Goal: Task Accomplishment & Management: Manage account settings

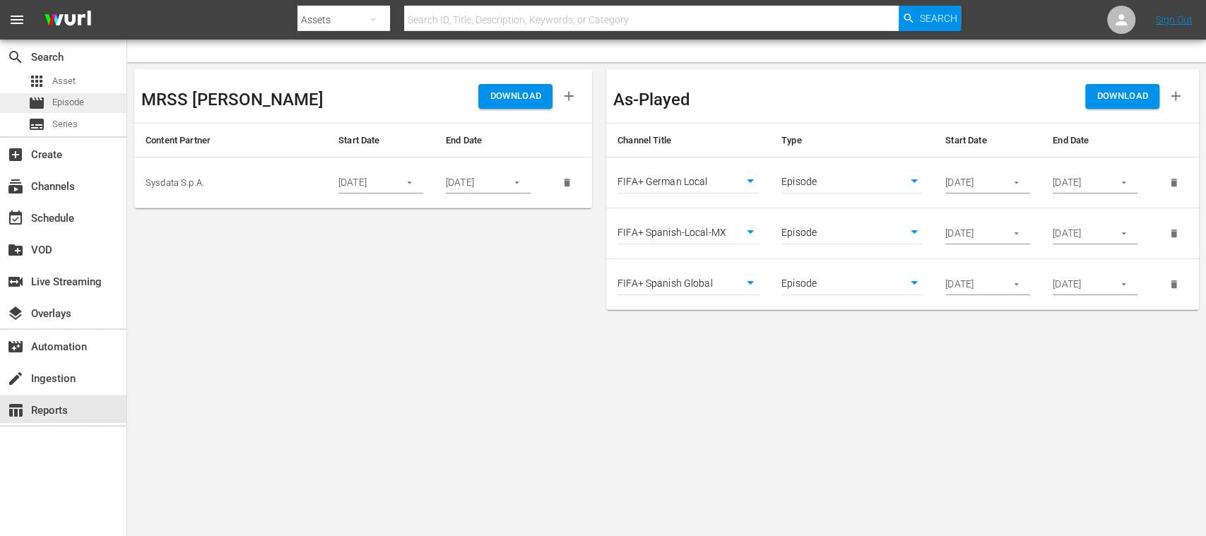
click at [72, 105] on span "Episode" at bounding box center [68, 102] width 32 height 14
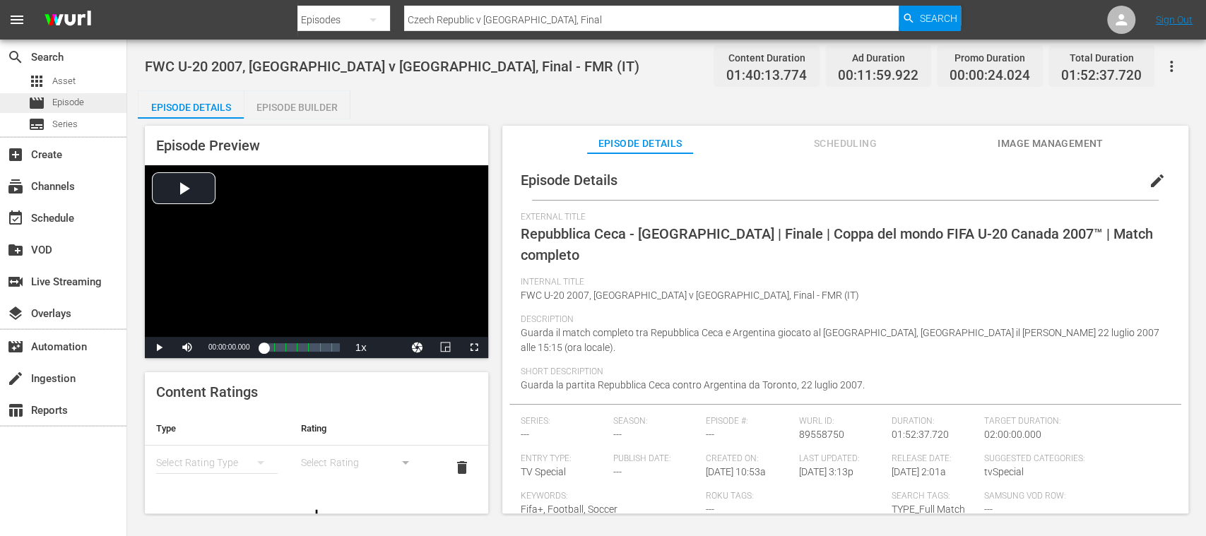
click at [78, 105] on span "Episode" at bounding box center [68, 102] width 32 height 14
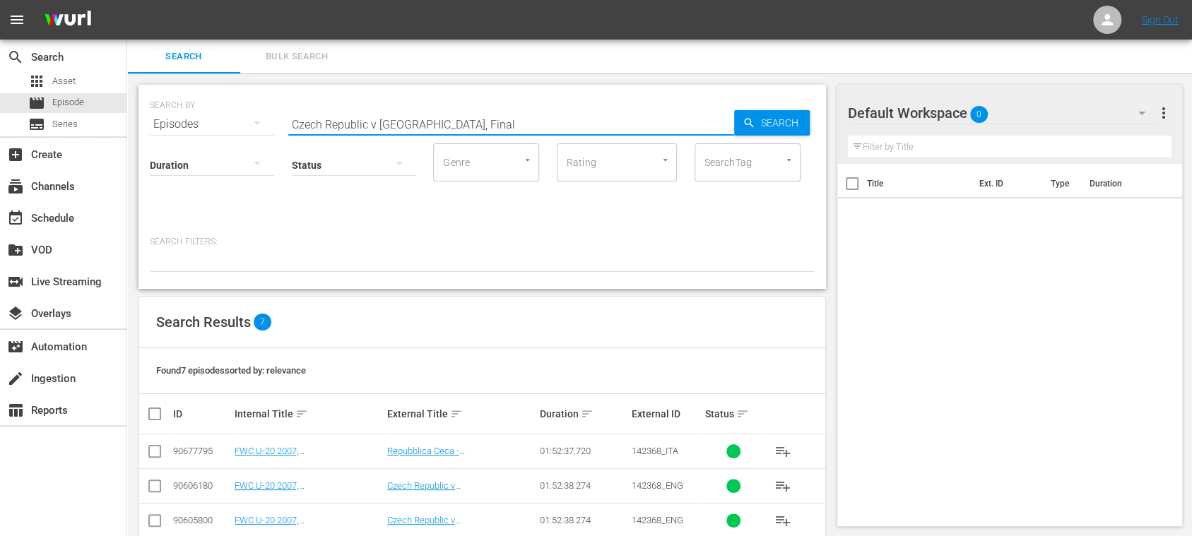
drag, startPoint x: 458, startPoint y: 129, endPoint x: 229, endPoint y: 119, distance: 229.1
click at [229, 119] on div "SEARCH BY Search By Episodes Search ID, Title, Description, Keywords, or Catego…" at bounding box center [482, 115] width 665 height 51
paste input "142368_ENG"
type input "142368_ENG"
click at [746, 126] on icon "button" at bounding box center [748, 123] width 13 height 13
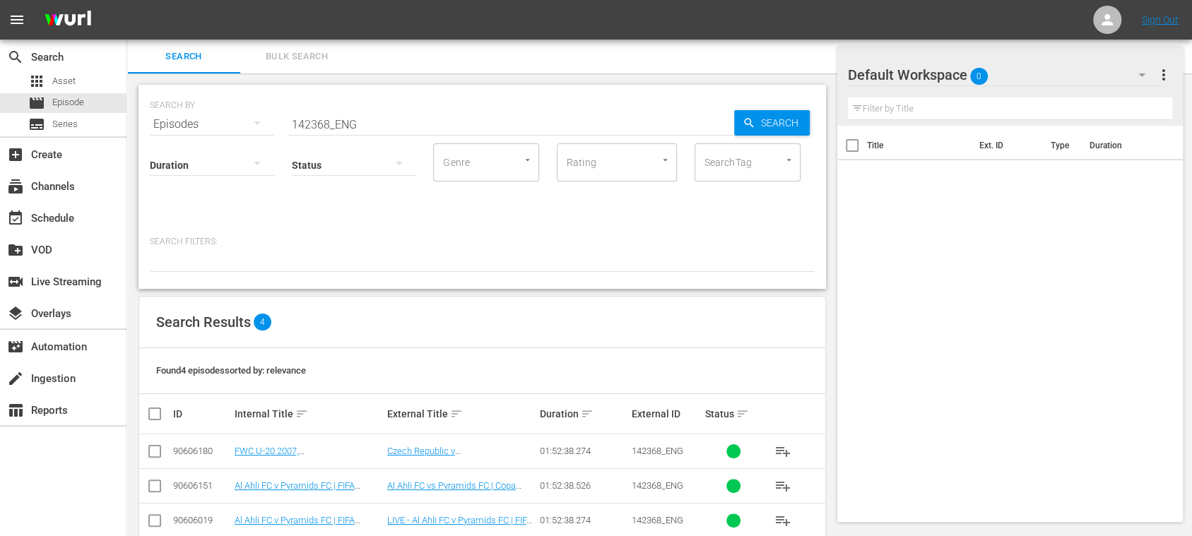
scroll to position [61, 0]
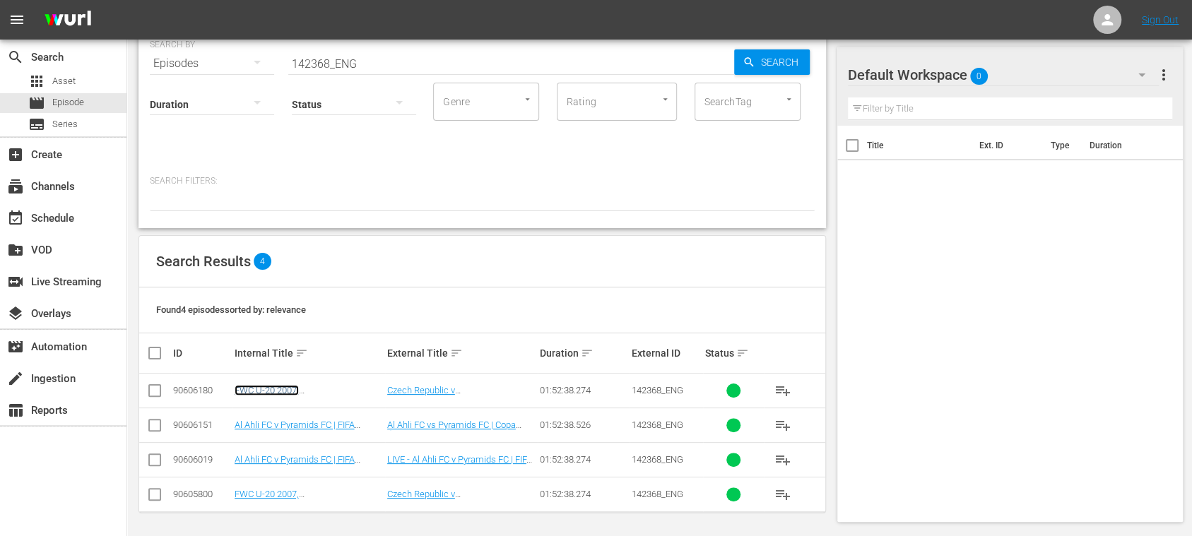
click at [350, 388] on link "FWC U-20 2007, Czech Republic v Argentina, Final - FMR (EN)" at bounding box center [302, 406] width 134 height 42
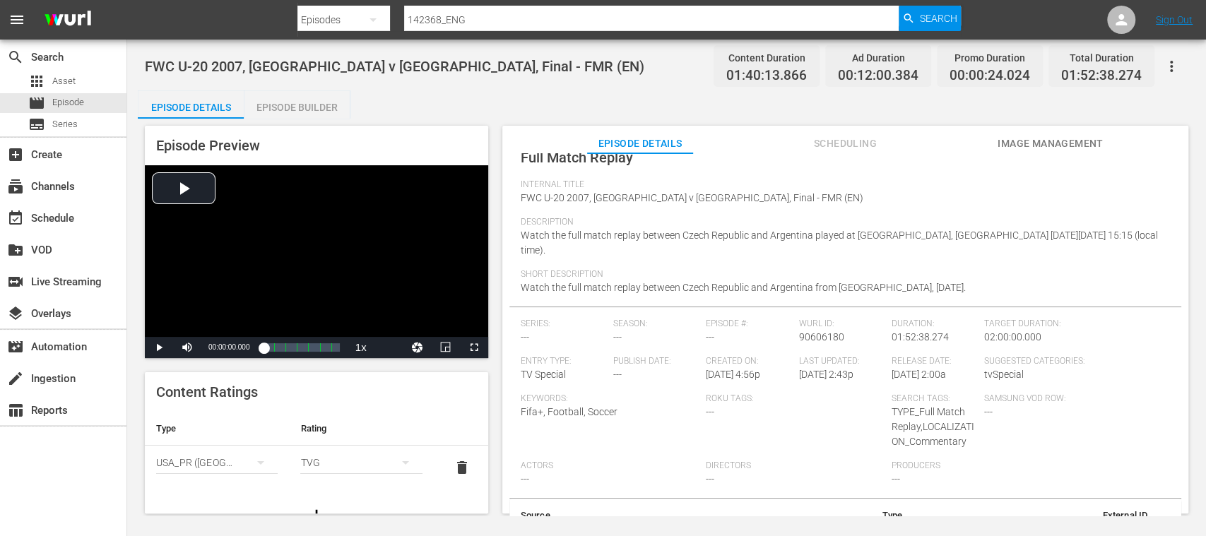
scroll to position [124, 0]
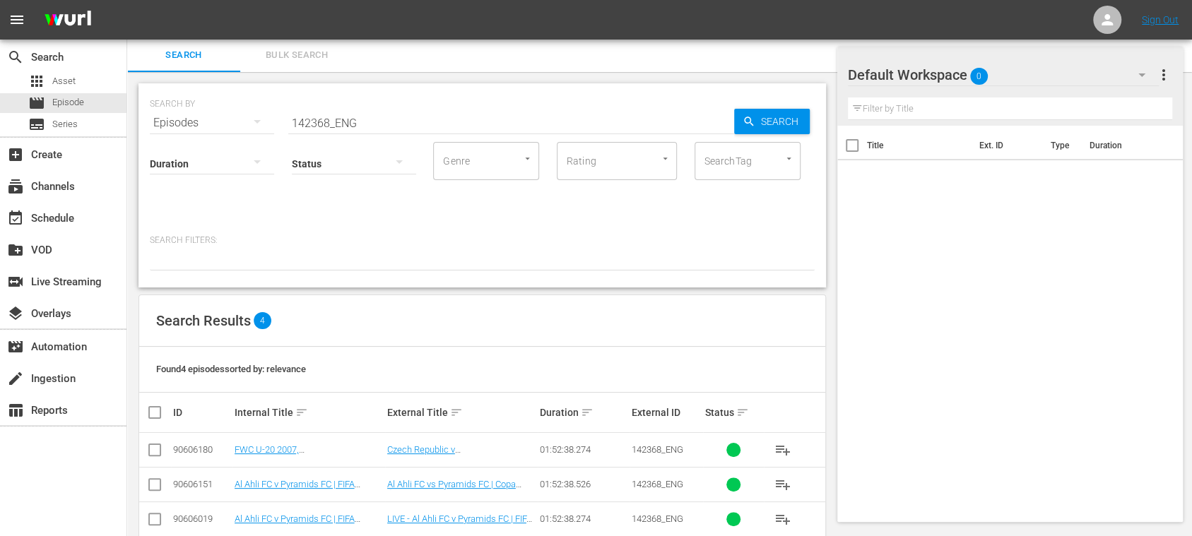
scroll to position [61, 0]
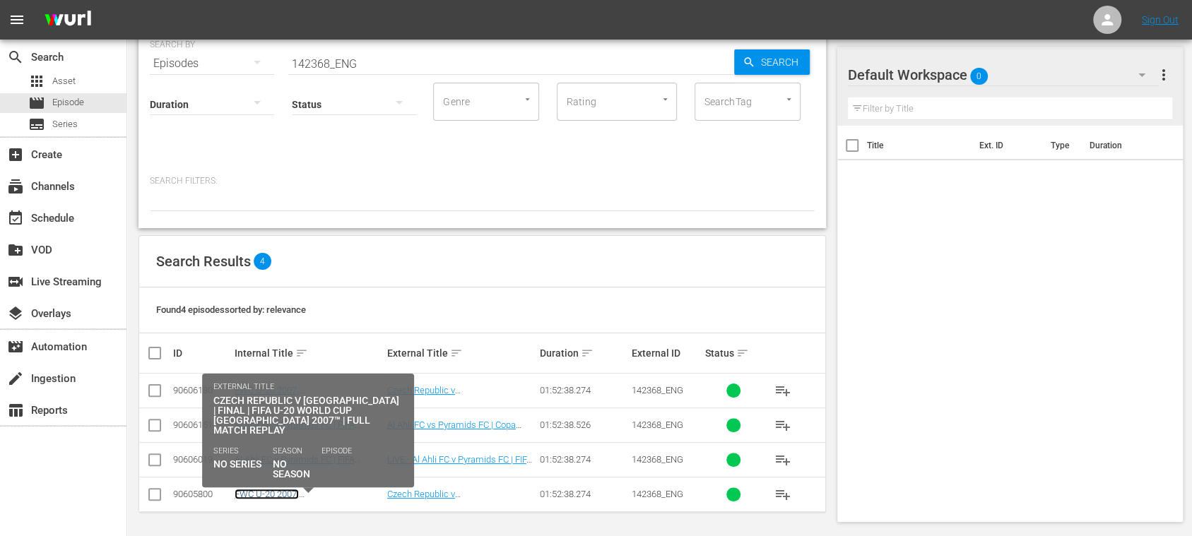
click at [329, 490] on link "FWC U-20 2007, Czech Republic v Argentina, Final - FMR (EN)" at bounding box center [302, 510] width 134 height 42
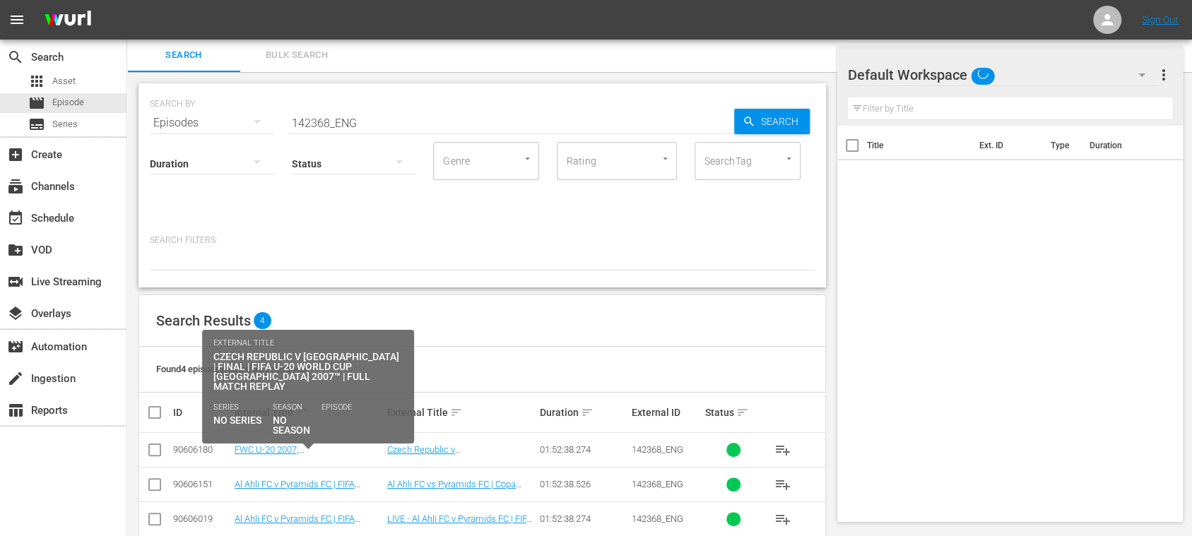
scroll to position [61, 0]
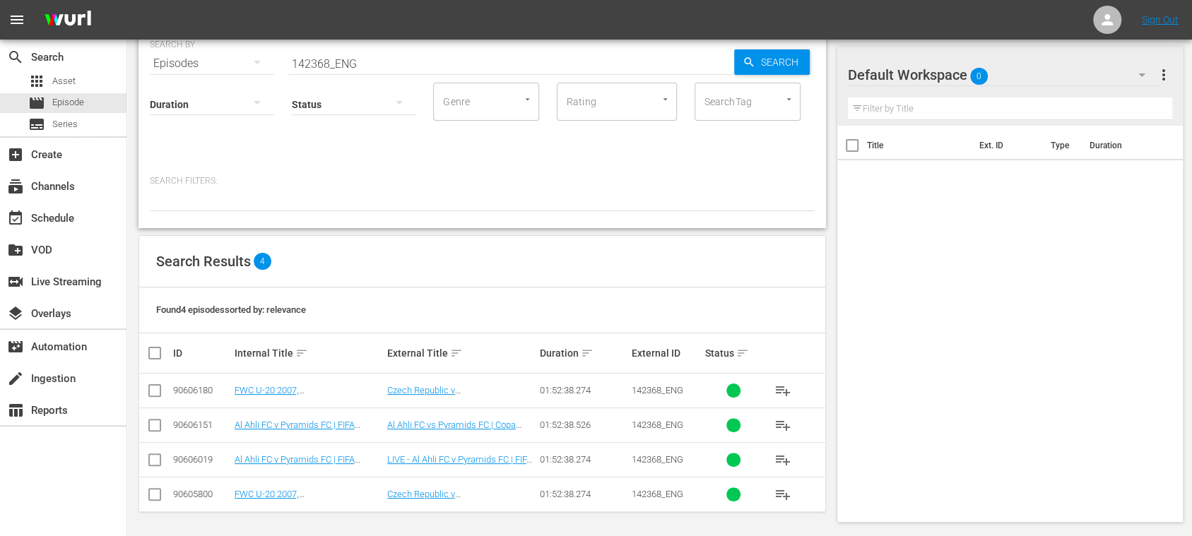
click at [155, 495] on input "checkbox" at bounding box center [154, 497] width 17 height 17
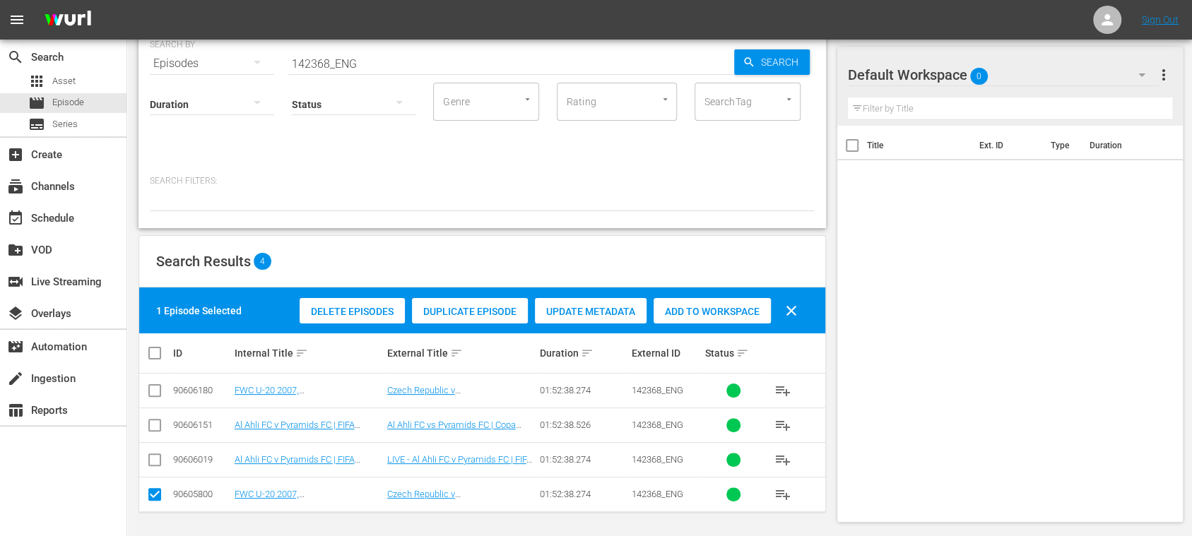
click at [357, 312] on span "Delete Episodes" at bounding box center [352, 311] width 105 height 11
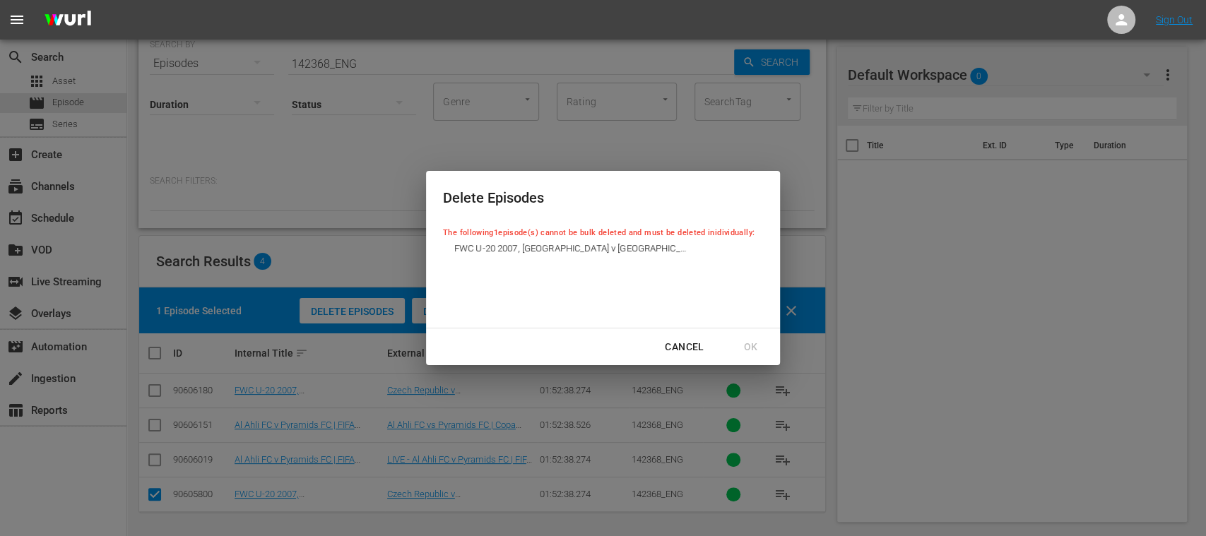
click at [669, 348] on div "Cancel" at bounding box center [683, 347] width 61 height 18
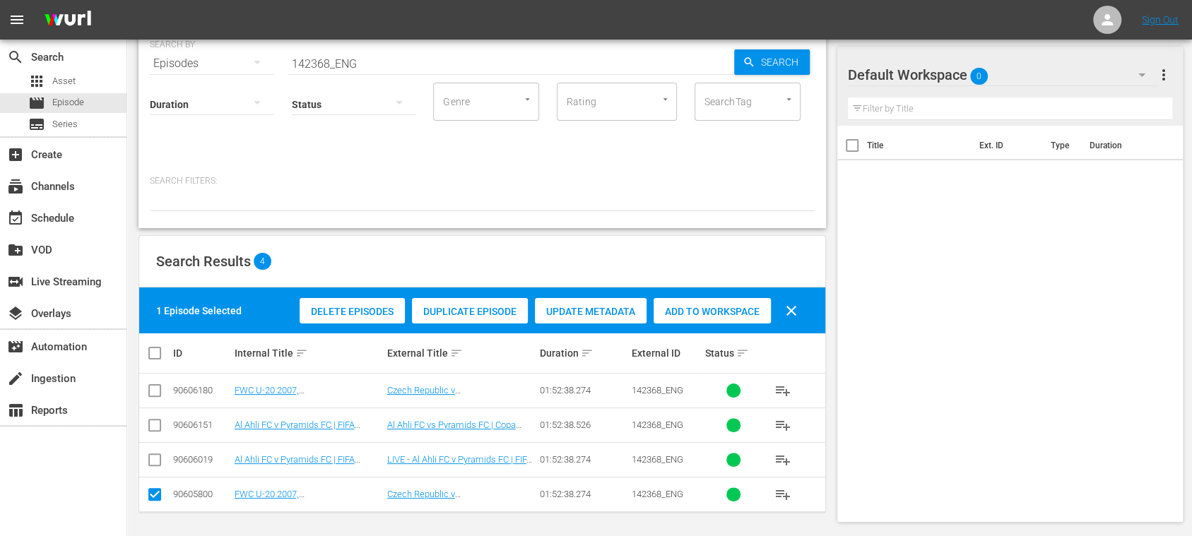
click at [153, 490] on input "checkbox" at bounding box center [154, 497] width 17 height 17
checkbox input "false"
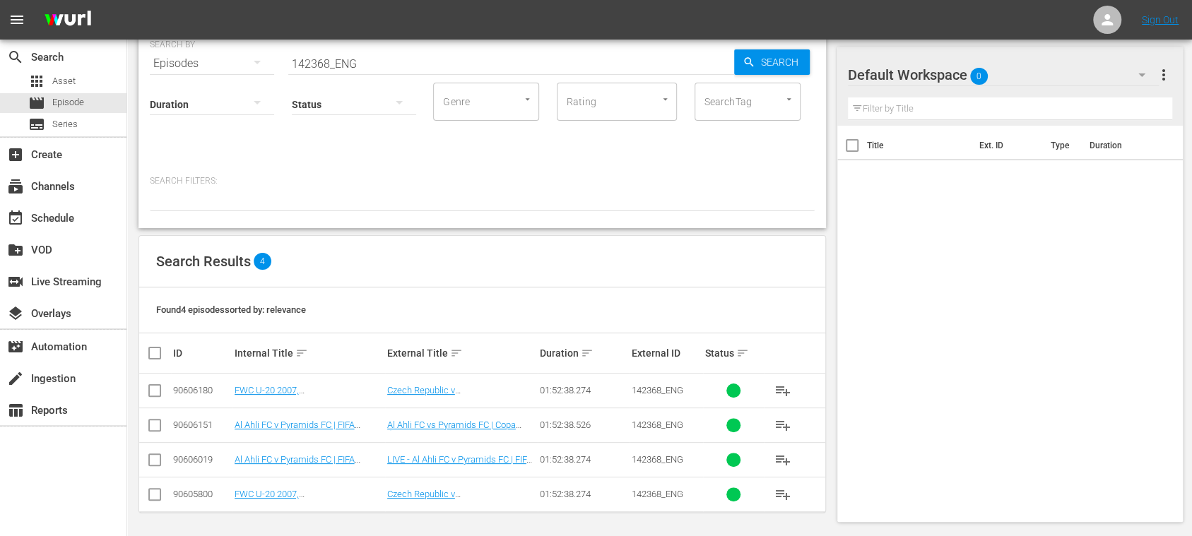
click at [153, 392] on input "checkbox" at bounding box center [154, 393] width 17 height 17
checkbox input "true"
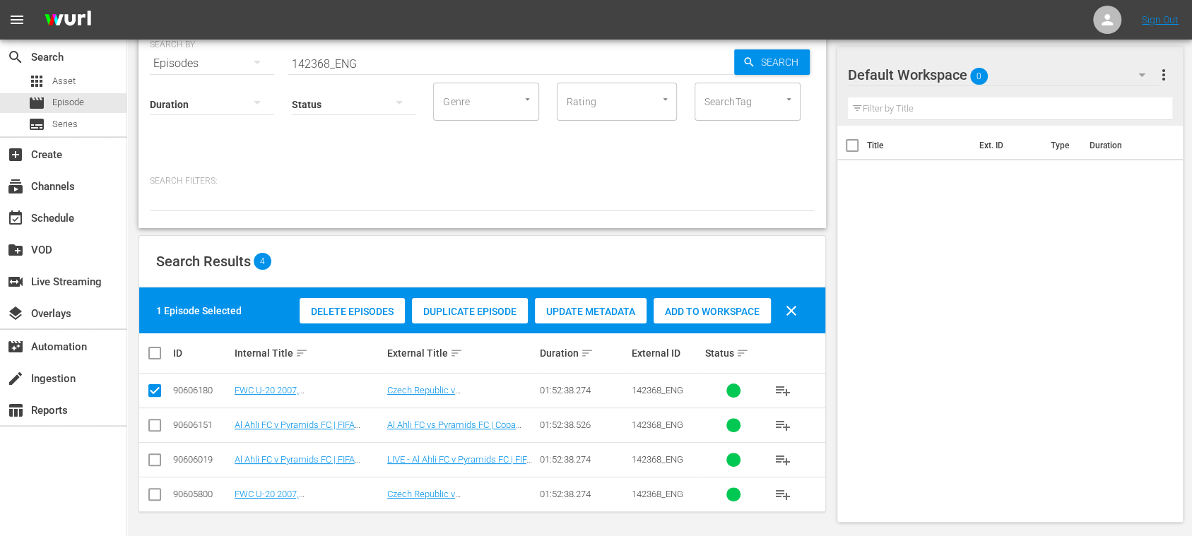
click at [369, 308] on span "Delete Episodes" at bounding box center [352, 311] width 105 height 11
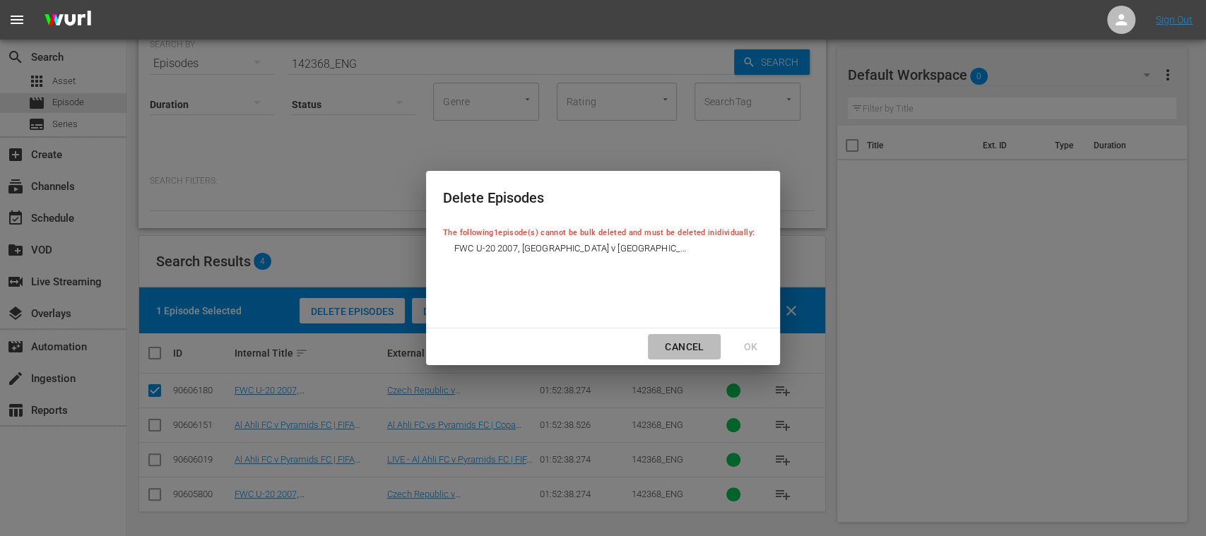
click at [687, 344] on div "Cancel" at bounding box center [683, 347] width 61 height 18
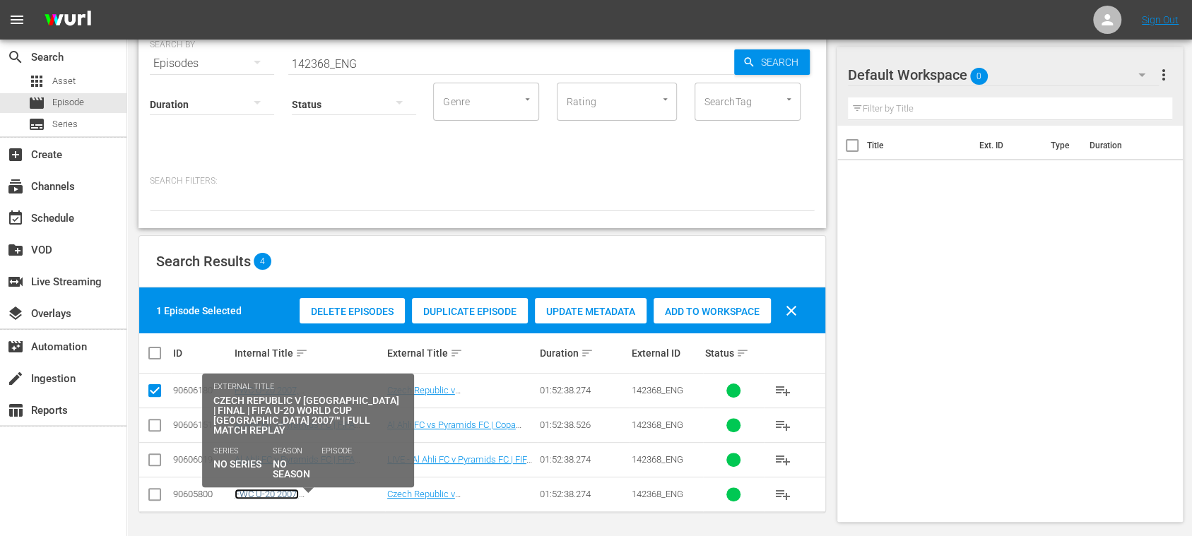
click at [336, 490] on link "FWC U-20 2007, Czech Republic v Argentina, Final - FMR (EN)" at bounding box center [302, 510] width 134 height 42
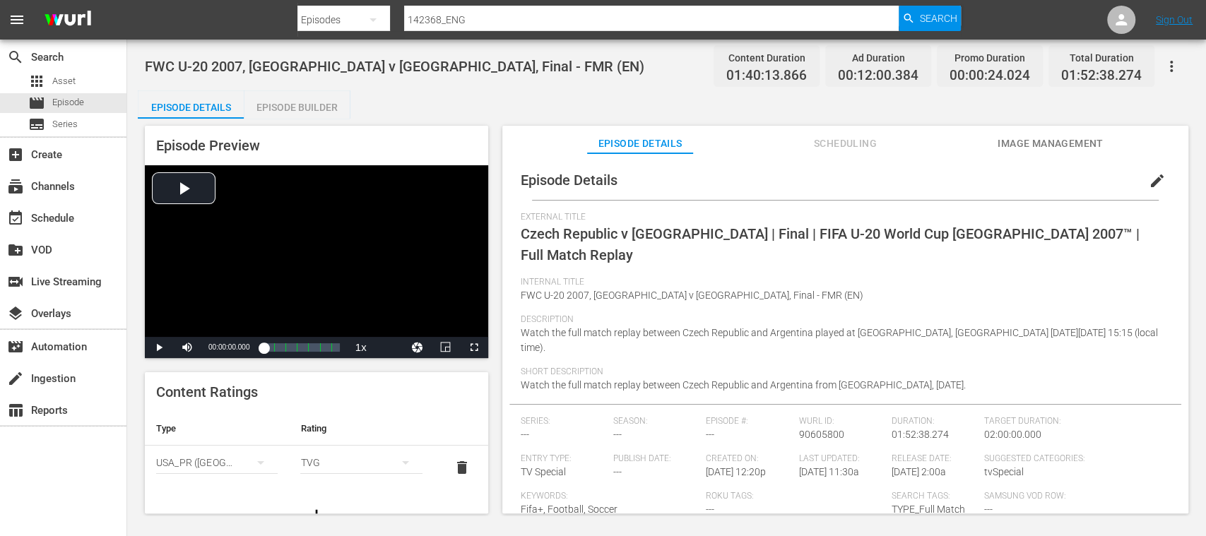
click at [853, 143] on span "Scheduling" at bounding box center [845, 144] width 106 height 18
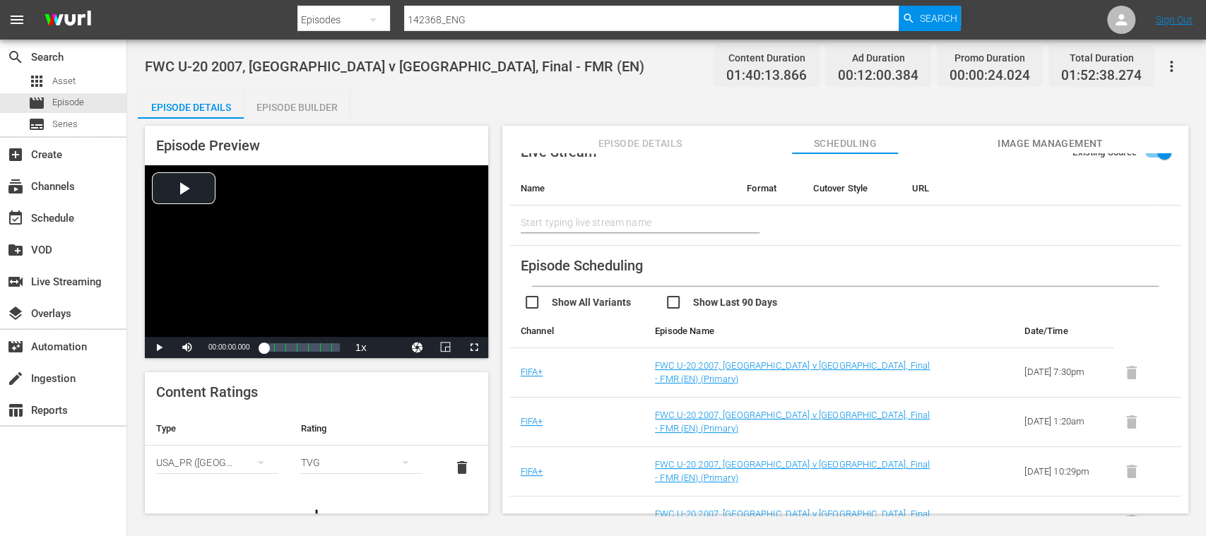
scroll to position [54, 0]
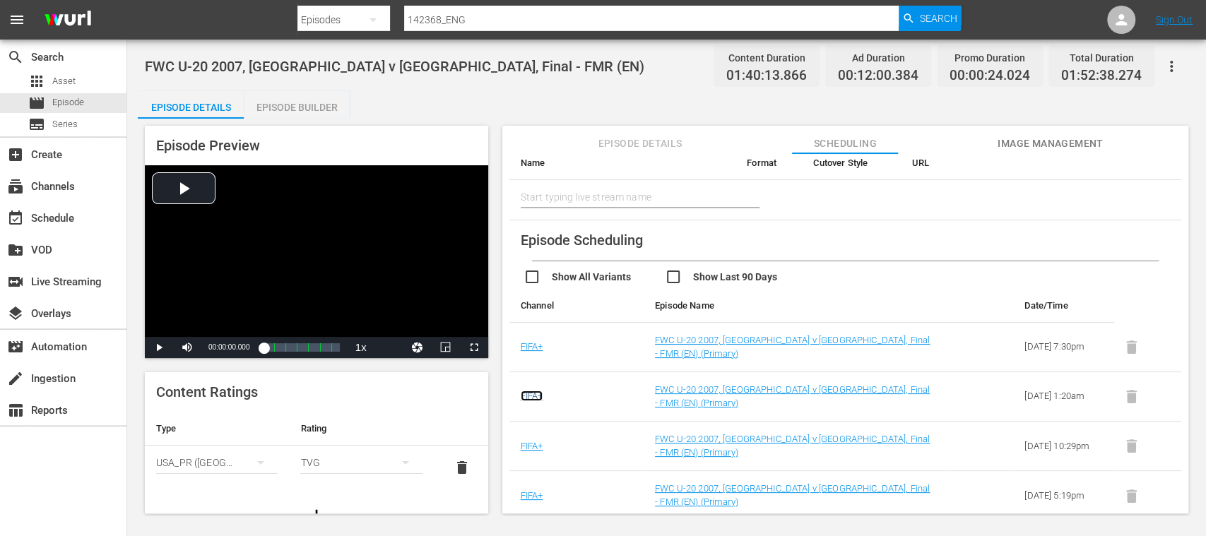
click at [531, 391] on link "FIFA+" at bounding box center [532, 396] width 23 height 11
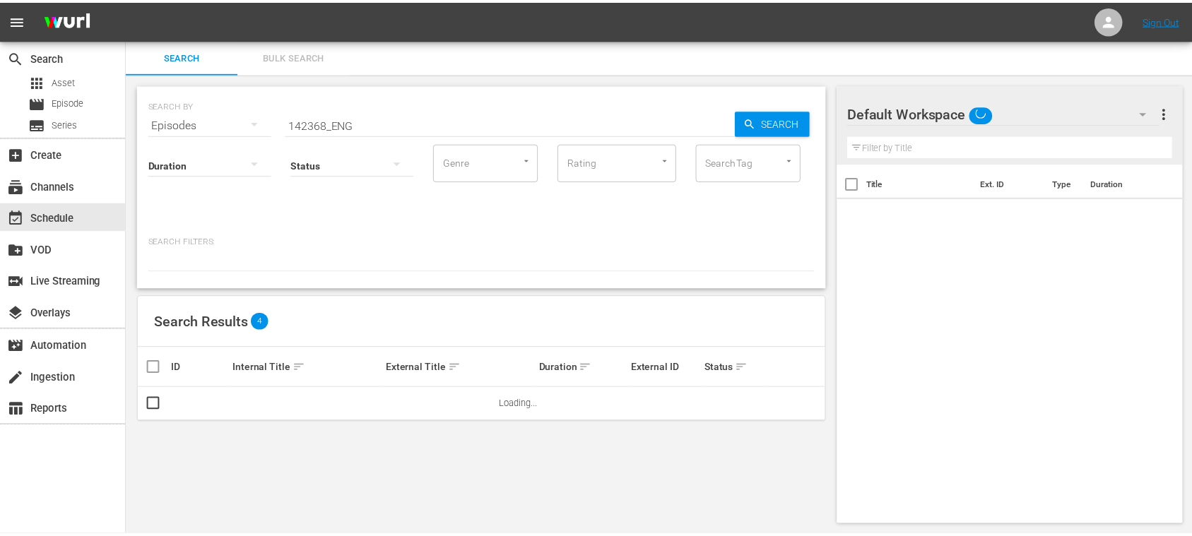
scroll to position [1, 0]
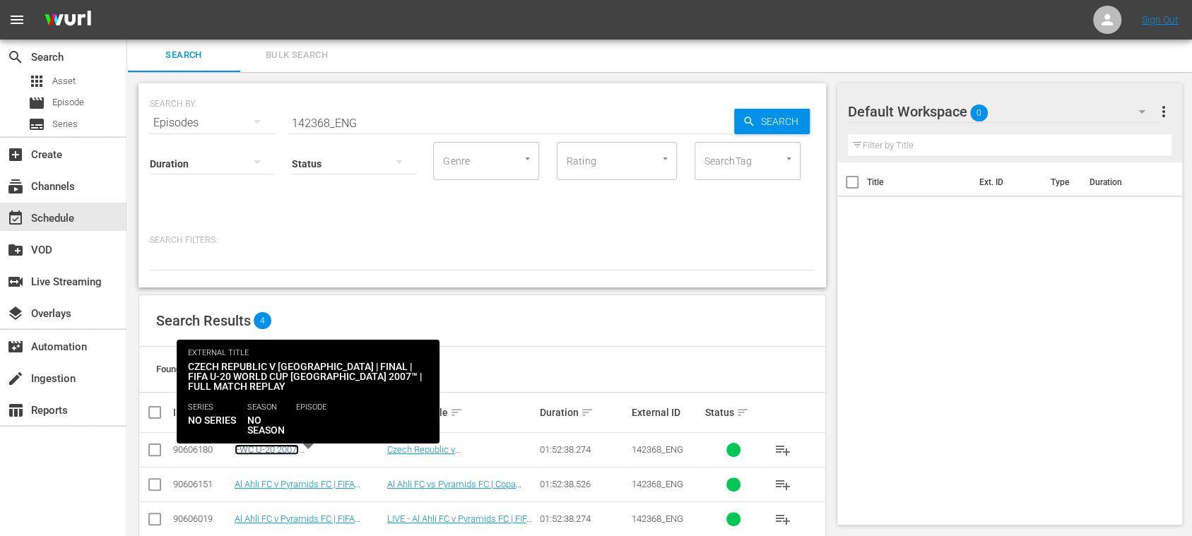
click at [291, 446] on link "FWC U-20 2007, Czech Republic v Argentina, Final - FMR (EN)" at bounding box center [302, 465] width 134 height 42
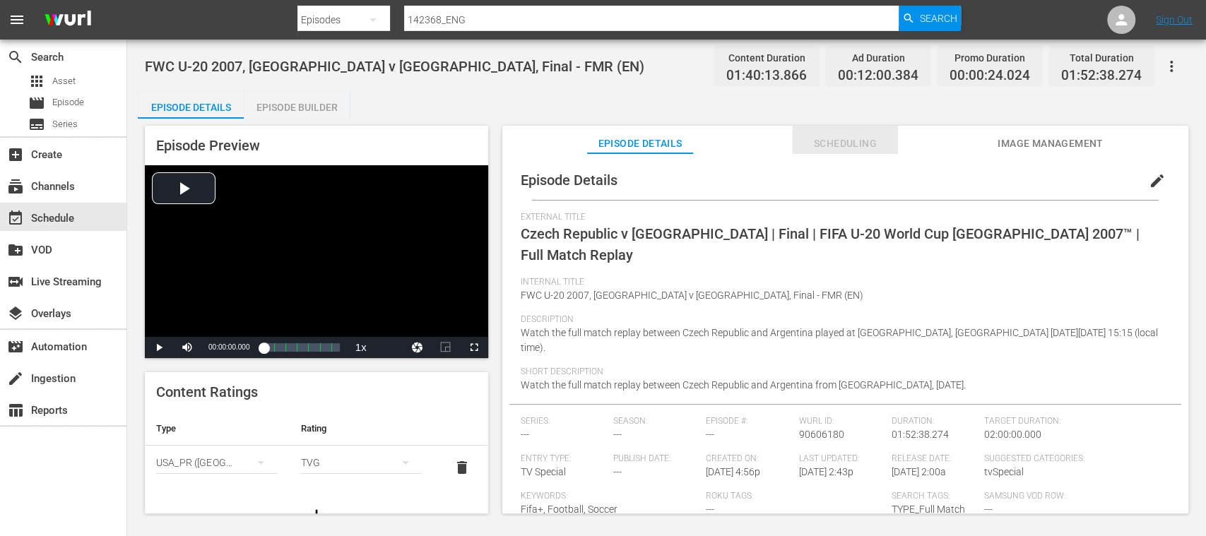
click at [834, 139] on span "Scheduling" at bounding box center [845, 144] width 106 height 18
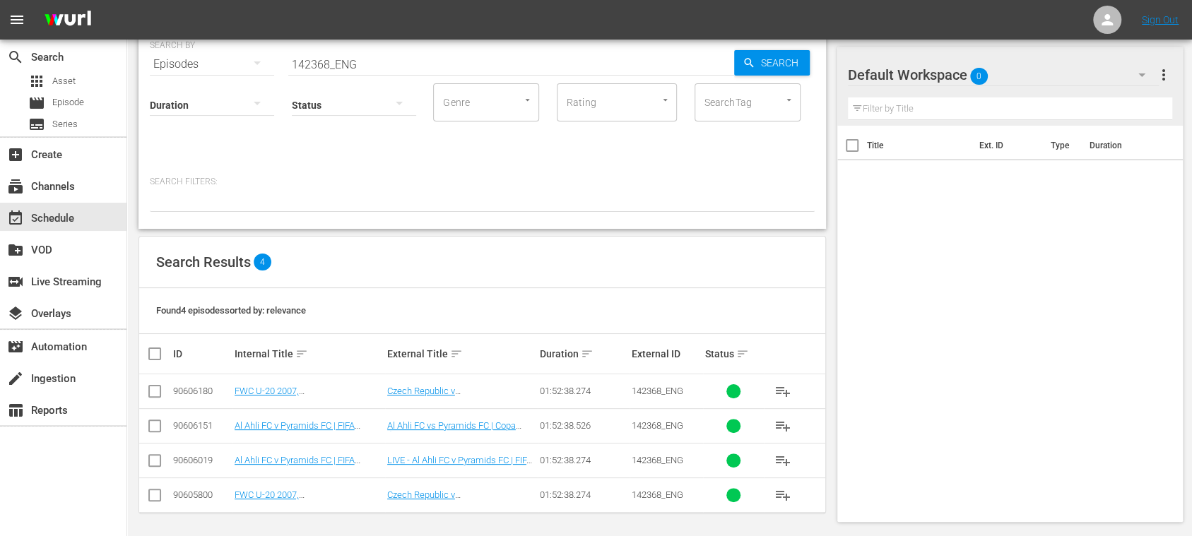
scroll to position [61, 0]
click at [157, 391] on input "checkbox" at bounding box center [154, 393] width 17 height 17
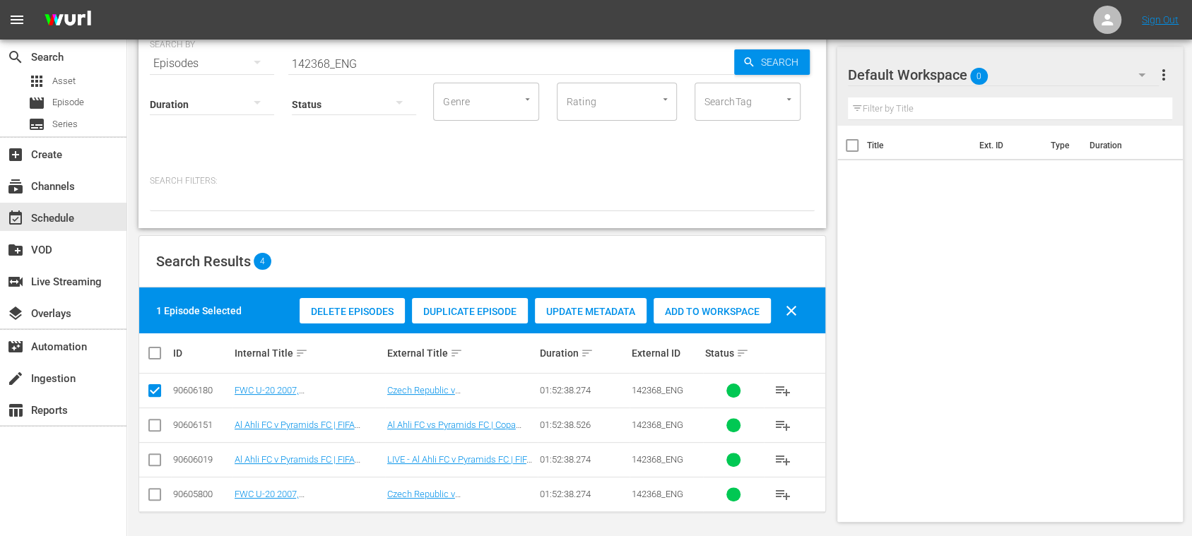
click at [360, 307] on span "Delete Episodes" at bounding box center [352, 311] width 105 height 11
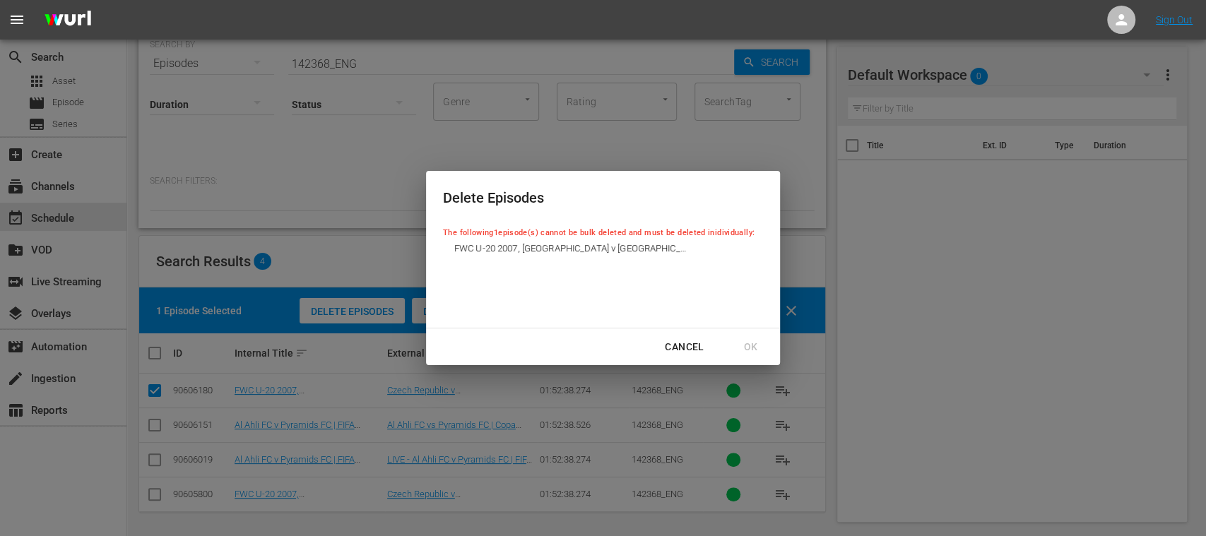
click at [678, 342] on div "Cancel" at bounding box center [683, 347] width 61 height 18
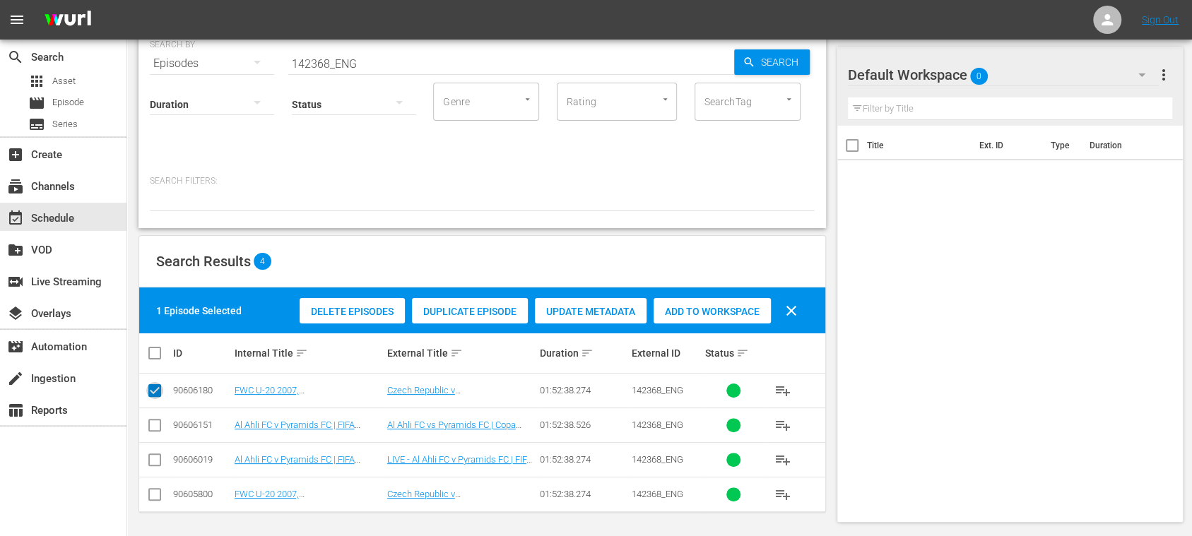
drag, startPoint x: 151, startPoint y: 390, endPoint x: 172, endPoint y: 358, distance: 37.8
click at [153, 390] on input "checkbox" at bounding box center [154, 393] width 17 height 17
checkbox input "false"
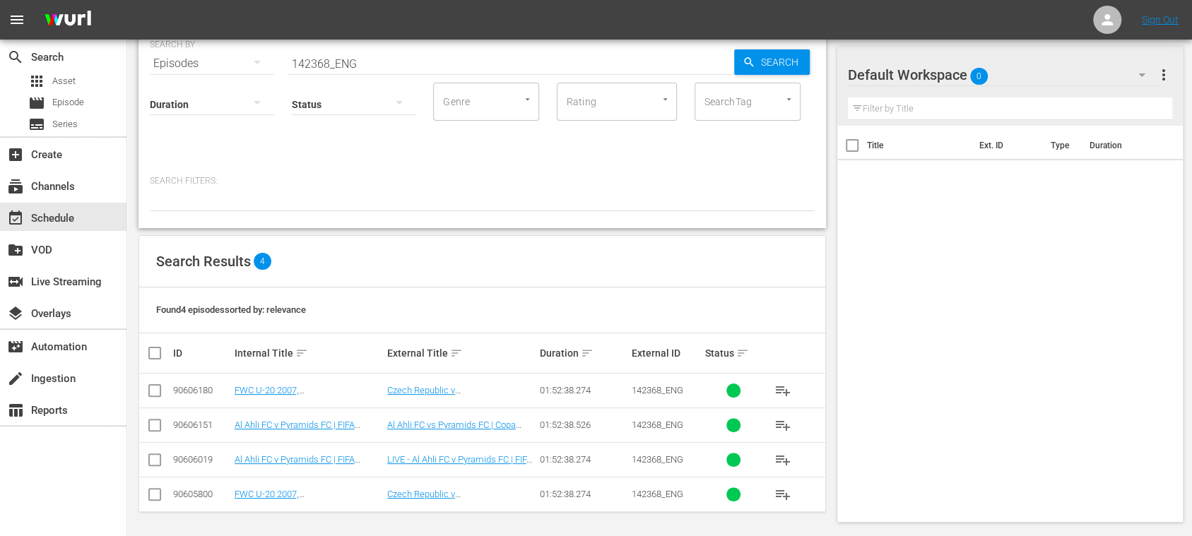
click at [398, 61] on input "142368_ENG" at bounding box center [511, 64] width 446 height 34
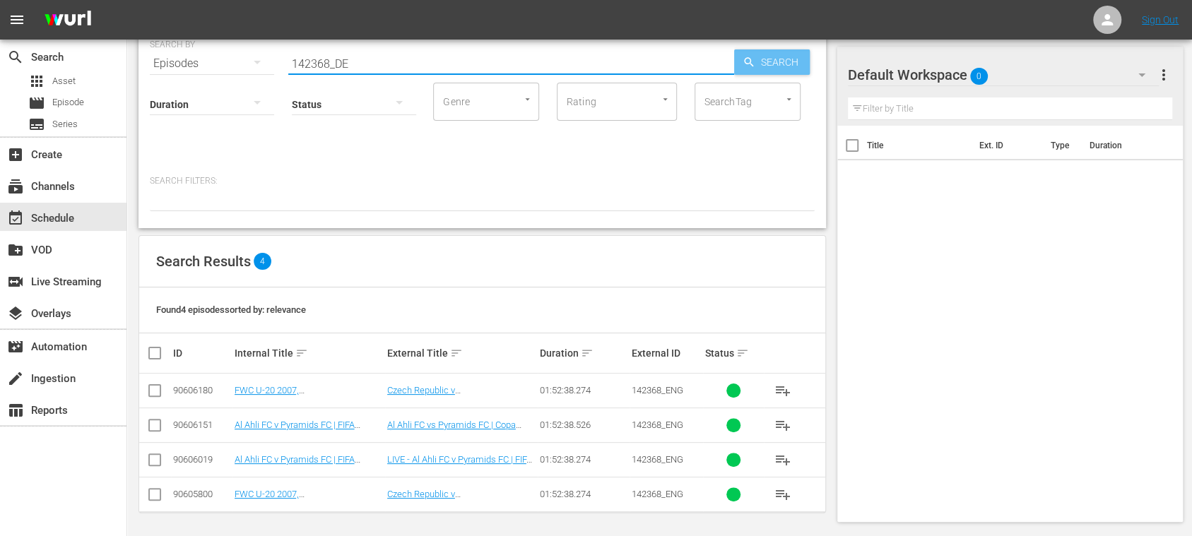
type input "142368_DE"
click at [760, 61] on span "Search" at bounding box center [782, 61] width 54 height 25
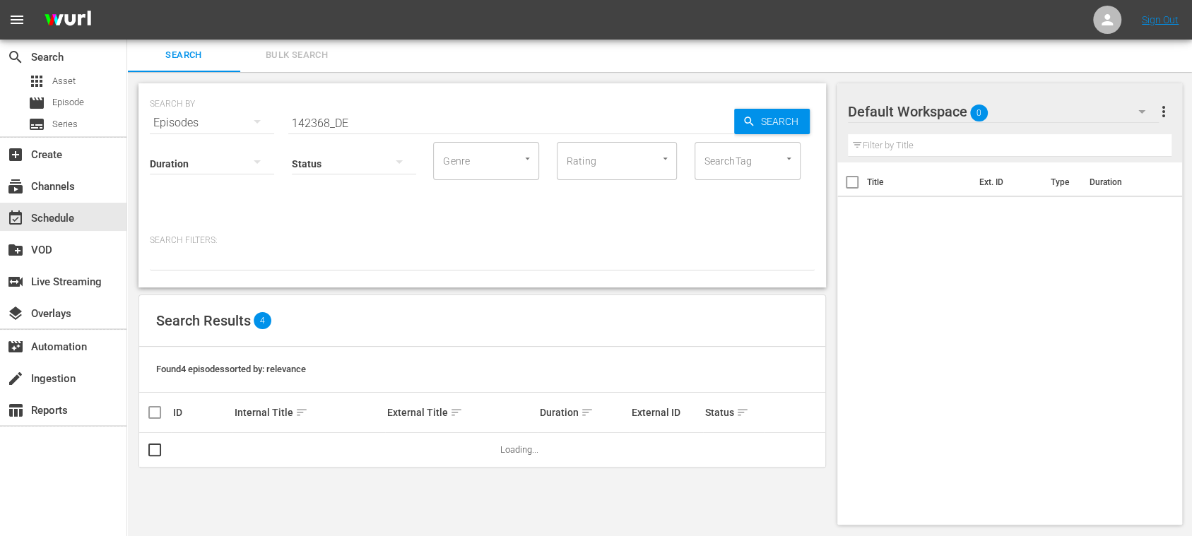
scroll to position [0, 0]
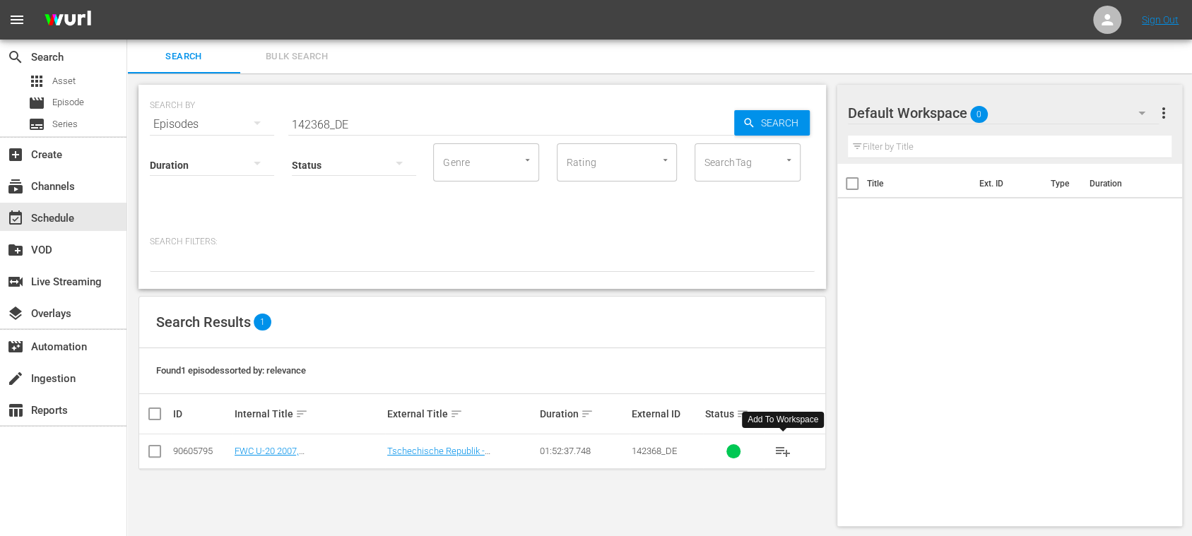
click at [786, 452] on span "playlist_add" at bounding box center [782, 451] width 17 height 17
click at [76, 105] on span "Episode" at bounding box center [68, 102] width 32 height 14
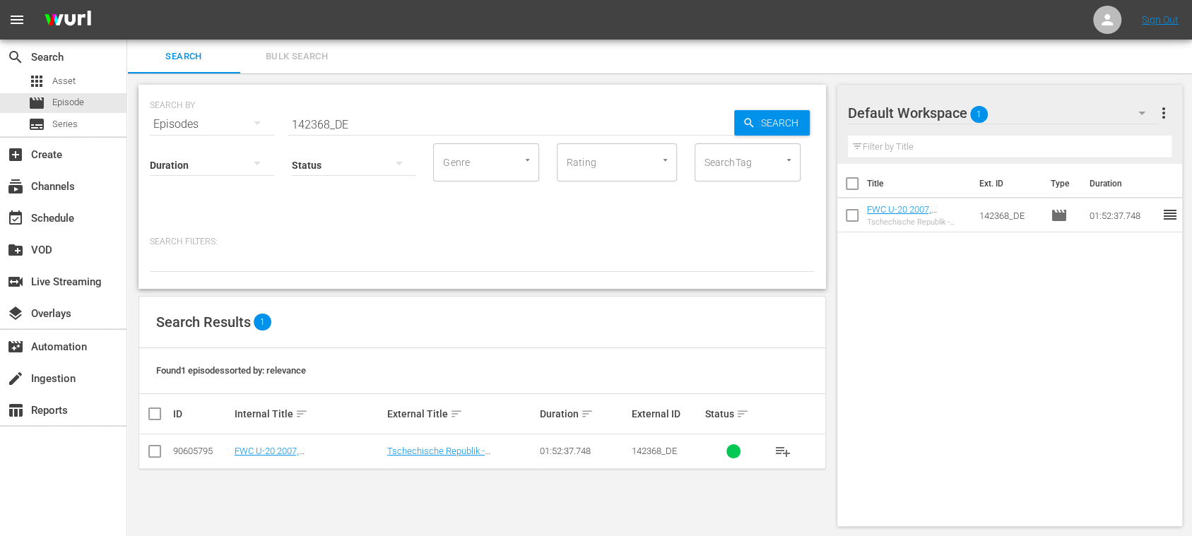
click at [299, 55] on span "Bulk Search" at bounding box center [297, 57] width 96 height 16
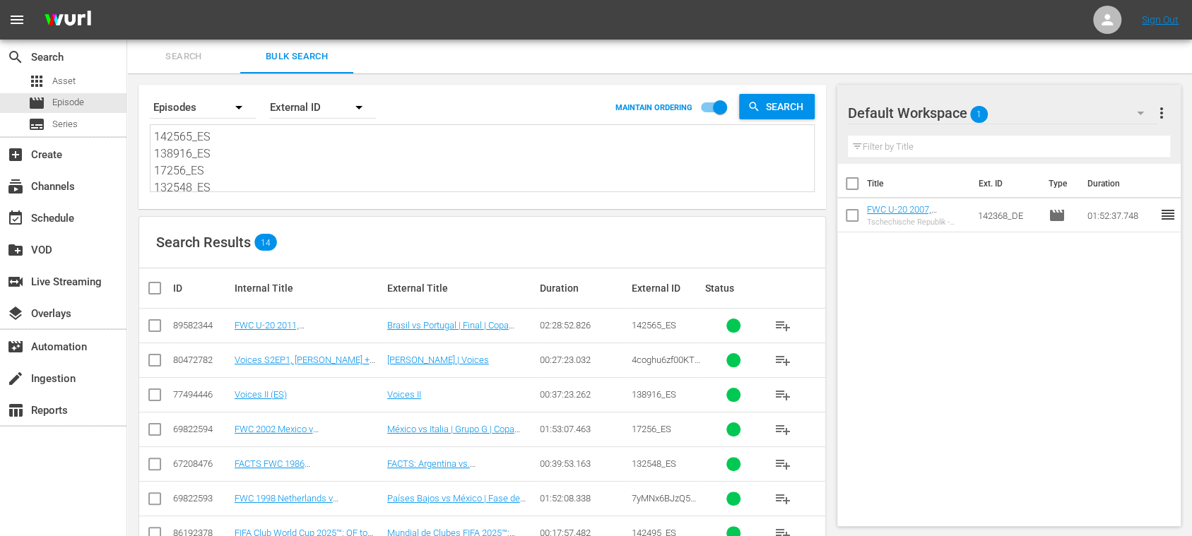
scroll to position [172, 0]
drag, startPoint x: 154, startPoint y: 138, endPoint x: 429, endPoint y: 246, distance: 295.7
click at [429, 246] on div "Search By Episodes Order By External ID MAINTAIN ORDERING Search 142565_ES 1389…" at bounding box center [482, 446] width 710 height 746
paste textarea "93211_ENG 93161_ENG 87585_ENG 88508_ENG 88509_ENG 84690_ENG 84672_ENG 142368_EN…"
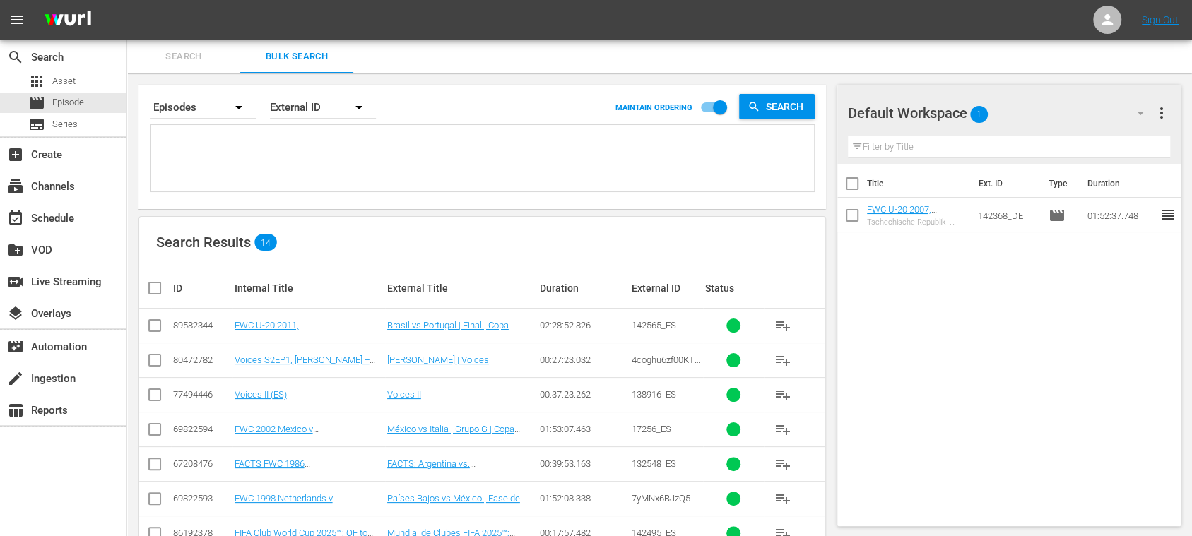
type textarea "93211_ENG 93161_ENG 87585_ENG 88508_ENG 88509_ENG 84690_ENG 84672_ENG 142368_EN…"
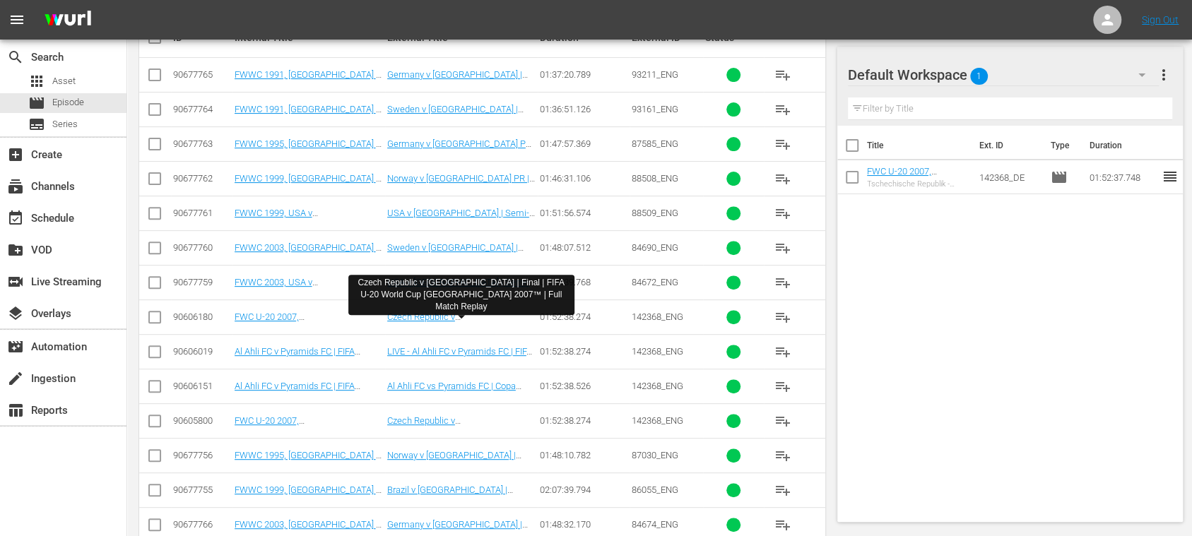
scroll to position [279, 0]
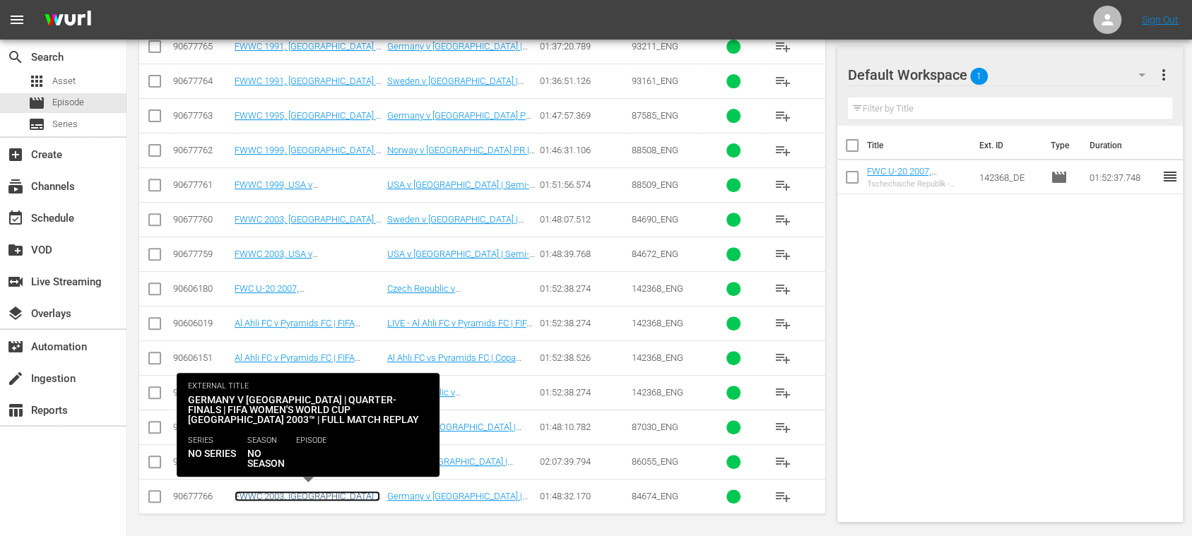
click at [328, 491] on link "FWWC 2003, Germany v Russia, Quarter-Finals - FMR (EN)" at bounding box center [308, 507] width 146 height 32
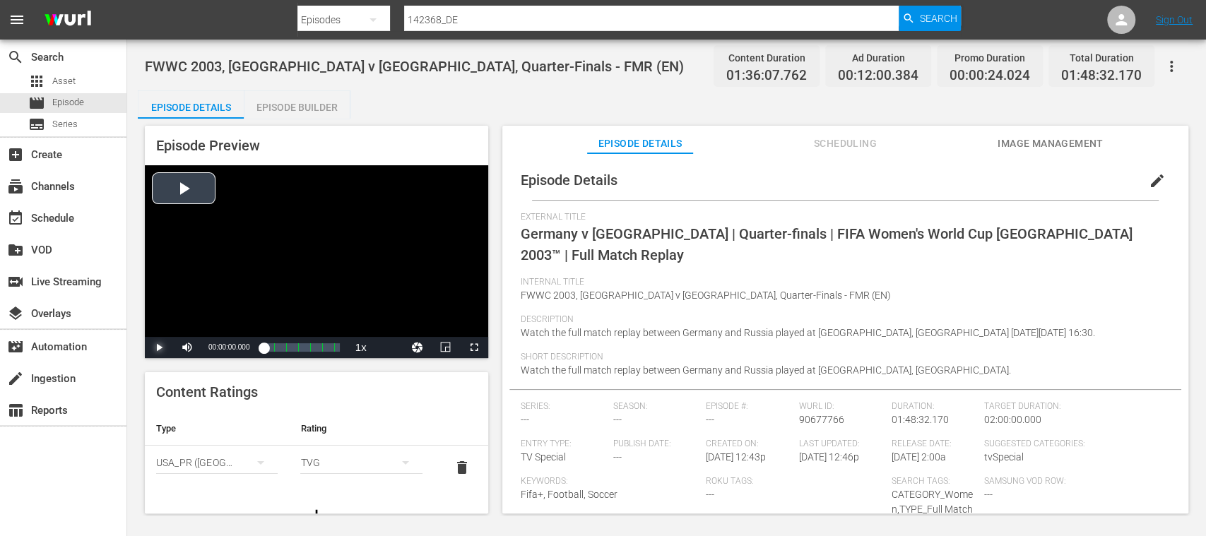
click at [159, 348] on span "Video Player" at bounding box center [159, 348] width 0 height 0
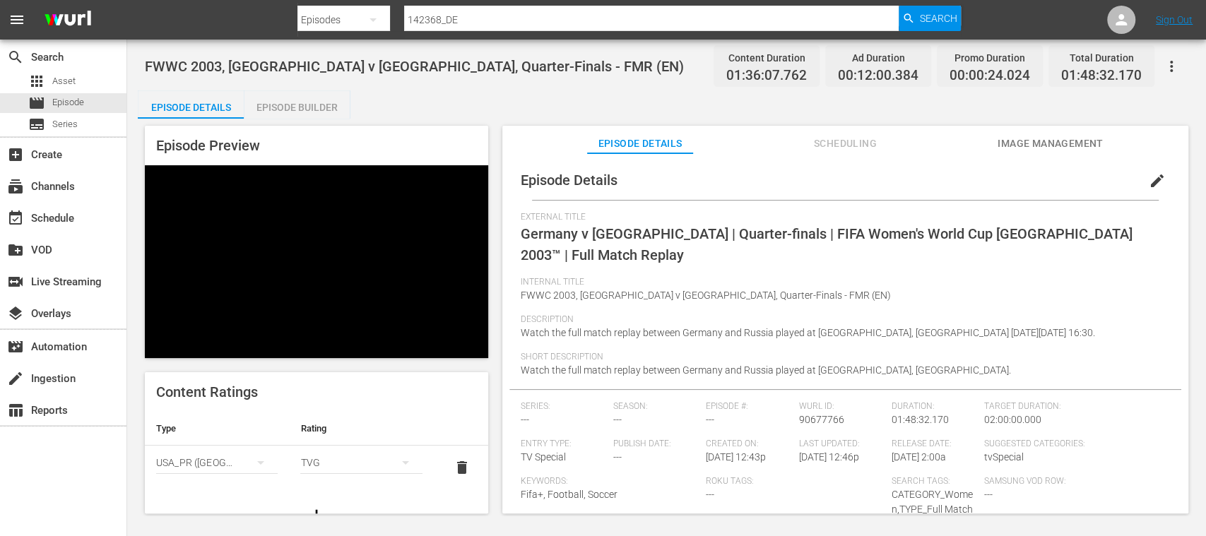
click at [159, 348] on span "Video Player" at bounding box center [159, 348] width 0 height 0
click at [69, 92] on div "apps Asset movie Episode subtitles Series" at bounding box center [63, 102] width 126 height 63
click at [68, 95] on div "movie Episode" at bounding box center [56, 103] width 56 height 20
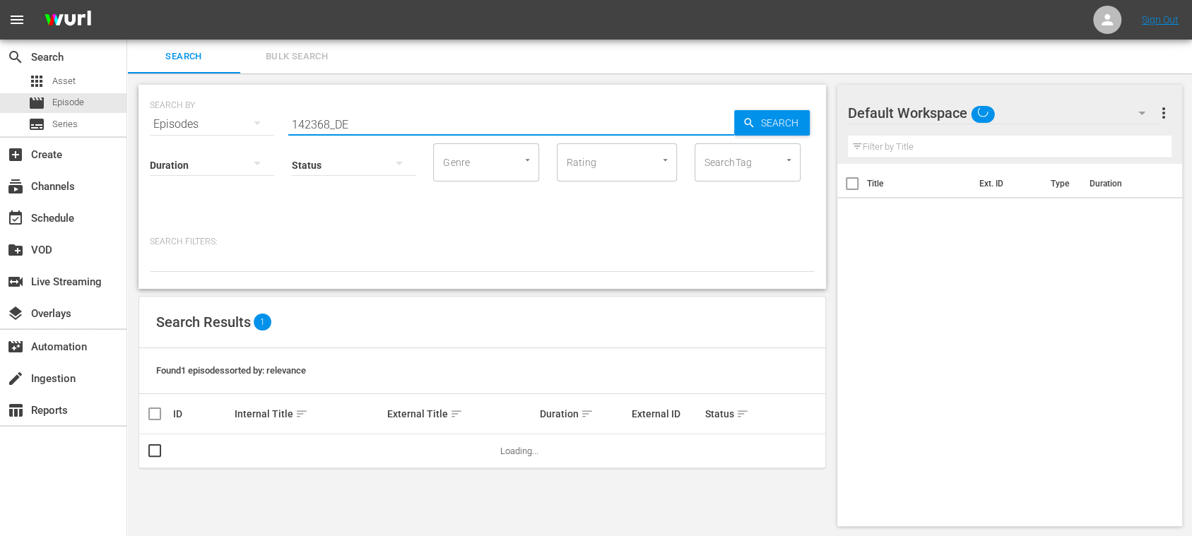
drag, startPoint x: 346, startPoint y: 117, endPoint x: 207, endPoint y: 109, distance: 139.4
click at [190, 114] on div "SEARCH BY Search By Episodes Search ID, Title, Description, Keywords, or Catego…" at bounding box center [482, 115] width 665 height 51
paste input "FWC 2018, Uruguay v France"
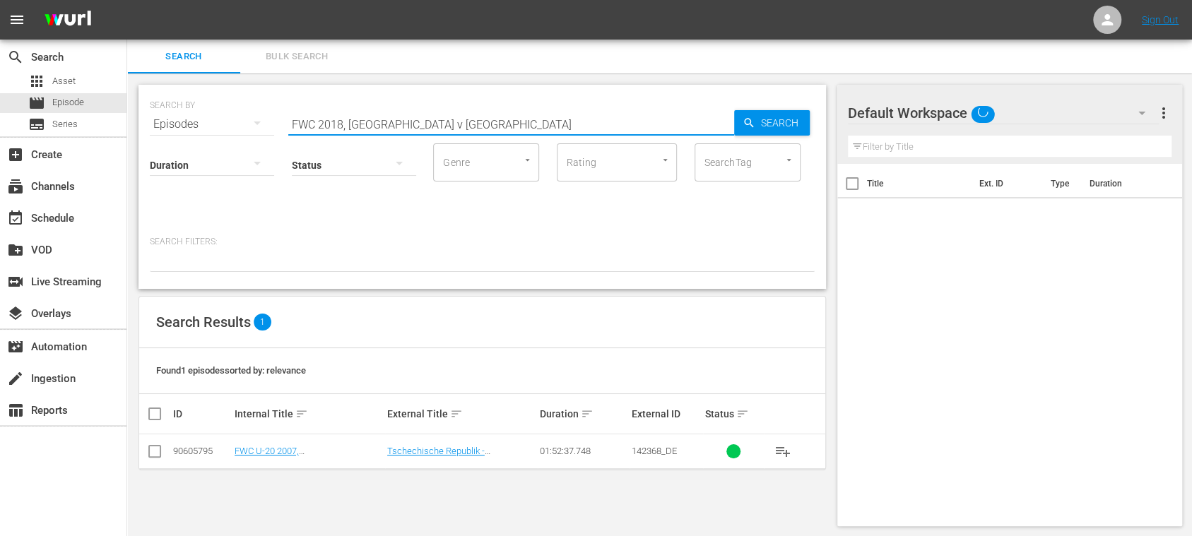
type input "FWC 2018, Uruguay v France"
click at [767, 109] on div "SEARCH BY Search By Episodes Search ID, Title, Description, Keywords, or Catego…" at bounding box center [482, 115] width 665 height 51
click at [774, 117] on span "Search" at bounding box center [782, 122] width 54 height 25
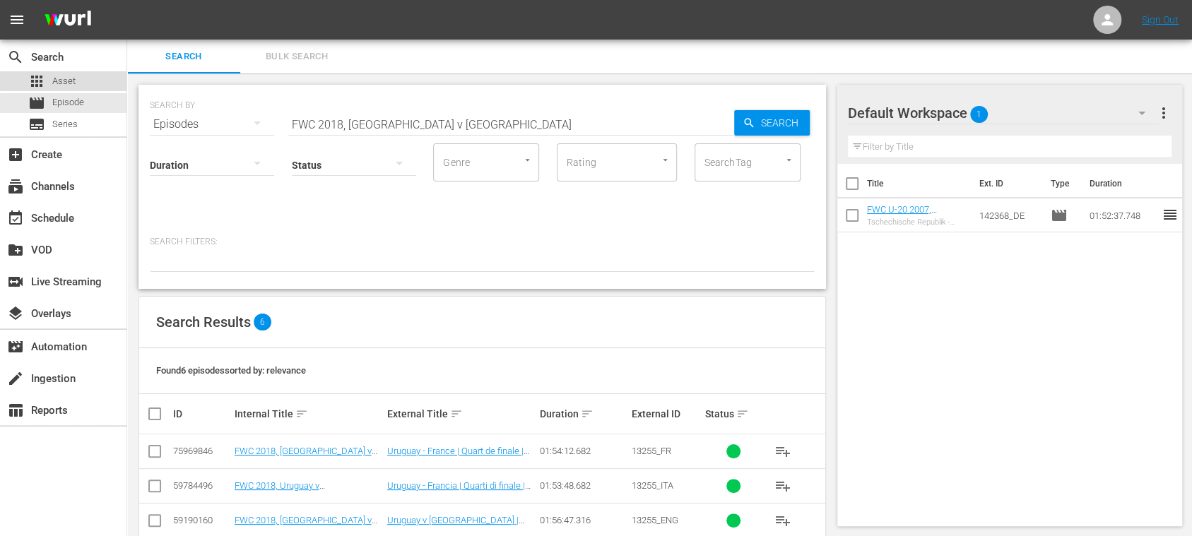
click at [66, 76] on span "Asset" at bounding box center [63, 81] width 23 height 14
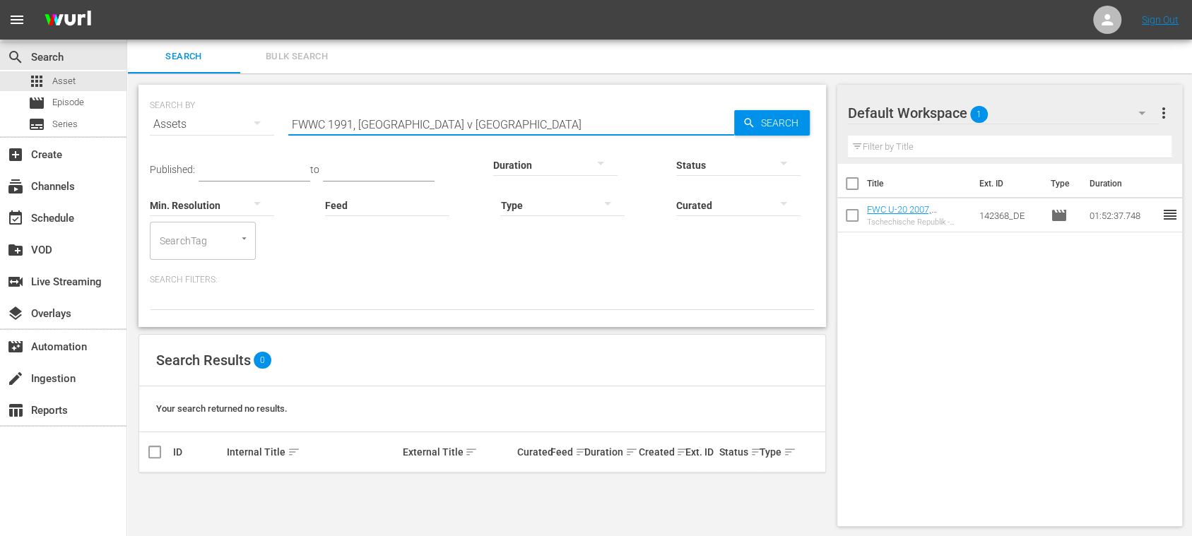
drag, startPoint x: 446, startPoint y: 126, endPoint x: 201, endPoint y: 120, distance: 245.9
click at [201, 120] on div "SEARCH BY Search By Assets Search ID, Title, Description, Keywords, or Category…" at bounding box center [482, 115] width 665 height 51
paste input "C 2018, Uruguay v France"
click at [778, 120] on span "Search" at bounding box center [782, 122] width 54 height 25
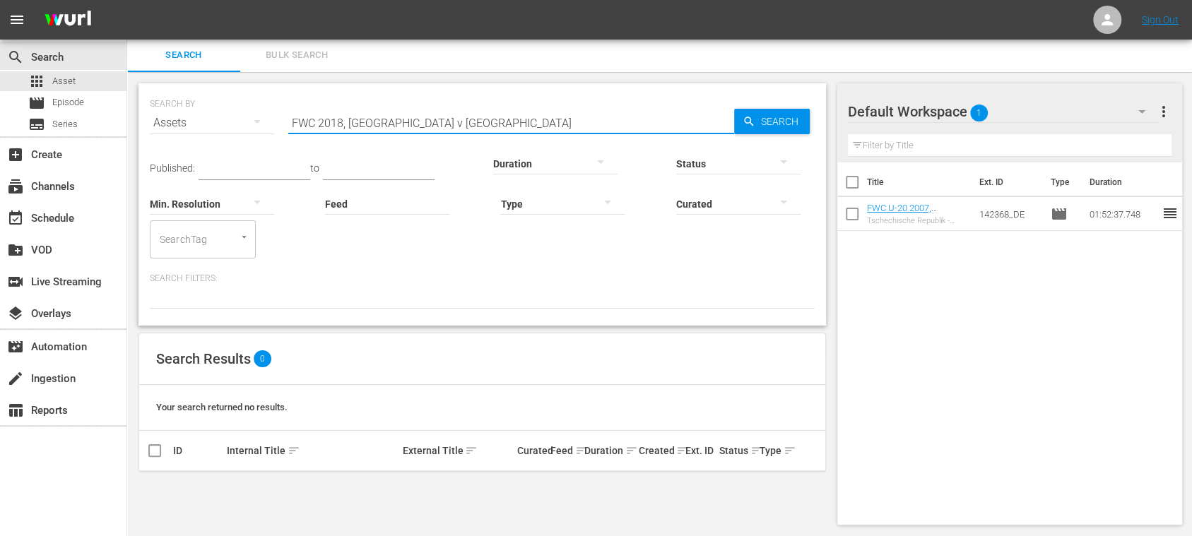
drag, startPoint x: 445, startPoint y: 124, endPoint x: 510, endPoint y: 126, distance: 65.0
click at [164, 114] on div "SEARCH BY Search By Assets Search ID, Title, Description, Keywords, or Category…" at bounding box center [482, 114] width 665 height 51
paste input "13255_ES"
type input "13255_ES"
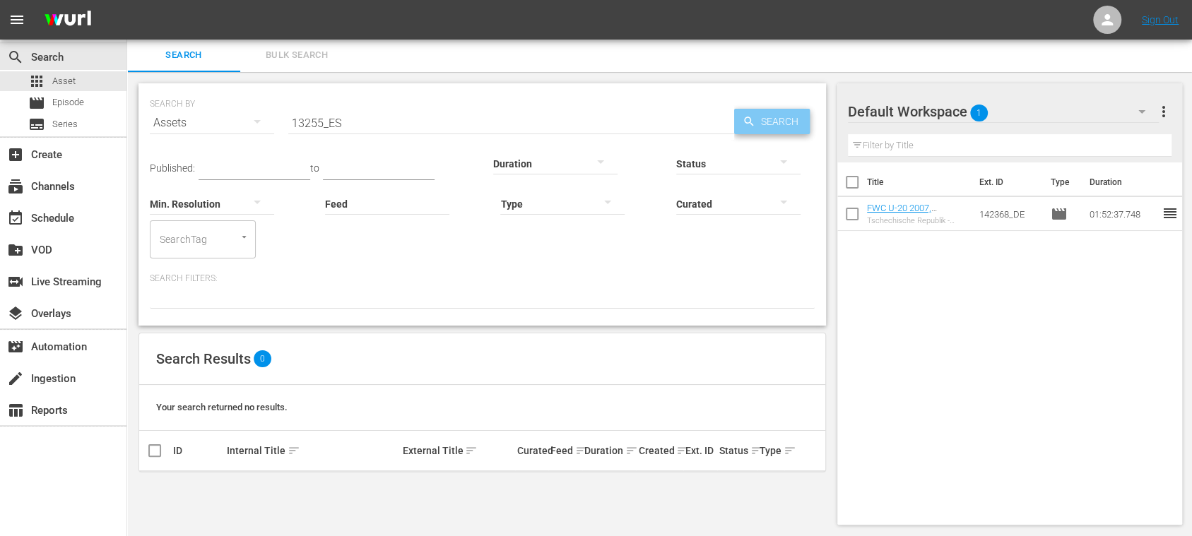
click at [775, 116] on span "Search" at bounding box center [782, 121] width 54 height 25
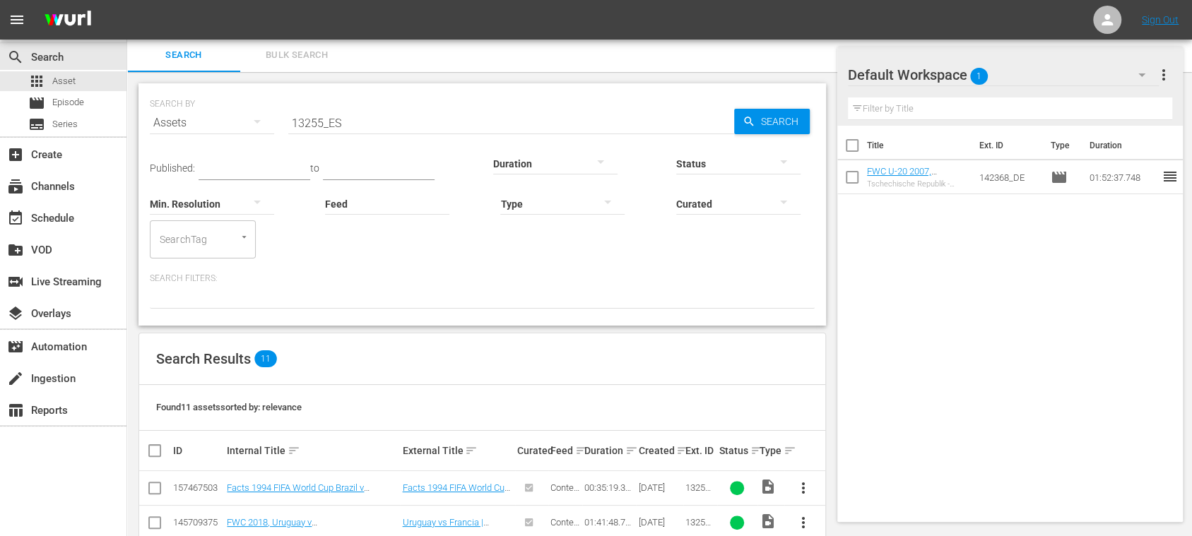
scroll to position [340, 0]
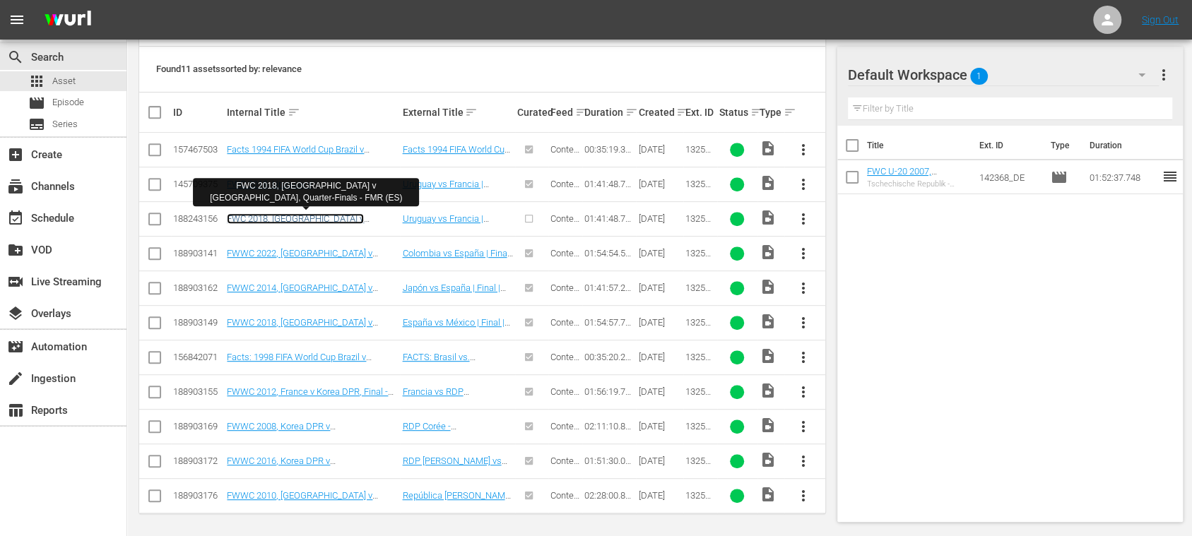
click at [314, 213] on link "FWC 2018, Uruguay v France, Quarter-Finals - FMR (ES)" at bounding box center [302, 229] width 151 height 32
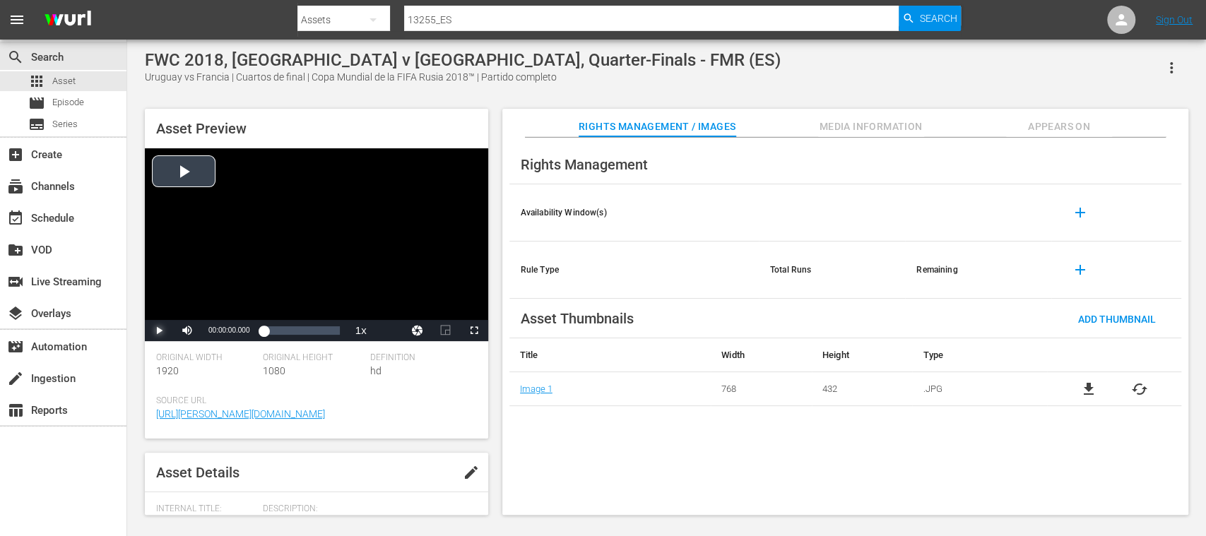
click at [159, 331] on span "Video Player" at bounding box center [159, 331] width 0 height 0
click at [76, 107] on span "Episode" at bounding box center [68, 102] width 32 height 14
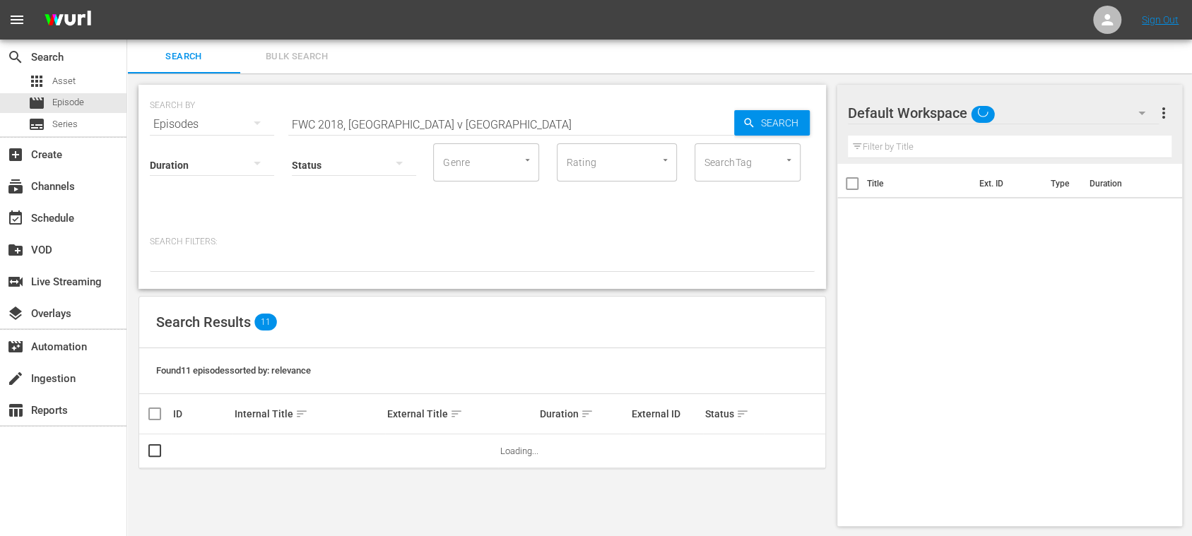
click at [297, 54] on span "Bulk Search" at bounding box center [297, 57] width 96 height 16
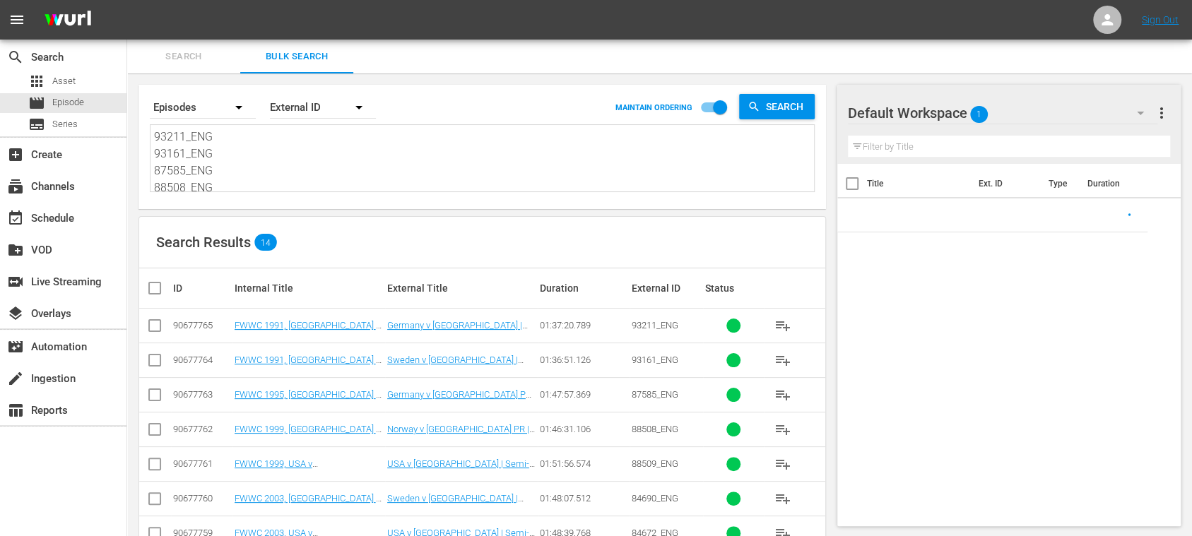
drag, startPoint x: 157, startPoint y: 134, endPoint x: 334, endPoint y: 201, distance: 189.3
click at [348, 206] on div "Search By Episodes Order By External ID MAINTAIN ORDERING Search 93211_ENG 9316…" at bounding box center [481, 147] width 687 height 124
type textarea "86055_ENG 84674_ENG"
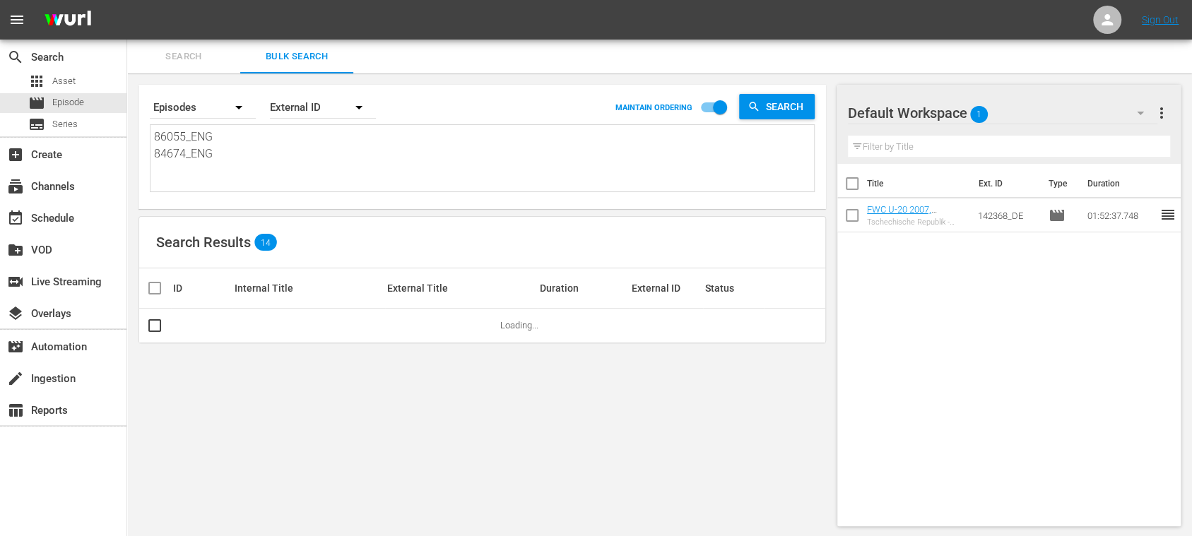
scroll to position [0, 0]
drag, startPoint x: 225, startPoint y: 171, endPoint x: 136, endPoint y: 114, distance: 105.8
click at [136, 114] on div "Search By Episodes Order By External ID MAINTAIN ORDERING Search 86055_ENG 8467…" at bounding box center [482, 305] width 710 height 464
paste textarea "46602_POR 0ce40c9f-047c-4e5b-99b3-239d37ea8e42_POR 40911_POR 46564_POR"
type textarea "46602_POR 0ce40c9f-047c-4e5b-99b3-239d37ea8e42_POR 40911_POR 46564_POR"
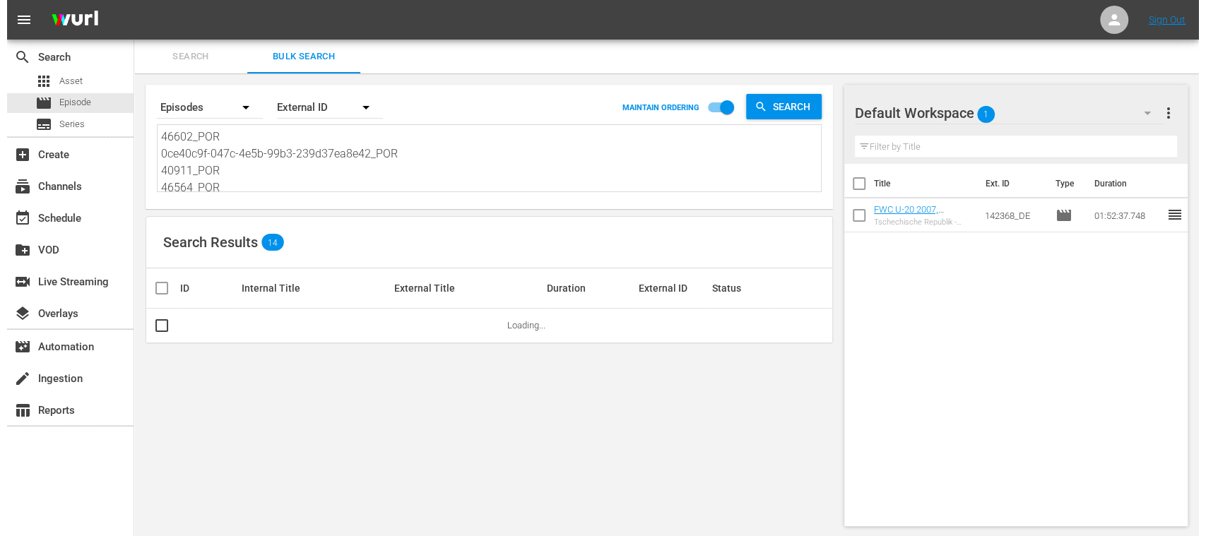
scroll to position [1, 0]
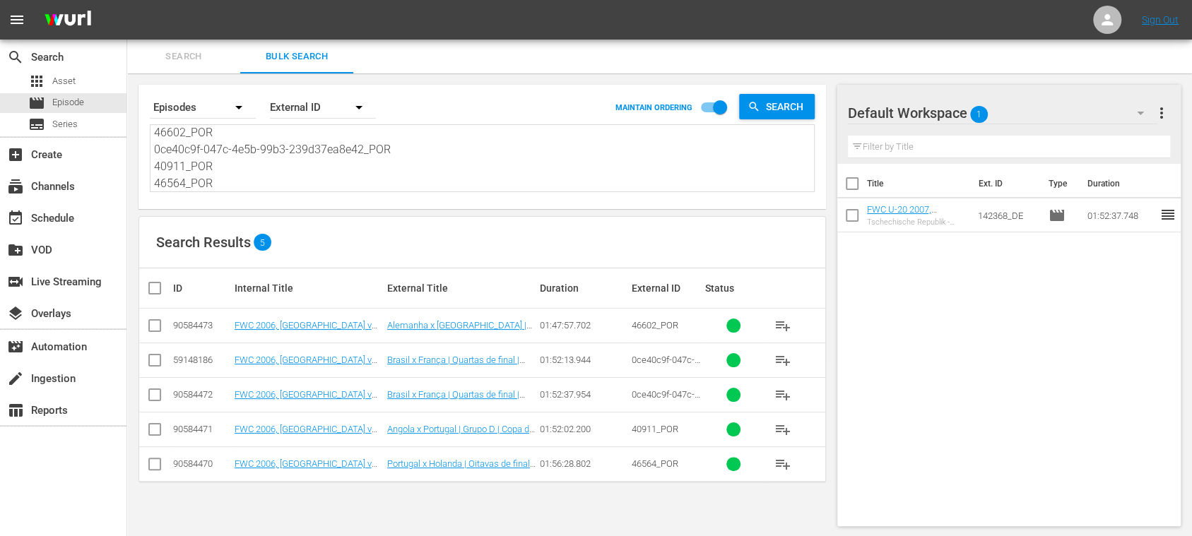
type textarea "46602_POR 0ce40c9f-047c-4e5b-99b3-239d37ea8e42_POR 40911_POR 46564_POR"
click at [159, 360] on input "checkbox" at bounding box center [154, 363] width 17 height 17
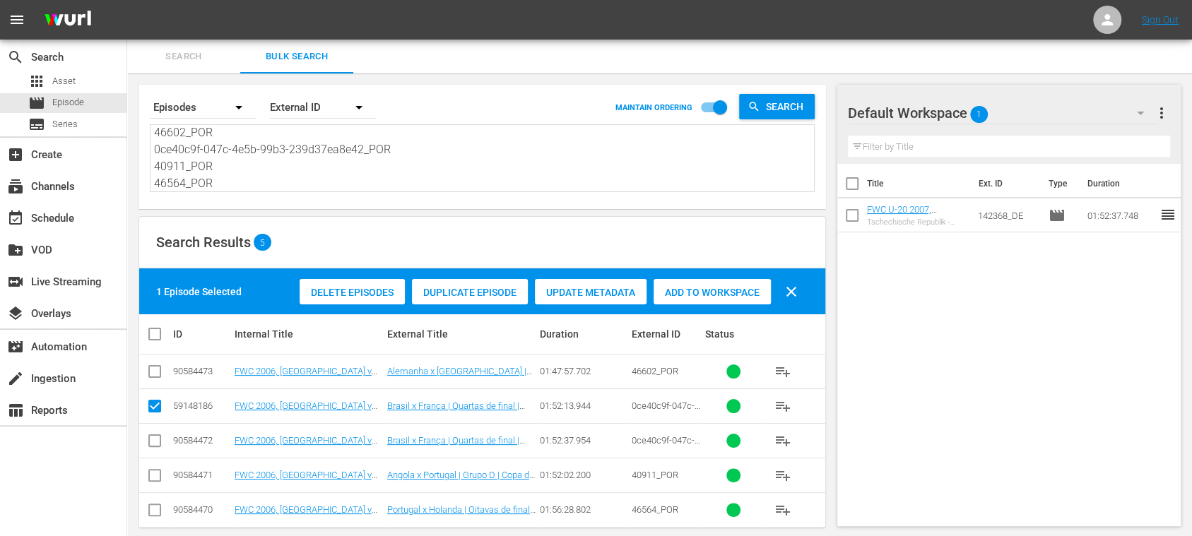
click at [348, 296] on span "Delete Episodes" at bounding box center [352, 292] width 105 height 11
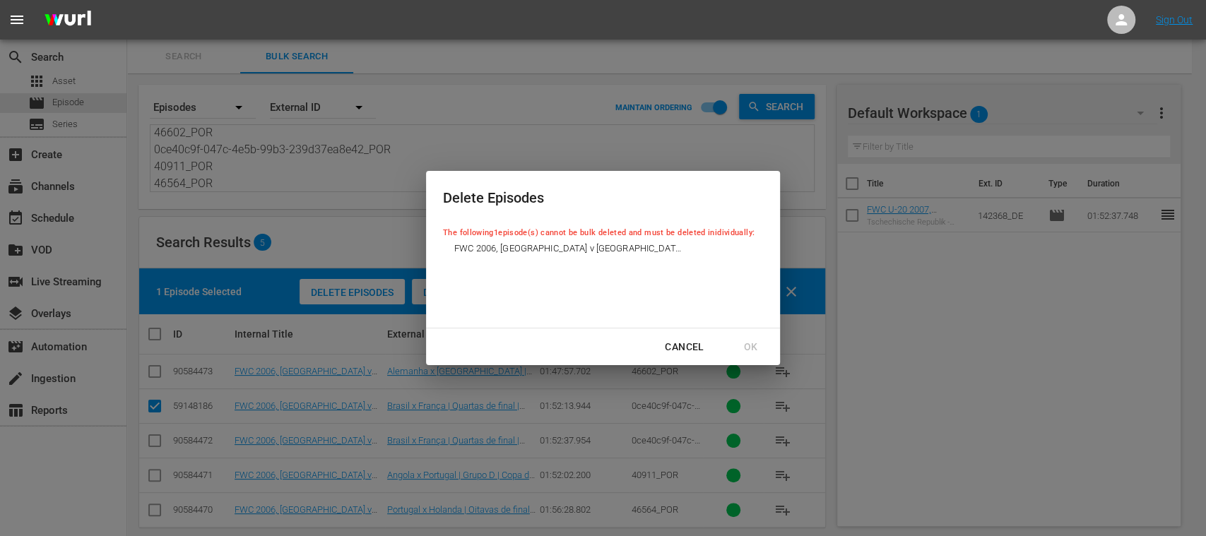
drag, startPoint x: 675, startPoint y: 345, endPoint x: 585, endPoint y: 370, distance: 93.2
click at [675, 345] on div "Cancel" at bounding box center [683, 347] width 61 height 18
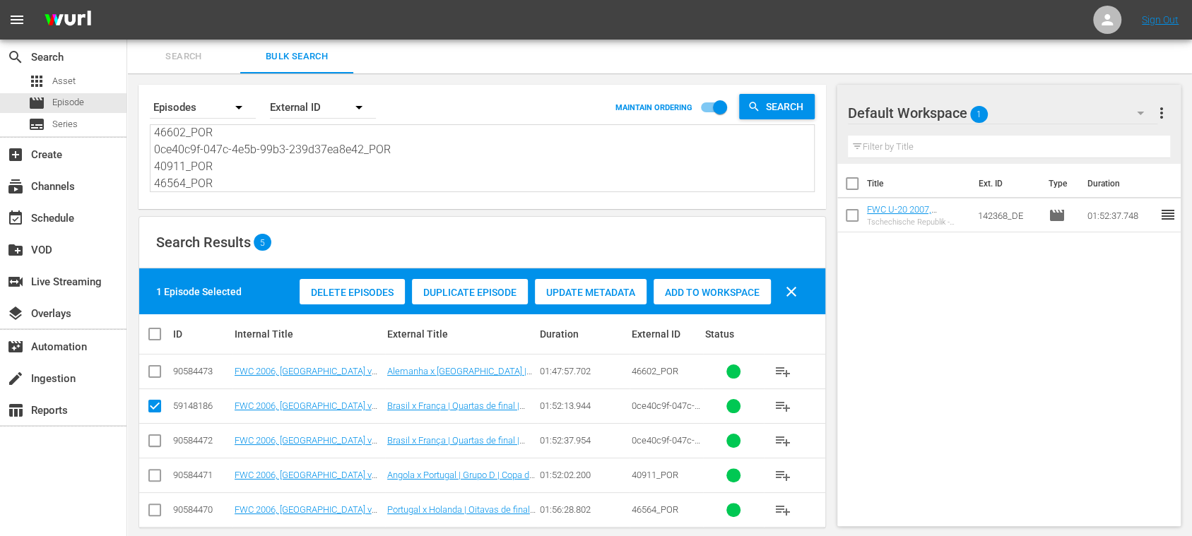
click at [154, 401] on input "checkbox" at bounding box center [154, 409] width 17 height 17
checkbox input "false"
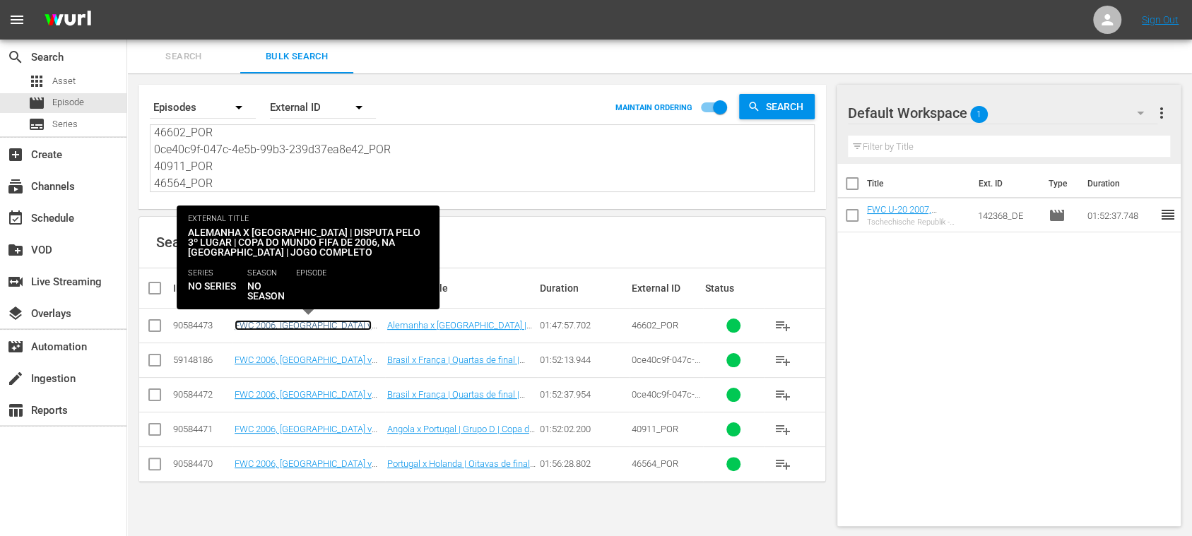
click at [333, 325] on link "FWC 2006, Germany v Portugal, 3rd Place - FMR (PT)" at bounding box center [303, 336] width 137 height 32
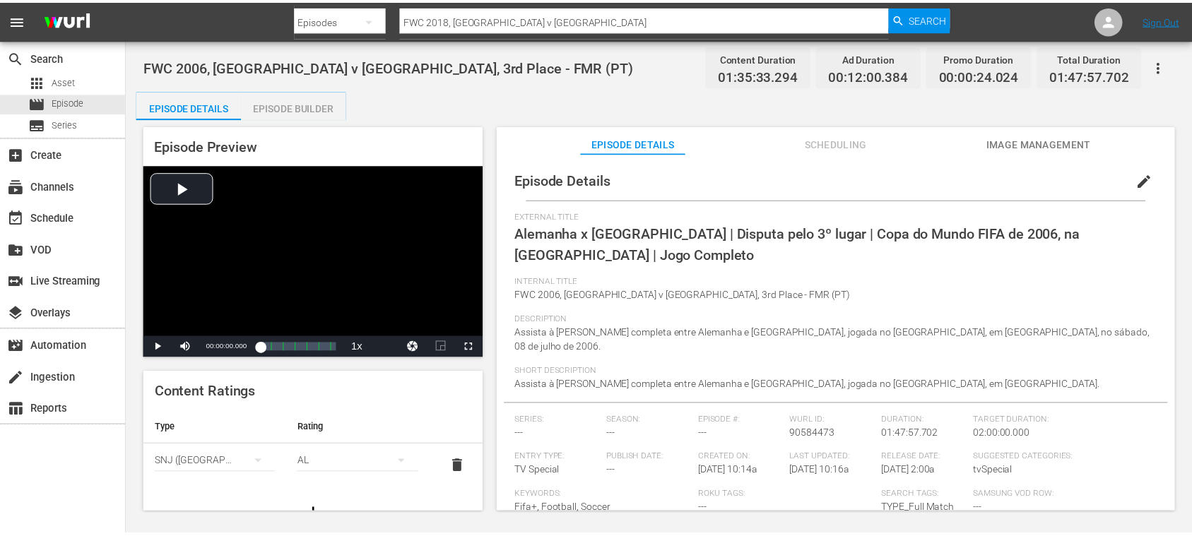
scroll to position [160, 0]
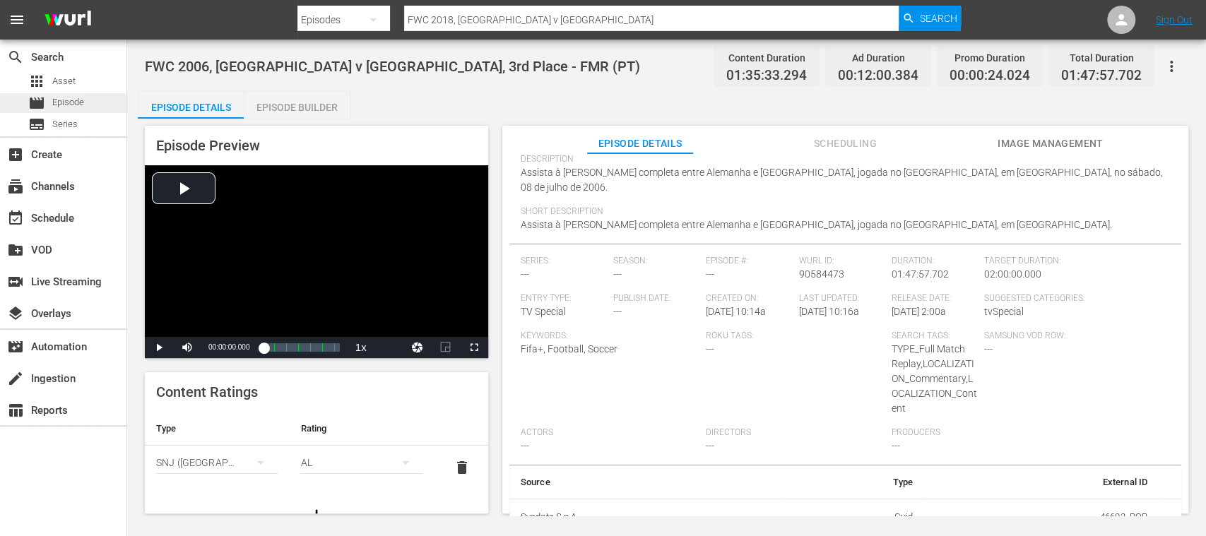
click at [72, 100] on span "Episode" at bounding box center [68, 102] width 32 height 14
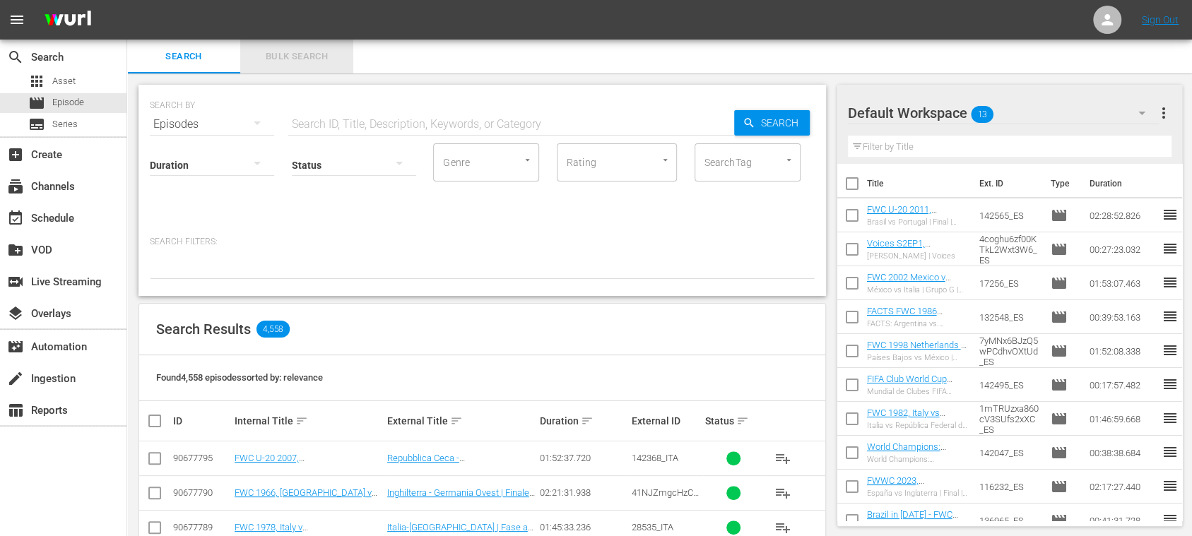
click at [316, 58] on span "Bulk Search" at bounding box center [297, 57] width 96 height 16
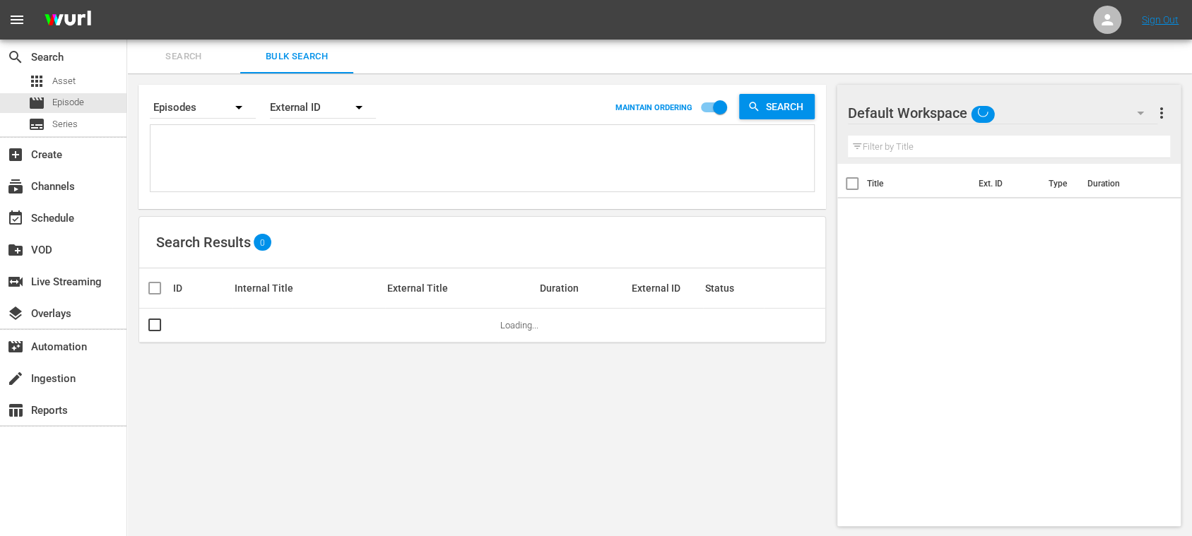
click at [273, 153] on textarea at bounding box center [484, 161] width 660 height 64
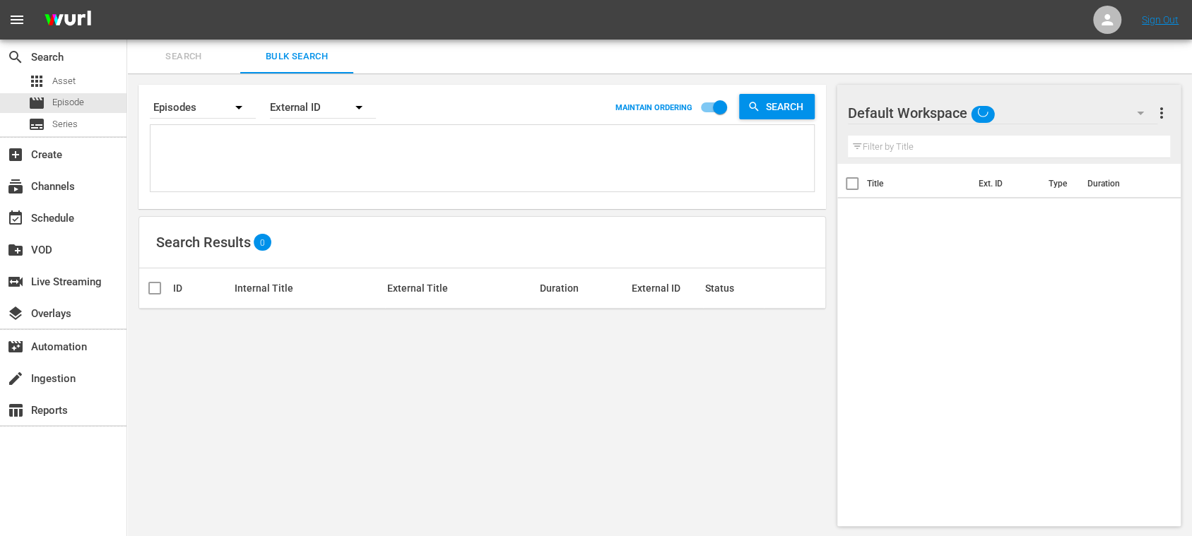
paste textarea "93211_ENG 93161_ENG 87585_ENG 88508_ENG 88509_ENG 84690_ENG 84672_ENG 142368_EN…"
type textarea "93211_ENG 93161_ENG 87585_ENG 88508_ENG 88509_ENG 84690_ENG 84672_ENG 142368_EN…"
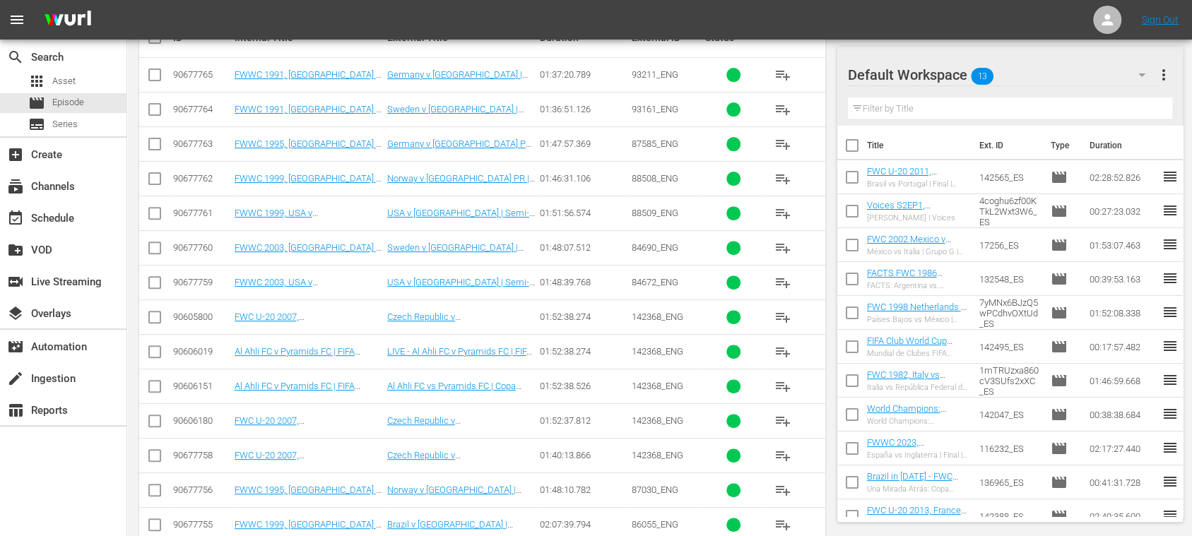
scroll to position [314, 0]
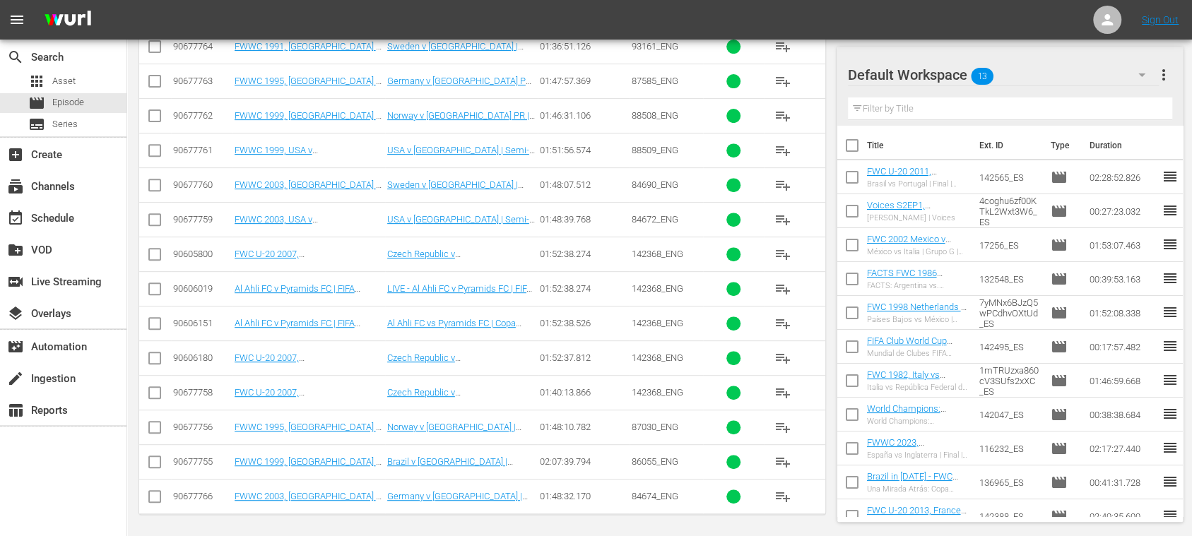
type textarea "93211_ENG 93161_ENG 87585_ENG 88508_ENG 88509_ENG 84690_ENG 84672_ENG 142368_EN…"
click at [1166, 78] on span "more_vert" at bounding box center [1163, 74] width 17 height 17
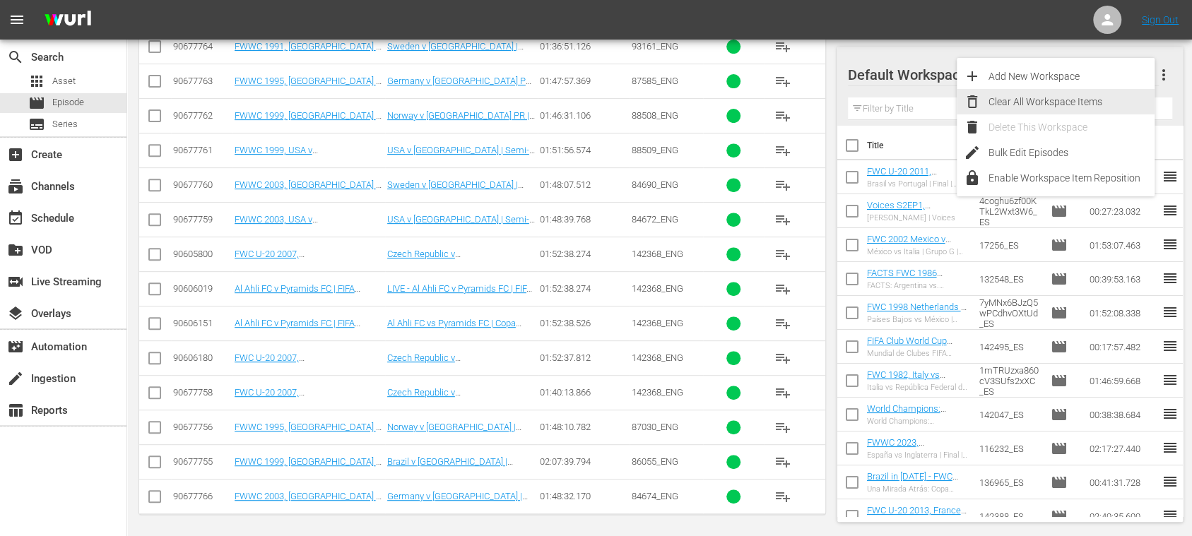
click at [1083, 108] on div "Clear All Workspace Items" at bounding box center [1071, 101] width 166 height 25
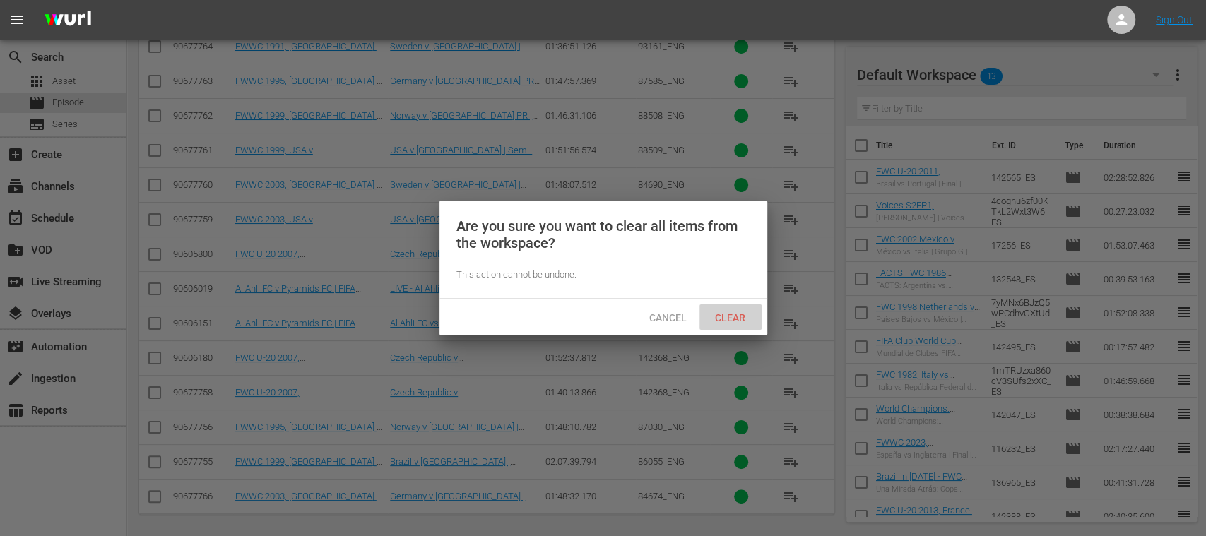
click at [729, 318] on span "Clear" at bounding box center [730, 317] width 53 height 11
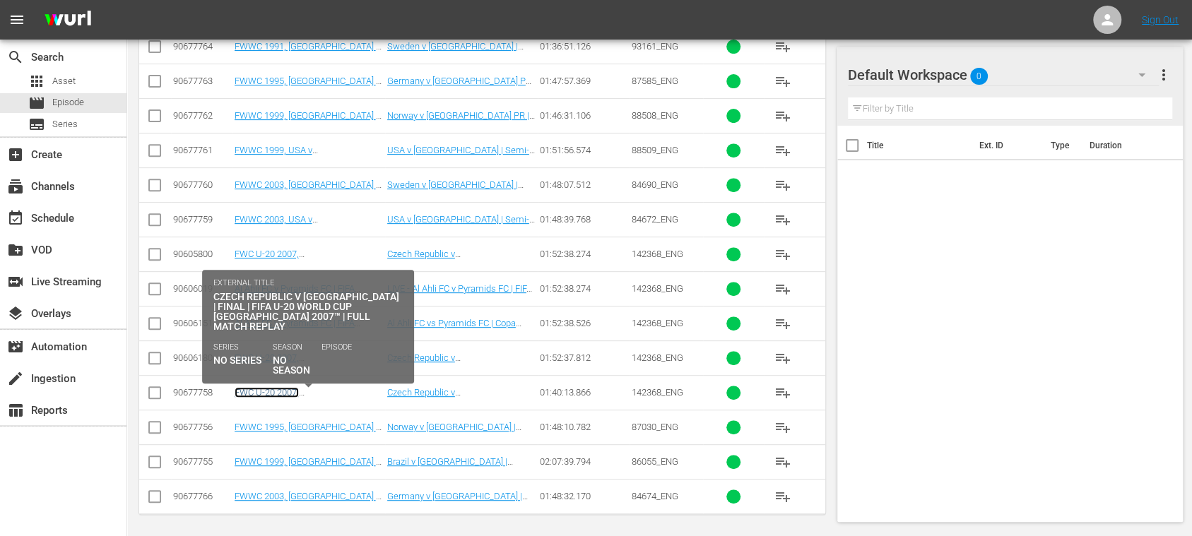
click at [349, 390] on link "FWC U-20 2007, Czech Republic v Argentina, Final - FMR (EN) (Al Ahli FC v Pyram…" at bounding box center [308, 424] width 147 height 74
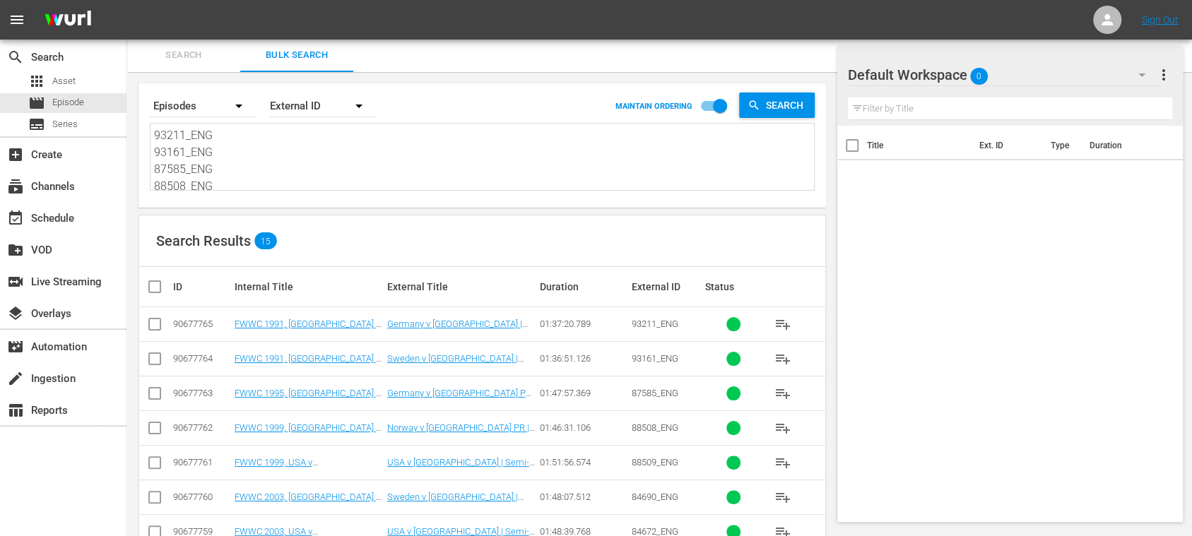
scroll to position [314, 0]
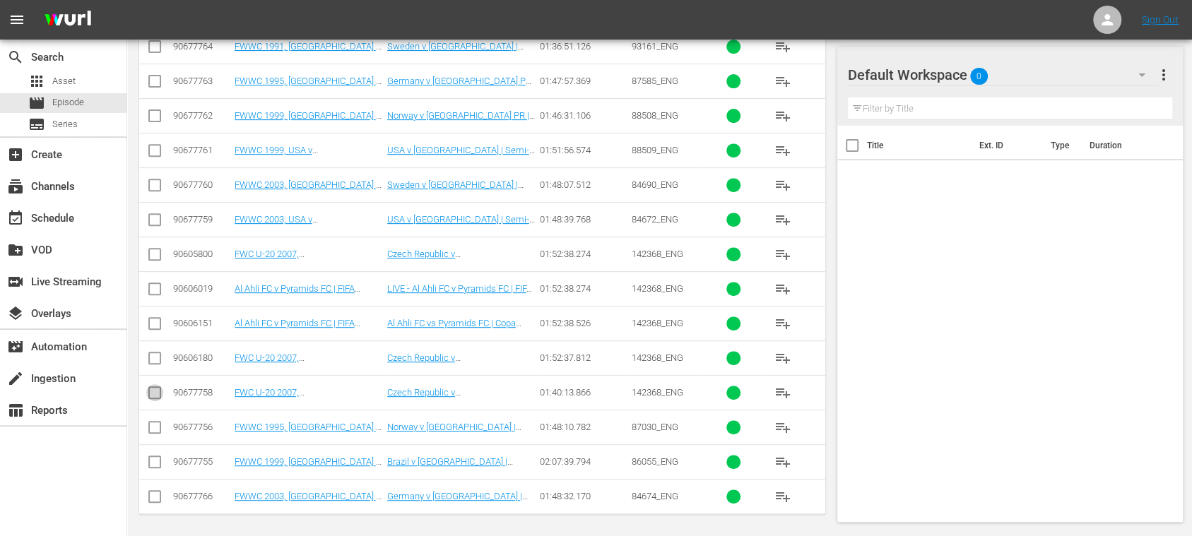
click at [154, 389] on input "checkbox" at bounding box center [154, 395] width 17 height 17
checkbox input "true"
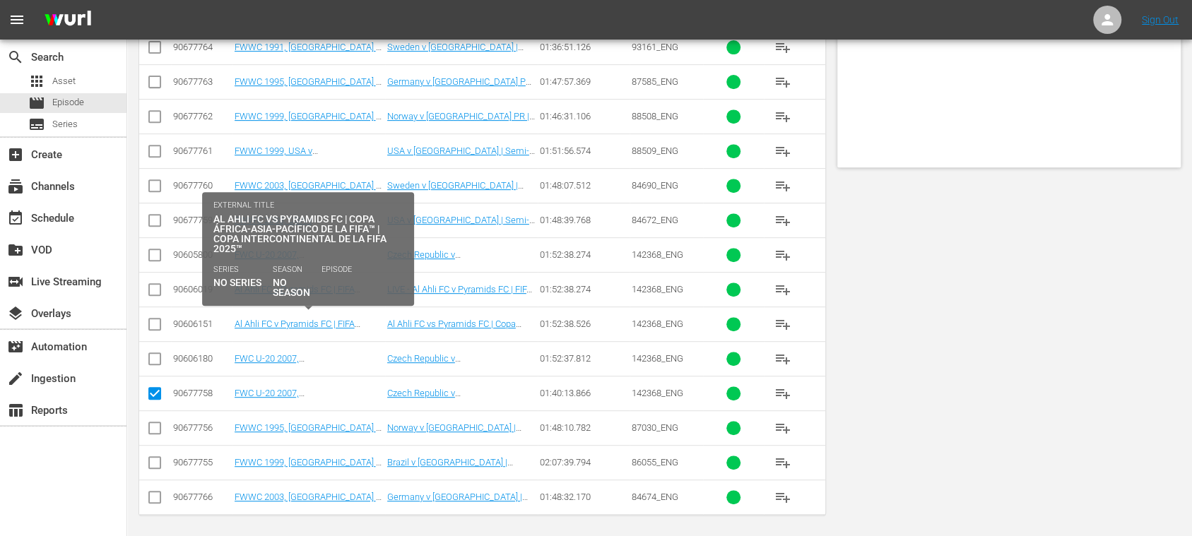
scroll to position [0, 0]
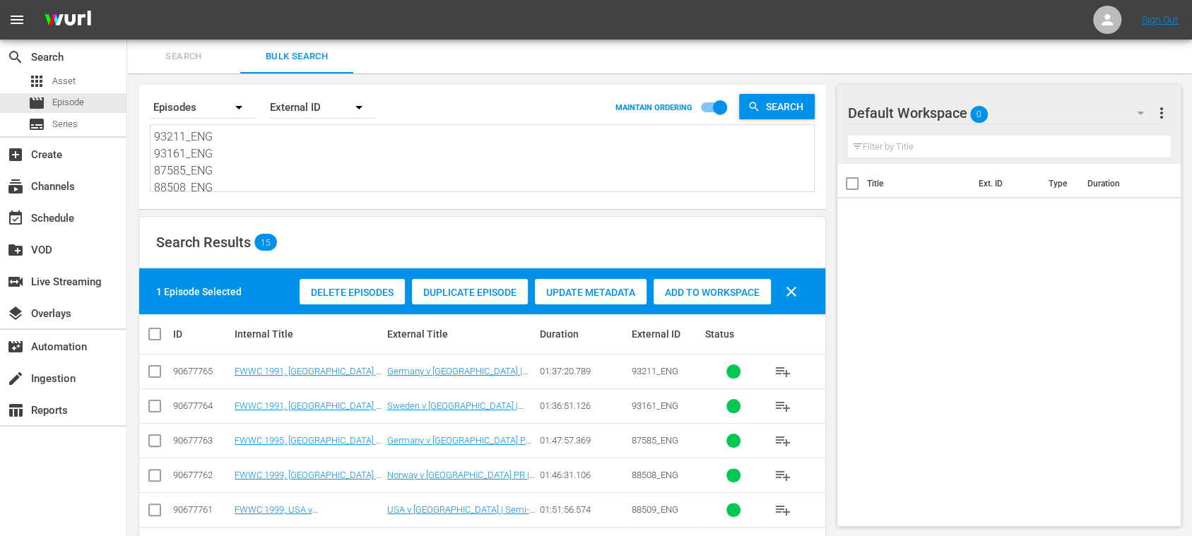
click at [339, 287] on span "Delete Episodes" at bounding box center [352, 292] width 105 height 11
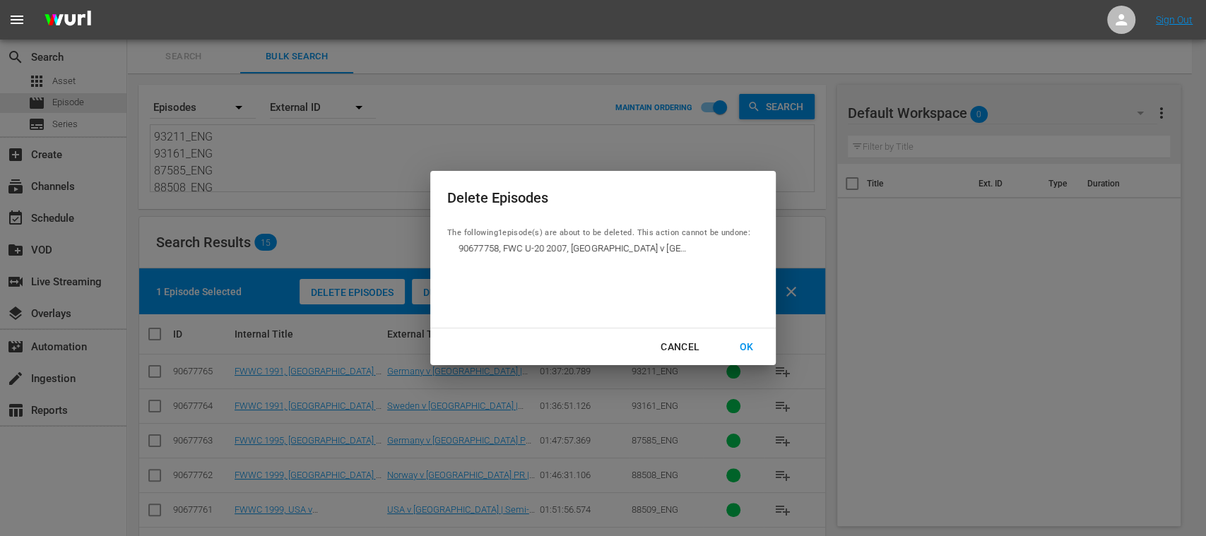
drag, startPoint x: 749, startPoint y: 345, endPoint x: 454, endPoint y: 314, distance: 297.6
click at [749, 345] on div "OK" at bounding box center [746, 347] width 37 height 18
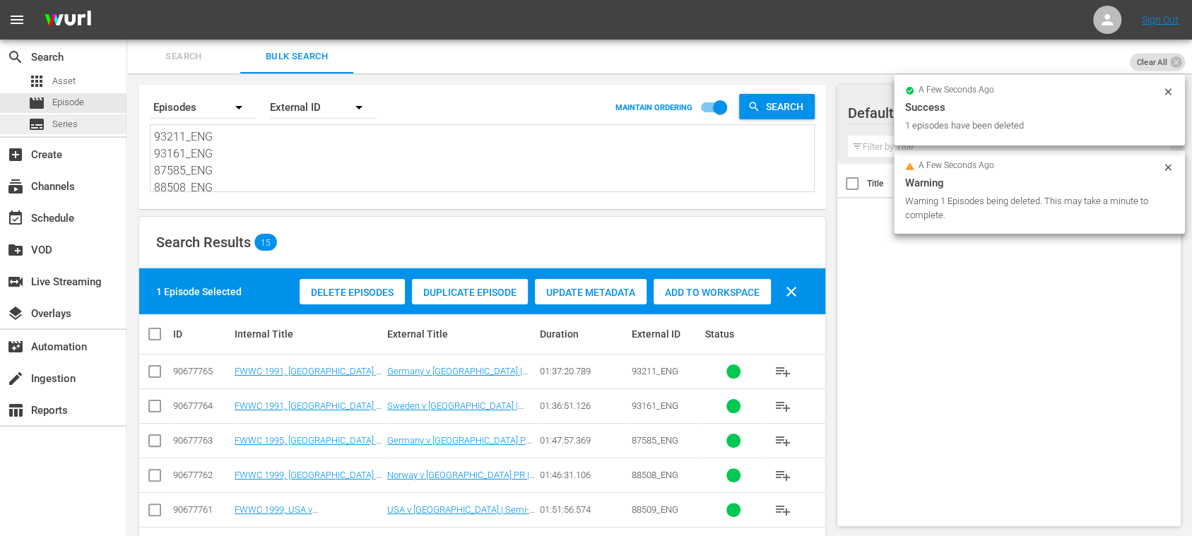
click at [71, 123] on span "Series" at bounding box center [64, 124] width 25 height 14
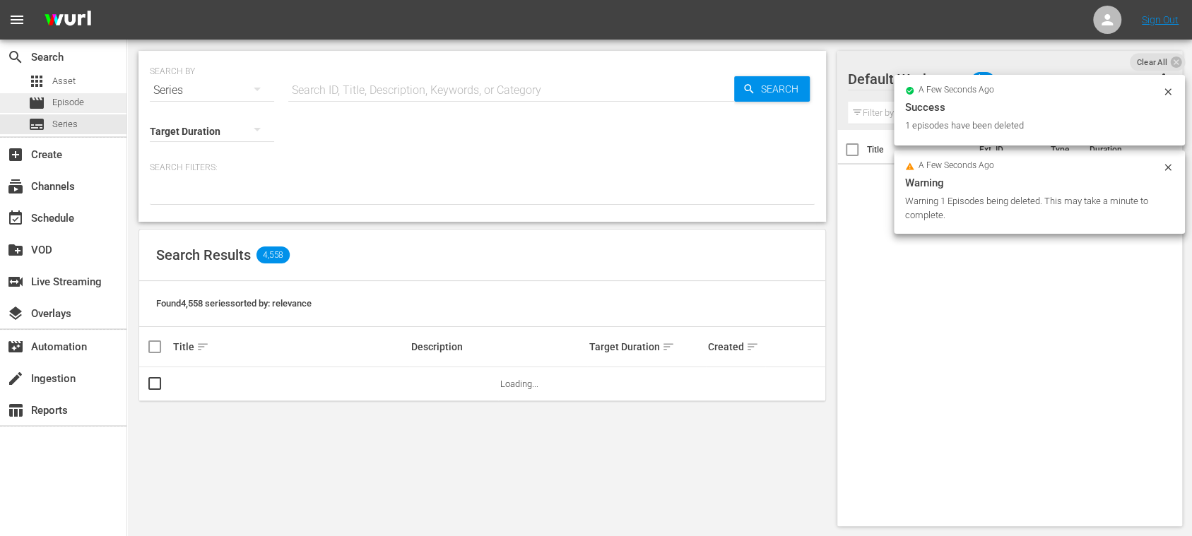
click at [71, 103] on span "Episode" at bounding box center [68, 102] width 32 height 14
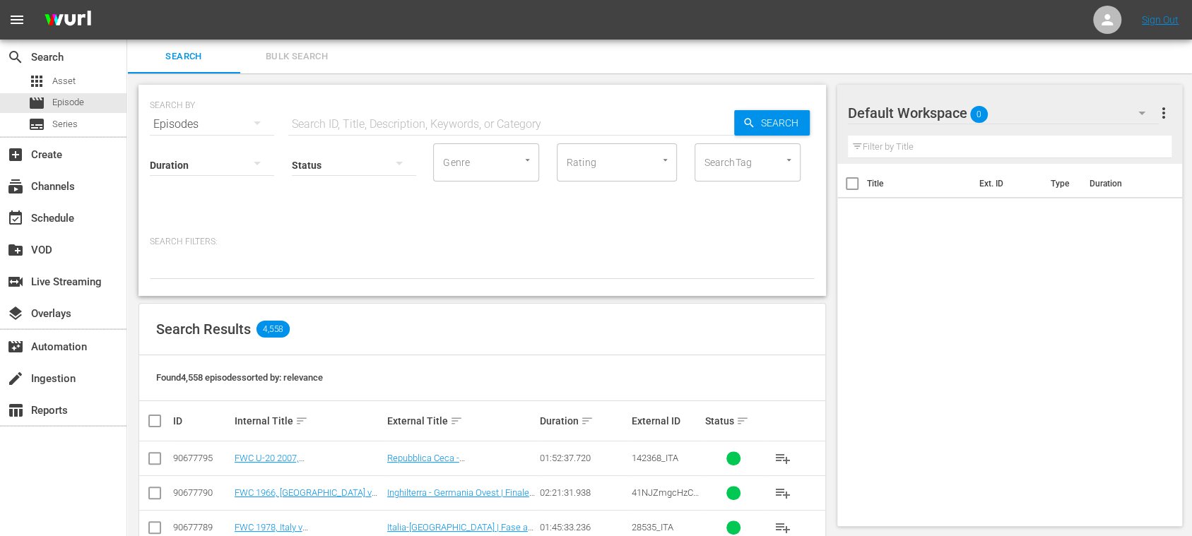
click at [311, 54] on span "Bulk Search" at bounding box center [297, 57] width 96 height 16
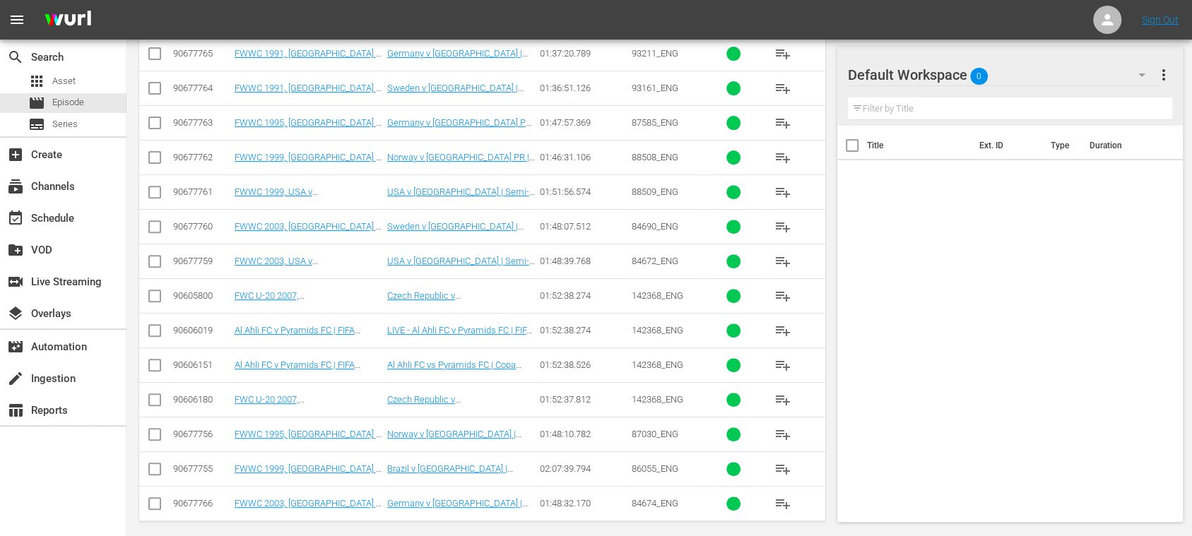
scroll to position [279, 0]
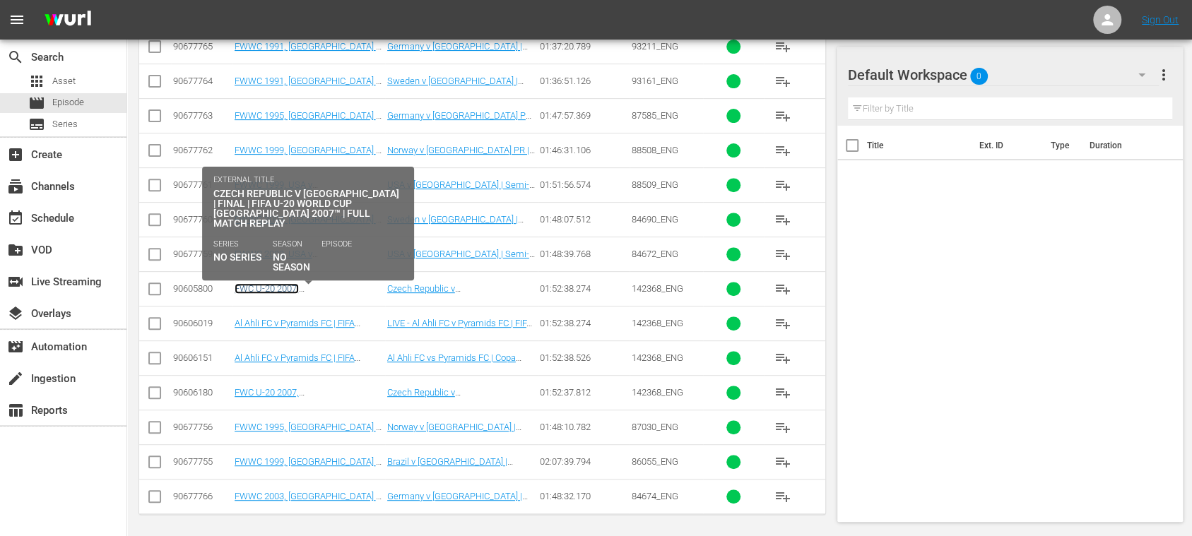
click at [288, 286] on link "FWC U-20 2007, Czech Republic v Argentina, Final - FMR (EN)" at bounding box center [302, 304] width 134 height 42
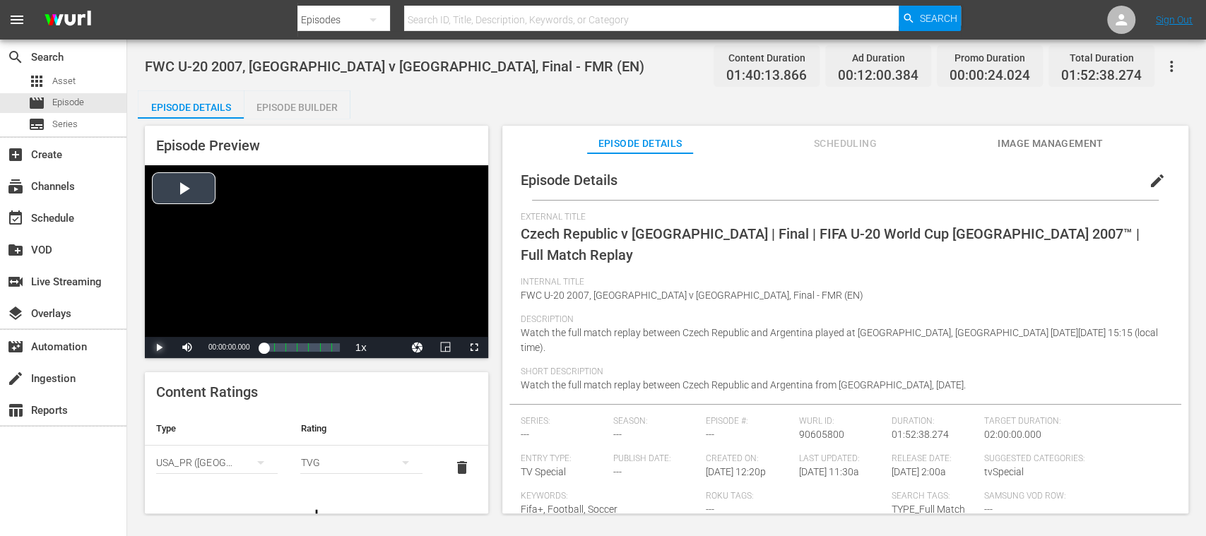
click at [159, 348] on span "Video Player" at bounding box center [159, 348] width 0 height 0
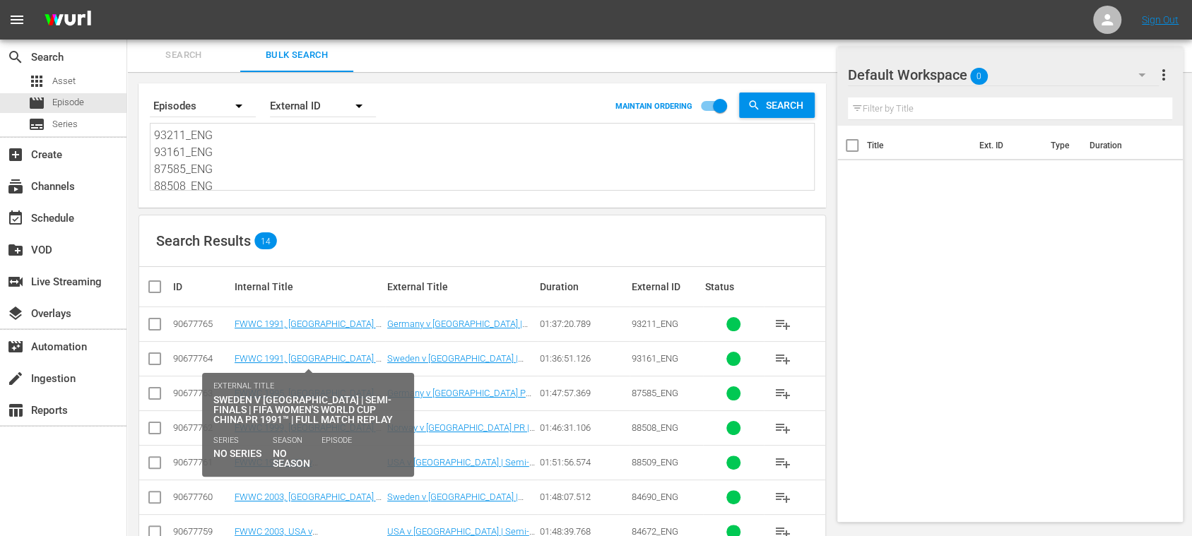
scroll to position [279, 0]
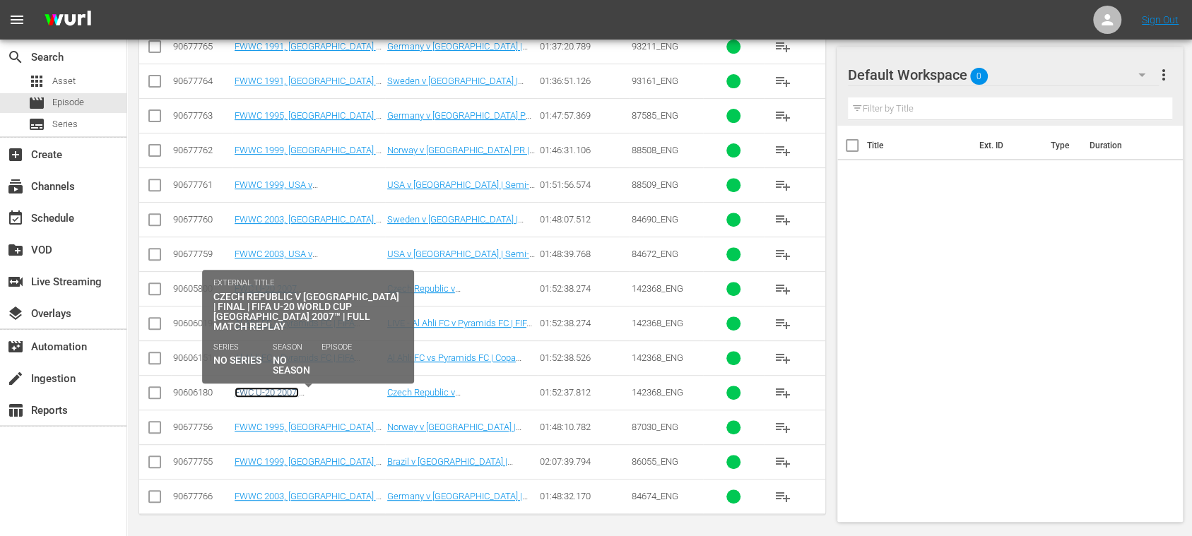
click at [335, 391] on link "FWC U-20 2007, Czech Republic v Argentina, Final - FMR (EN)" at bounding box center [302, 408] width 134 height 42
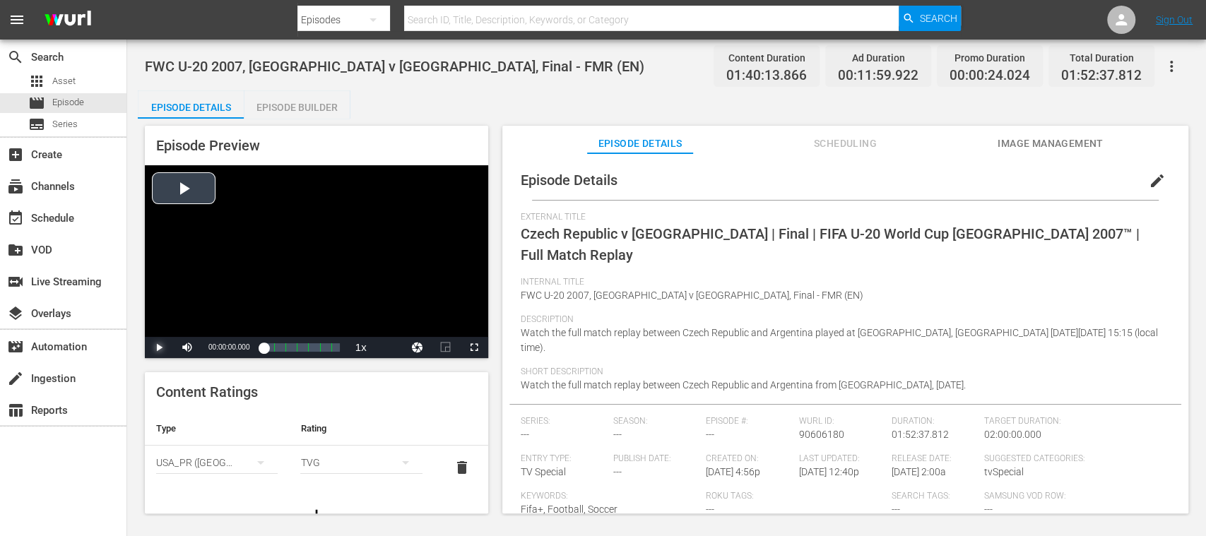
click at [159, 348] on span "Video Player" at bounding box center [159, 348] width 0 height 0
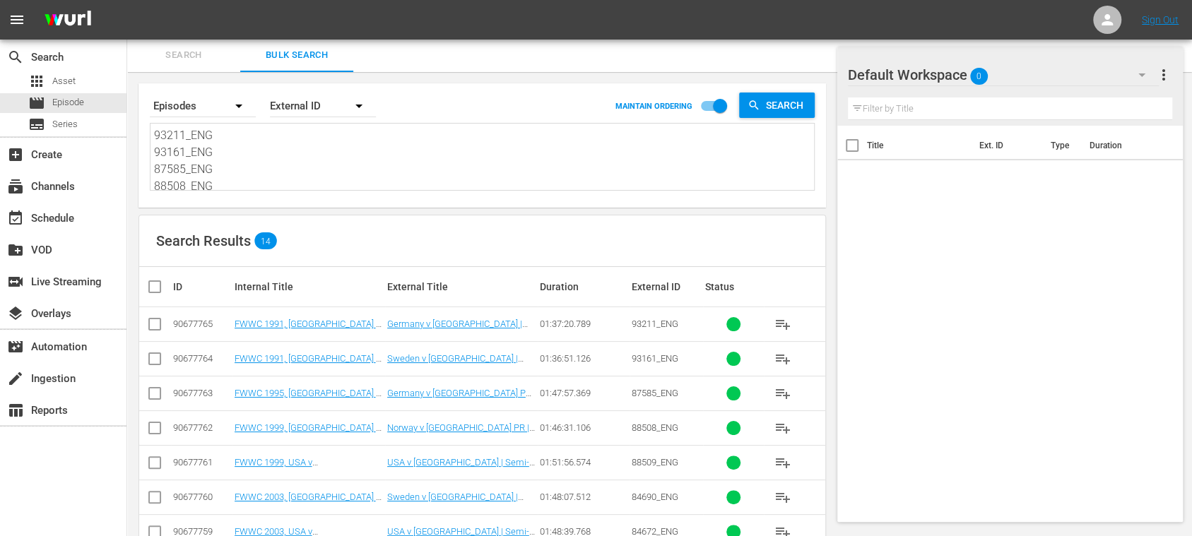
scroll to position [279, 0]
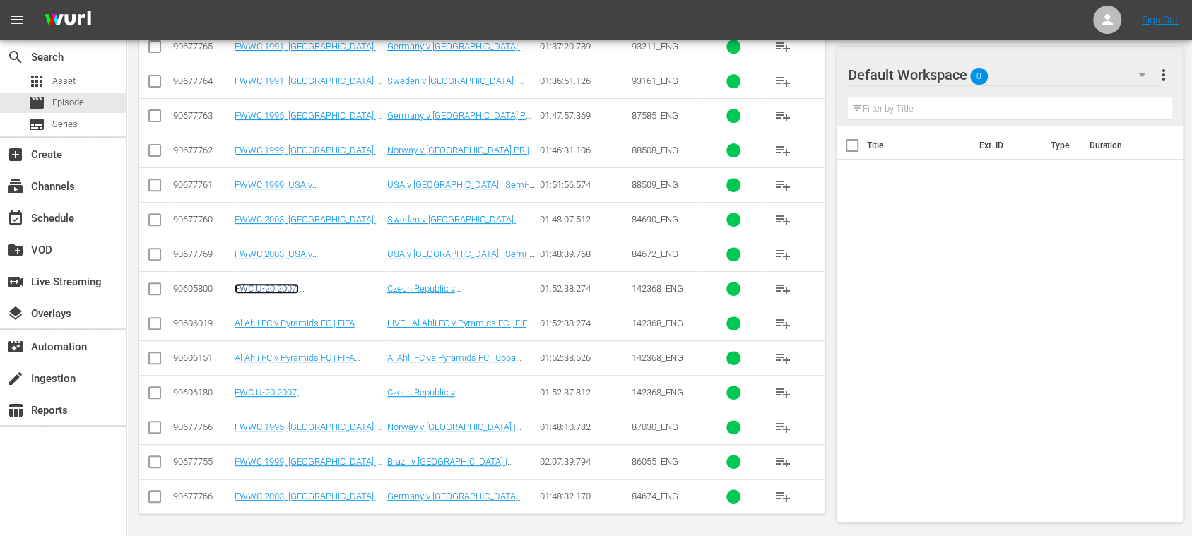
click at [343, 283] on link "FWC U-20 2007, Czech Republic v Argentina, Final - FMR (EN)" at bounding box center [302, 304] width 134 height 42
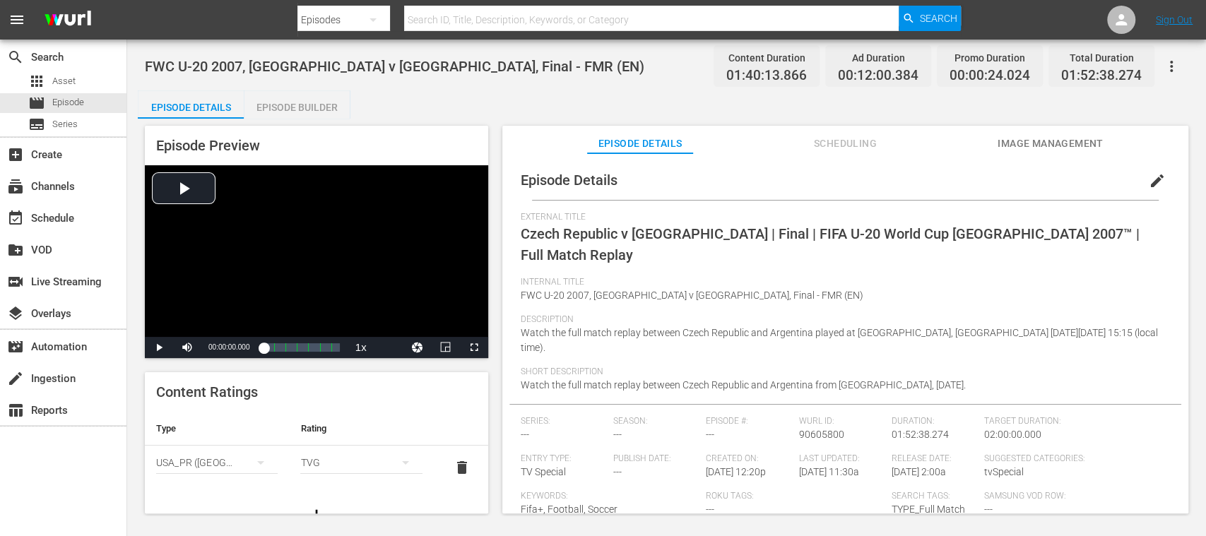
scroll to position [124, 0]
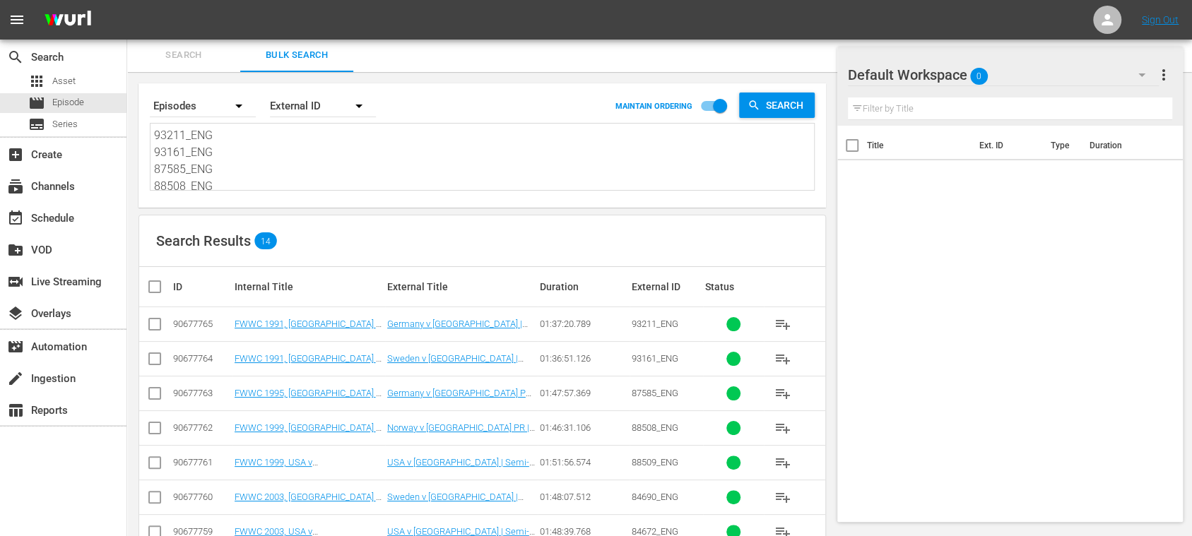
scroll to position [279, 0]
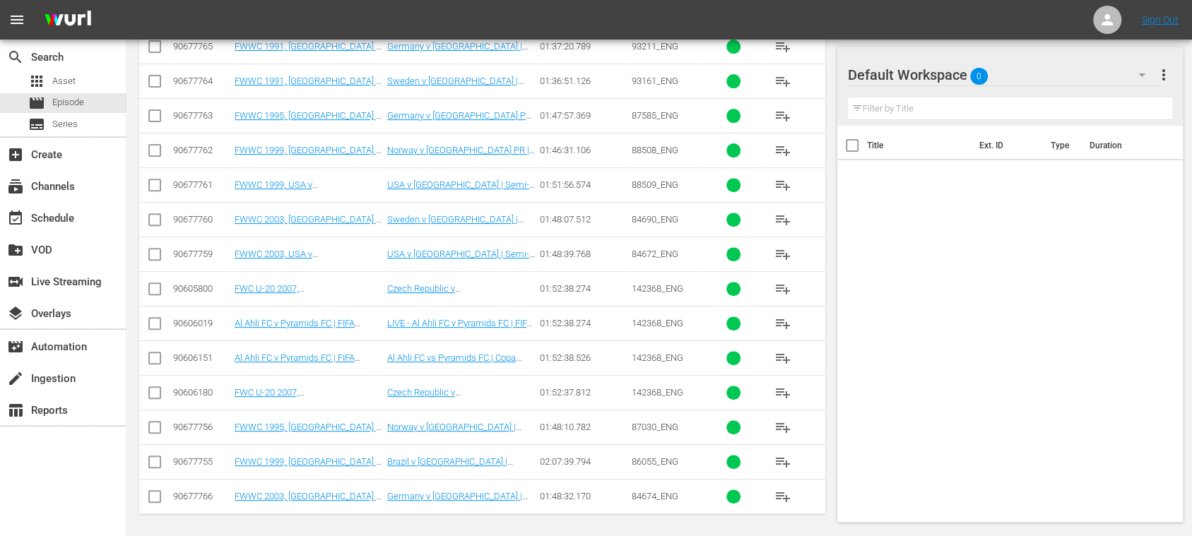
click at [155, 391] on input "checkbox" at bounding box center [154, 395] width 17 height 17
checkbox input "true"
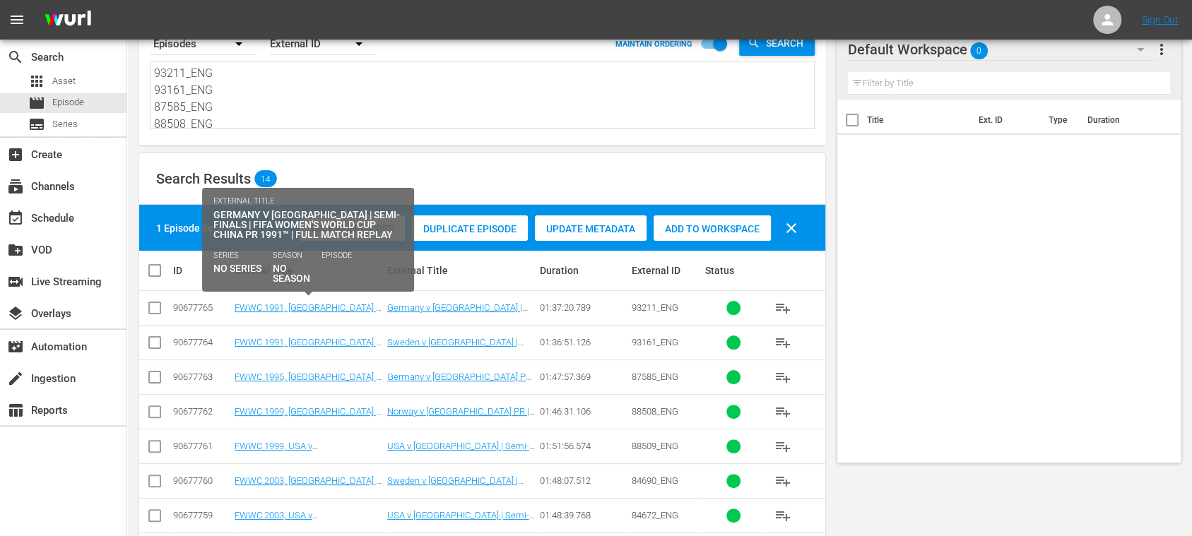
scroll to position [0, 0]
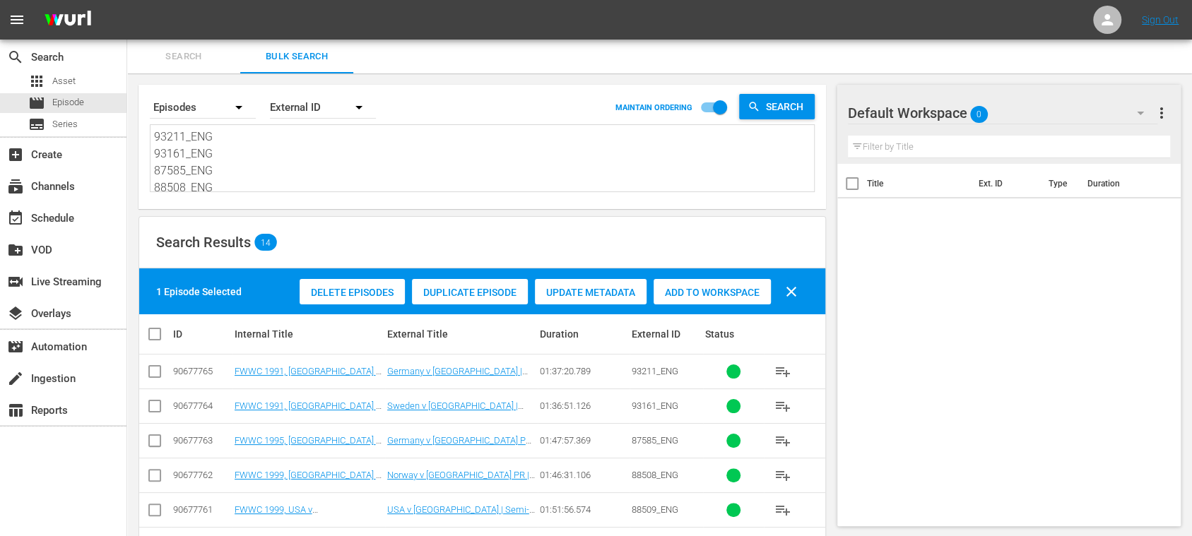
click at [351, 285] on div "Delete Episodes" at bounding box center [352, 292] width 105 height 27
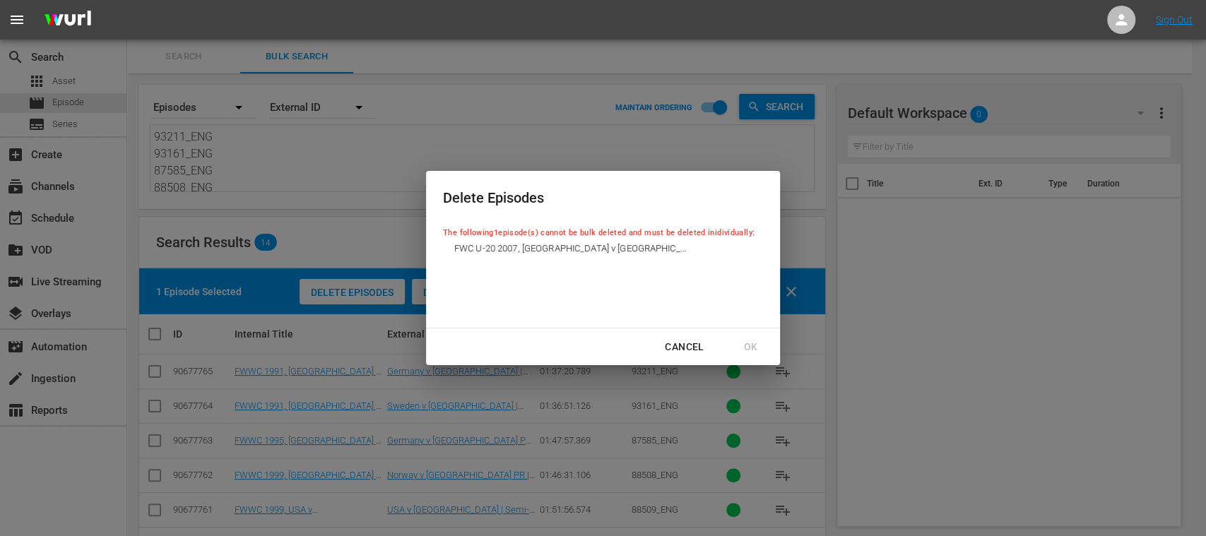
click at [685, 340] on div "Cancel" at bounding box center [683, 347] width 61 height 18
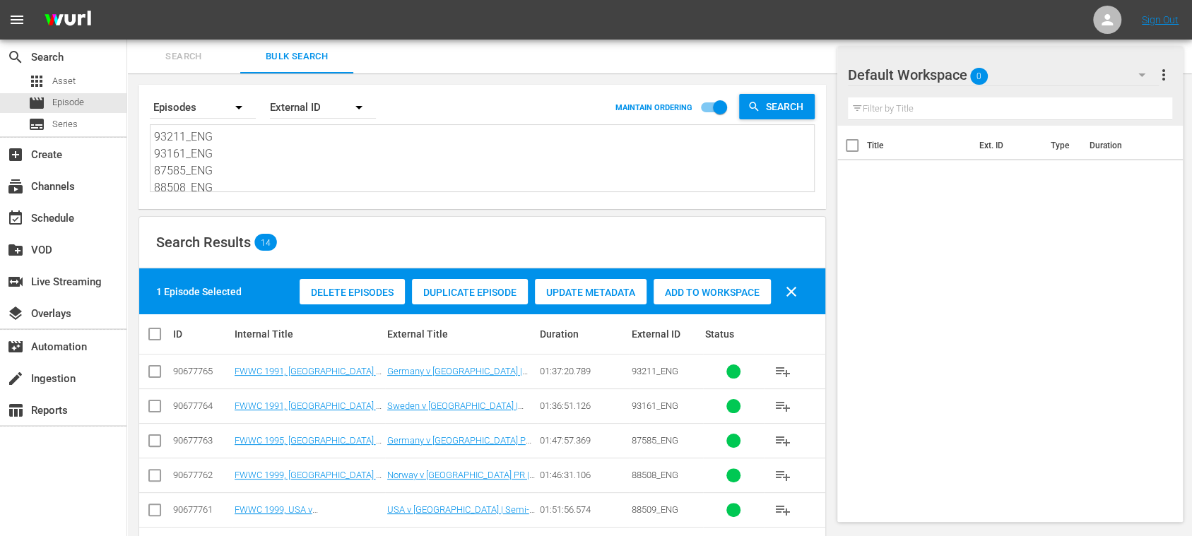
scroll to position [251, 0]
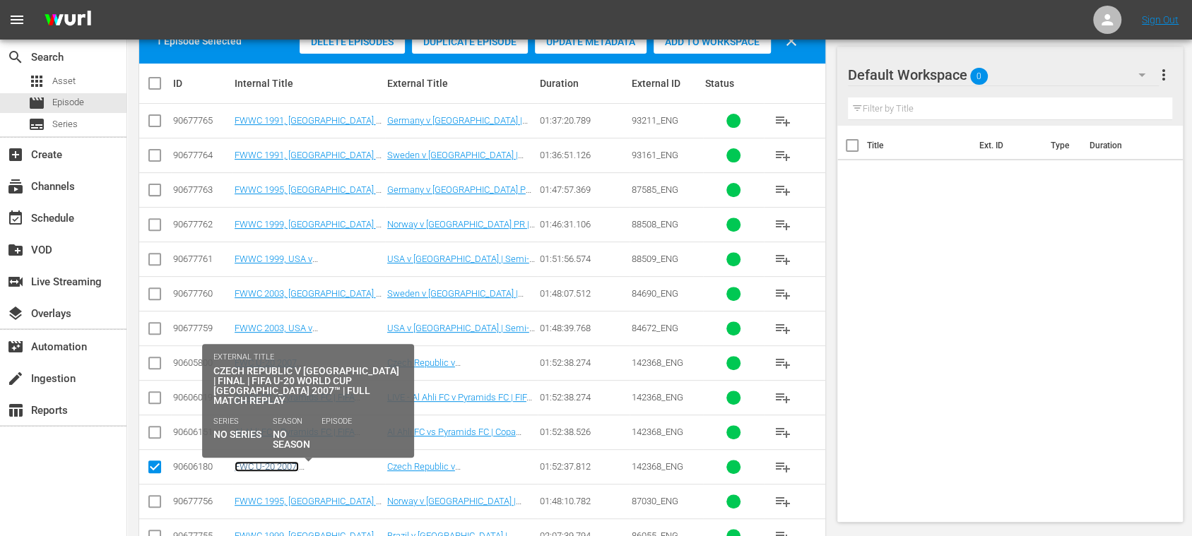
click at [298, 461] on link "FWC U-20 2007, Czech Republic v Argentina, Final - FMR (EN)" at bounding box center [302, 482] width 134 height 42
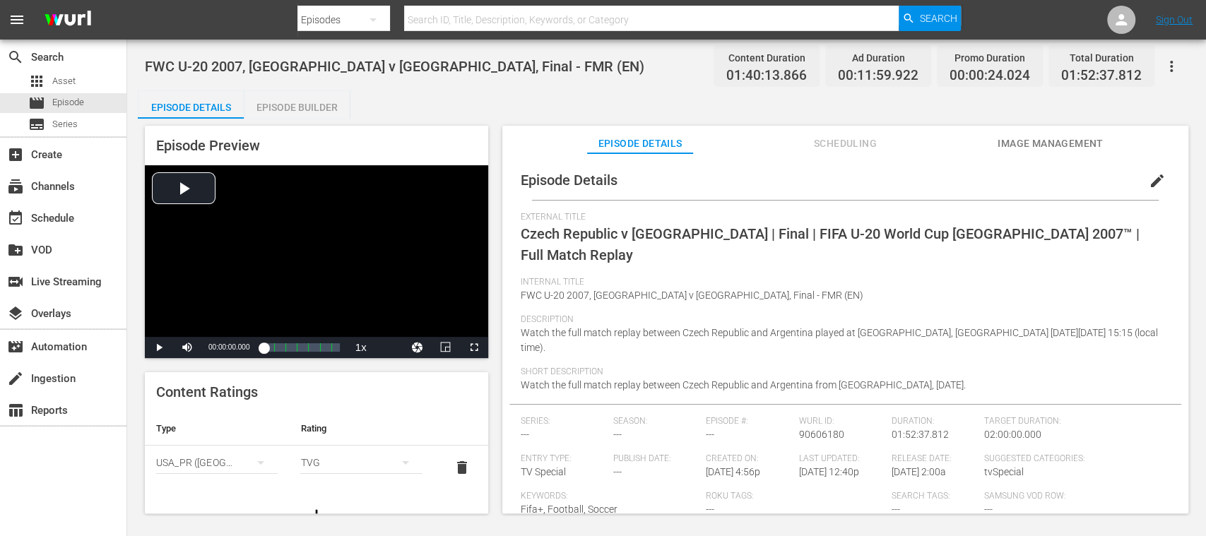
click at [1029, 146] on span "Image Management" at bounding box center [1050, 144] width 106 height 18
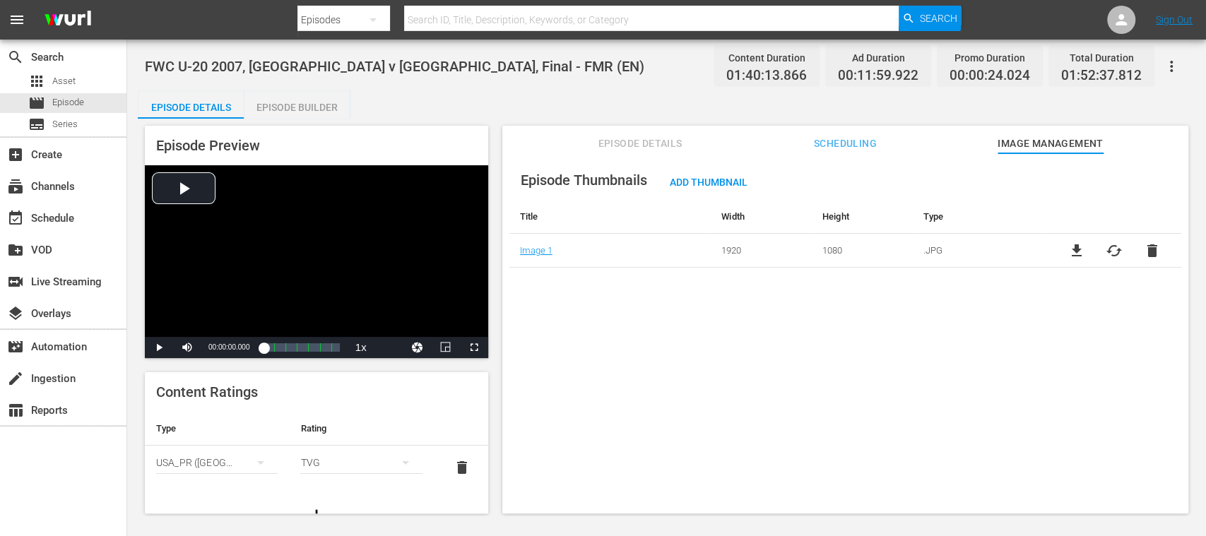
click at [620, 143] on span "Episode Details" at bounding box center [640, 144] width 106 height 18
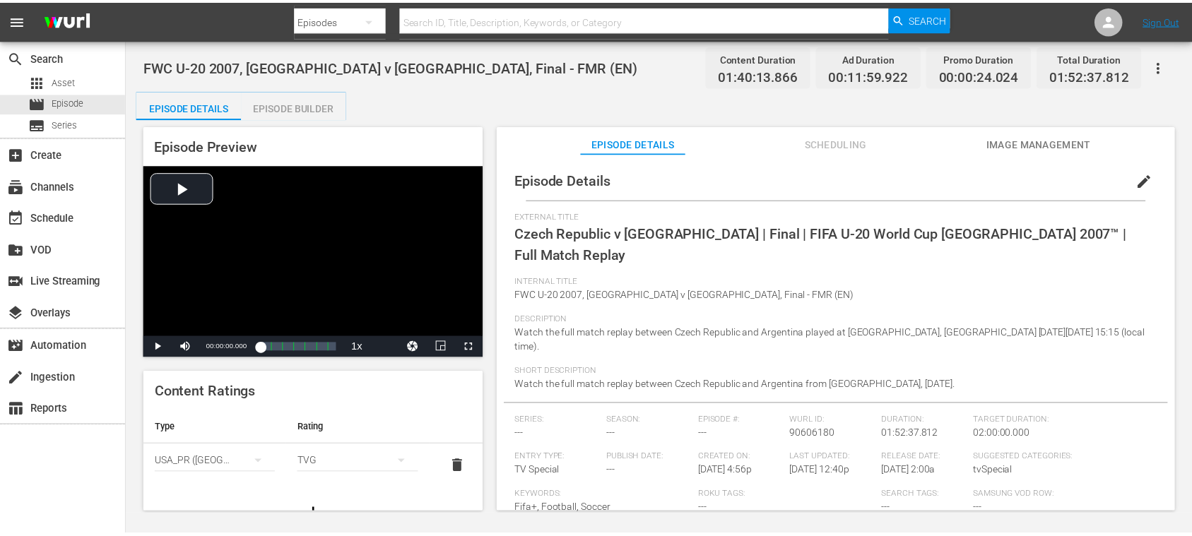
scroll to position [95, 0]
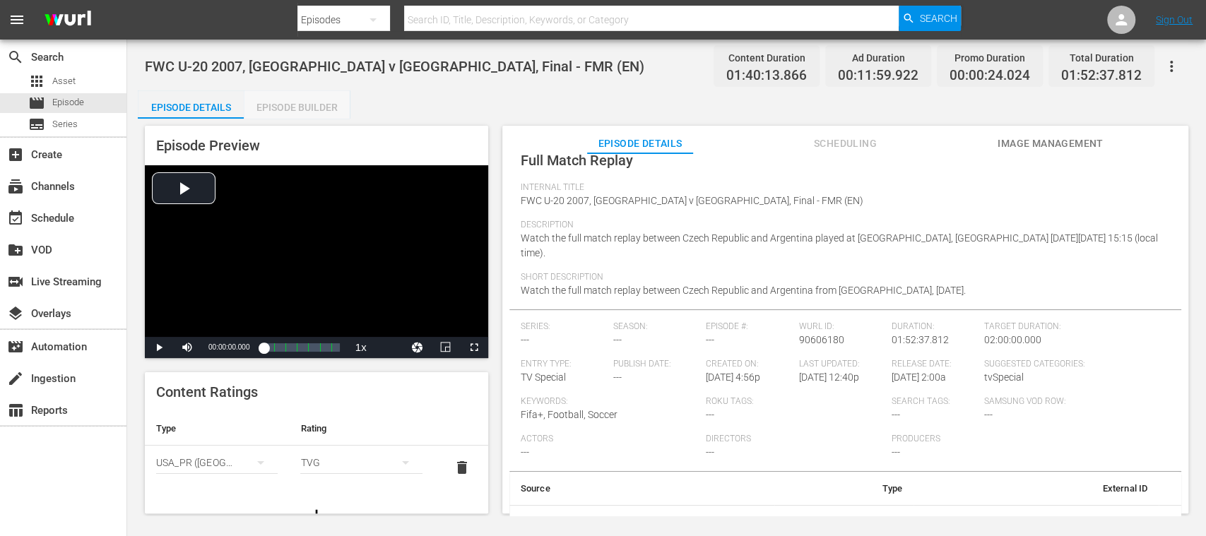
click at [318, 105] on div "Episode Builder" at bounding box center [297, 107] width 106 height 34
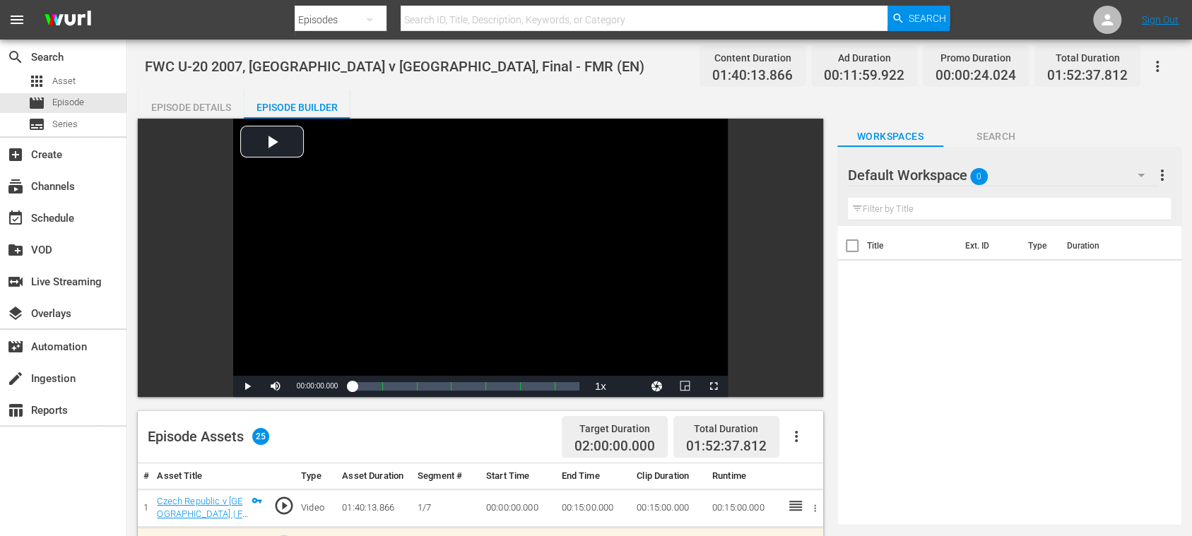
click at [211, 107] on div "Episode Details" at bounding box center [191, 107] width 106 height 34
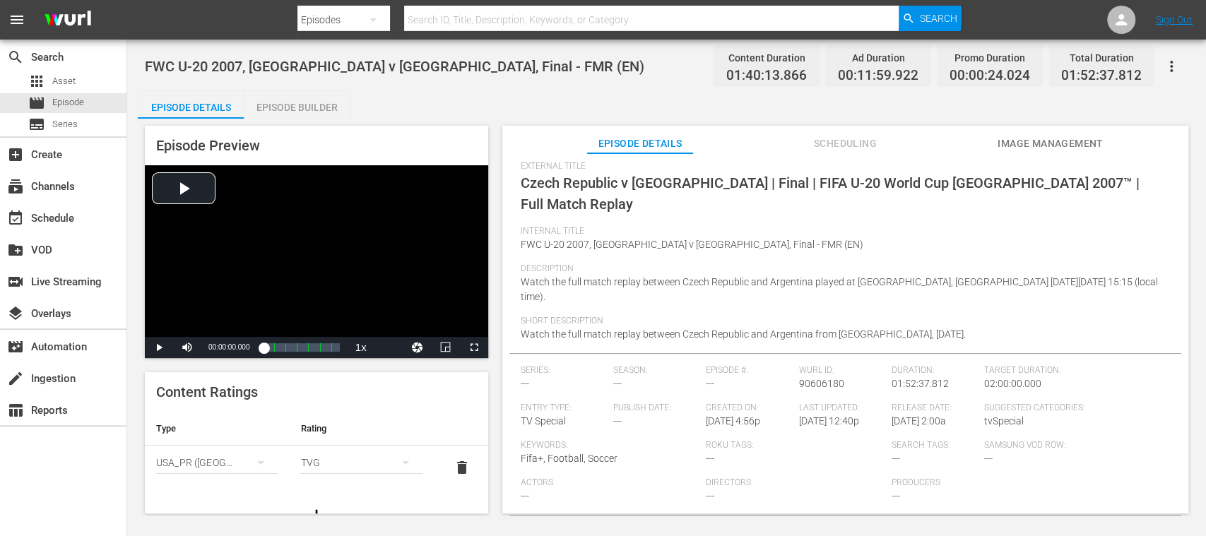
scroll to position [363, 0]
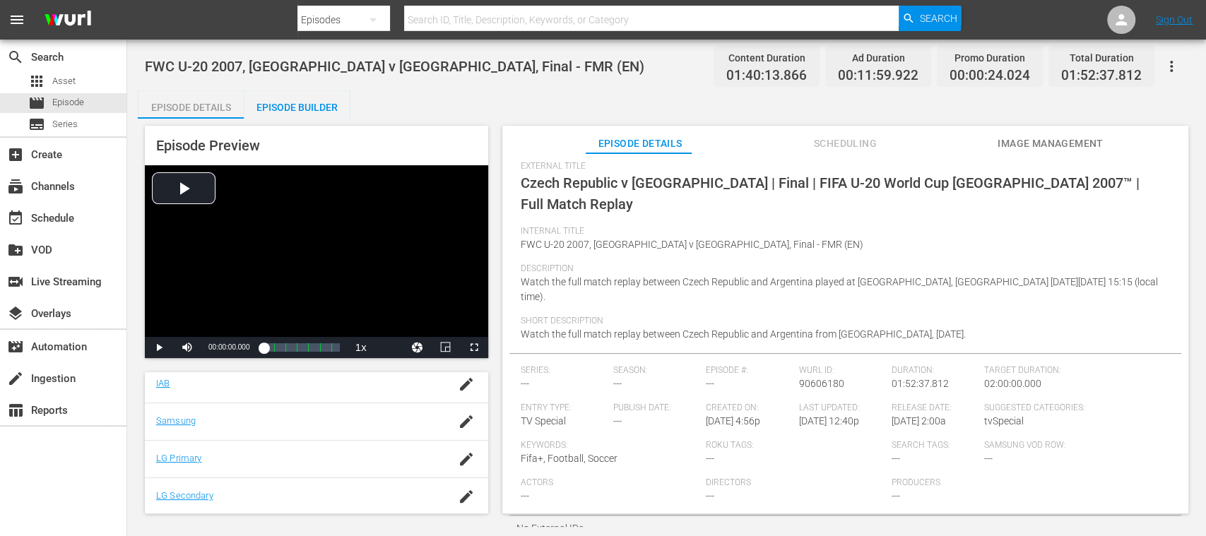
scroll to position [360, 0]
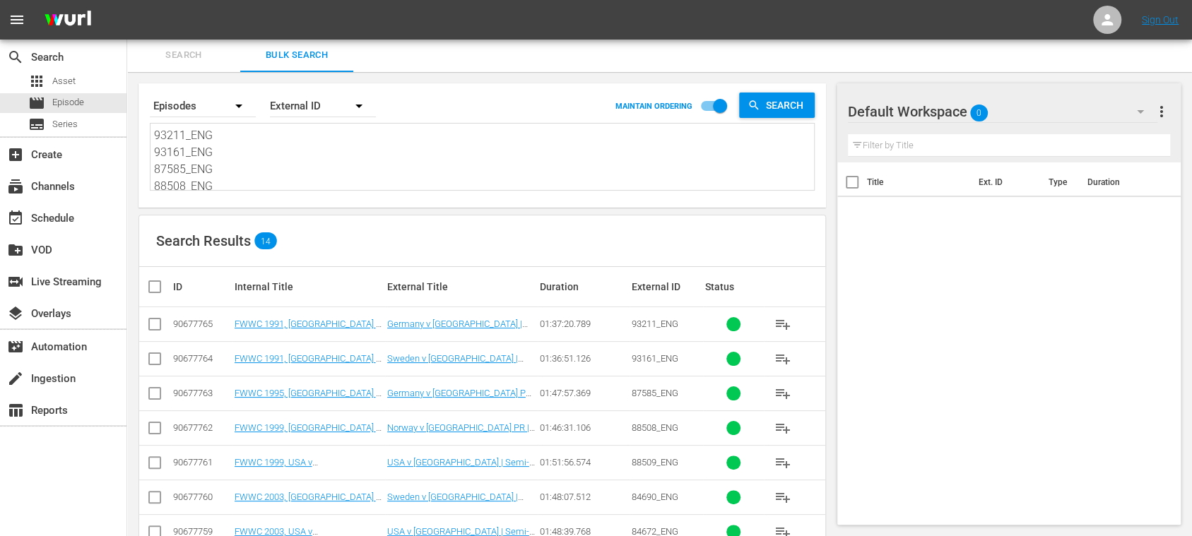
scroll to position [279, 0]
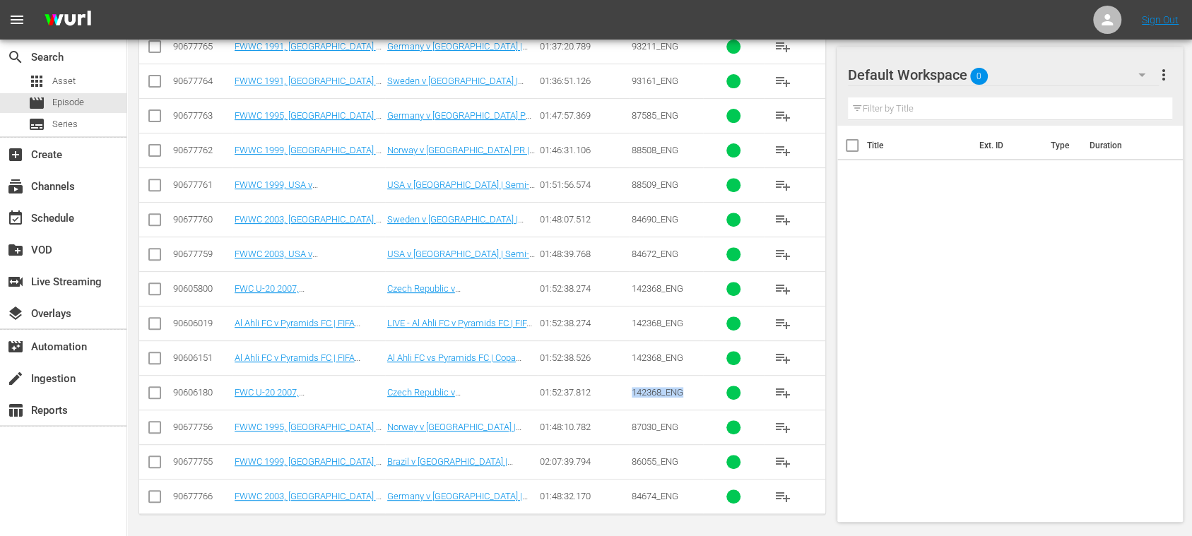
drag, startPoint x: 631, startPoint y: 393, endPoint x: 686, endPoint y: 398, distance: 55.4
click at [686, 398] on tr "90606180 FWC U-20 2007, Czech Republic v Argentina, Final - FMR (EN) Czech Repu…" at bounding box center [482, 392] width 686 height 35
copy tr "142368_ENG"
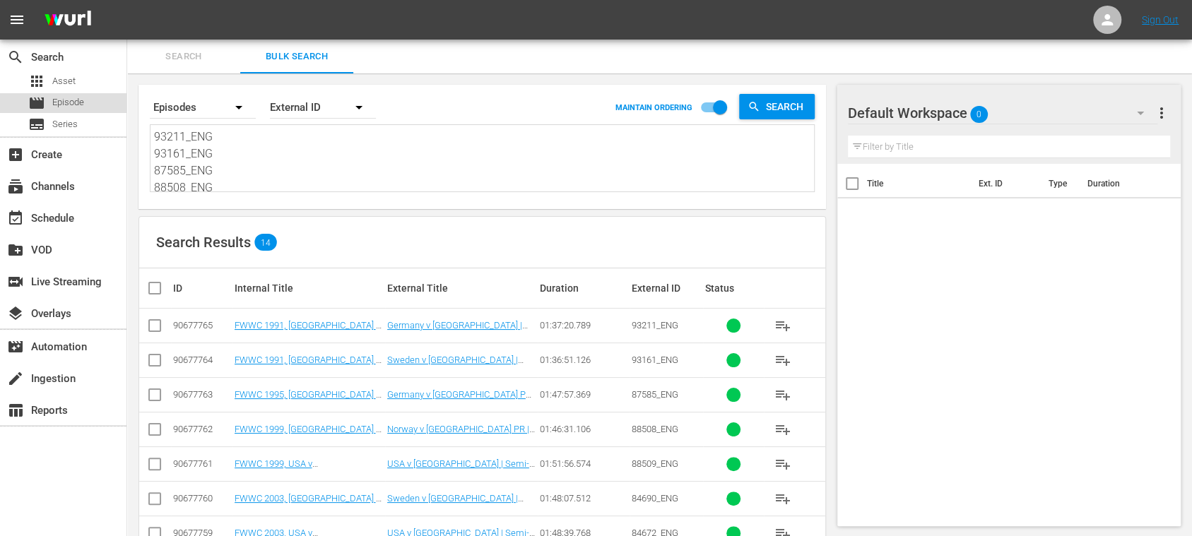
click at [61, 96] on span "Episode" at bounding box center [68, 102] width 32 height 14
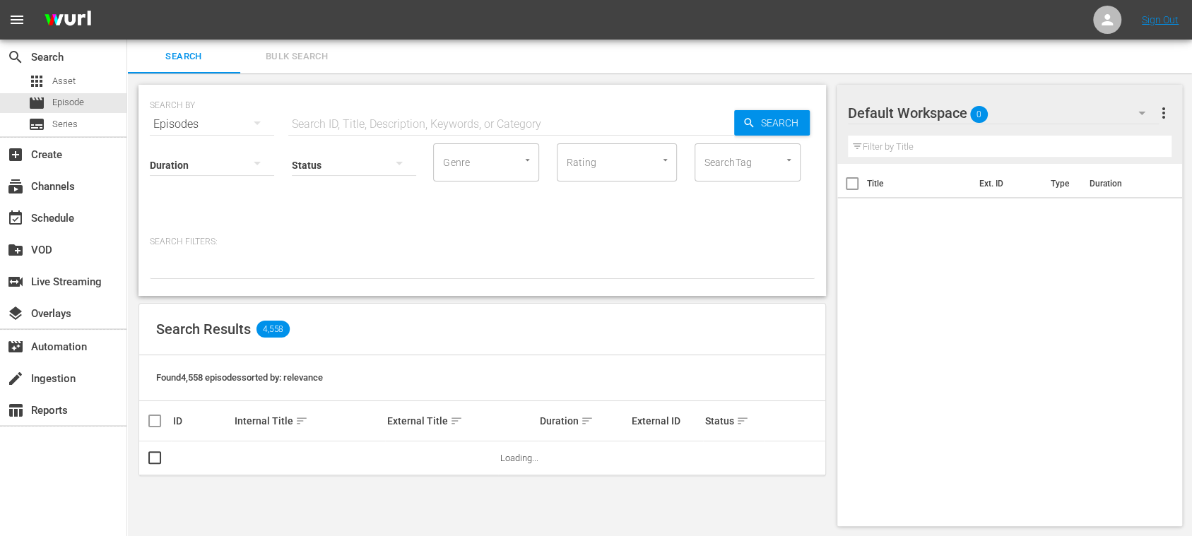
click at [295, 52] on span "Bulk Search" at bounding box center [297, 57] width 96 height 16
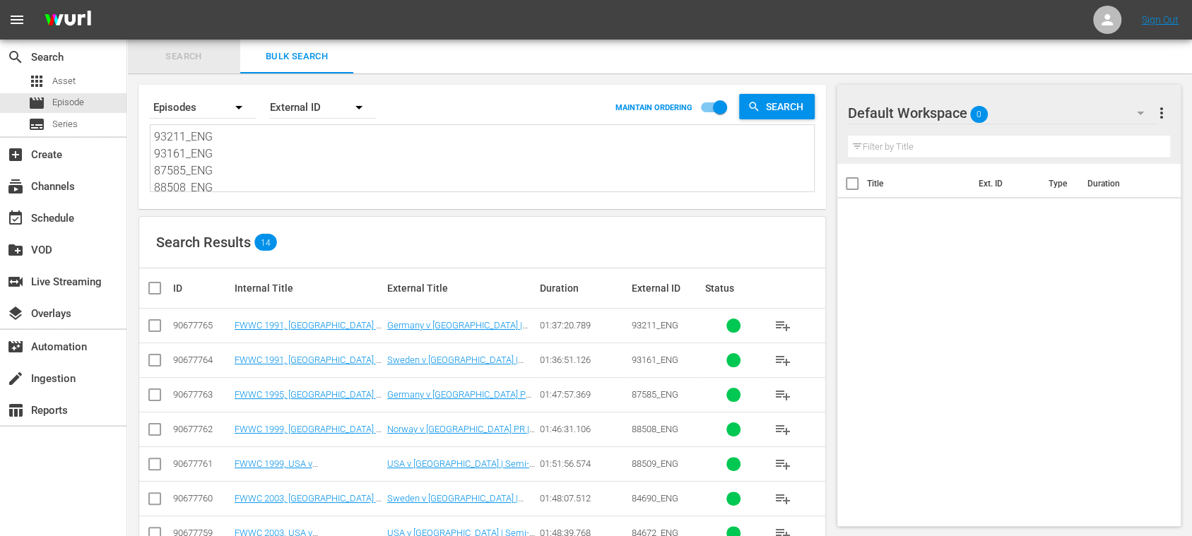
click at [185, 52] on span "Search" at bounding box center [184, 57] width 96 height 16
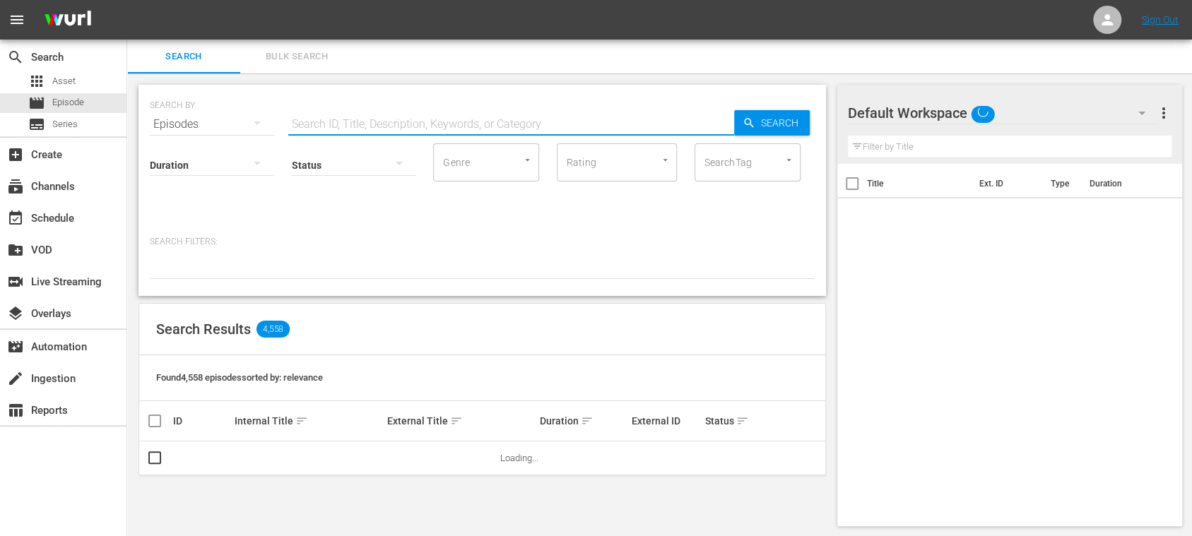
click at [348, 122] on input "text" at bounding box center [511, 124] width 446 height 34
paste input "142368_ENG"
click at [747, 126] on icon "button" at bounding box center [748, 123] width 13 height 13
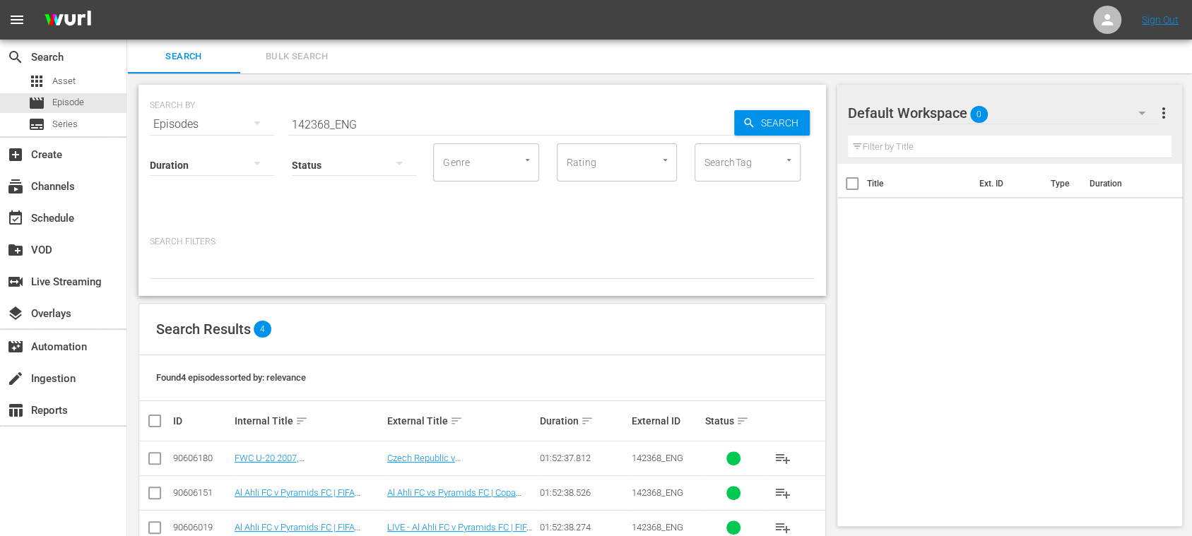
scroll to position [68, 0]
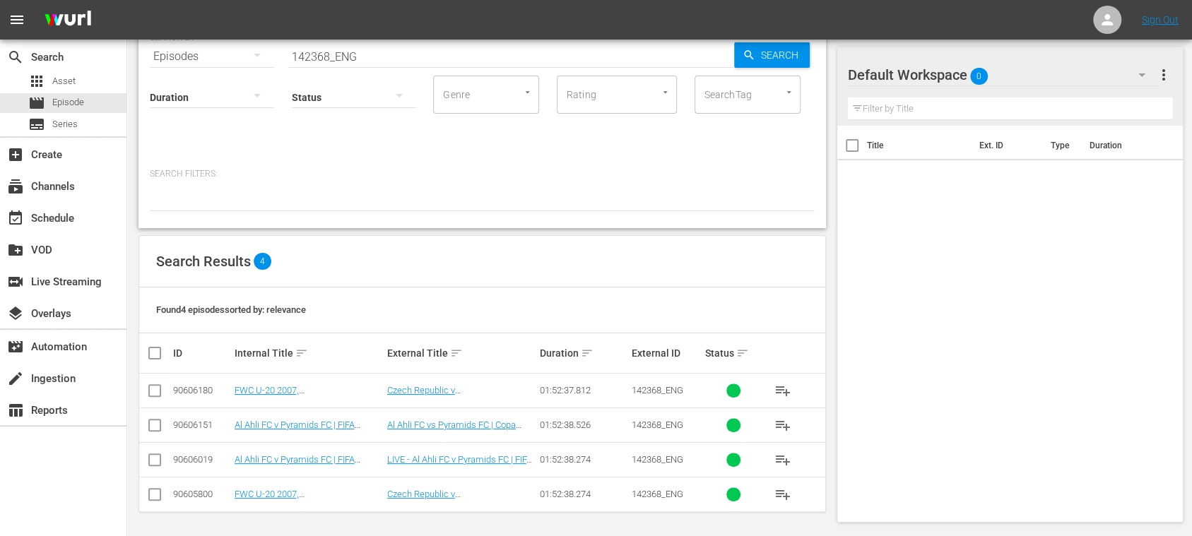
click at [388, 55] on input "142368_ENG" at bounding box center [511, 57] width 446 height 34
click at [319, 55] on input "142368" at bounding box center [511, 57] width 446 height 34
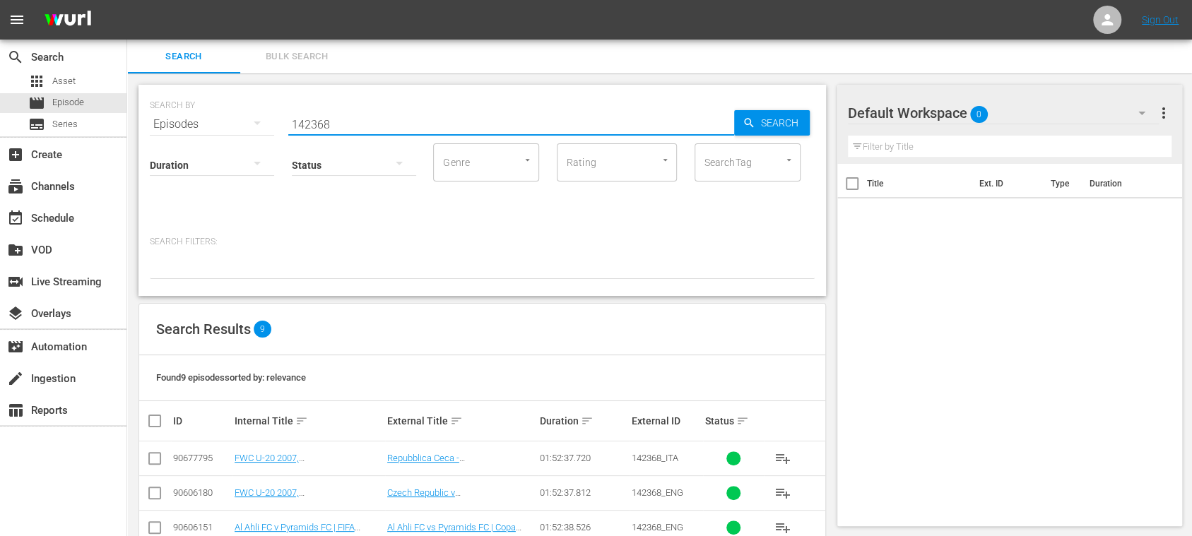
click at [315, 124] on input "142368" at bounding box center [511, 124] width 446 height 34
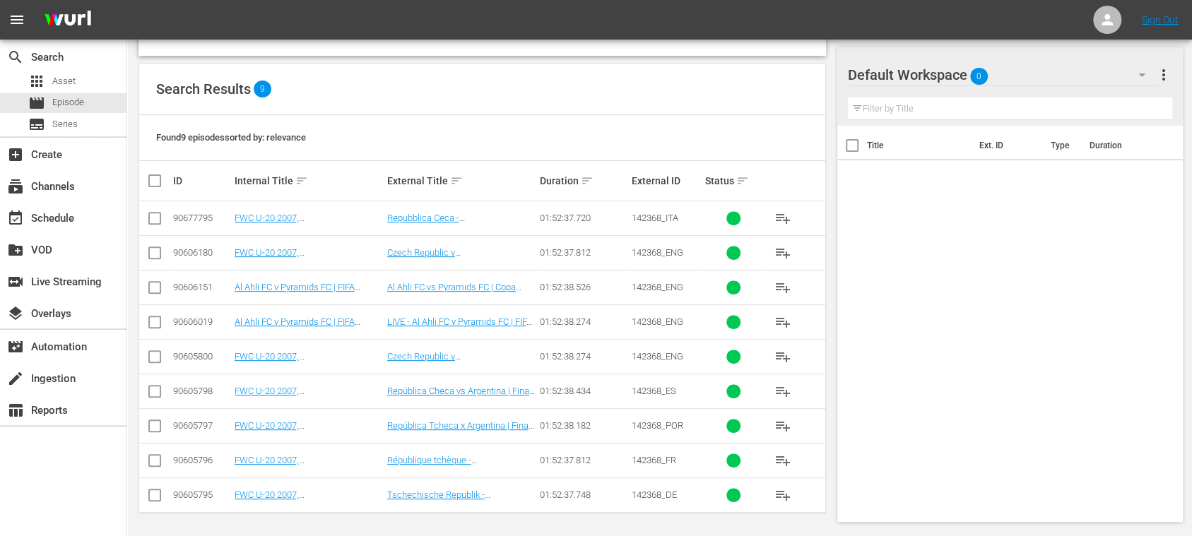
type input "142368"
click at [153, 180] on input "checkbox" at bounding box center [160, 180] width 28 height 17
checkbox input "true"
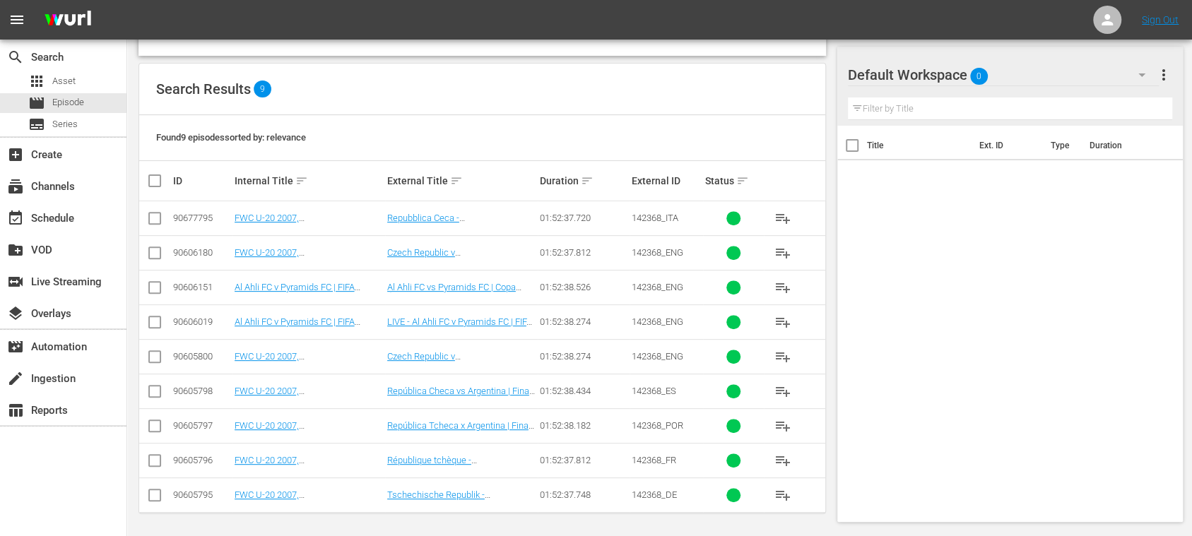
checkbox input "true"
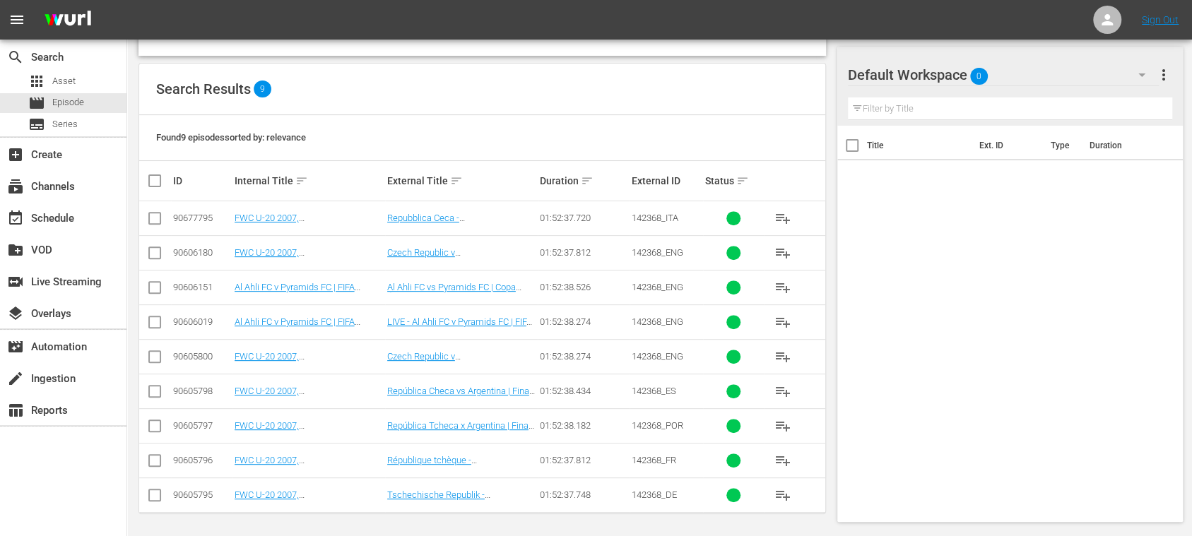
checkbox input "true"
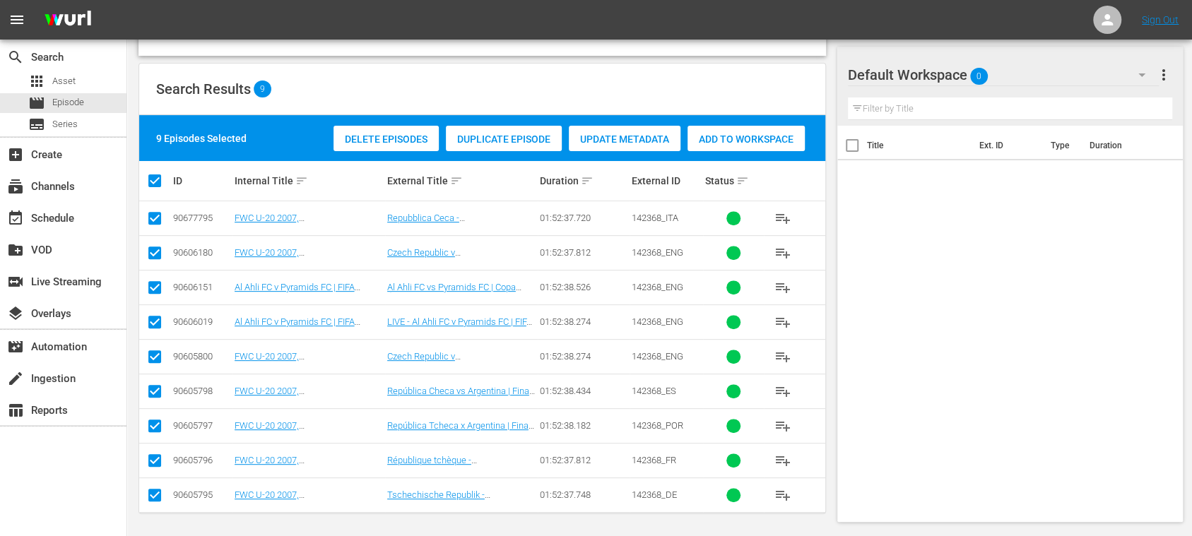
click at [160, 321] on input "checkbox" at bounding box center [154, 324] width 17 height 17
checkbox input "false"
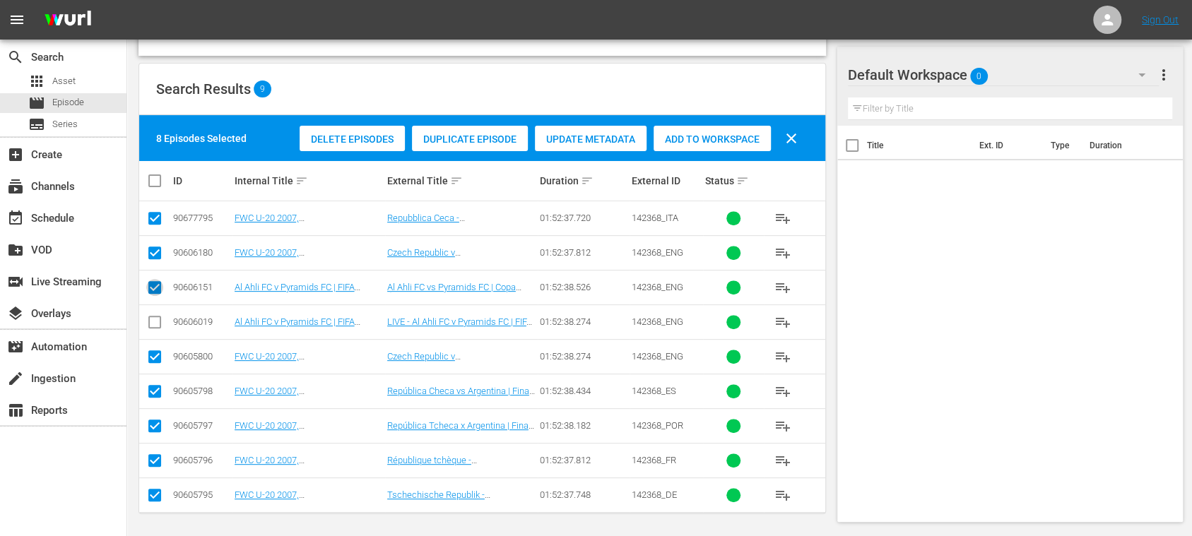
click at [153, 285] on input "checkbox" at bounding box center [154, 290] width 17 height 17
checkbox input "false"
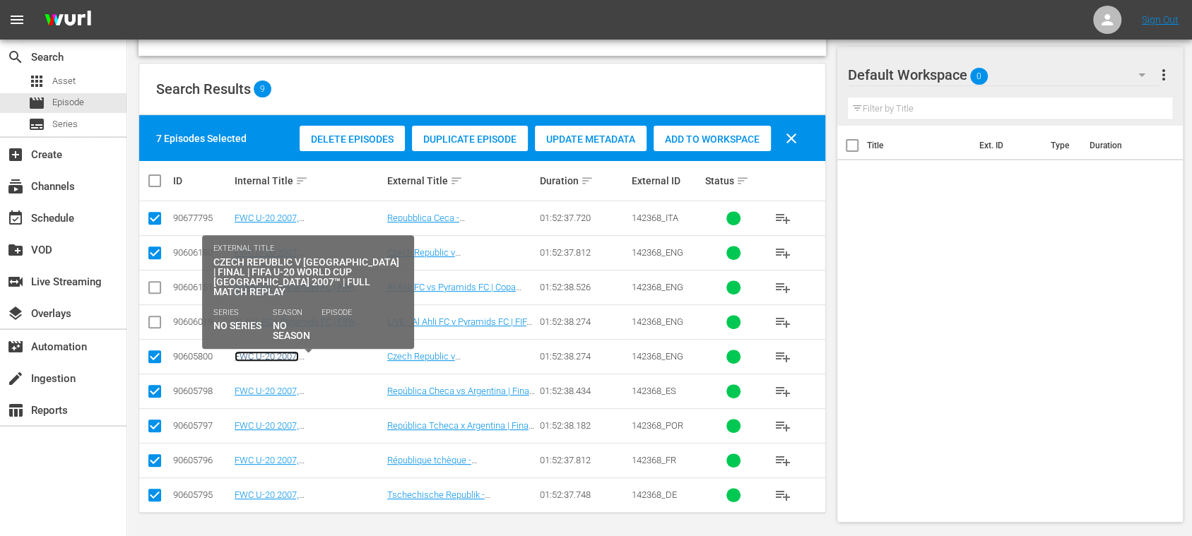
click at [348, 352] on link "FWC U-20 2007, Czech Republic v Argentina, Final - FMR (EN)" at bounding box center [302, 372] width 134 height 42
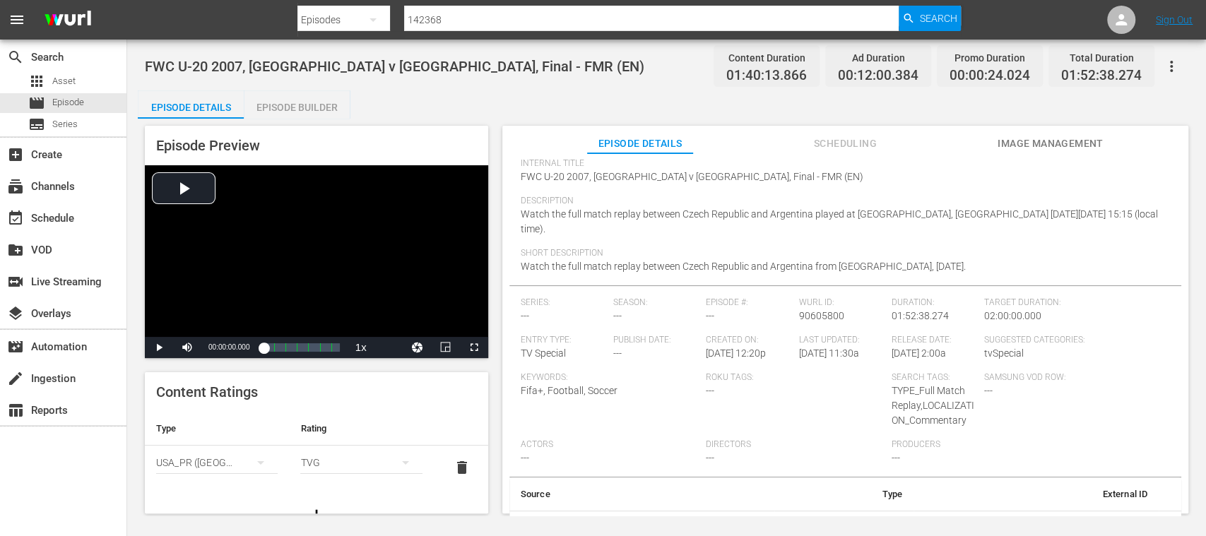
scroll to position [124, 0]
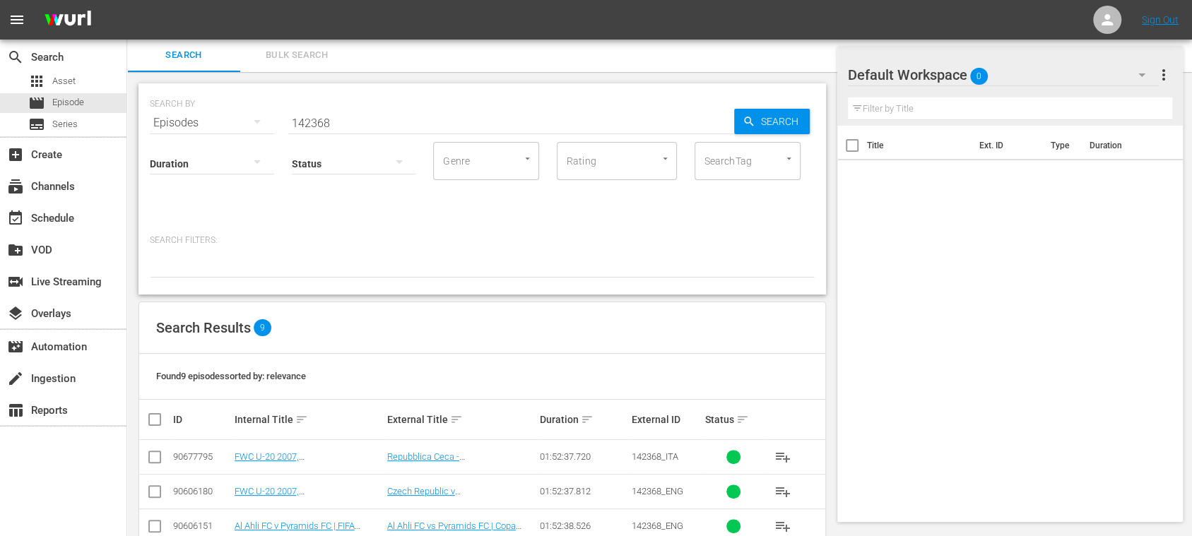
scroll to position [240, 0]
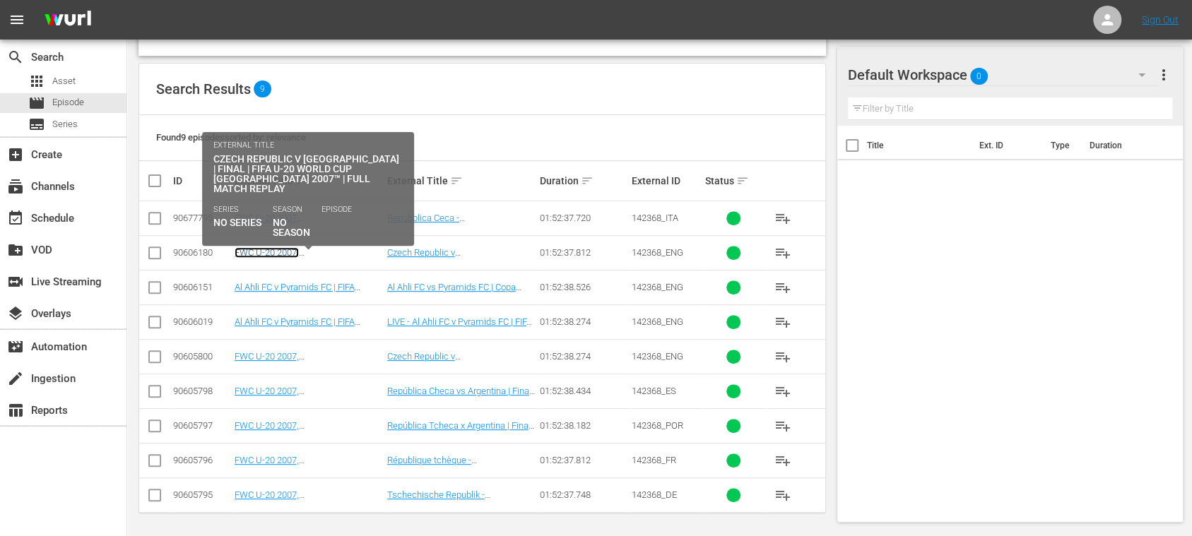
click at [339, 252] on link "FWC U-20 2007, Czech Republic v Argentina, Final - FMR (EN)" at bounding box center [302, 268] width 134 height 42
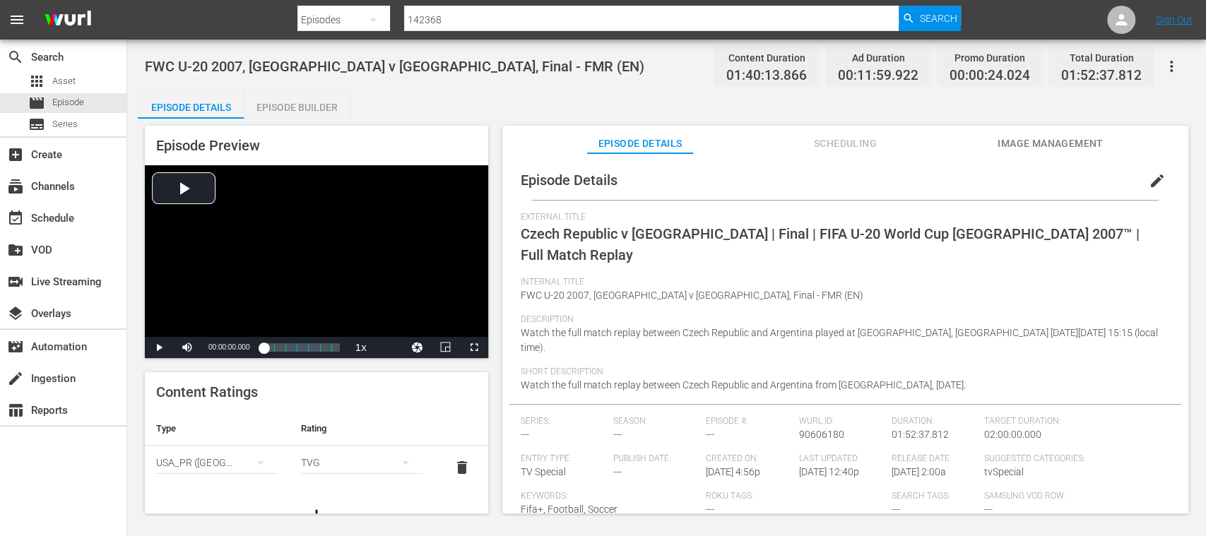
click at [1150, 179] on span "edit" at bounding box center [1157, 180] width 17 height 17
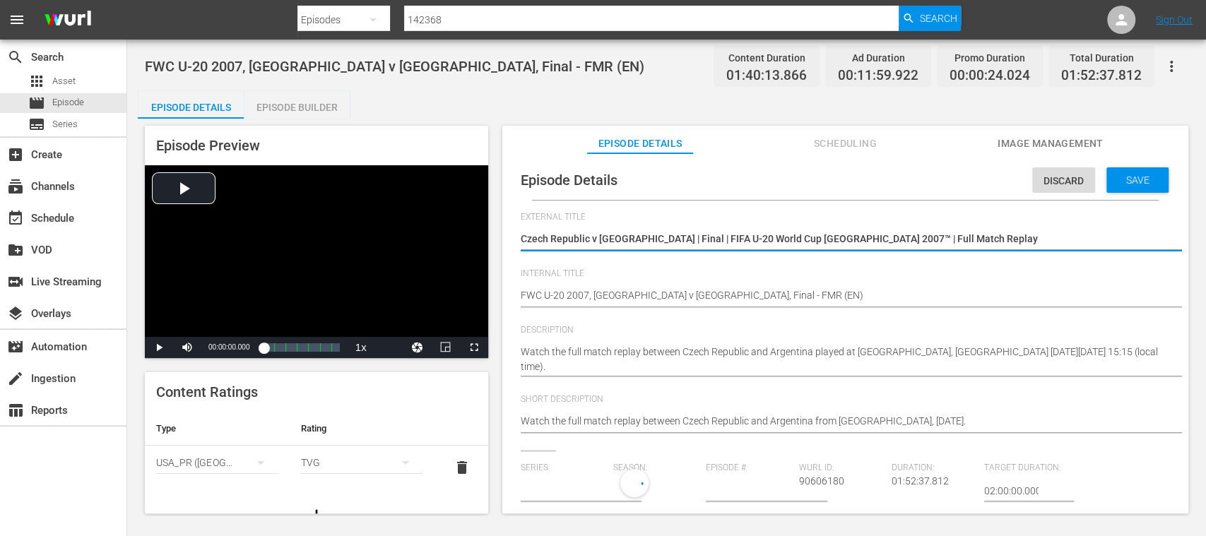
type input "No Series"
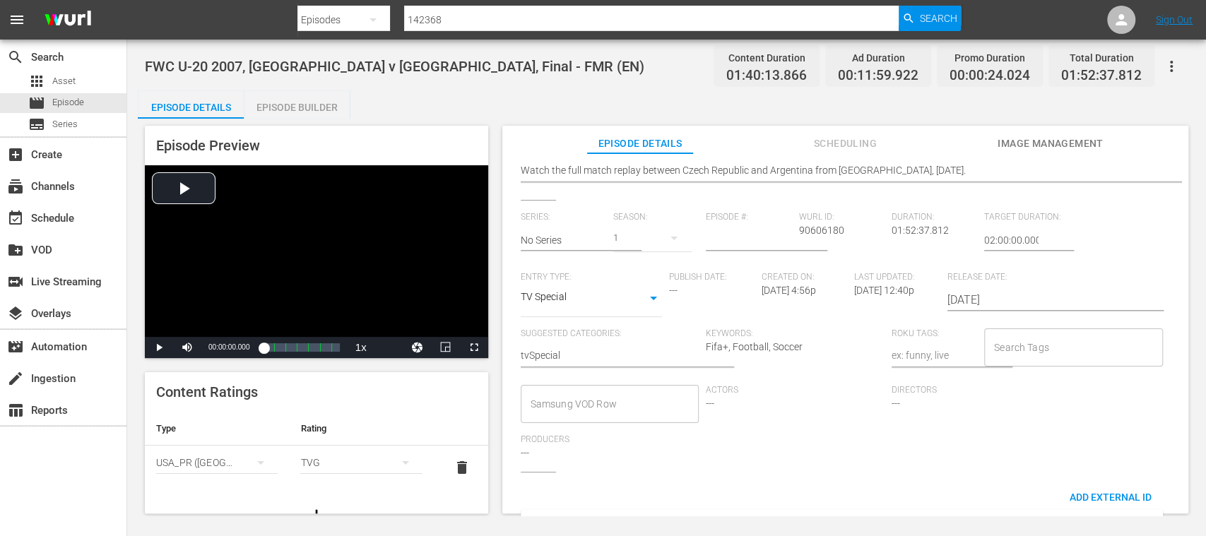
click at [1051, 346] on input "Search Tags" at bounding box center [1062, 347] width 145 height 25
type input "full"
click at [1049, 386] on span "TYPE_Full Match Replay" at bounding box center [1041, 386] width 107 height 15
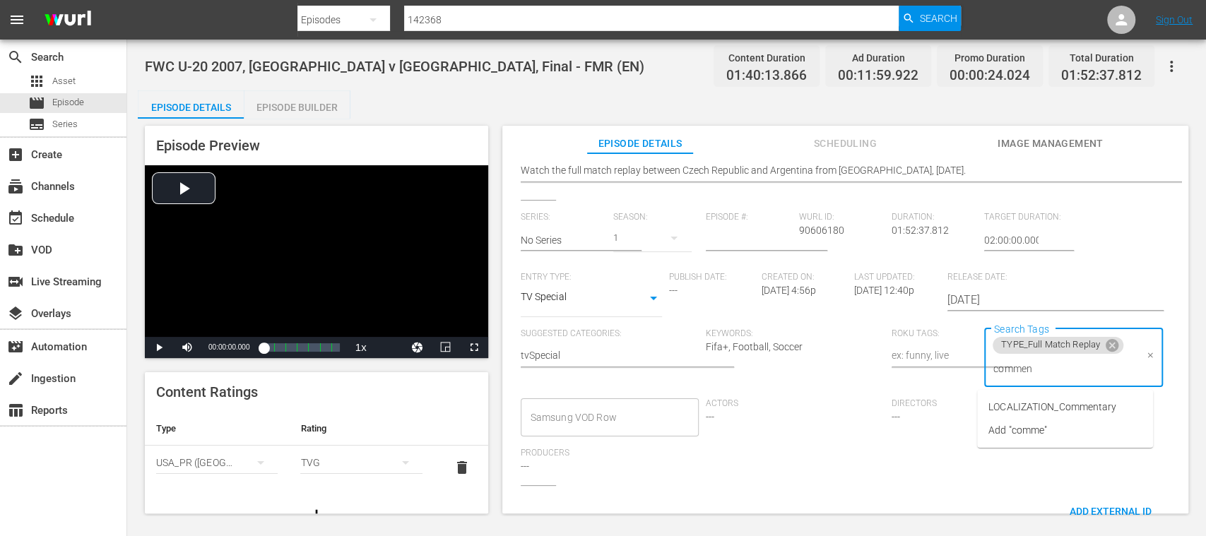
type input "comment"
click at [1063, 406] on span "LOCALIZATION_Commentary" at bounding box center [1052, 407] width 128 height 15
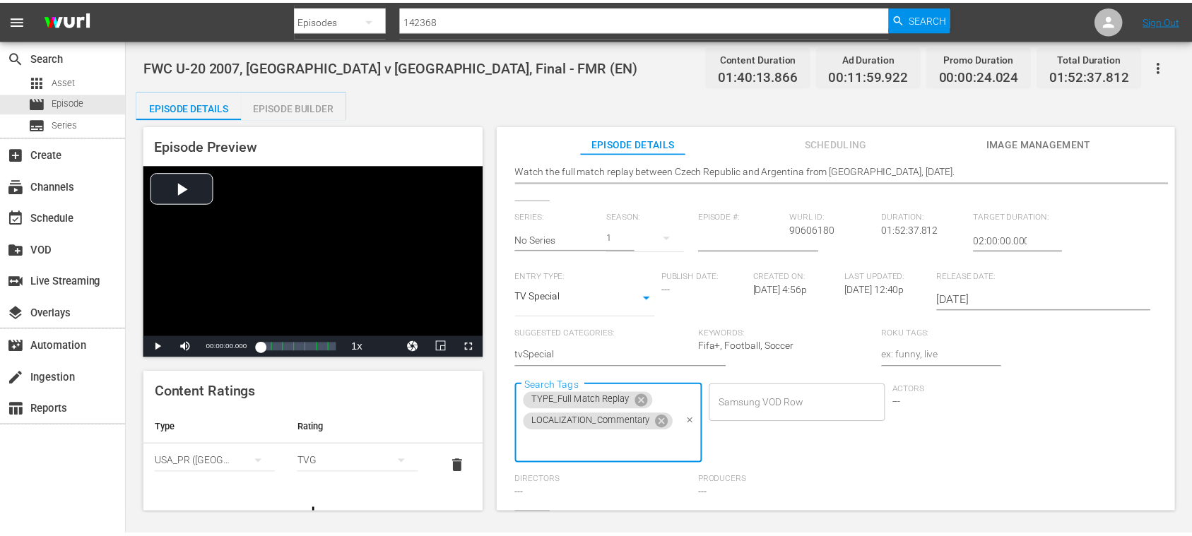
scroll to position [0, 0]
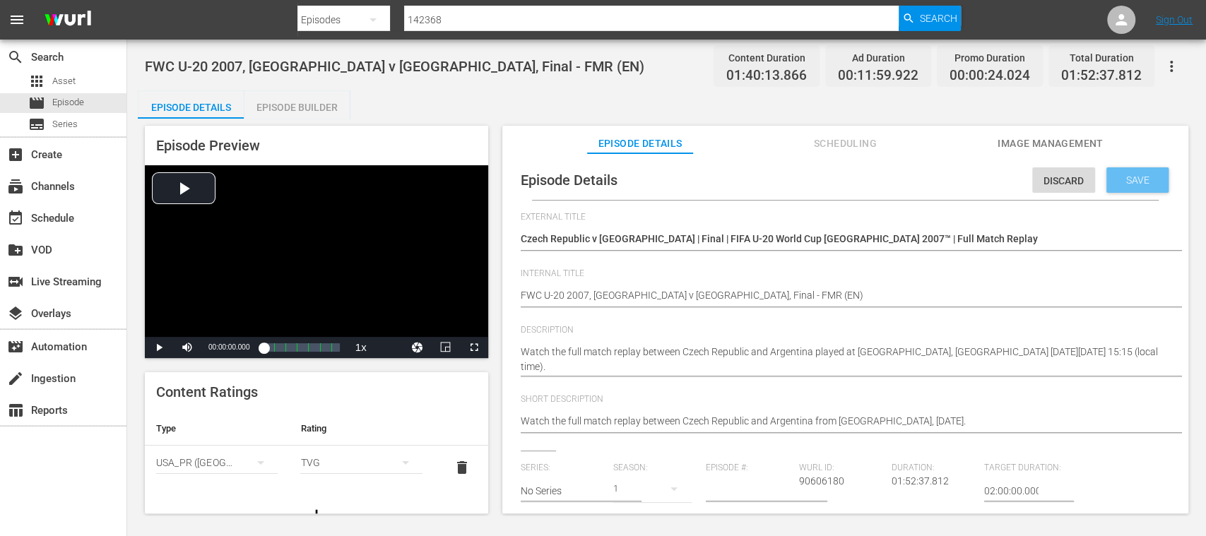
click at [1141, 185] on span "Save" at bounding box center [1138, 179] width 46 height 11
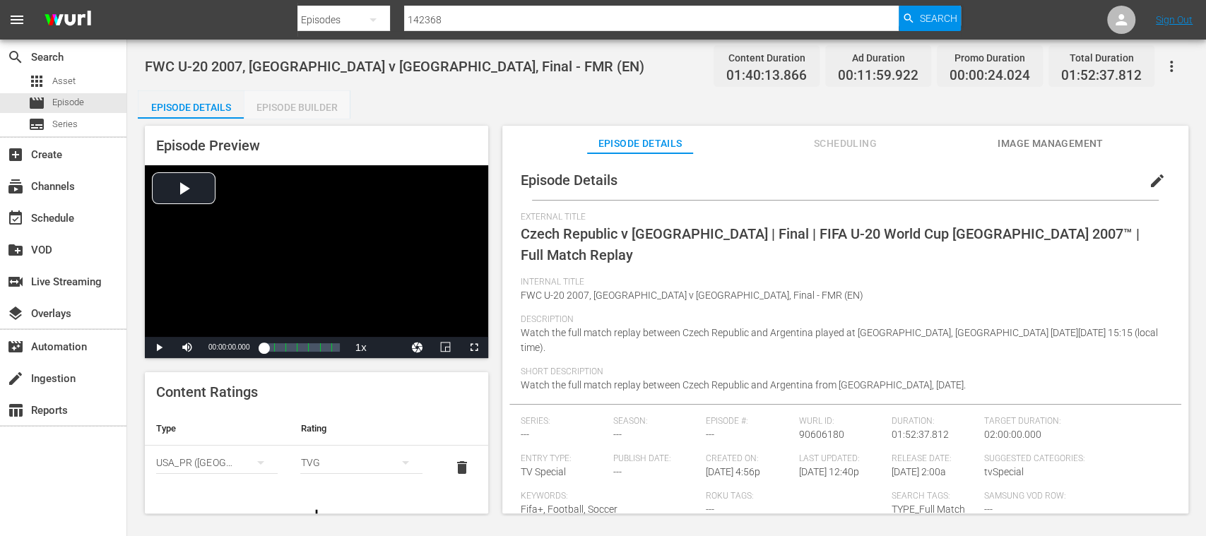
click at [295, 109] on div "Episode Builder" at bounding box center [297, 107] width 106 height 34
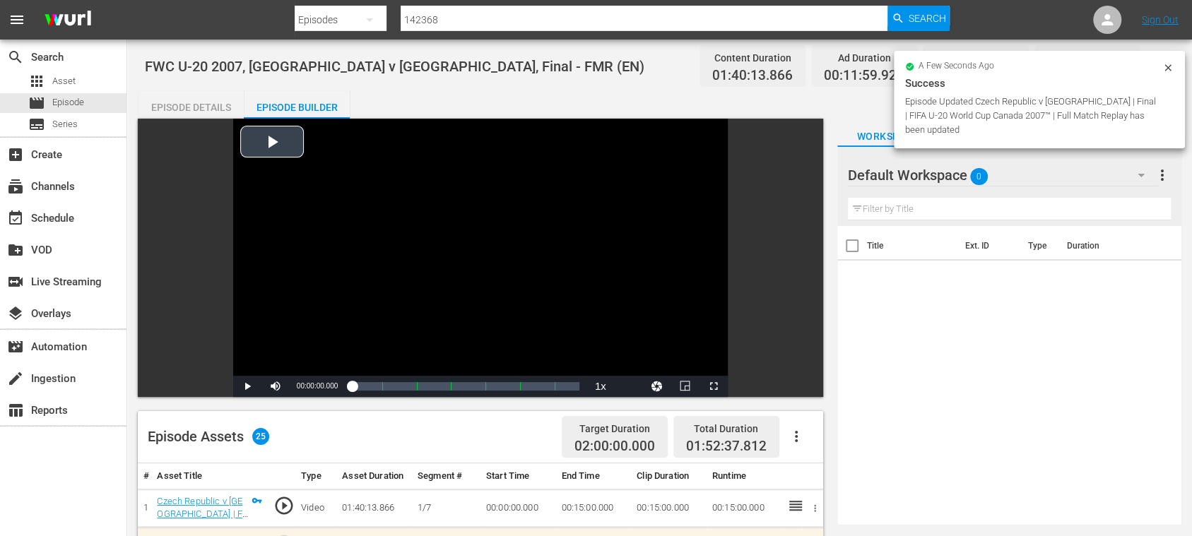
scroll to position [251, 0]
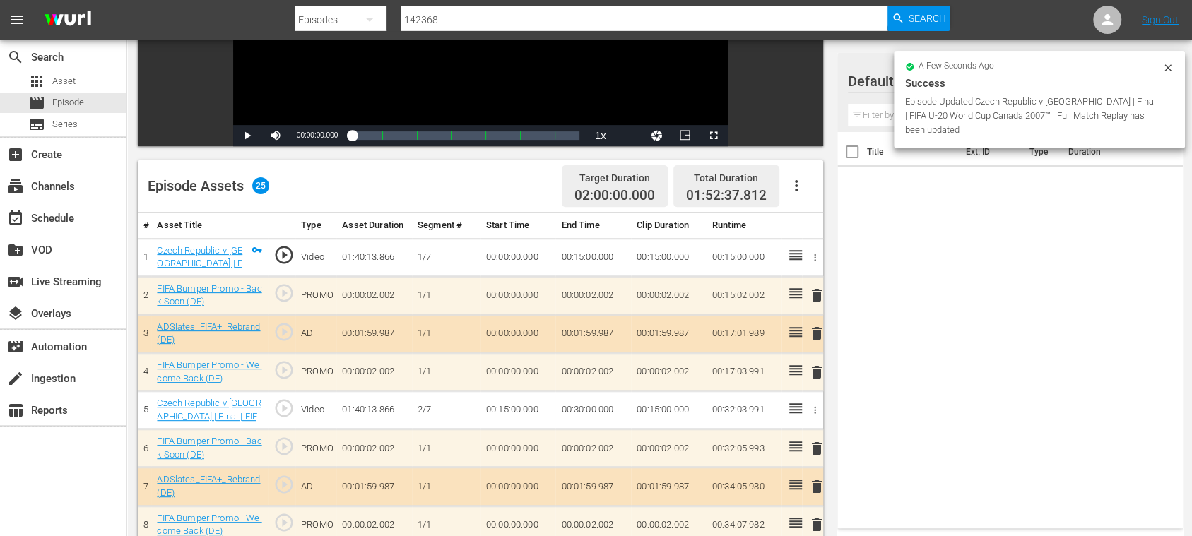
click at [798, 182] on icon "button" at bounding box center [796, 185] width 17 height 17
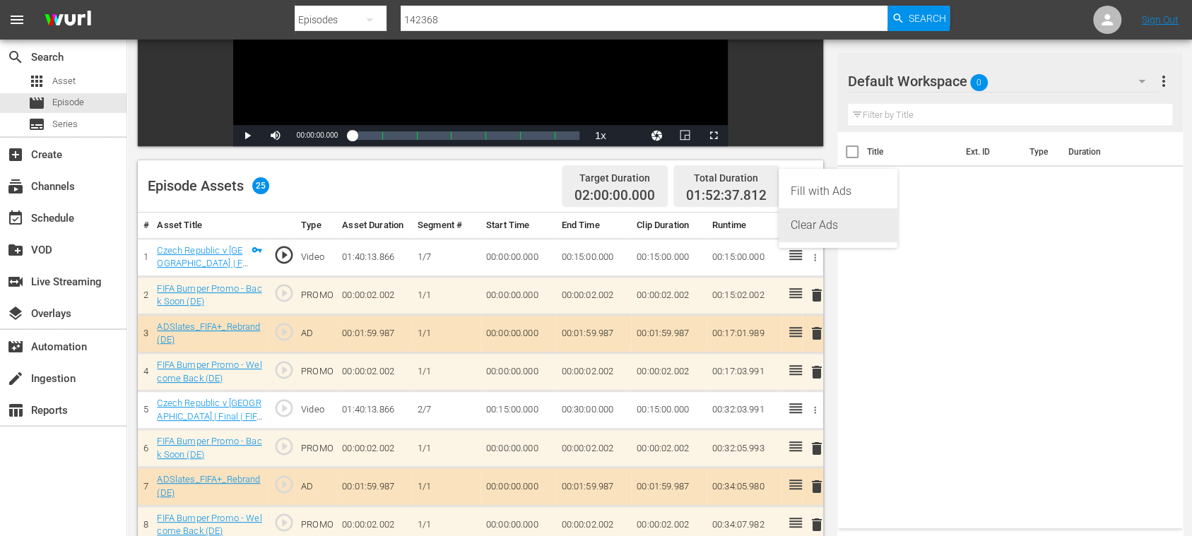
click at [817, 224] on div "Clear Ads" at bounding box center [838, 225] width 96 height 34
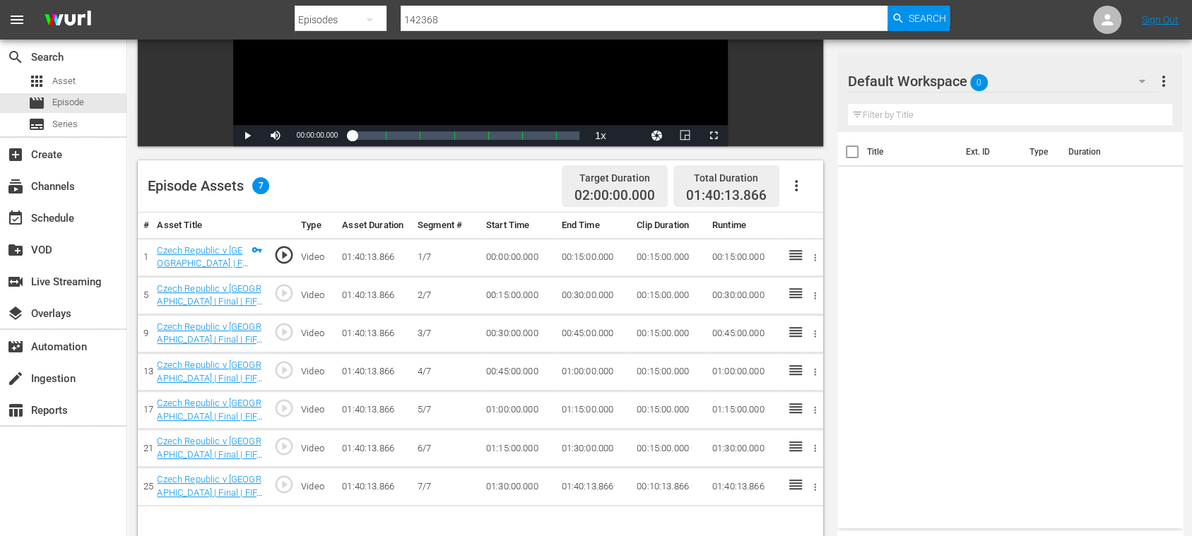
click at [795, 187] on icon "button" at bounding box center [796, 185] width 17 height 17
click at [807, 190] on div "Fill with Ads" at bounding box center [838, 191] width 96 height 34
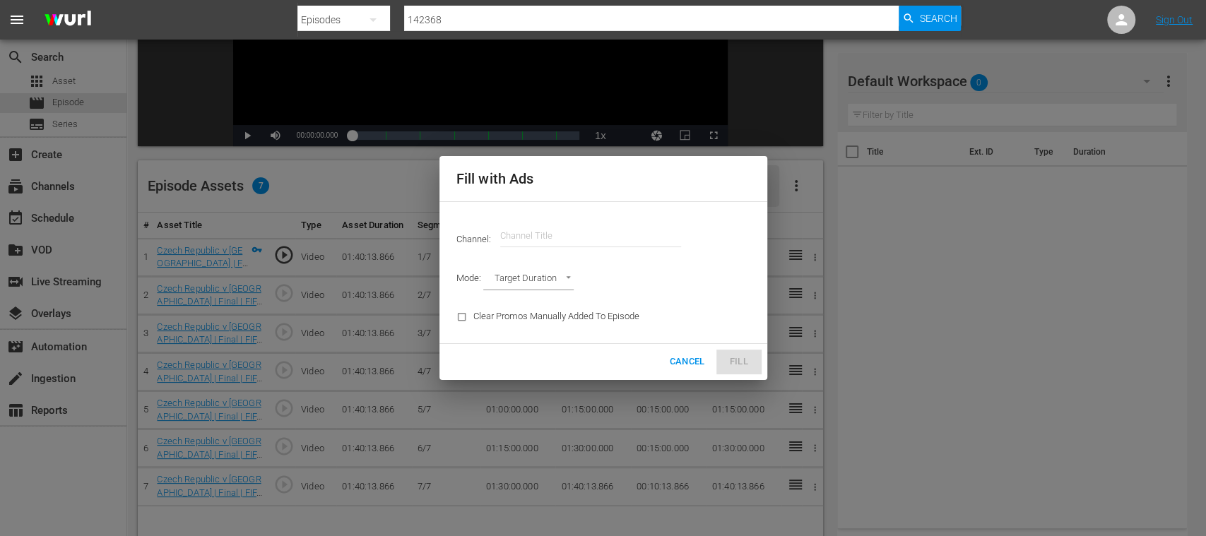
click at [631, 236] on input "text" at bounding box center [590, 236] width 181 height 34
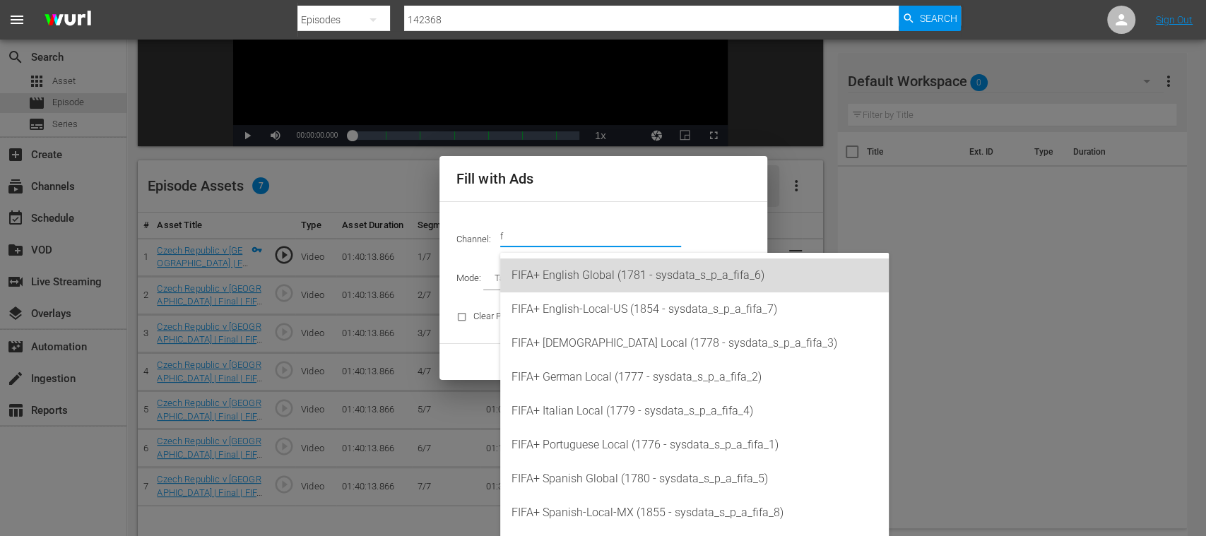
click at [630, 277] on div "FIFA+ English Global (1781 - sysdata_s_p_a_fifa_6)" at bounding box center [694, 276] width 366 height 34
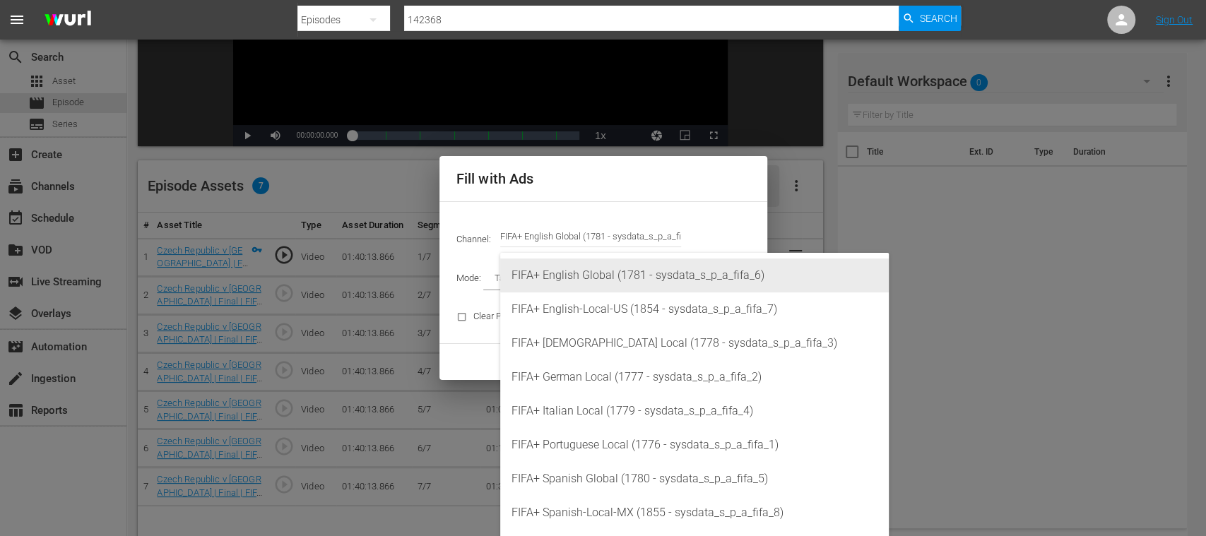
type input "FIFA+ English Global (1781)"
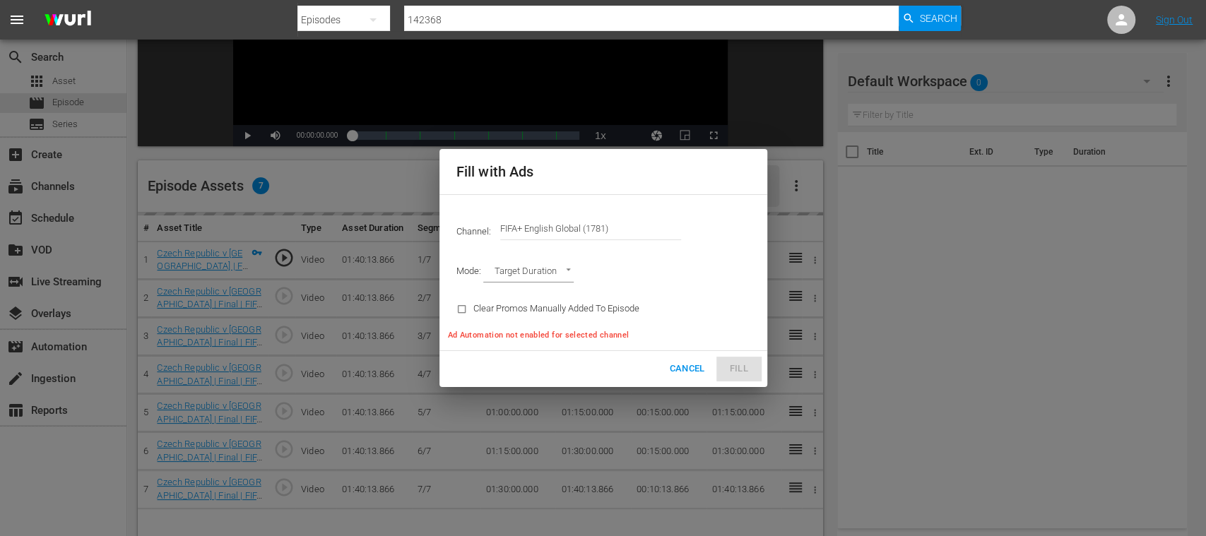
type input "AD_BREAK_DURATION"
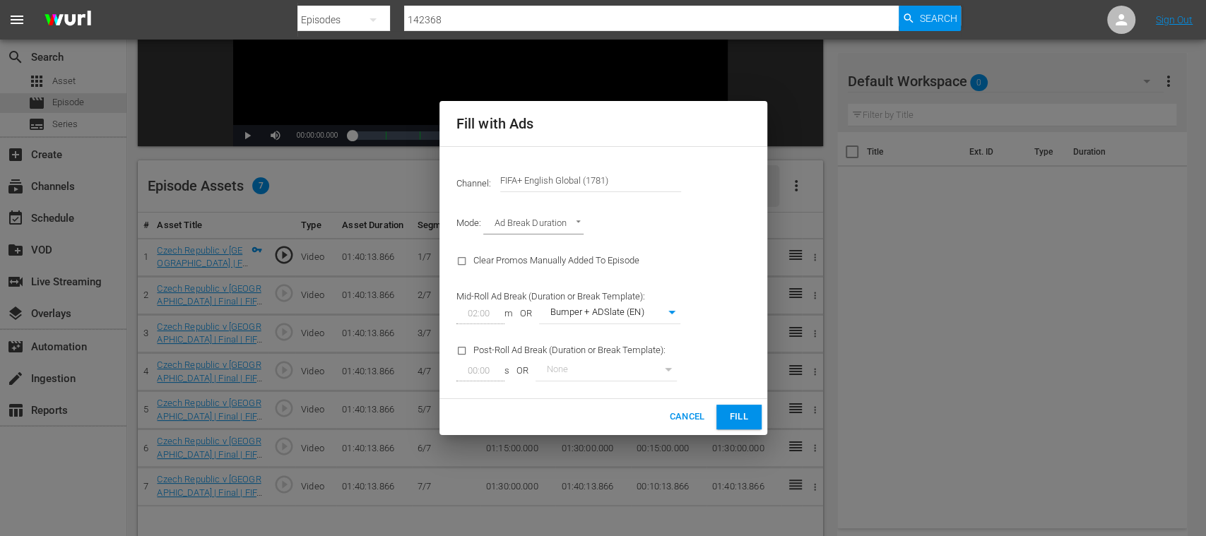
click at [742, 412] on span "Fill" at bounding box center [739, 417] width 23 height 16
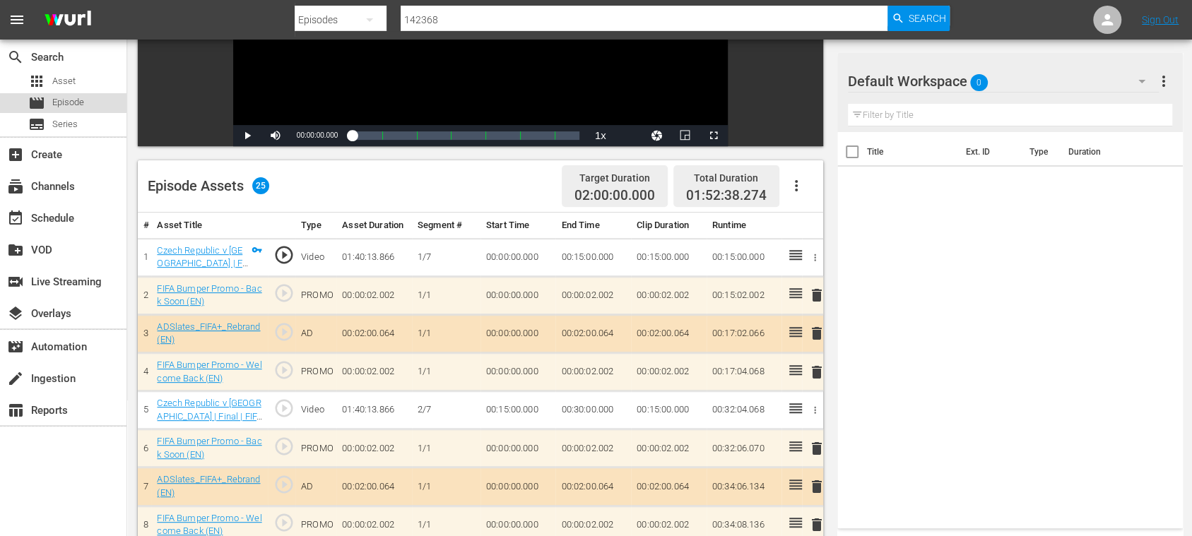
click at [72, 100] on span "Episode" at bounding box center [68, 102] width 32 height 14
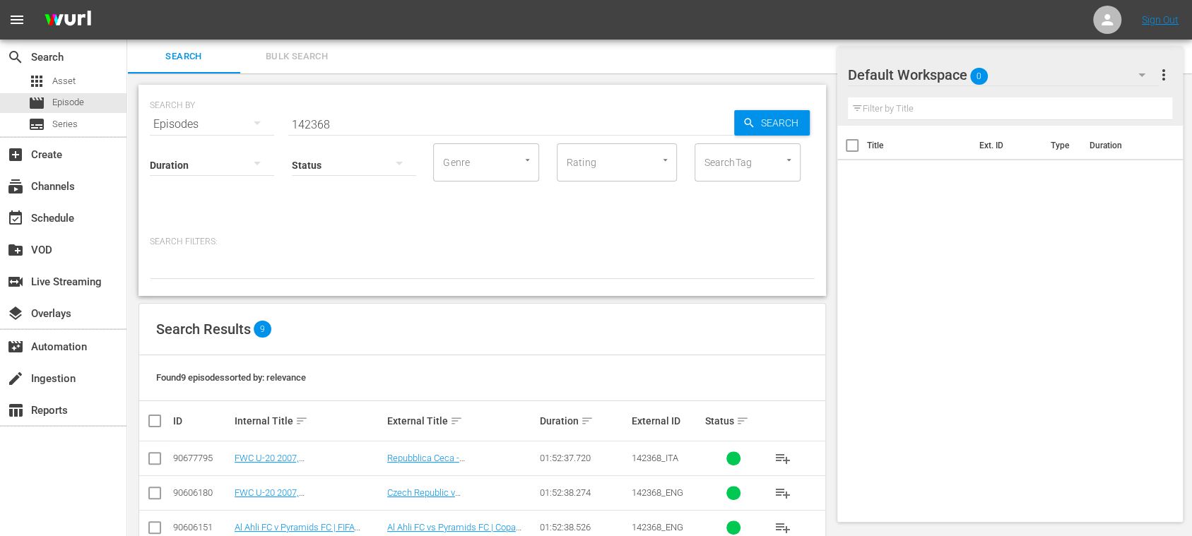
scroll to position [240, 0]
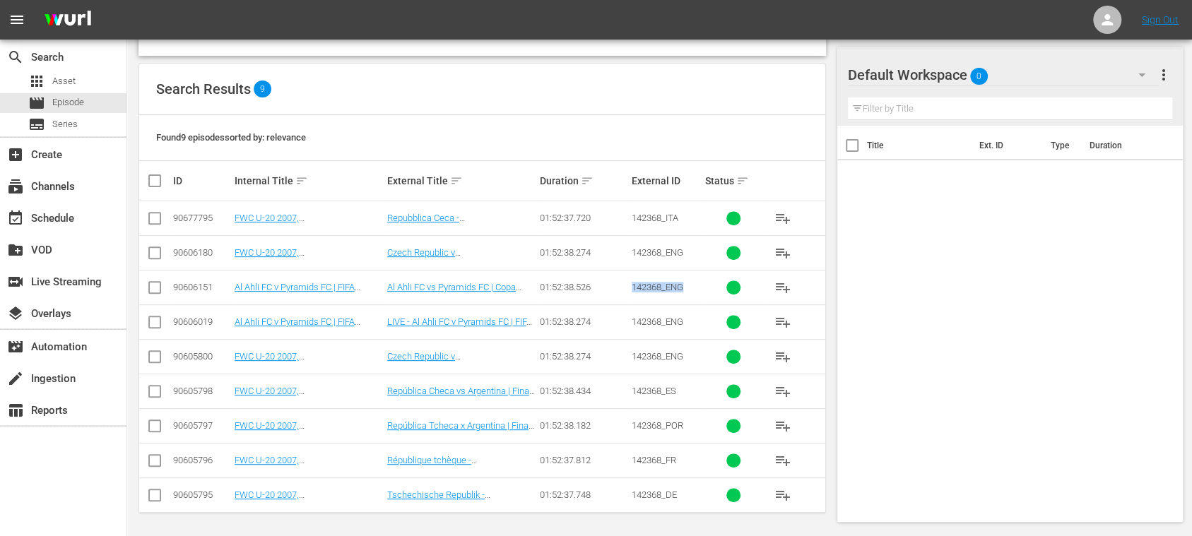
drag, startPoint x: 632, startPoint y: 288, endPoint x: 685, endPoint y: 292, distance: 53.9
click at [685, 292] on td "142368_ENG" at bounding box center [665, 287] width 73 height 35
copy span "142368_ENG"
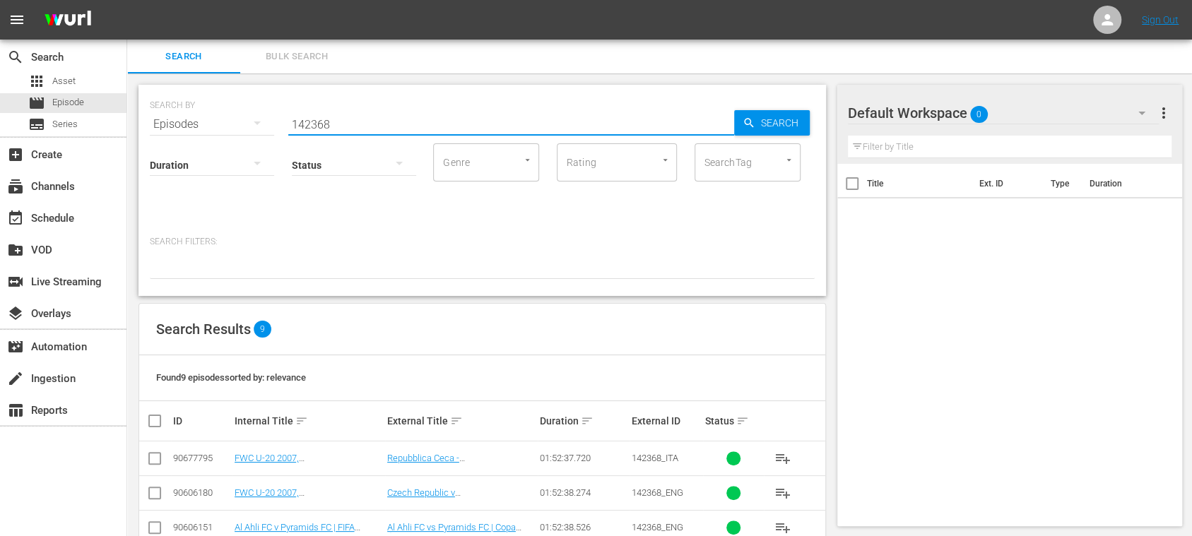
drag, startPoint x: 367, startPoint y: 123, endPoint x: 165, endPoint y: 117, distance: 202.1
click at [165, 117] on div "SEARCH BY Search By Episodes Search ID, Title, Description, Keywords, or Catego…" at bounding box center [482, 115] width 665 height 51
paste input "_ENG"
type input "142368_ENG"
click at [778, 122] on span "Search" at bounding box center [782, 122] width 54 height 25
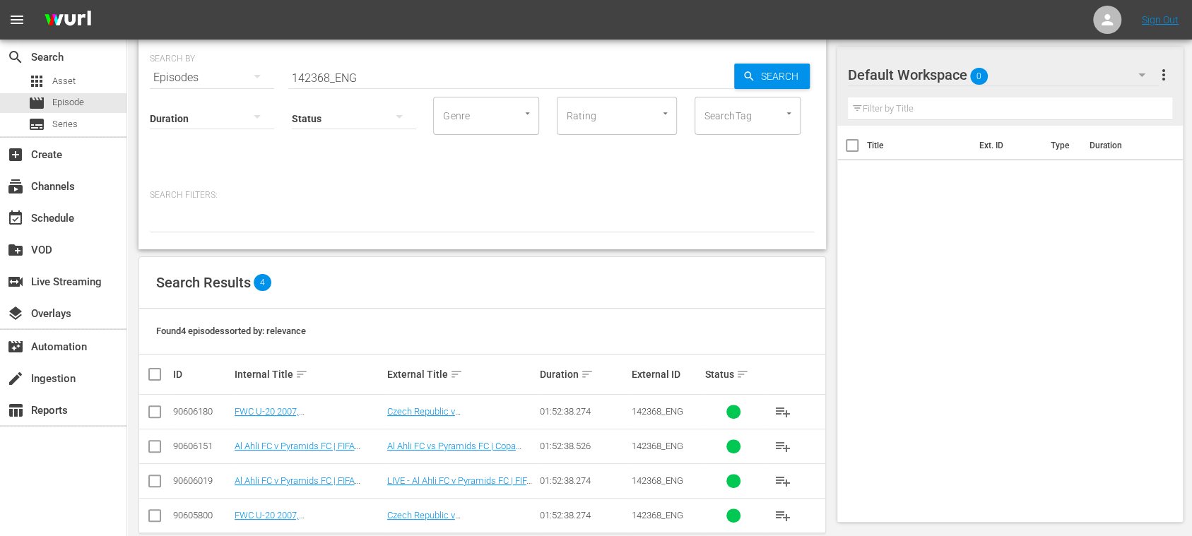
scroll to position [68, 0]
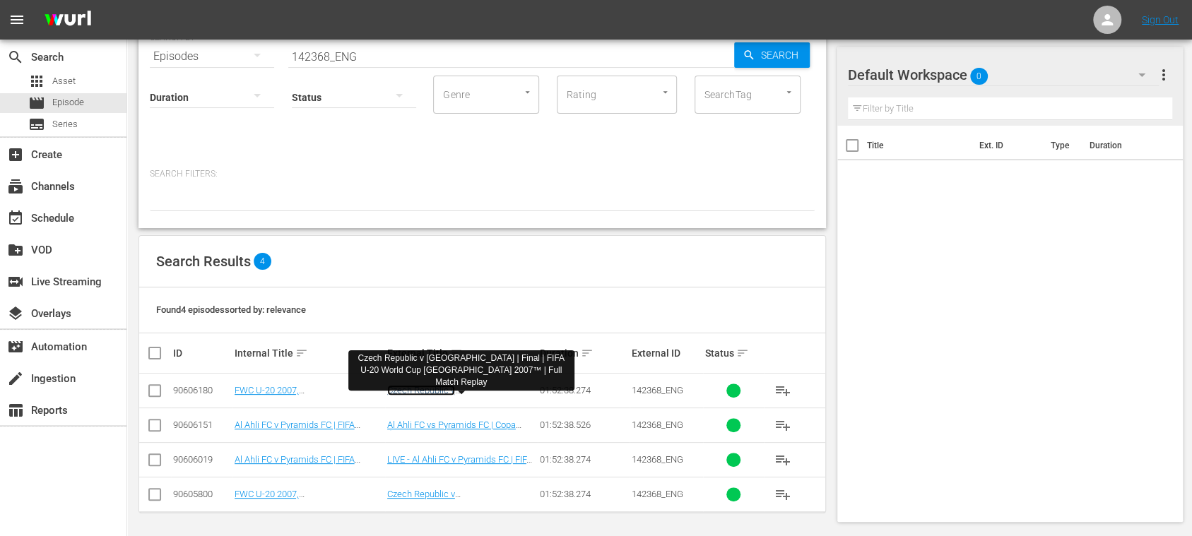
click at [487, 387] on link "Czech Republic v Argentina | Final | FIFA U-20 World Cup Canada 2007™ | Full Ma…" at bounding box center [460, 406] width 146 height 42
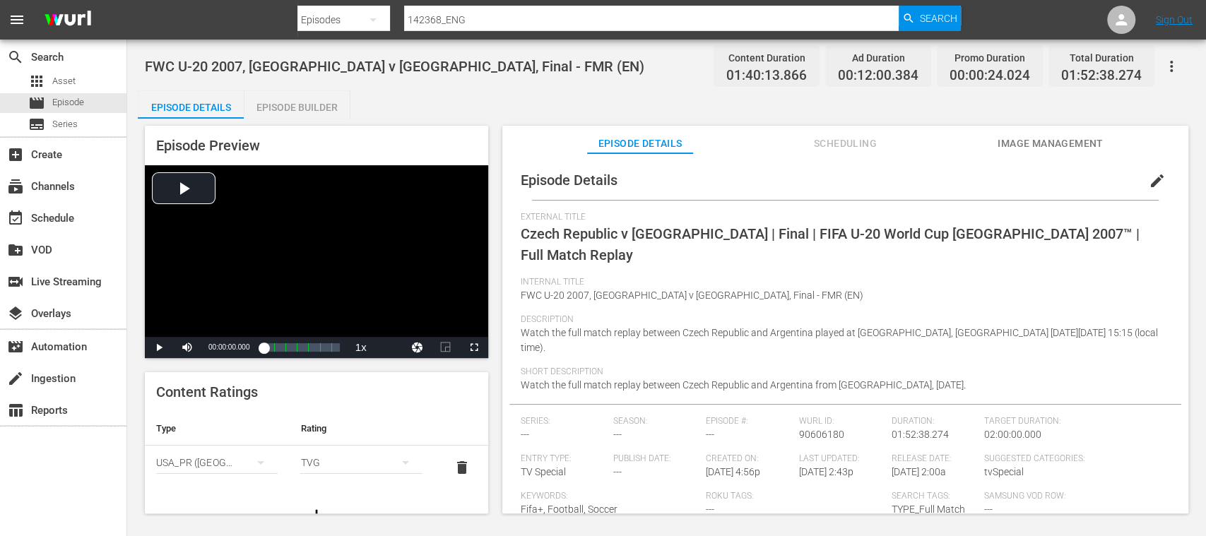
click at [865, 152] on button "Scheduling" at bounding box center [845, 140] width 106 height 28
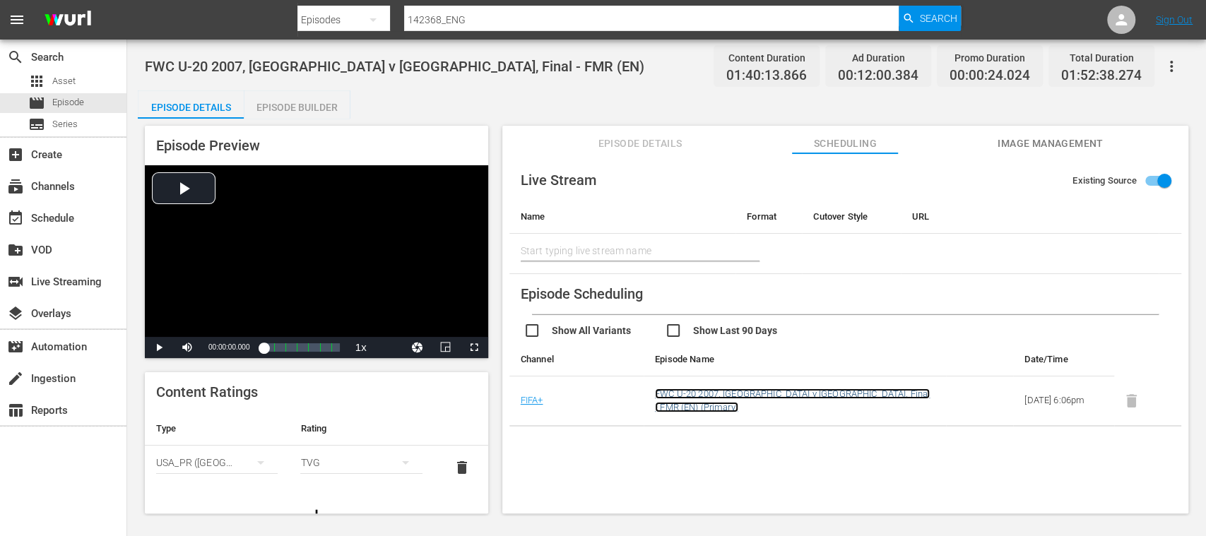
click at [790, 393] on link "FWC U-20 2007, Czech Republic v Argentina, Final - FMR (EN) (Primary)" at bounding box center [792, 401] width 275 height 24
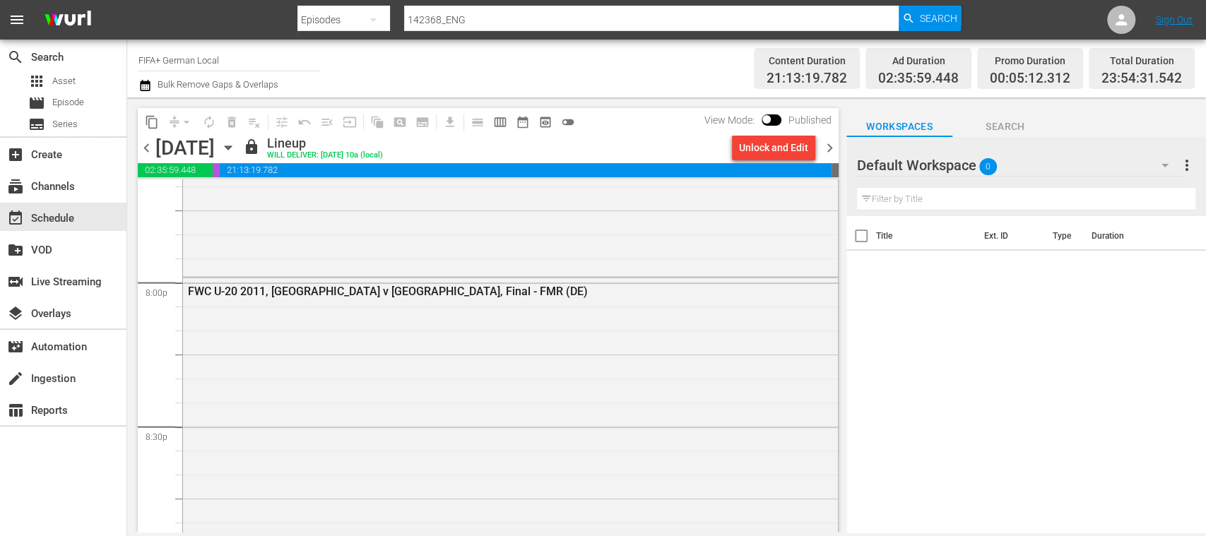
scroll to position [5629, 0]
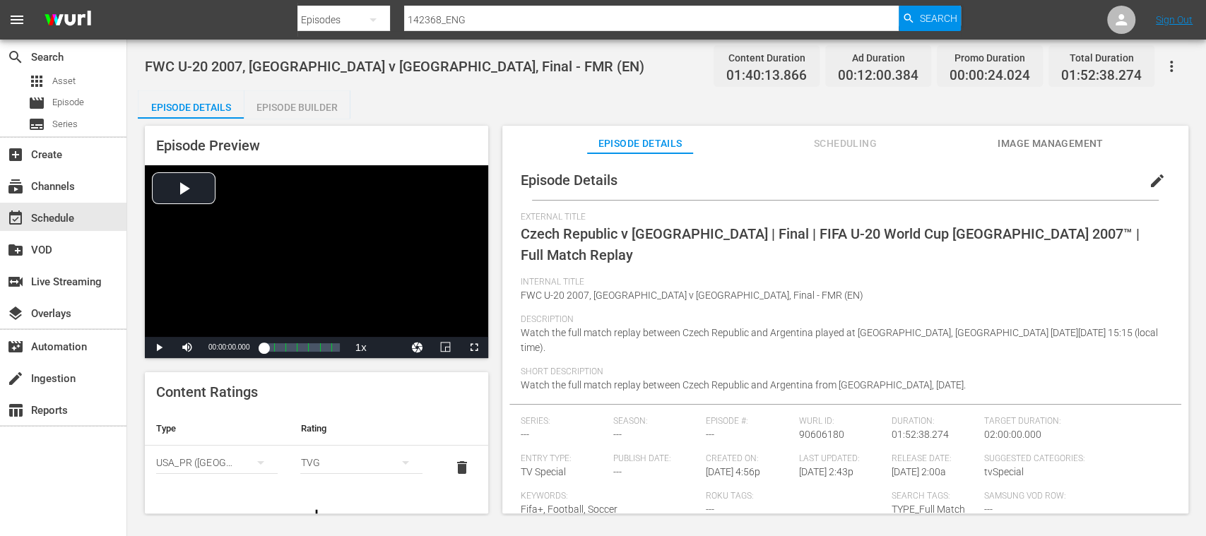
click at [855, 137] on span "Scheduling" at bounding box center [845, 144] width 106 height 18
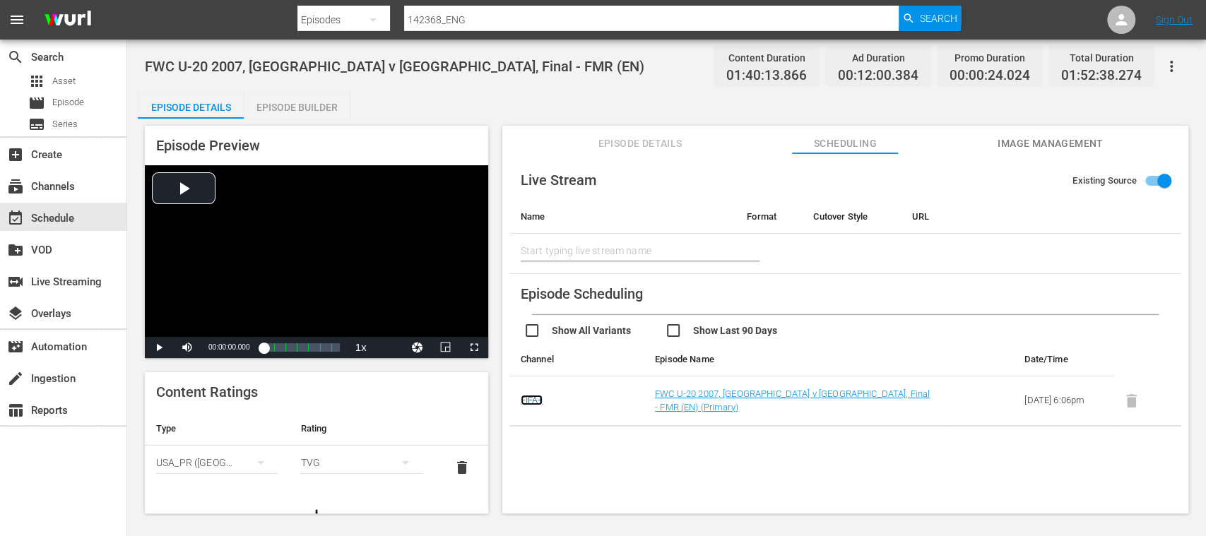
click at [530, 397] on link "FIFA+" at bounding box center [532, 400] width 23 height 11
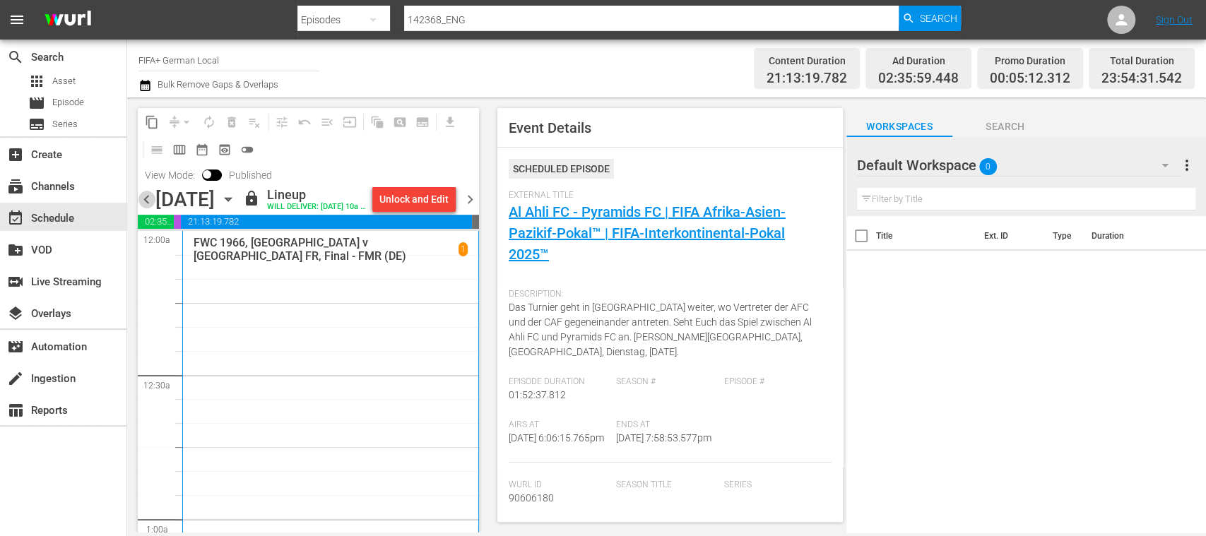
click at [150, 208] on span "chevron_left" at bounding box center [147, 200] width 18 height 18
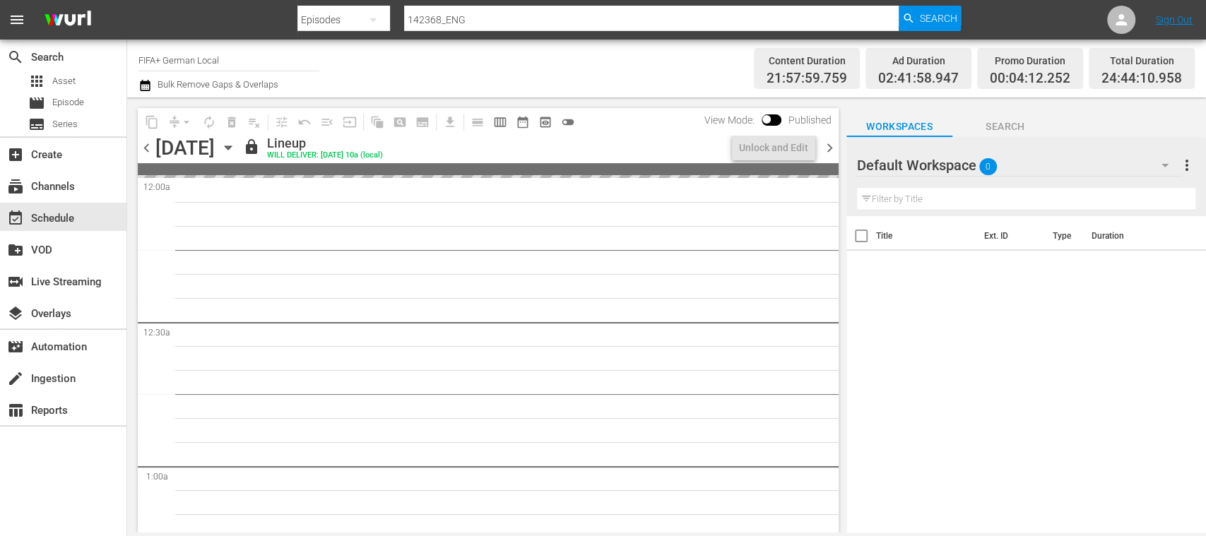
click at [830, 144] on span "chevron_right" at bounding box center [830, 148] width 18 height 18
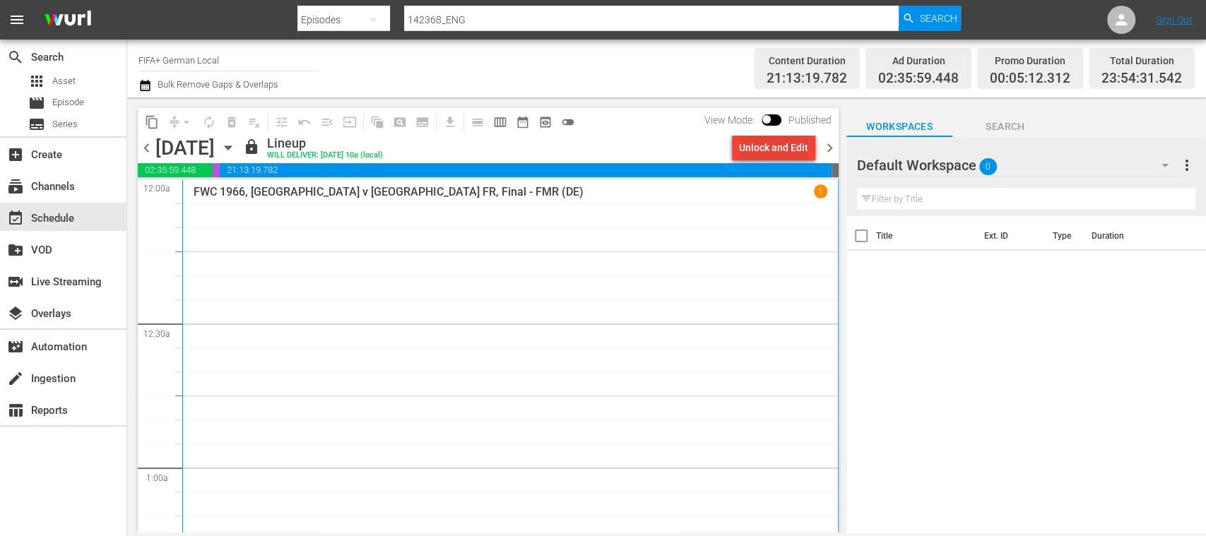
click at [787, 150] on div "Unlock and Edit" at bounding box center [773, 147] width 69 height 25
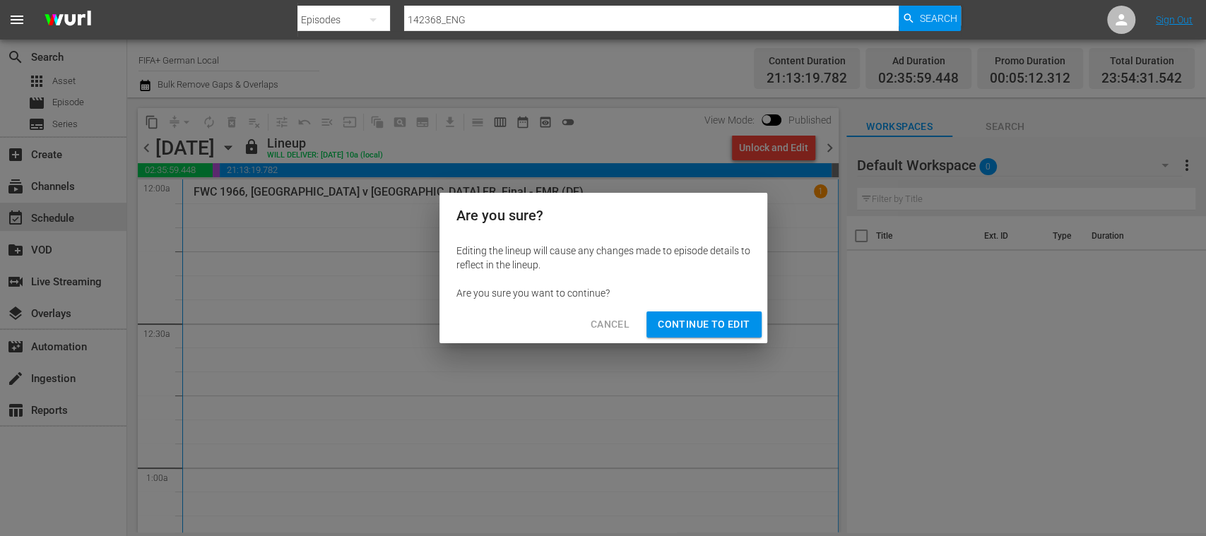
click at [726, 319] on span "Continue to Edit" at bounding box center [704, 325] width 92 height 18
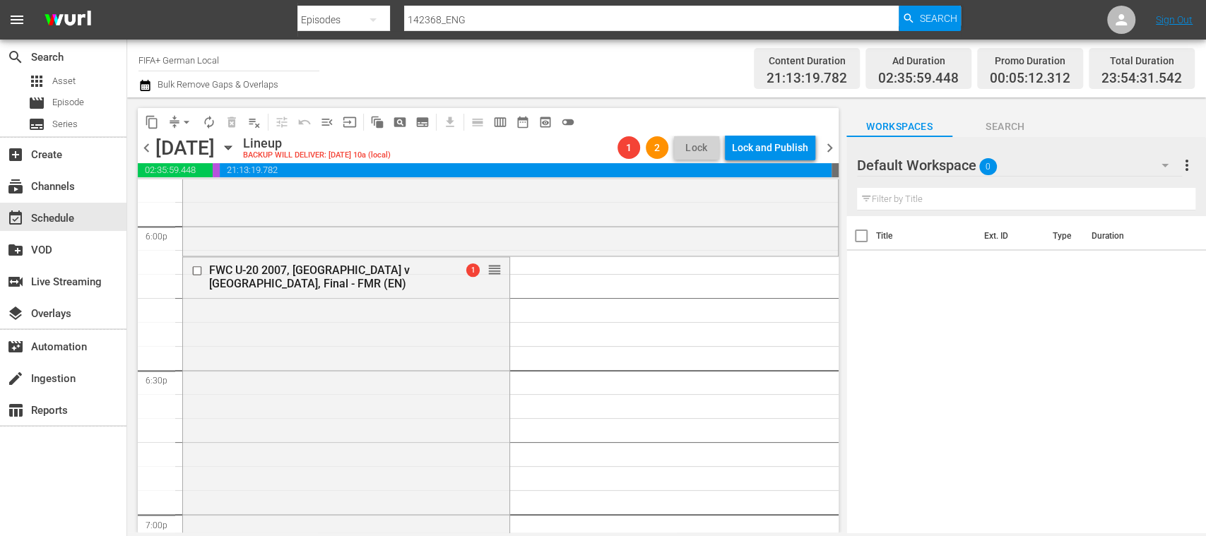
scroll to position [5109, 0]
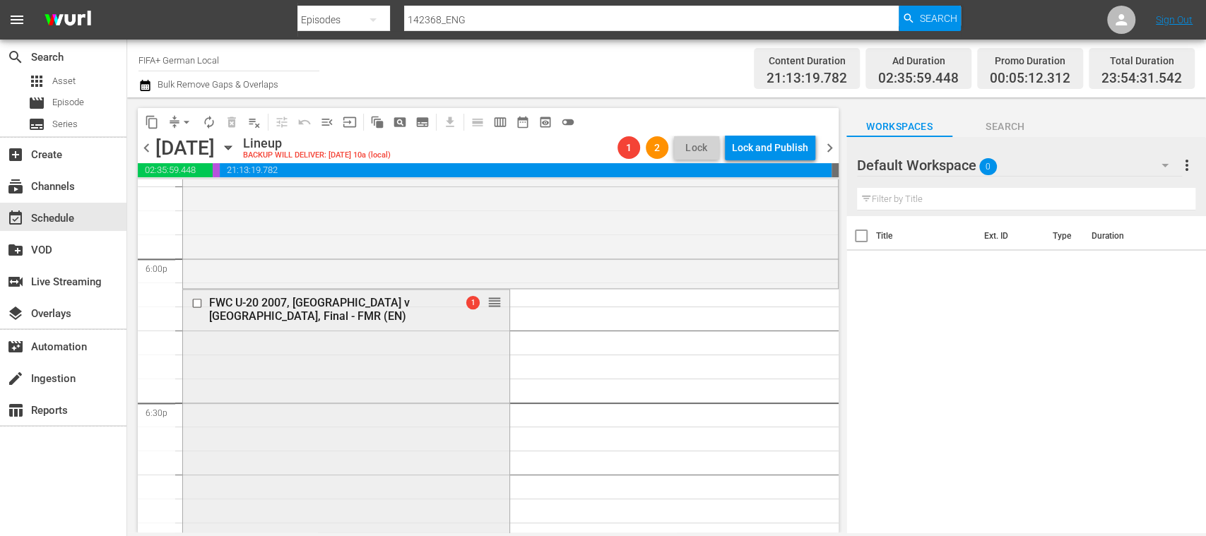
click at [199, 302] on input "checkbox" at bounding box center [198, 303] width 15 height 12
click at [232, 123] on span "delete_forever_outlined" at bounding box center [232, 122] width 14 height 14
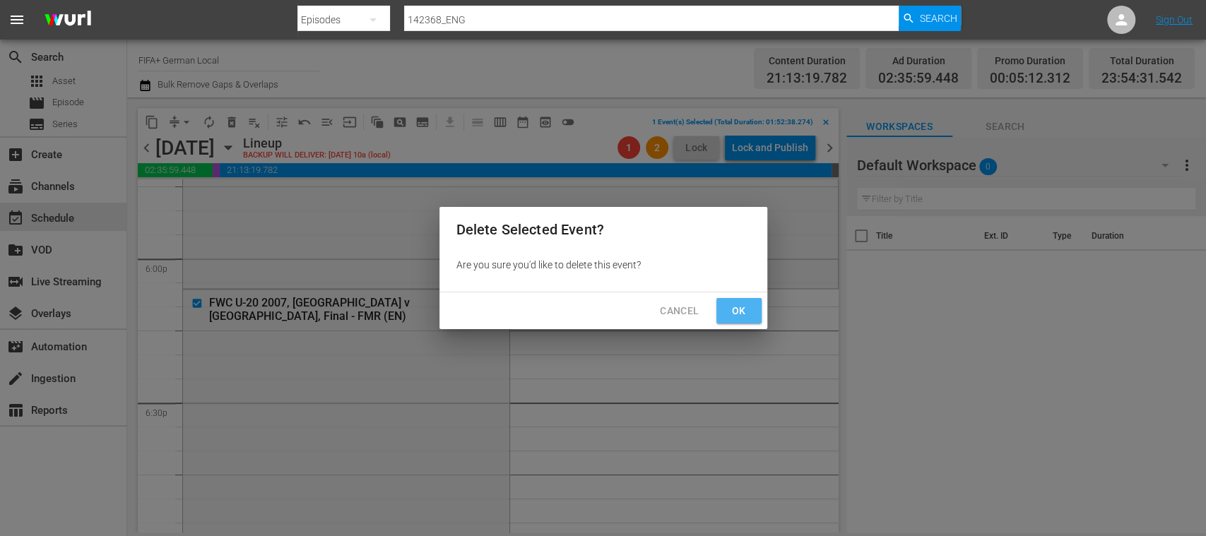
click at [738, 311] on span "Ok" at bounding box center [739, 311] width 23 height 18
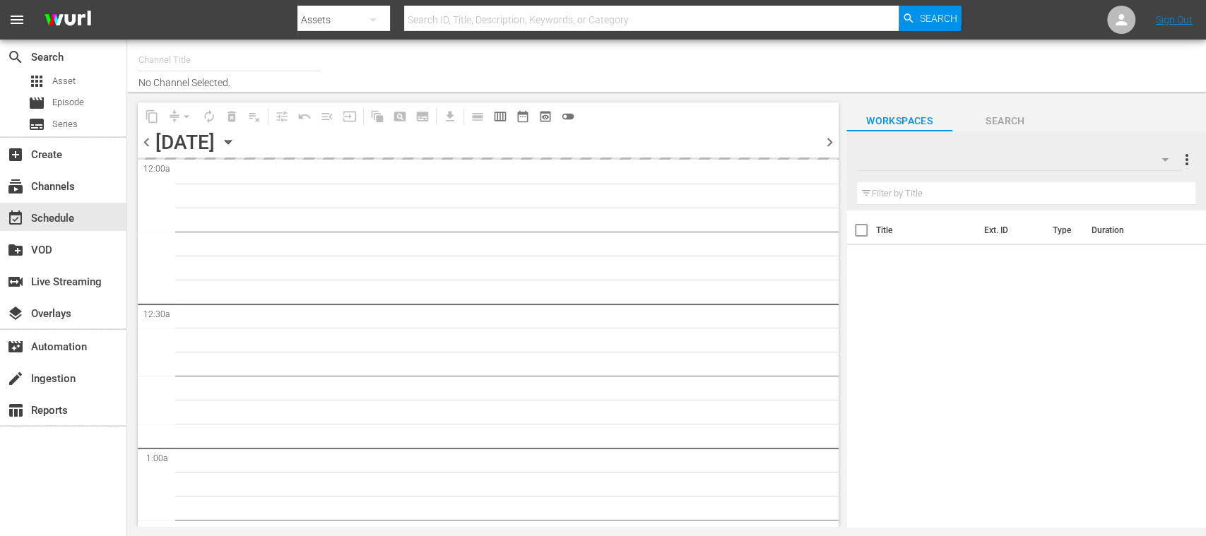
type input "FIFA+ [DEMOGRAPHIC_DATA] Local (1777)"
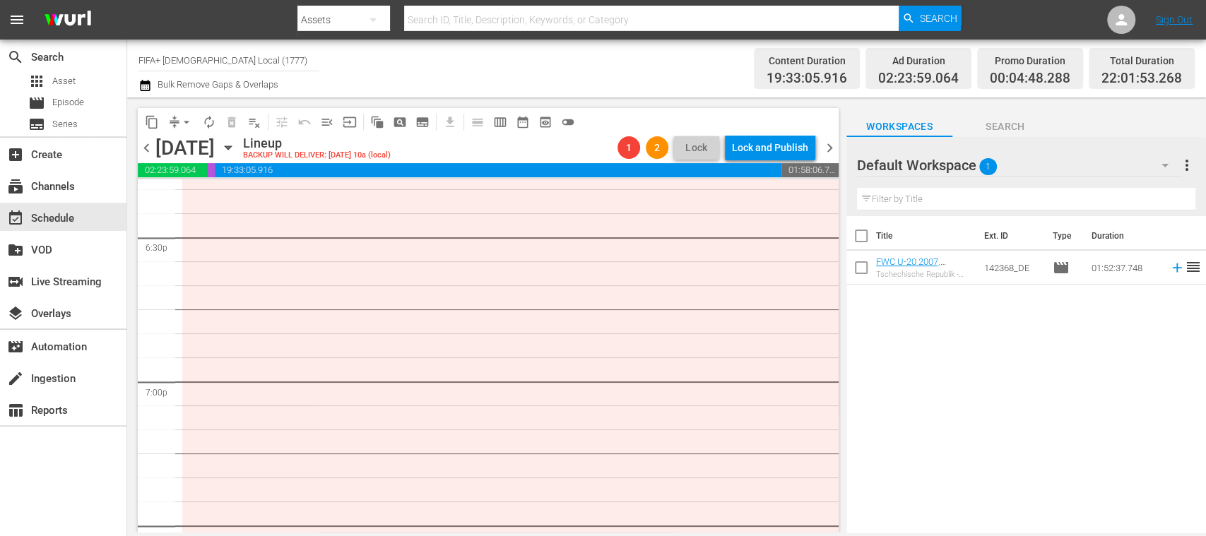
scroll to position [5023, 0]
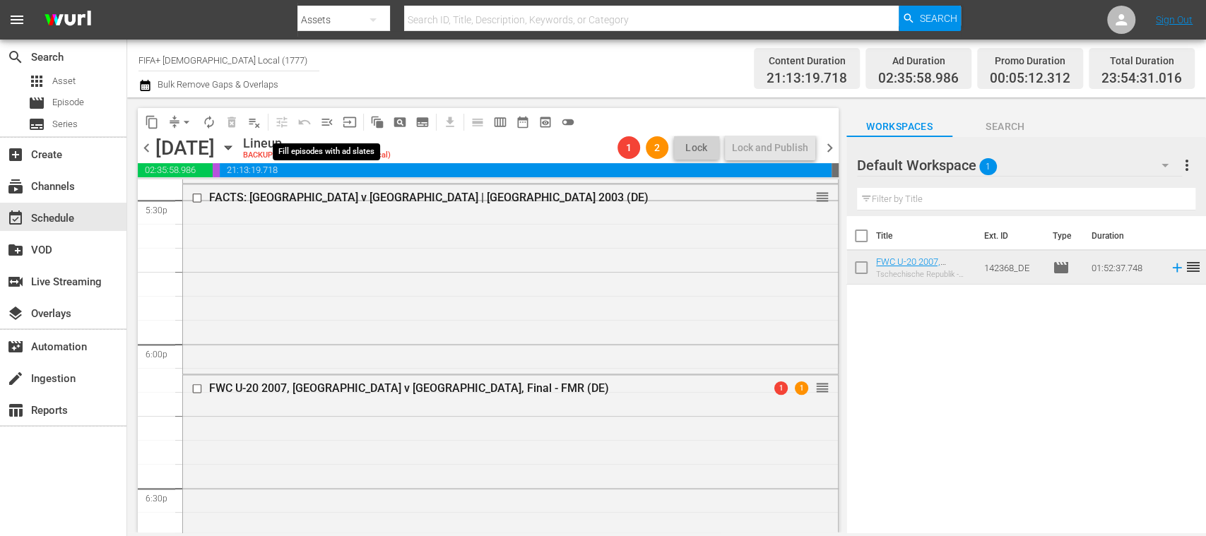
click at [330, 119] on span "menu_open" at bounding box center [327, 122] width 14 height 14
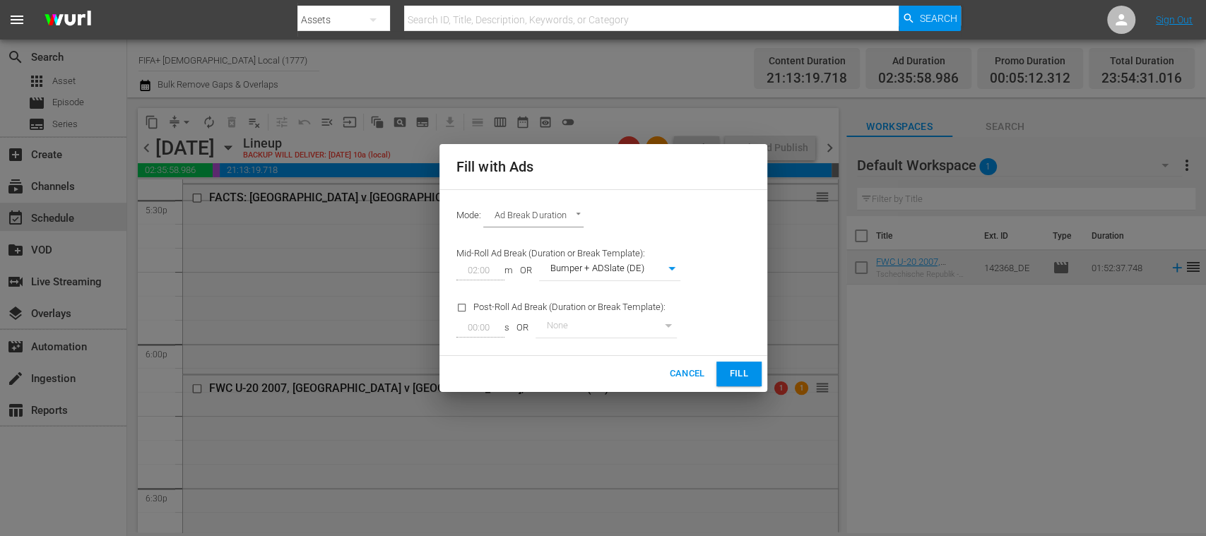
click at [746, 366] on span "Fill" at bounding box center [739, 374] width 23 height 16
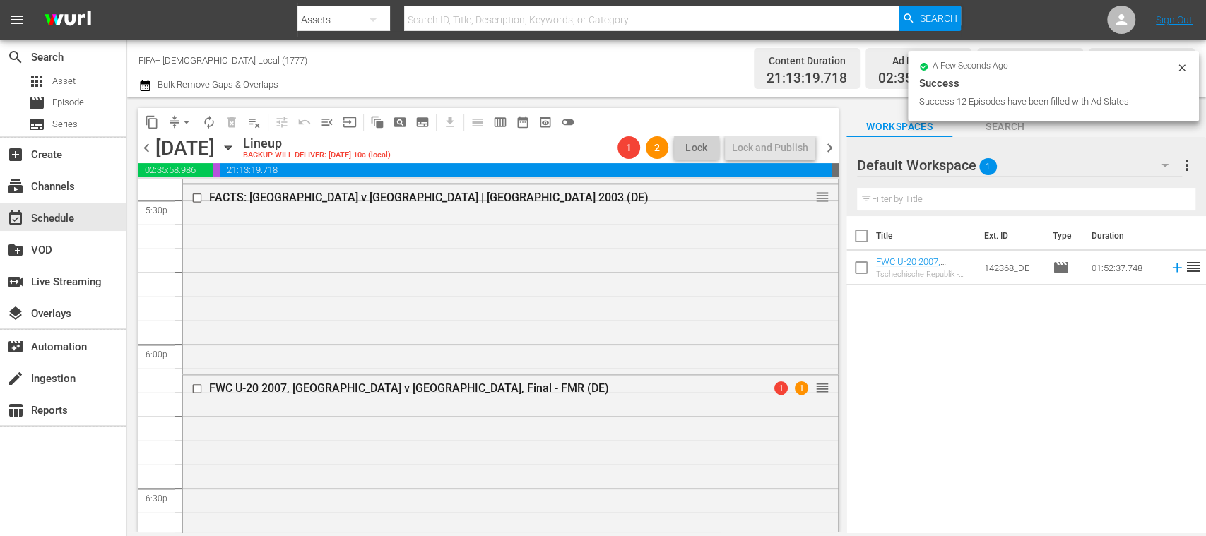
click at [184, 115] on span "arrow_drop_down" at bounding box center [186, 122] width 14 height 14
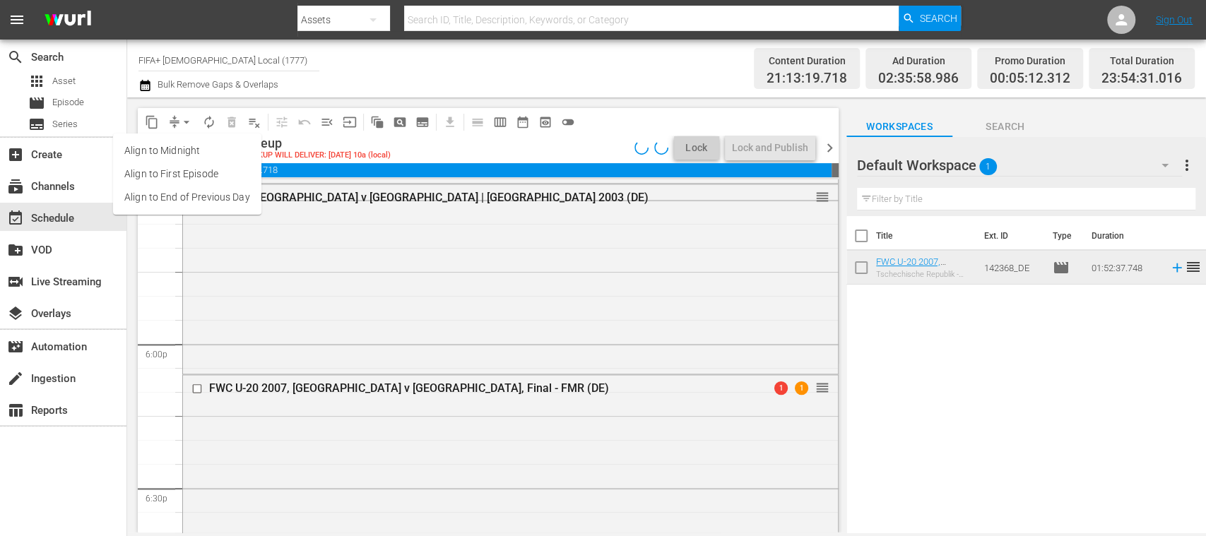
click at [232, 195] on li "Align to End of Previous Day" at bounding box center [187, 197] width 148 height 23
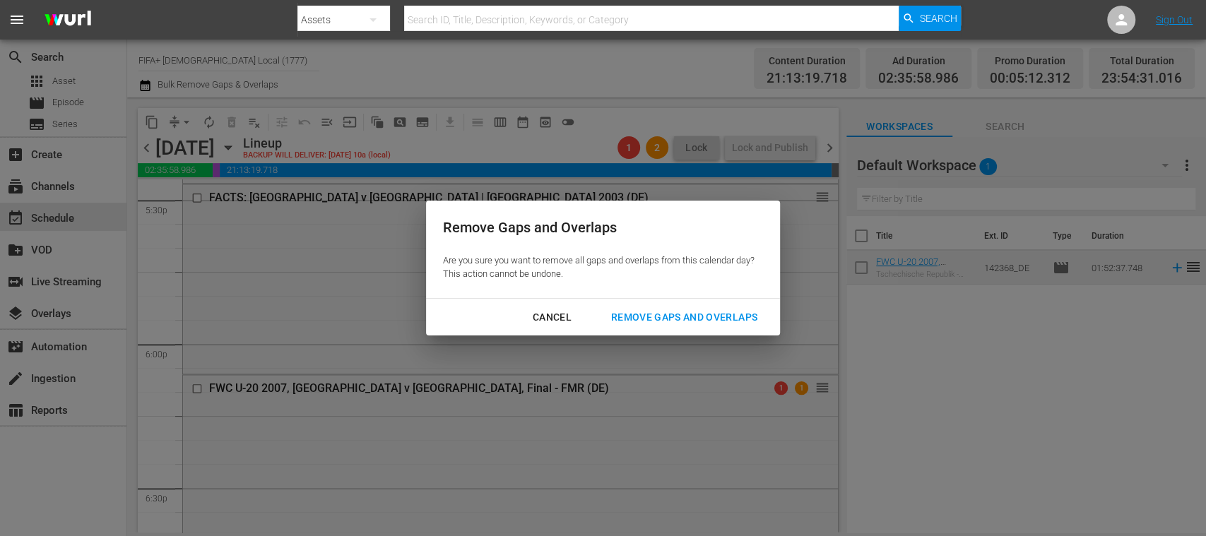
click at [682, 318] on div "Remove Gaps and Overlaps" at bounding box center [684, 318] width 169 height 18
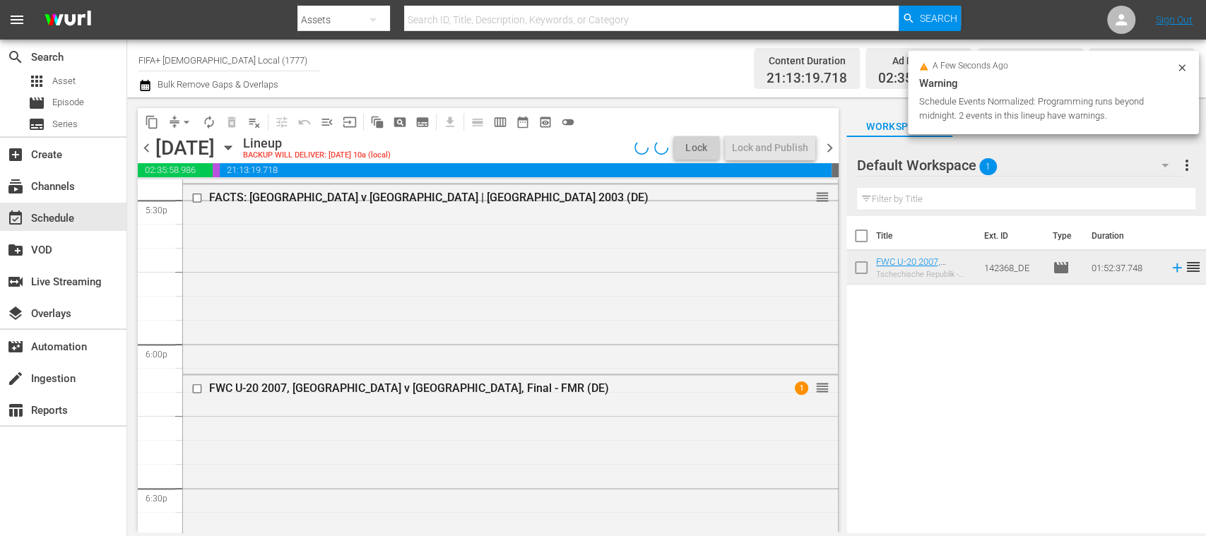
click at [829, 144] on span "chevron_right" at bounding box center [830, 148] width 18 height 18
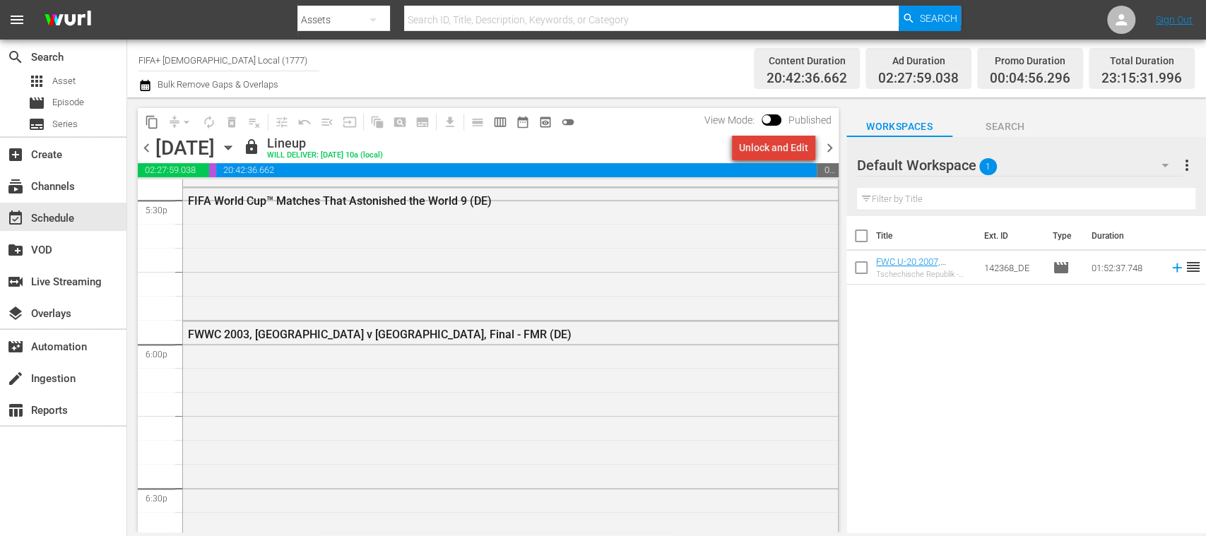
click at [782, 150] on div "Unlock and Edit" at bounding box center [773, 147] width 69 height 25
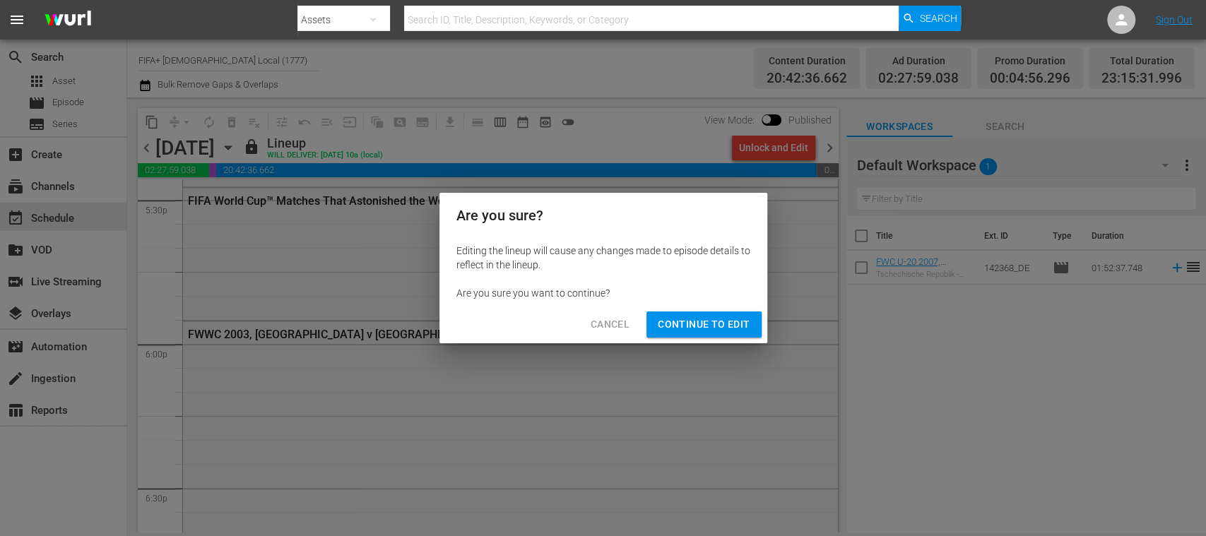
click at [718, 325] on span "Continue to Edit" at bounding box center [704, 325] width 92 height 18
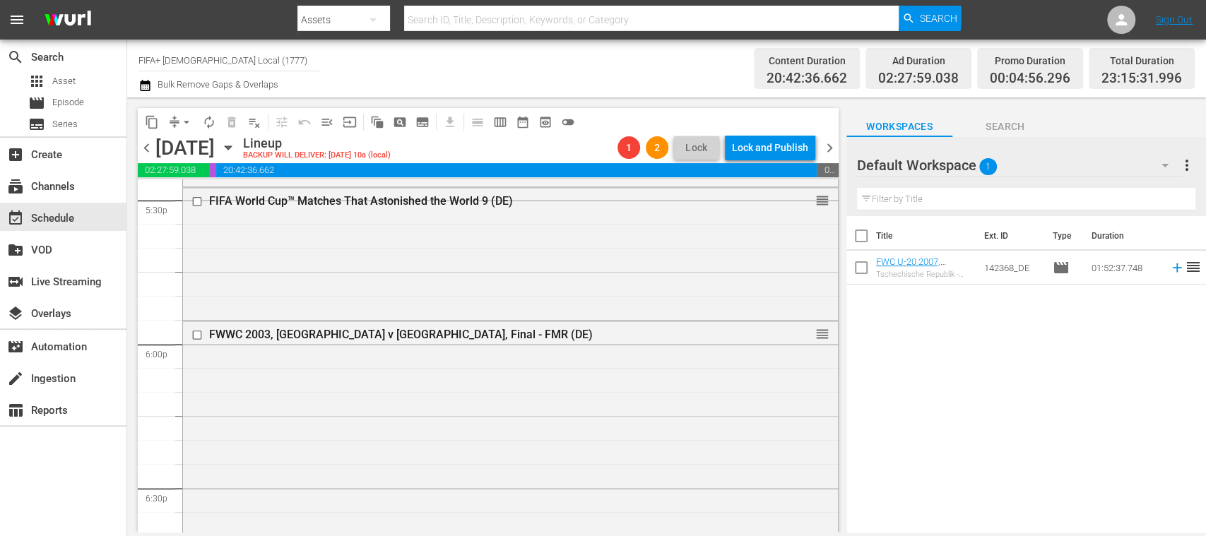
click at [828, 146] on span "chevron_right" at bounding box center [830, 148] width 18 height 18
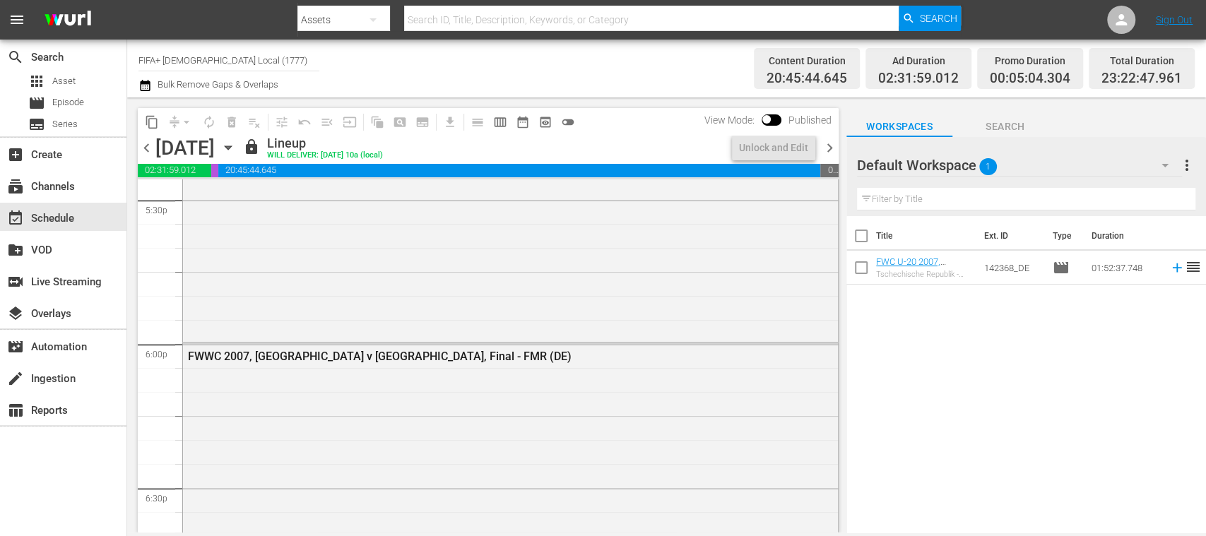
scroll to position [4855, 0]
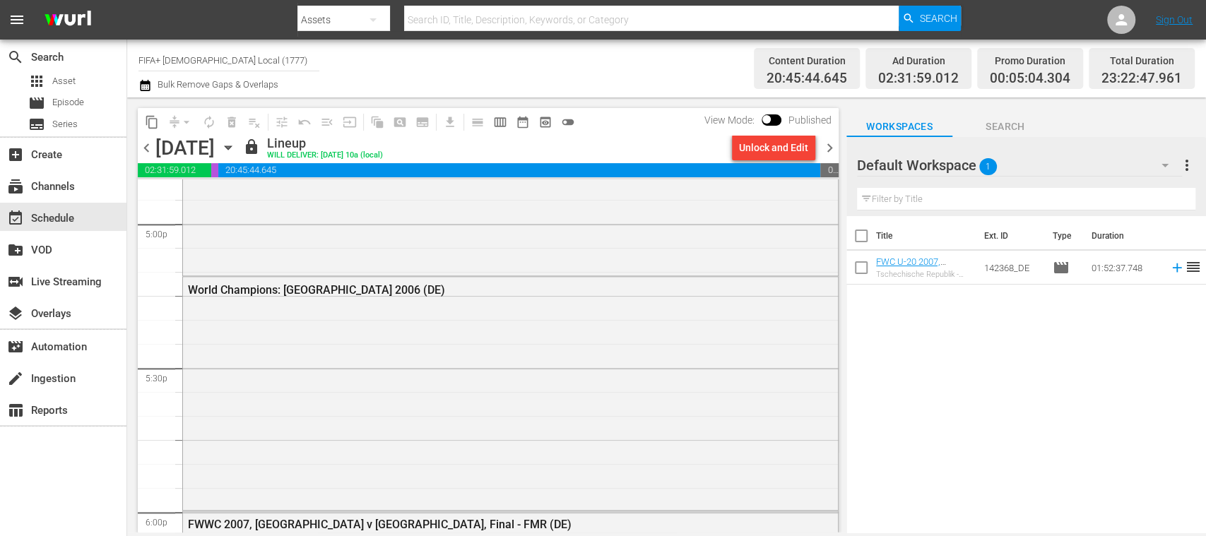
click at [778, 149] on div "Unlock and Edit" at bounding box center [773, 147] width 69 height 25
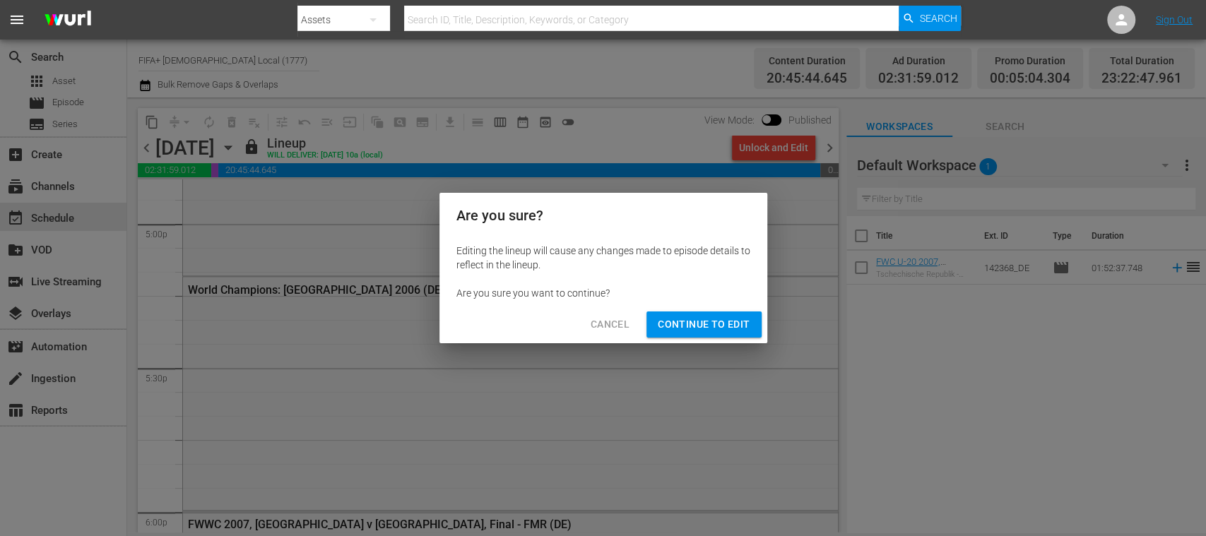
click at [723, 325] on span "Continue to Edit" at bounding box center [704, 325] width 92 height 18
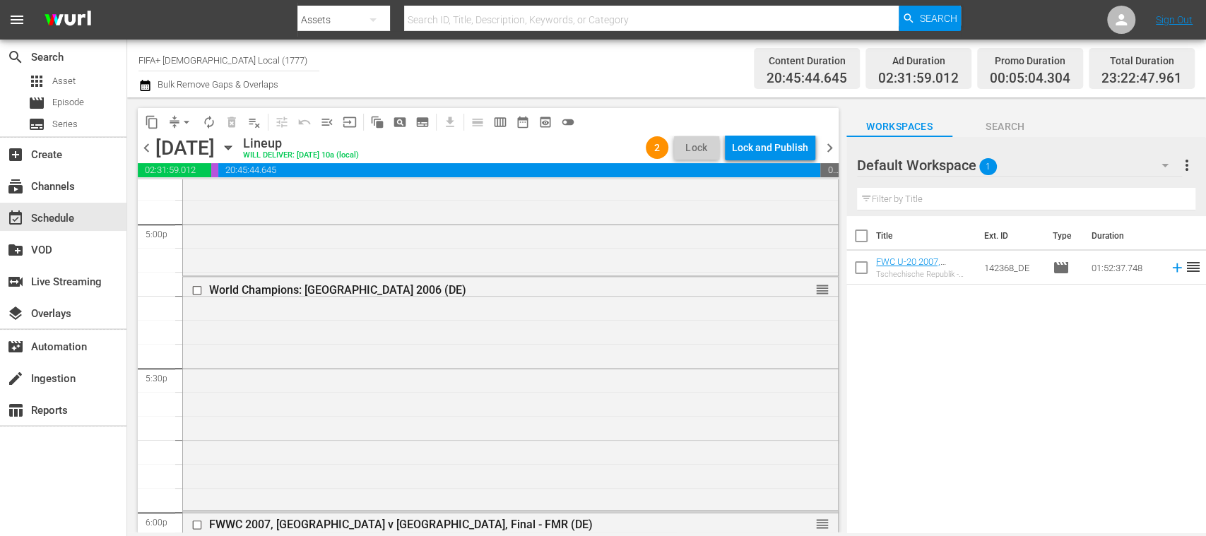
click at [829, 146] on span "chevron_right" at bounding box center [830, 148] width 18 height 18
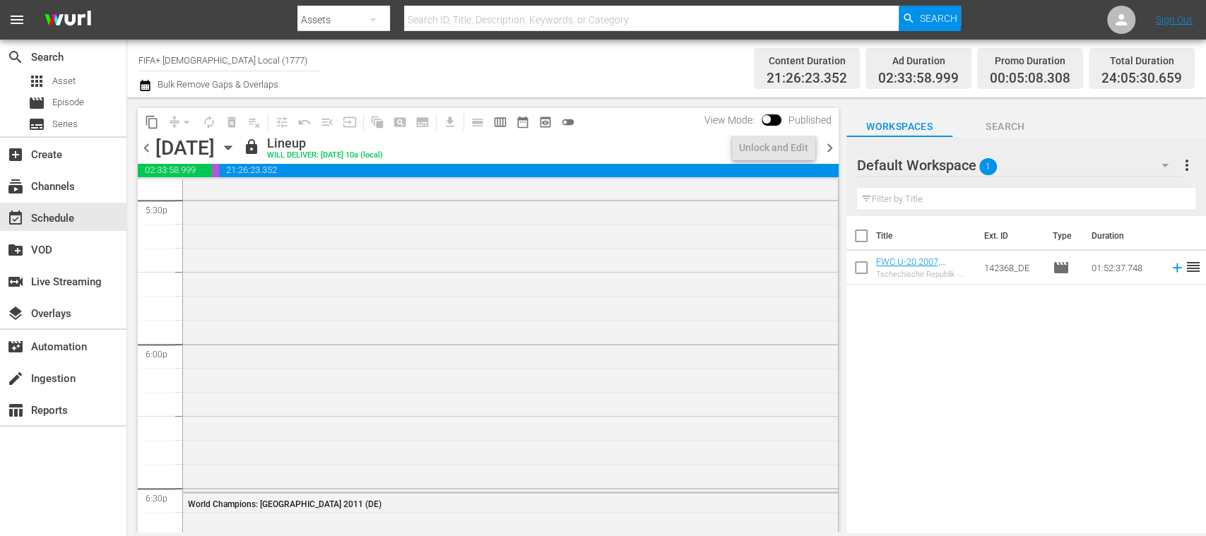
scroll to position [4879, 0]
click at [777, 153] on div "Unlock and Edit" at bounding box center [773, 147] width 69 height 25
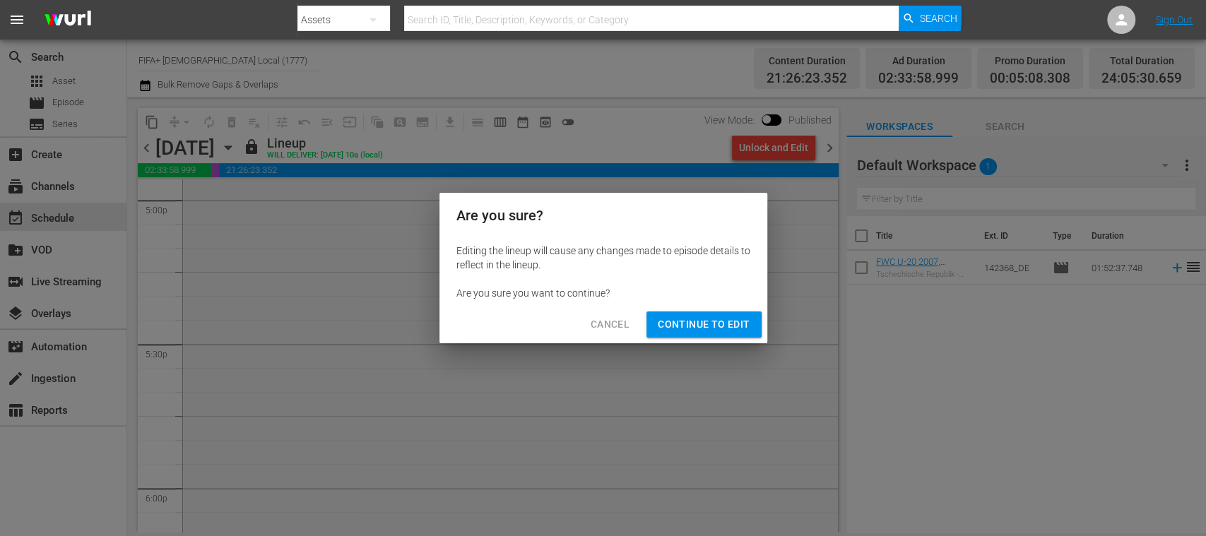
click at [726, 328] on span "Continue to Edit" at bounding box center [704, 325] width 92 height 18
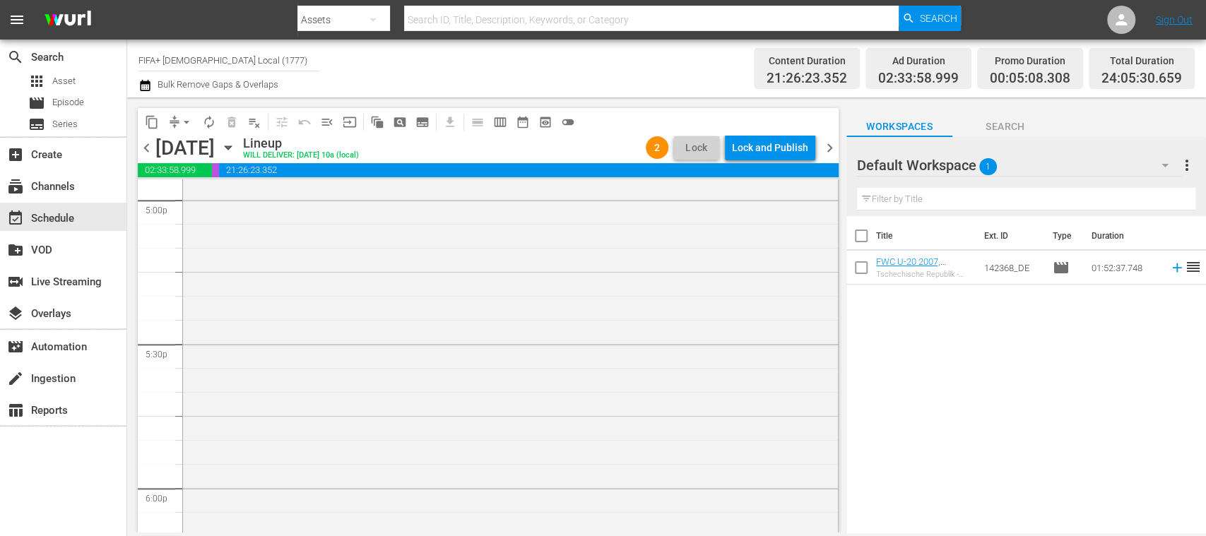
click at [146, 141] on span "chevron_left" at bounding box center [147, 148] width 18 height 18
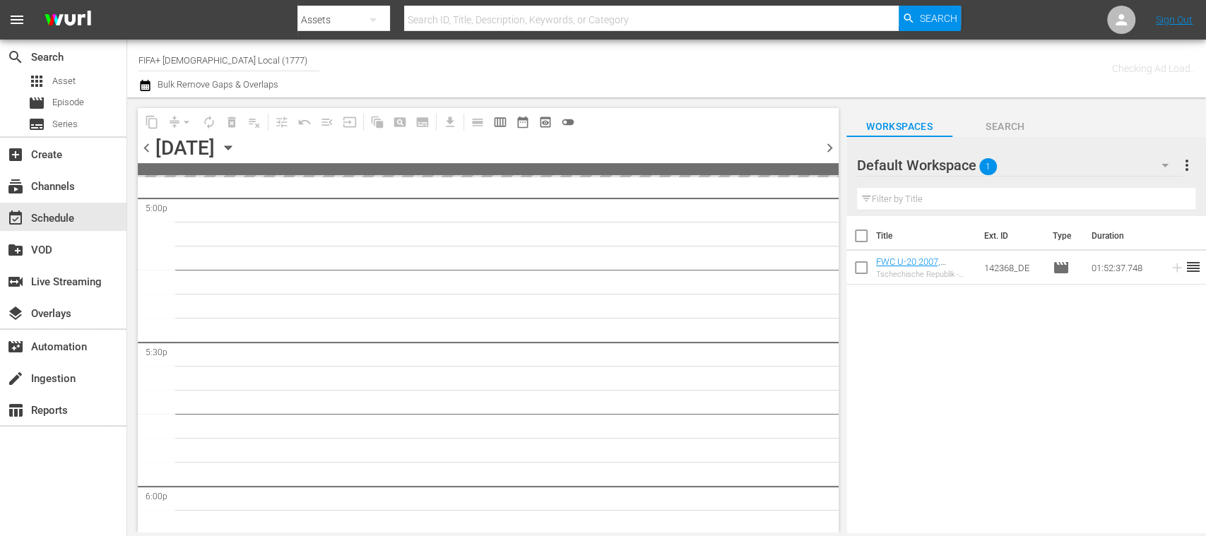
scroll to position [5023, 0]
click at [146, 141] on span "chevron_left" at bounding box center [147, 148] width 18 height 18
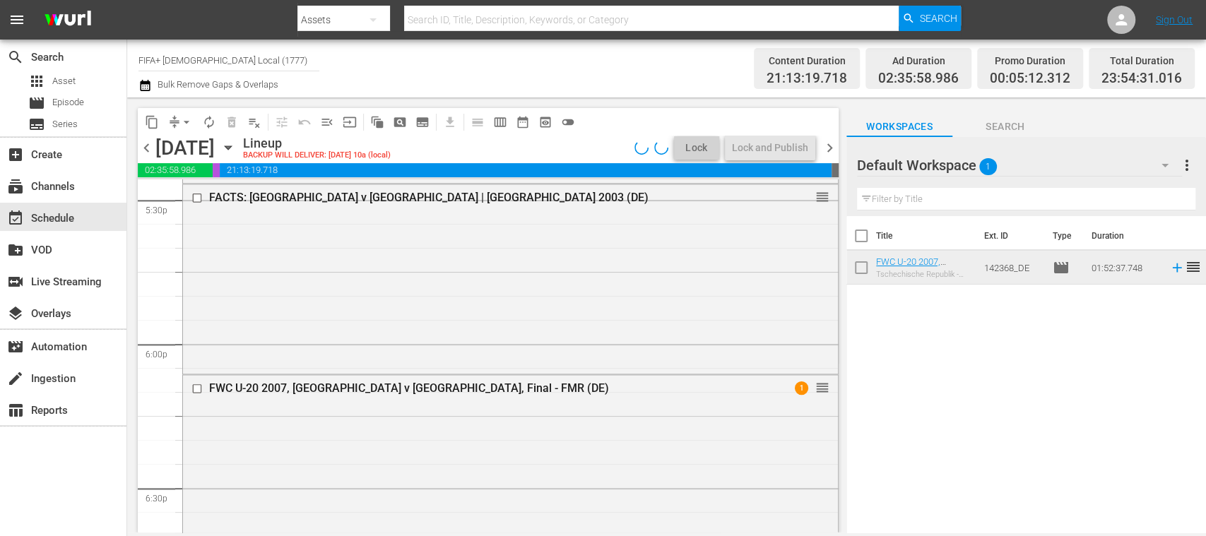
scroll to position [4831, 0]
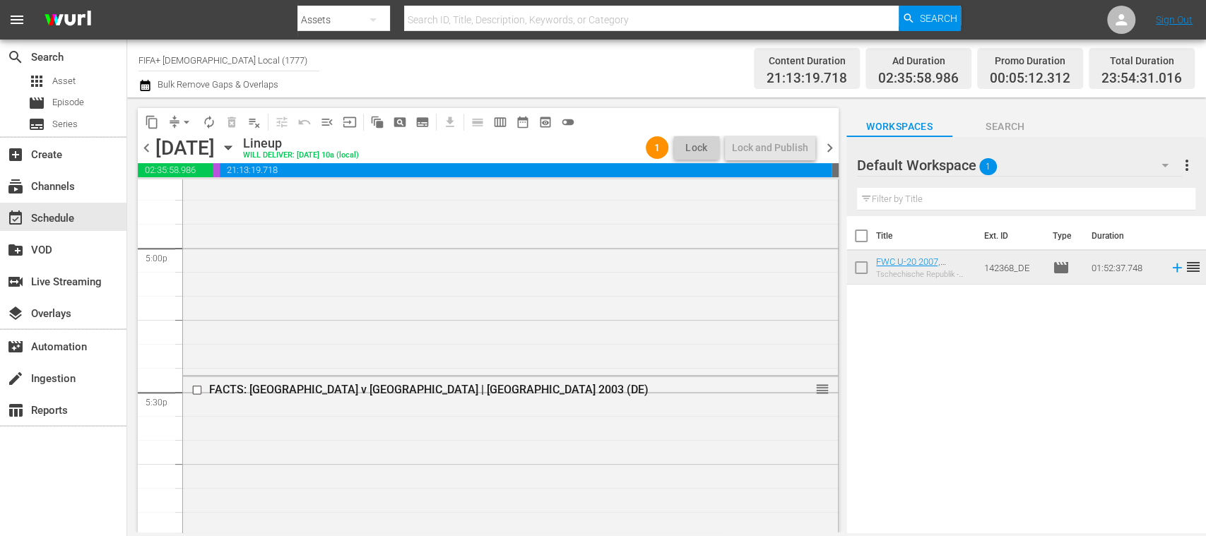
click at [831, 146] on span "chevron_right" at bounding box center [830, 148] width 18 height 18
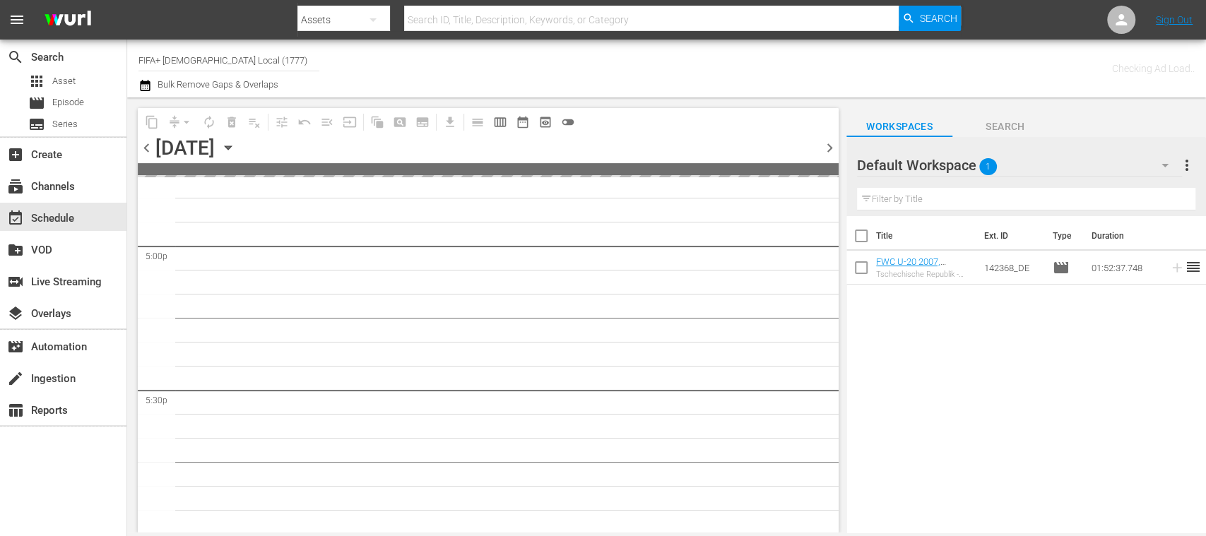
scroll to position [5023, 0]
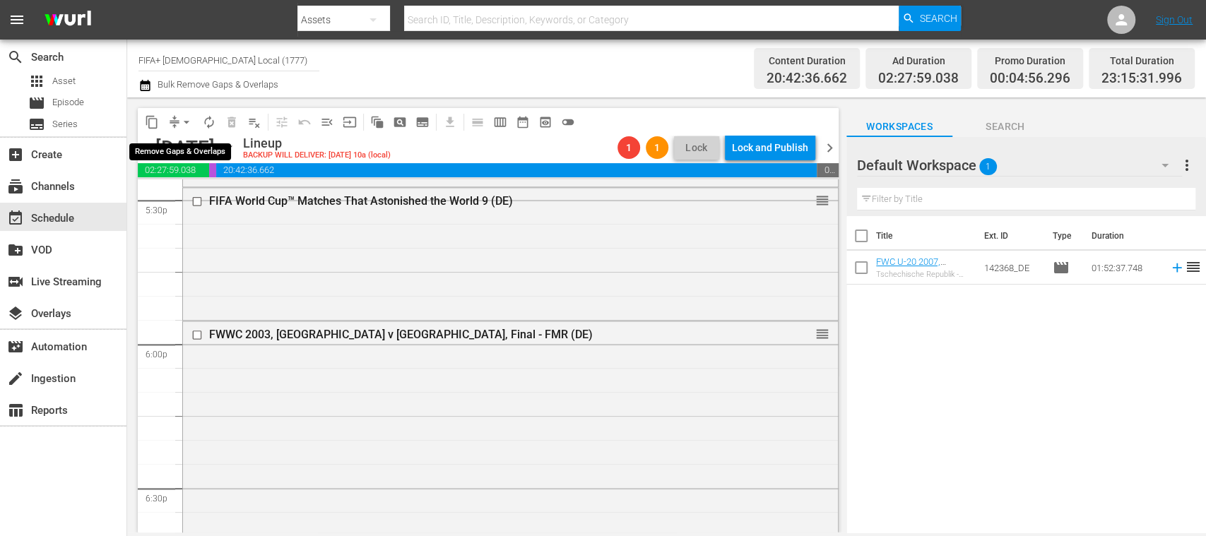
click at [188, 126] on span "arrow_drop_down" at bounding box center [186, 122] width 14 height 14
click at [206, 198] on li "Align to End of Previous Day" at bounding box center [187, 197] width 148 height 23
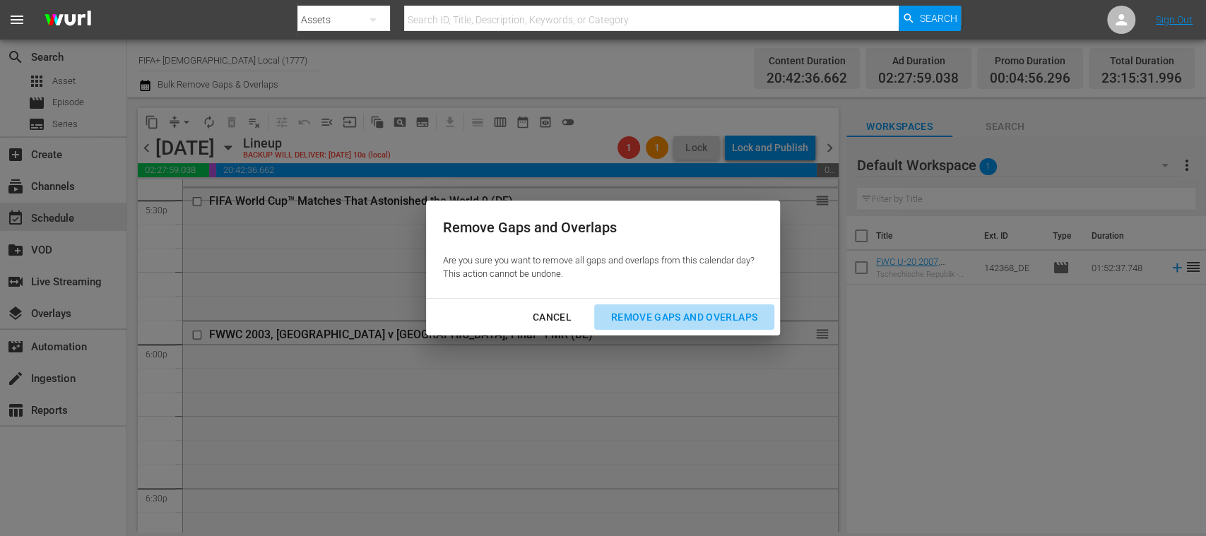
click at [658, 314] on div "Remove Gaps and Overlaps" at bounding box center [684, 318] width 169 height 18
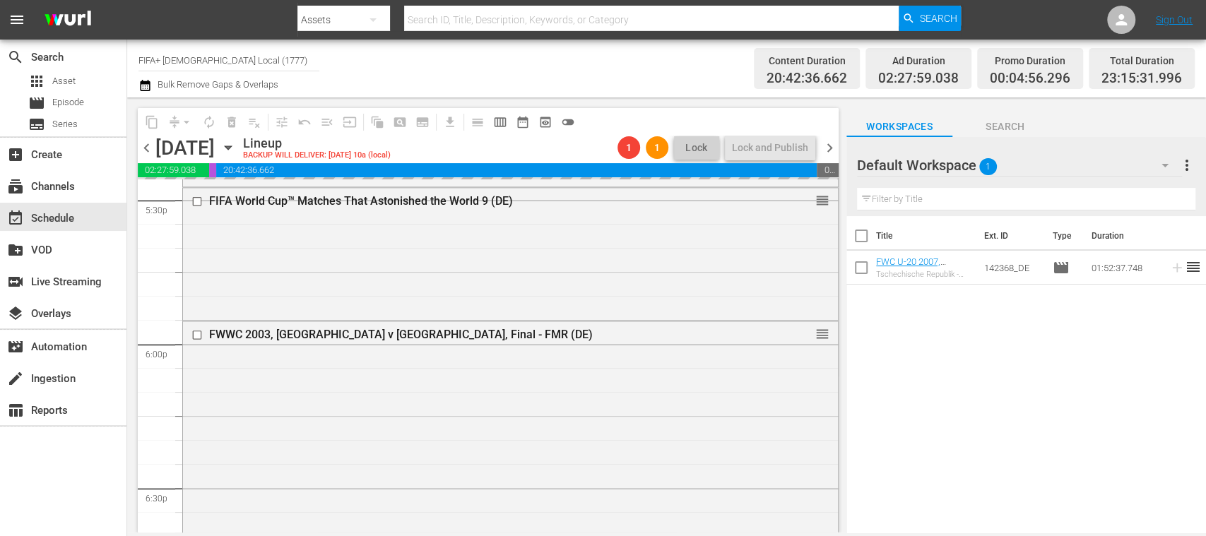
click at [830, 147] on span "chevron_right" at bounding box center [830, 148] width 18 height 18
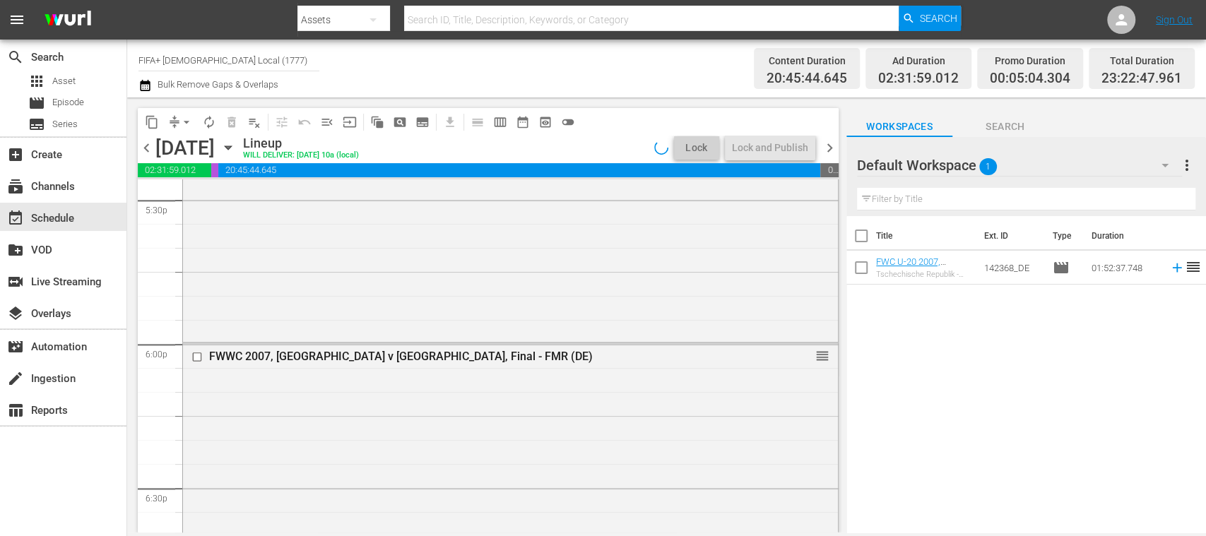
scroll to position [4855, 0]
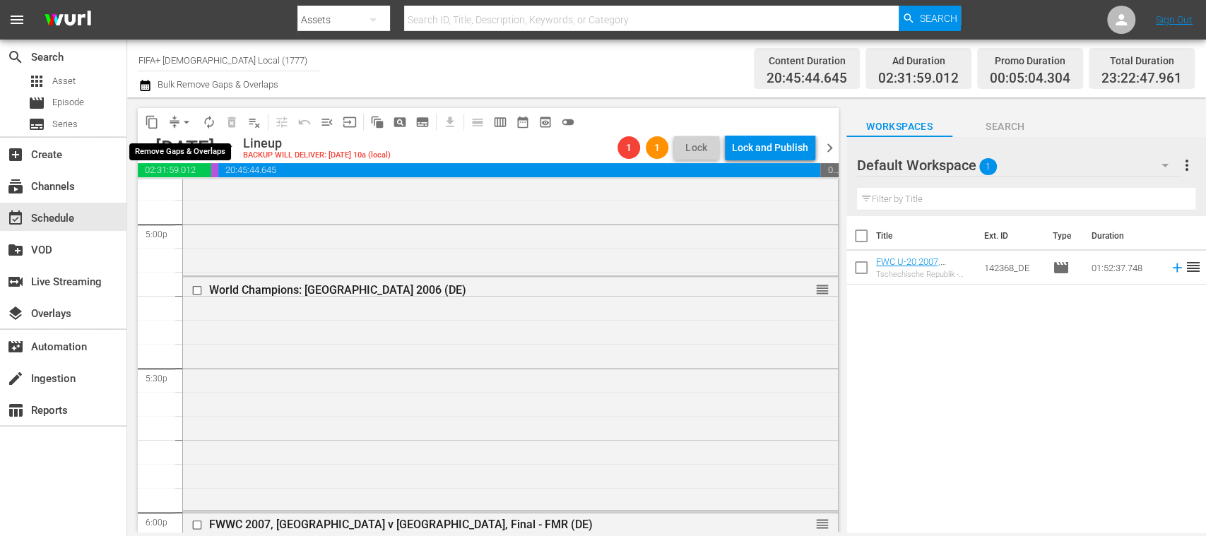
click at [185, 122] on span "arrow_drop_down" at bounding box center [186, 122] width 14 height 14
click at [219, 196] on li "Align to End of Previous Day" at bounding box center [187, 197] width 148 height 23
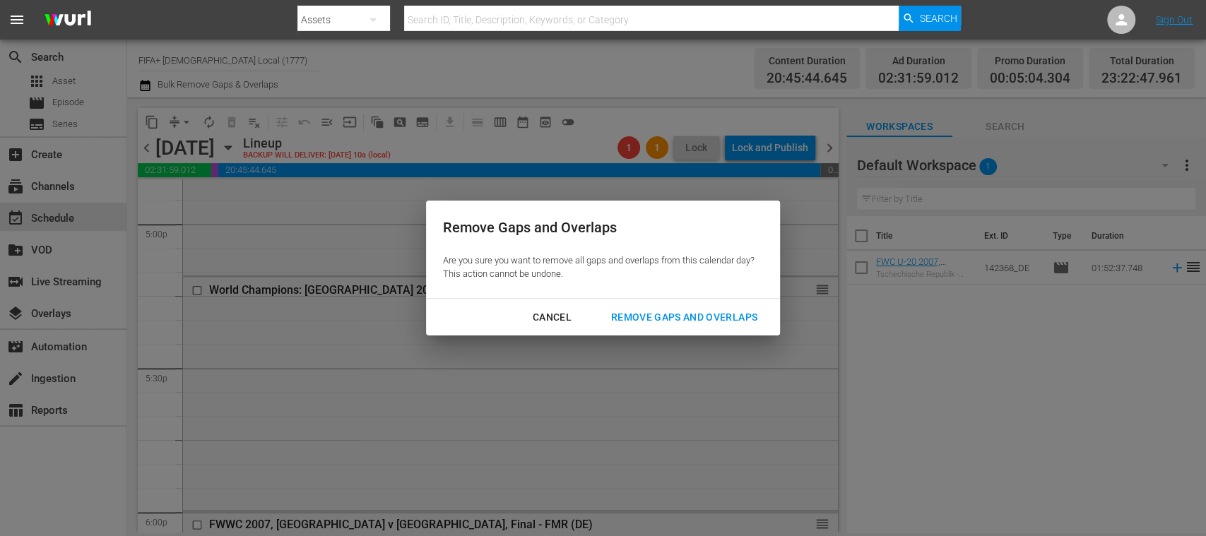
click at [651, 309] on div "Remove Gaps and Overlaps" at bounding box center [684, 318] width 169 height 18
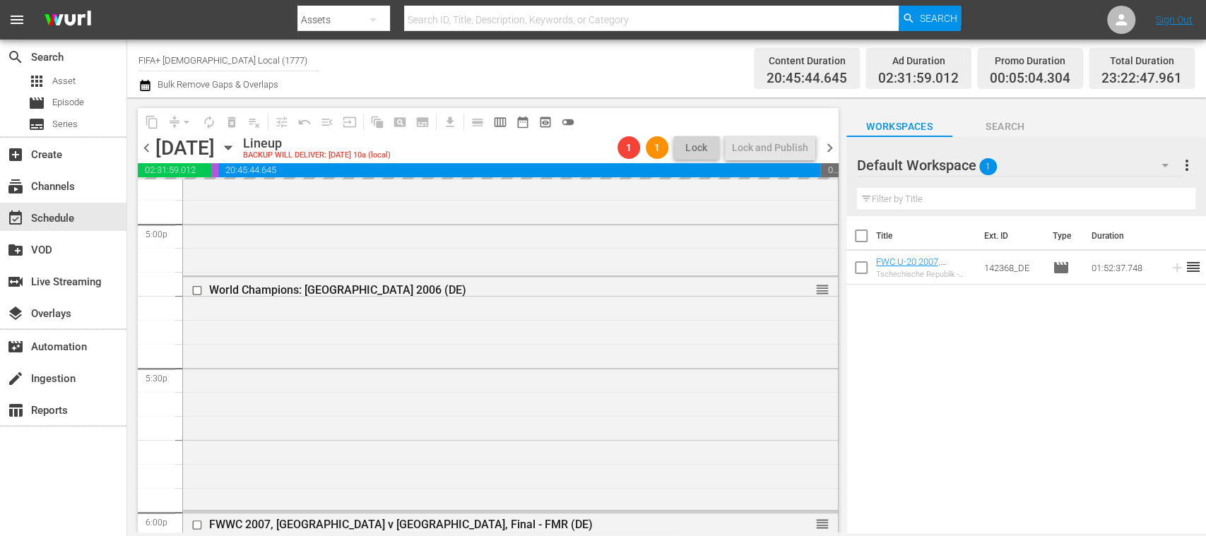
click at [829, 148] on span "chevron_right" at bounding box center [830, 148] width 18 height 18
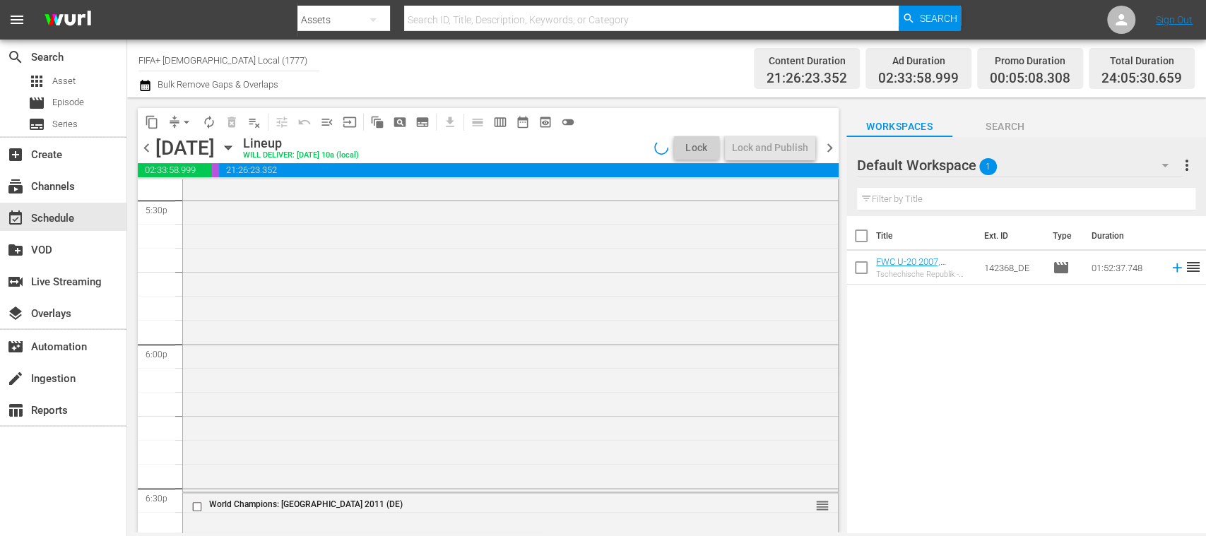
scroll to position [4879, 0]
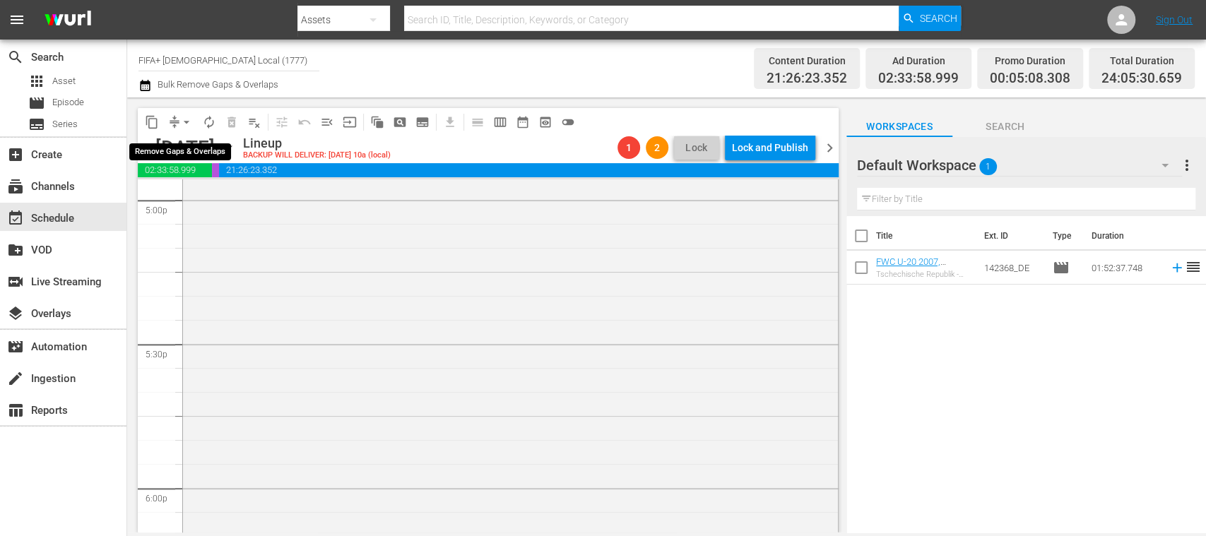
click at [185, 119] on span "arrow_drop_down" at bounding box center [186, 122] width 14 height 14
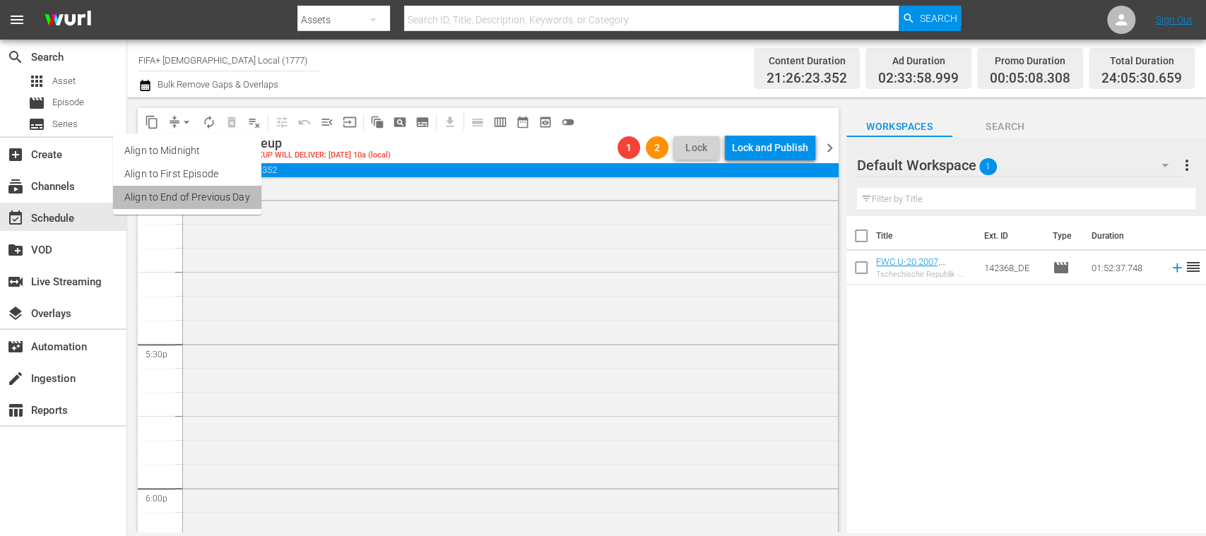
click at [208, 200] on li "Align to End of Previous Day" at bounding box center [187, 197] width 148 height 23
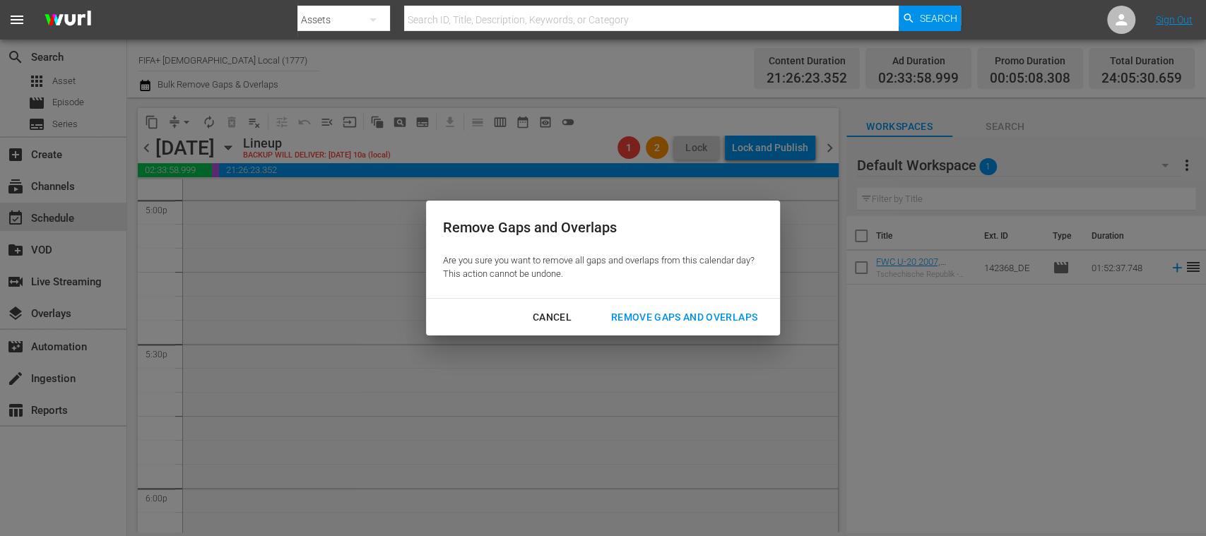
click at [665, 314] on div "Remove Gaps and Overlaps" at bounding box center [684, 318] width 169 height 18
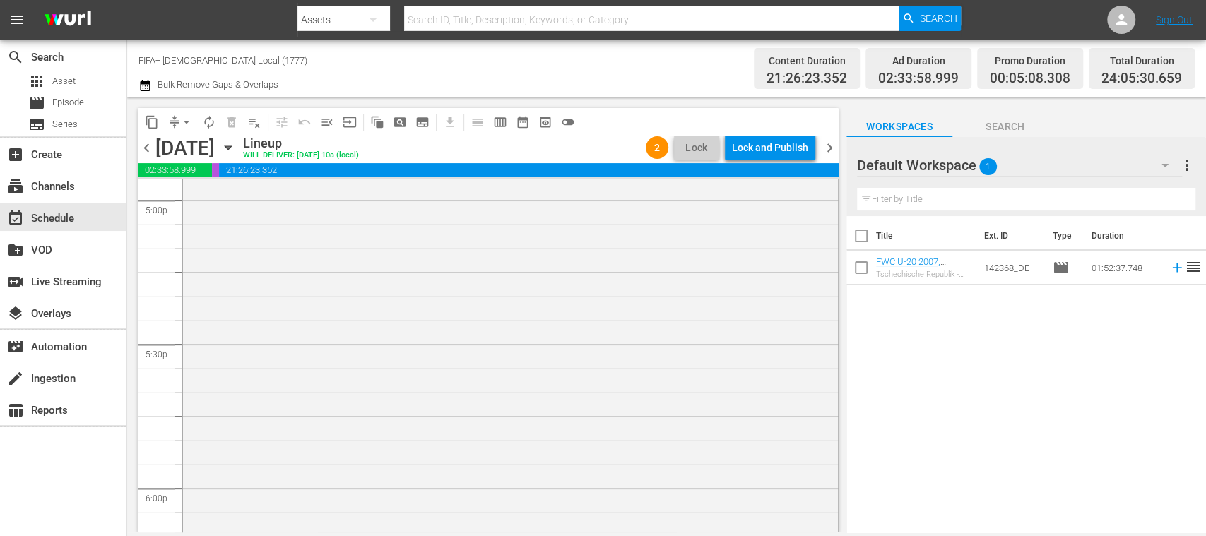
click at [144, 150] on span "chevron_left" at bounding box center [147, 148] width 18 height 18
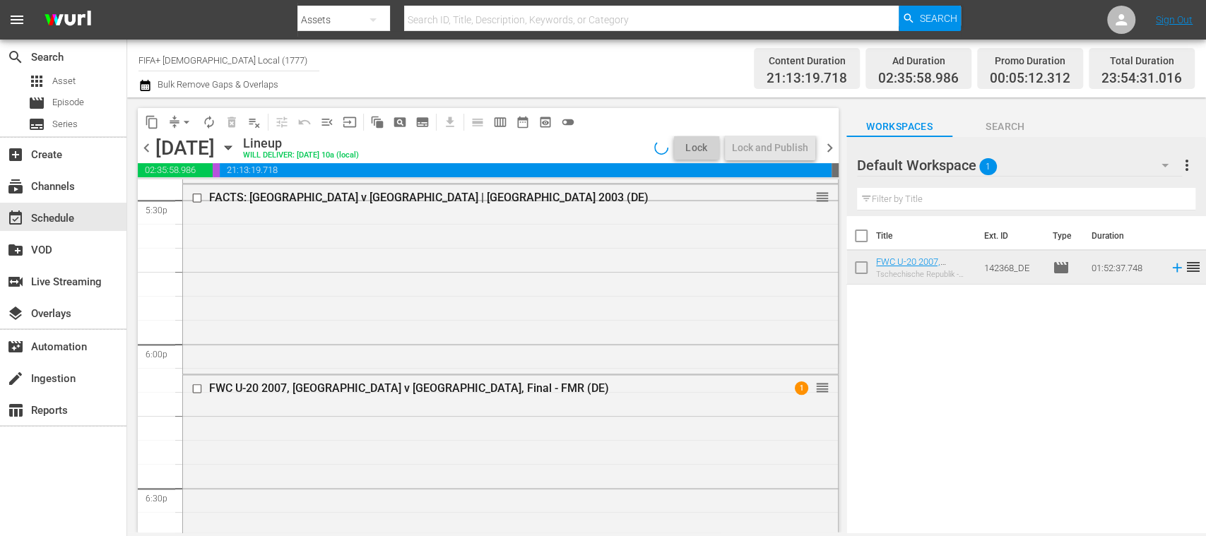
scroll to position [4831, 0]
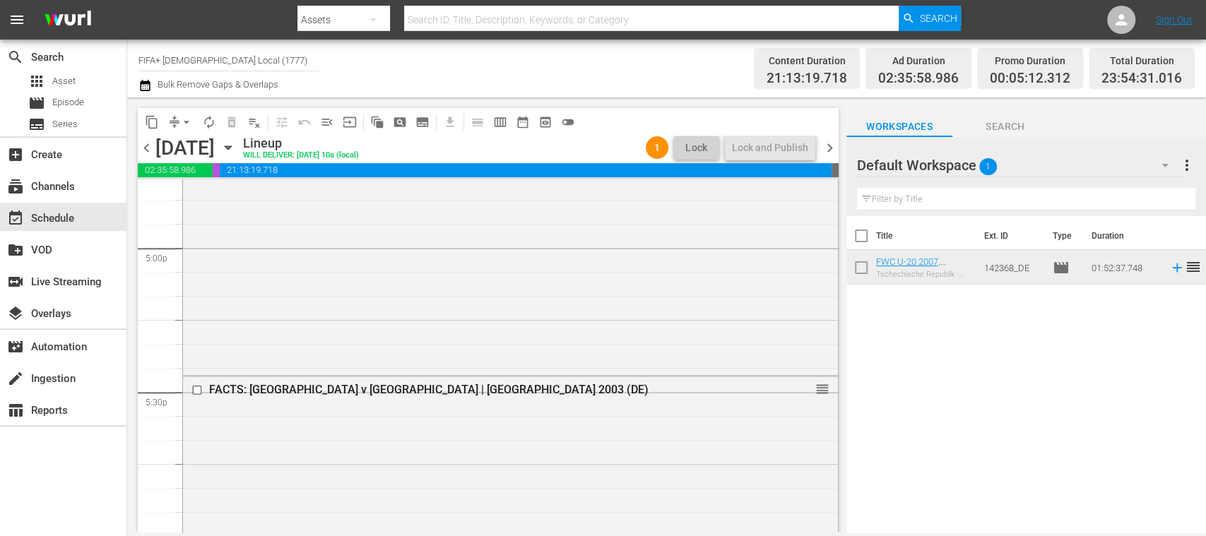
click at [833, 146] on span "chevron_right" at bounding box center [830, 148] width 18 height 18
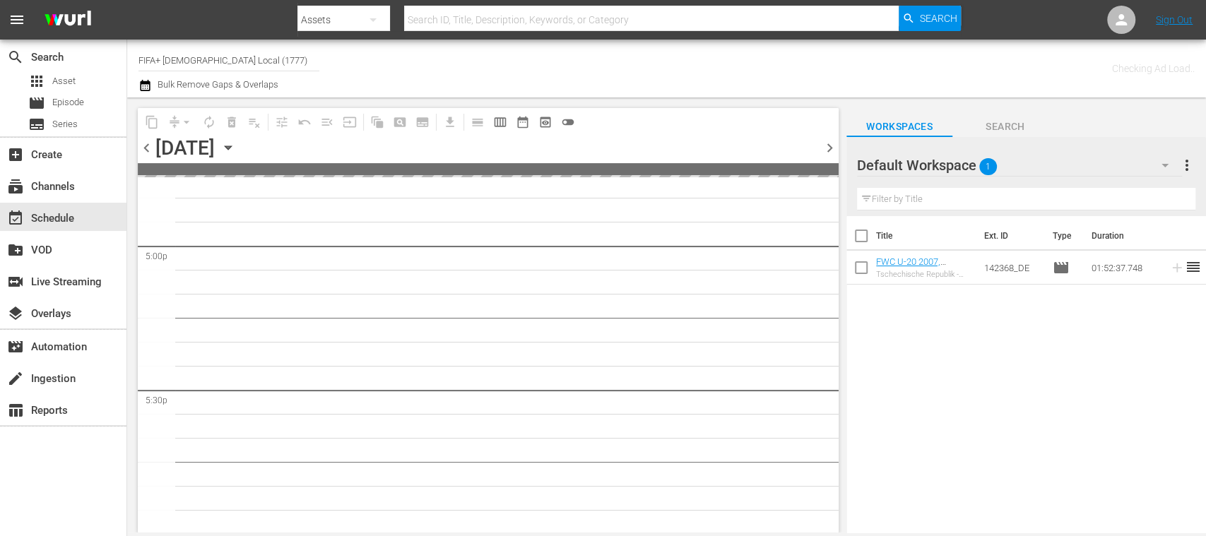
scroll to position [5023, 0]
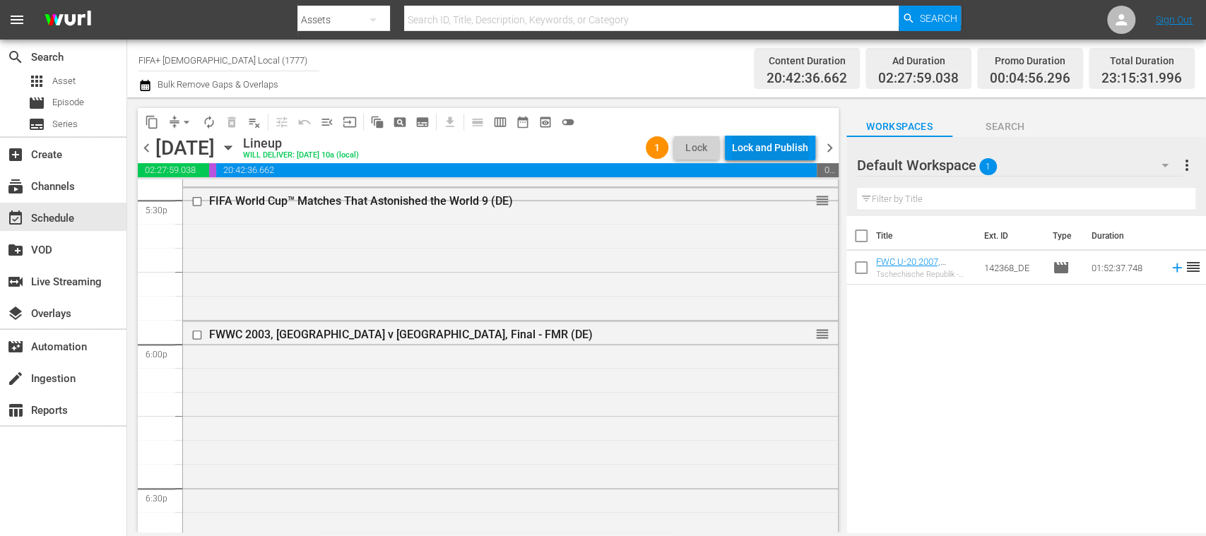
click at [783, 153] on div "Lock and Publish" at bounding box center [770, 147] width 76 height 25
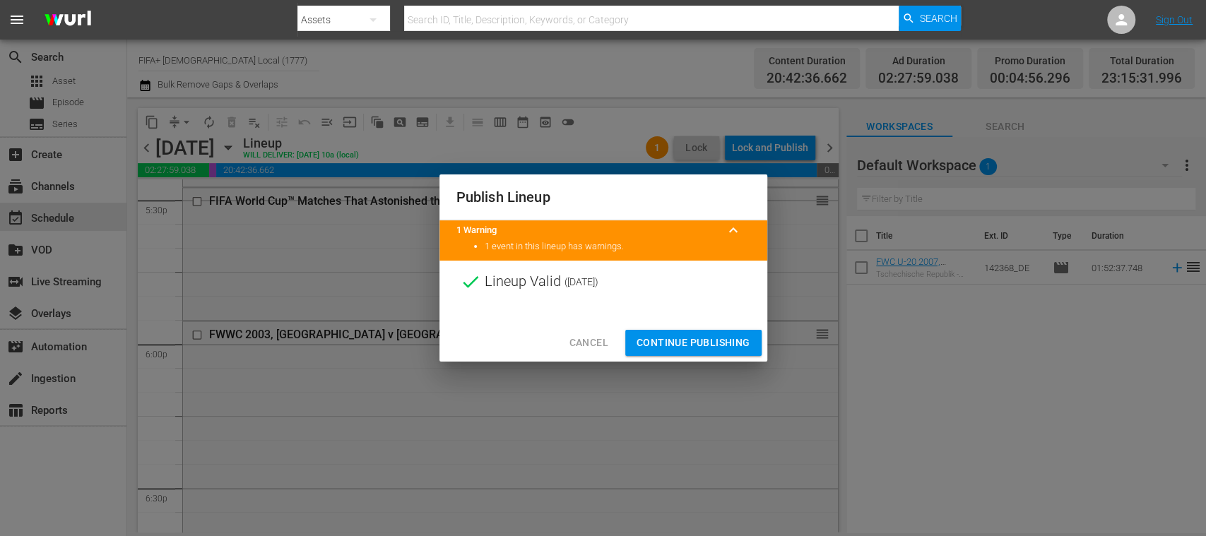
click at [723, 345] on span "Continue Publishing" at bounding box center [693, 343] width 114 height 18
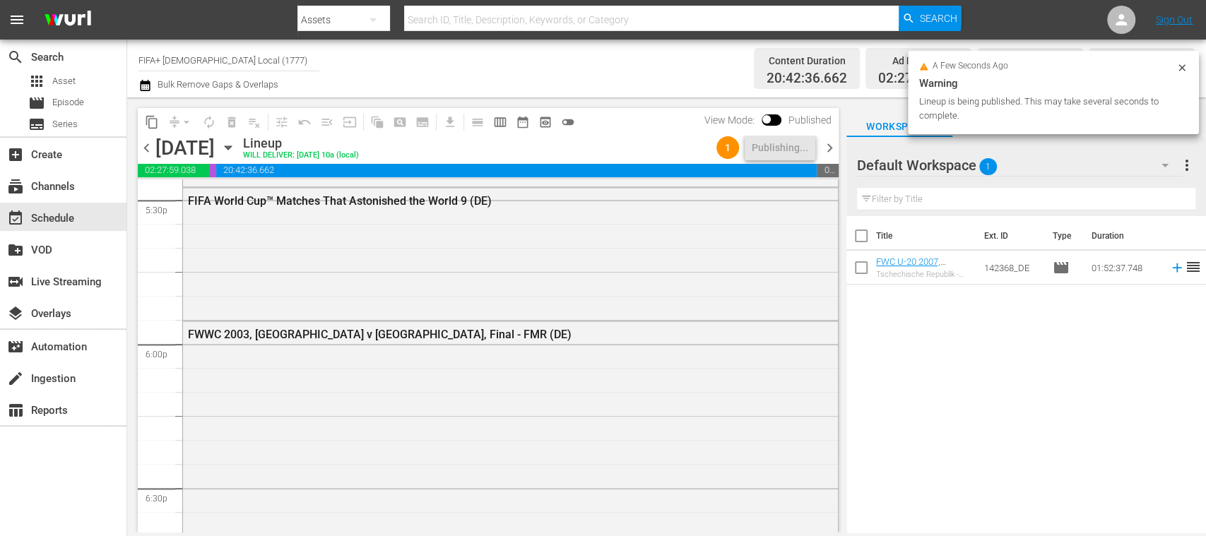
click at [834, 150] on span "chevron_right" at bounding box center [830, 148] width 18 height 18
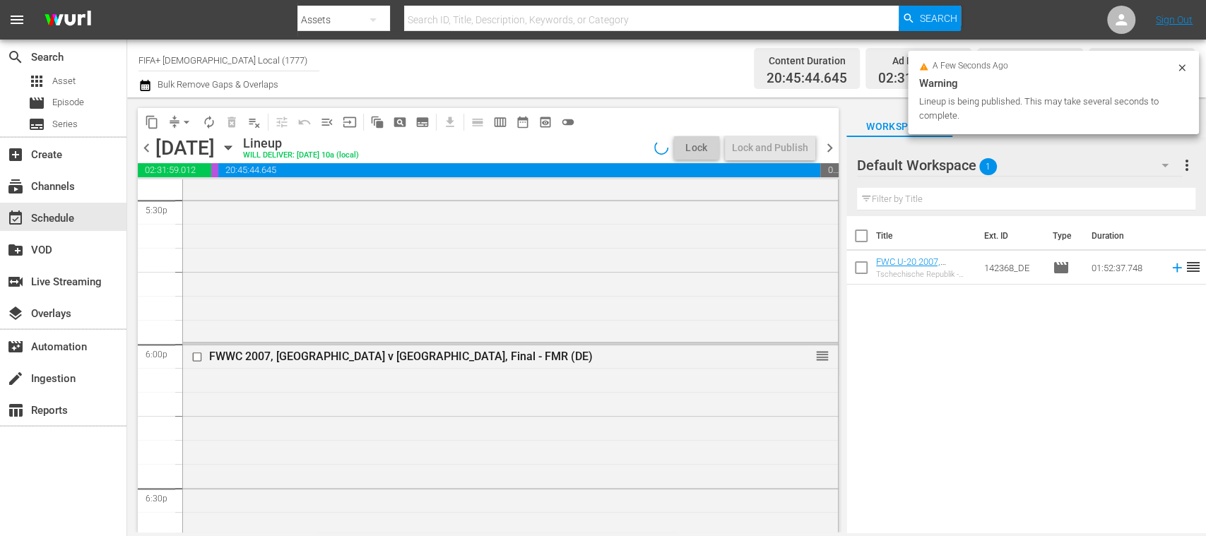
scroll to position [4855, 0]
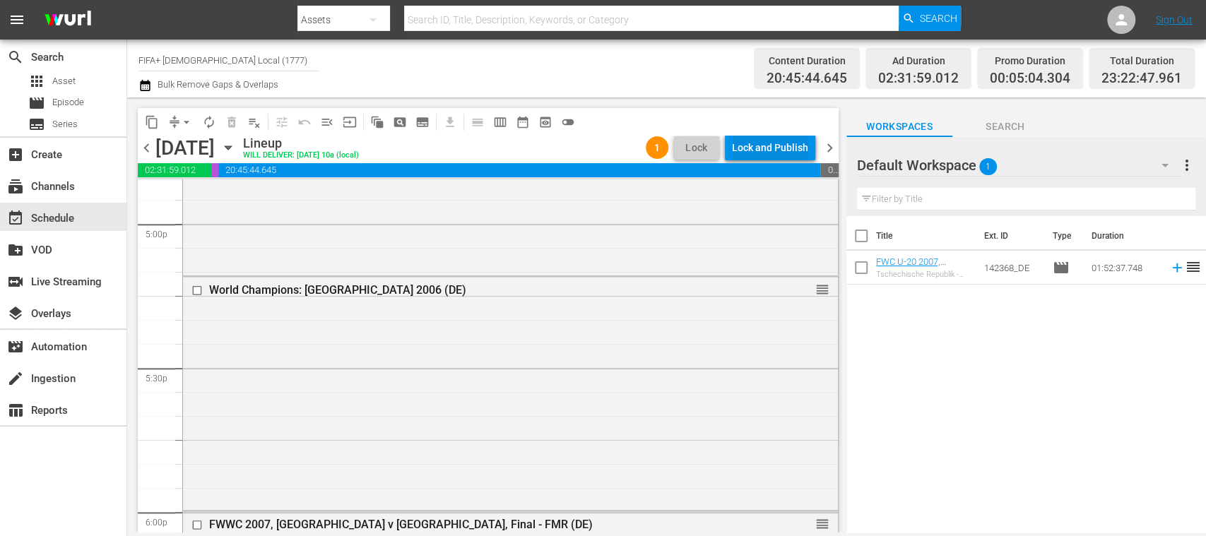
click at [781, 149] on div "Lock and Publish" at bounding box center [770, 147] width 76 height 25
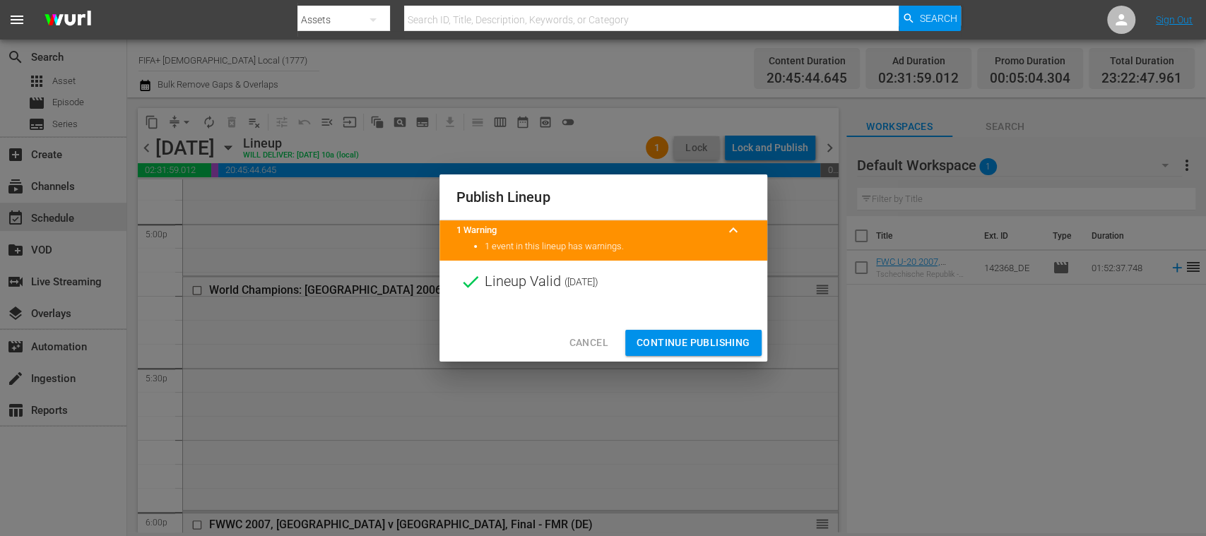
click at [705, 337] on span "Continue Publishing" at bounding box center [693, 343] width 114 height 18
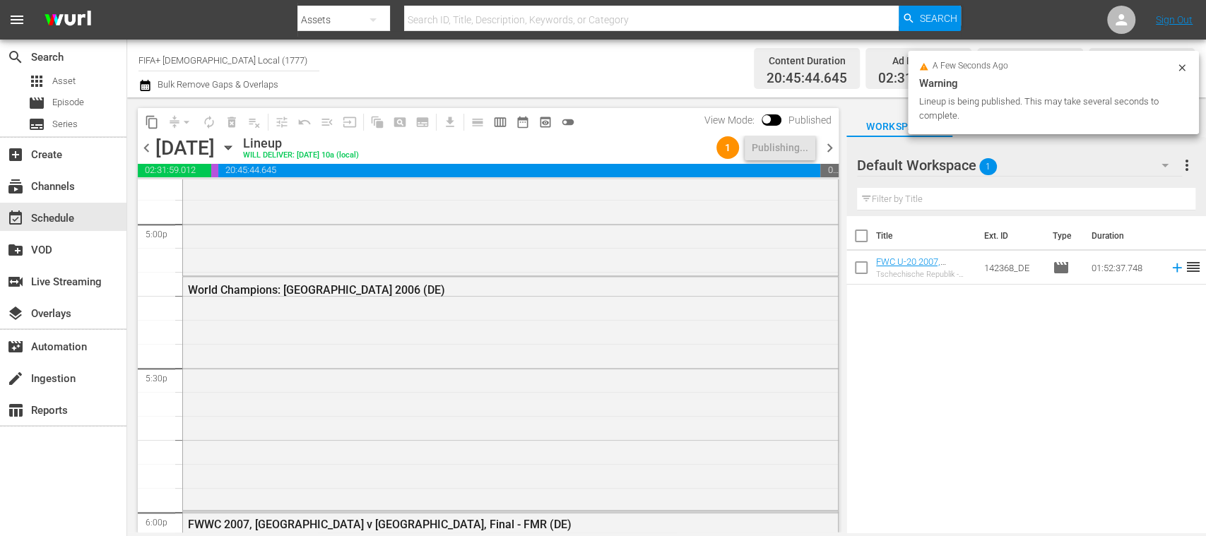
click at [831, 148] on span "chevron_right" at bounding box center [830, 148] width 18 height 18
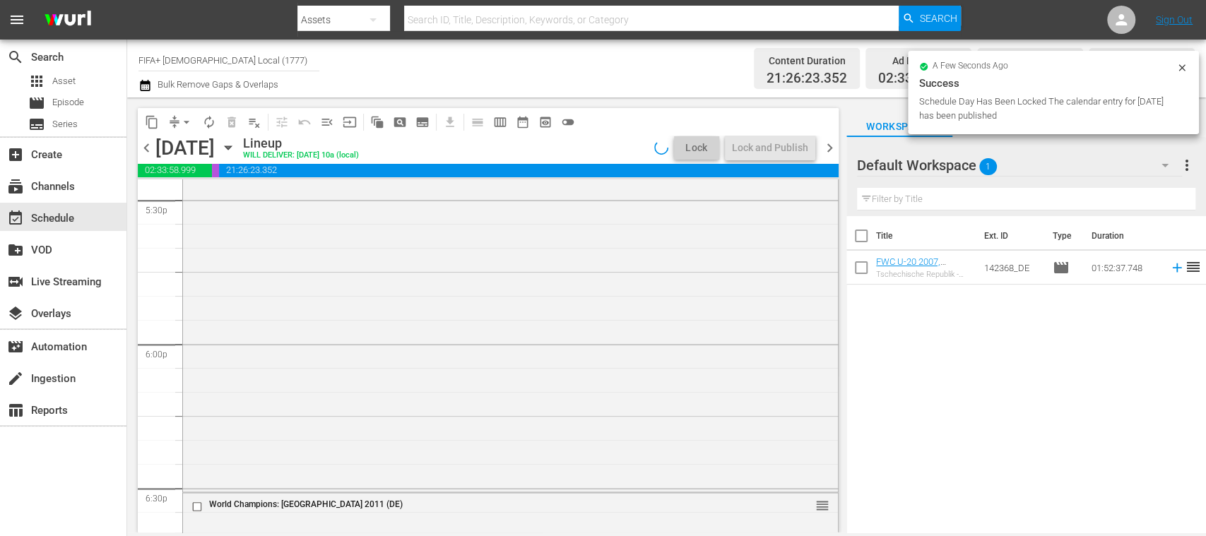
scroll to position [4879, 0]
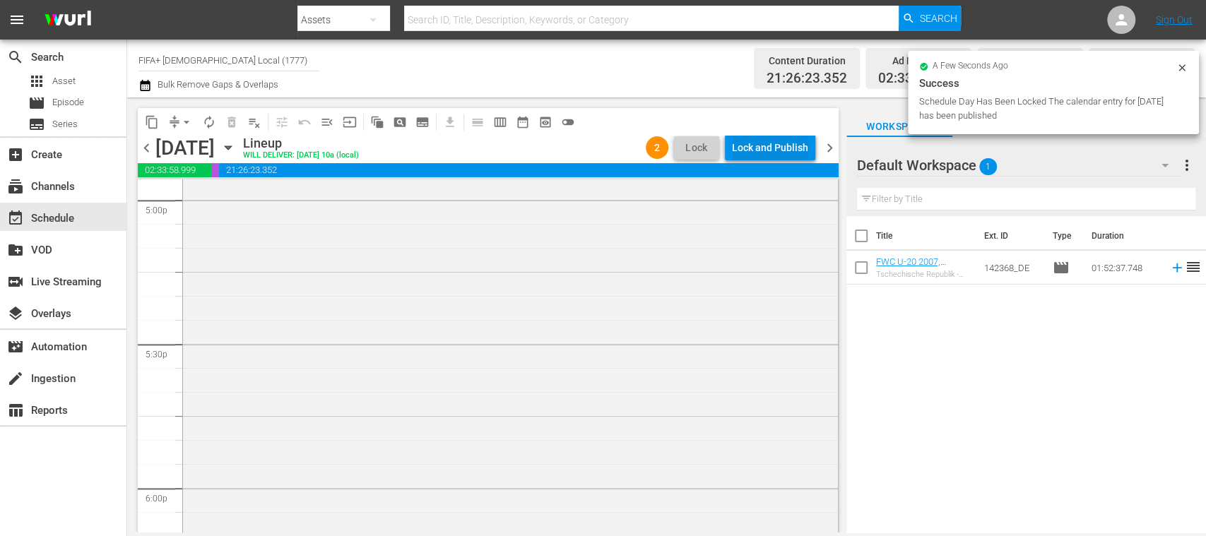
click at [790, 149] on div "Lock and Publish" at bounding box center [770, 147] width 76 height 25
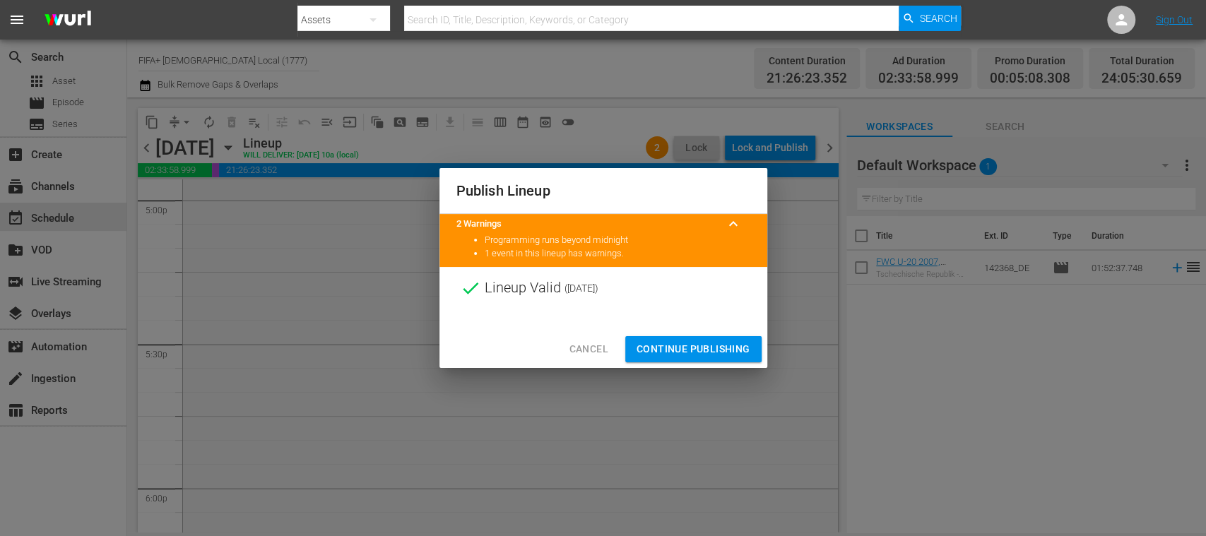
click at [718, 346] on span "Continue Publishing" at bounding box center [693, 349] width 114 height 18
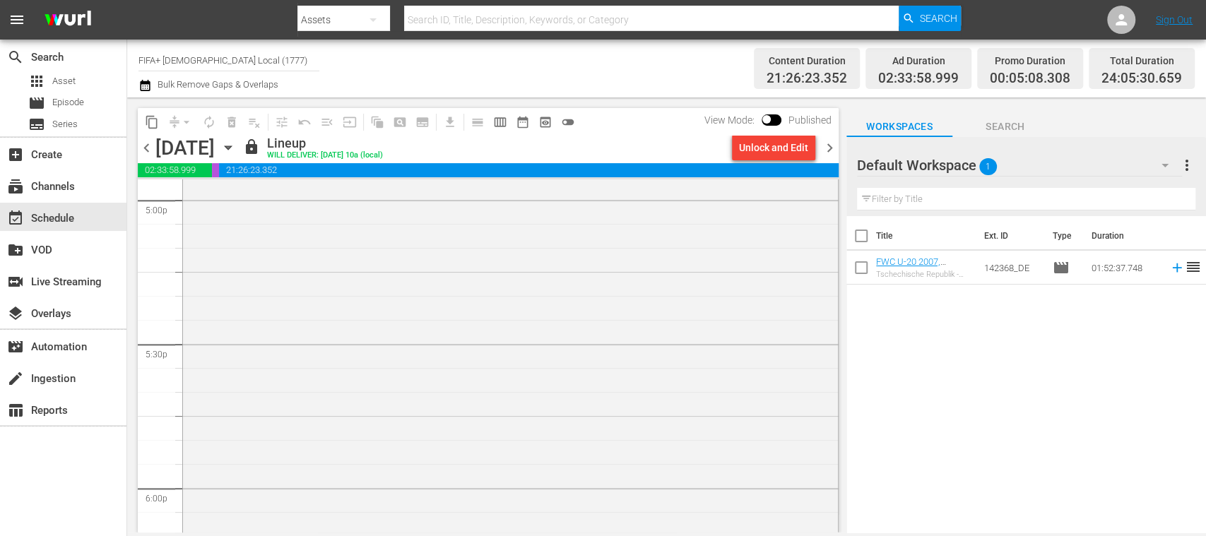
click at [149, 145] on span "chevron_left" at bounding box center [147, 148] width 18 height 18
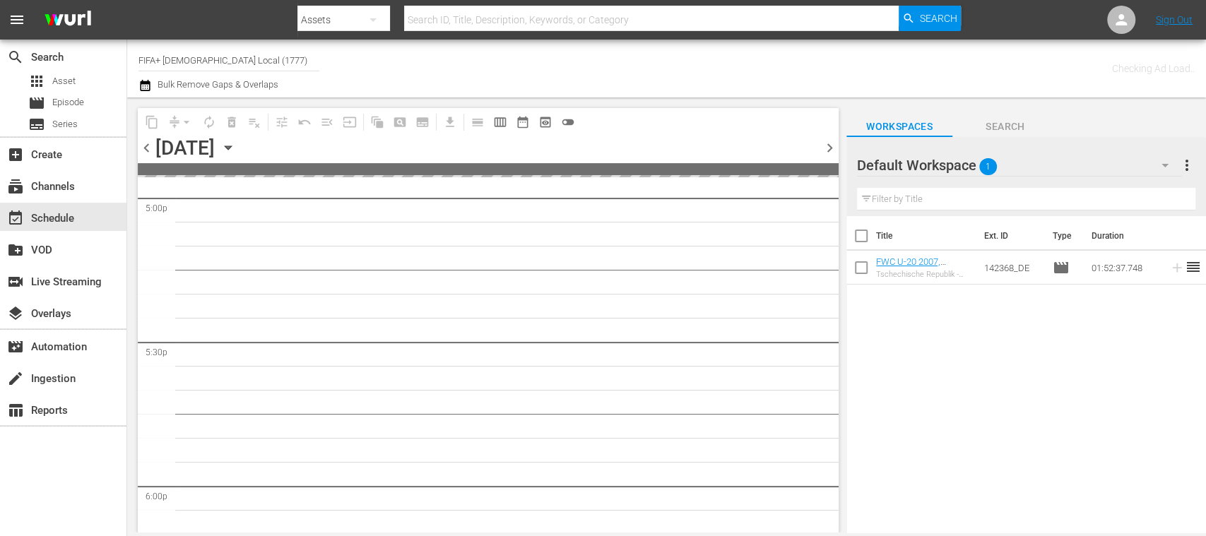
scroll to position [5023, 0]
click at [149, 145] on span "chevron_left" at bounding box center [147, 148] width 18 height 18
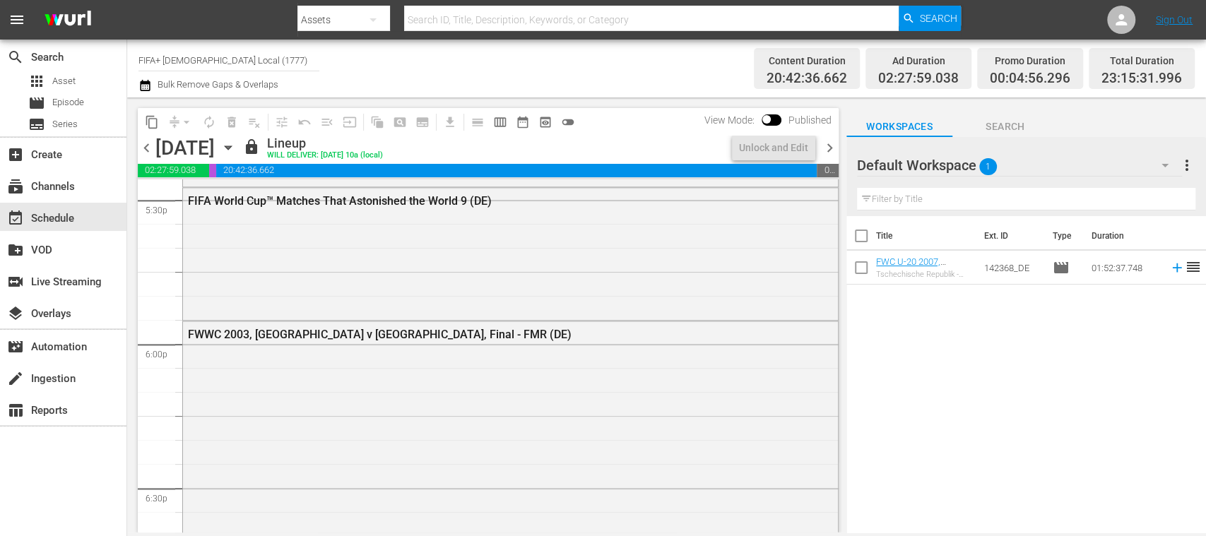
click at [149, 145] on span "chevron_left" at bounding box center [147, 148] width 18 height 18
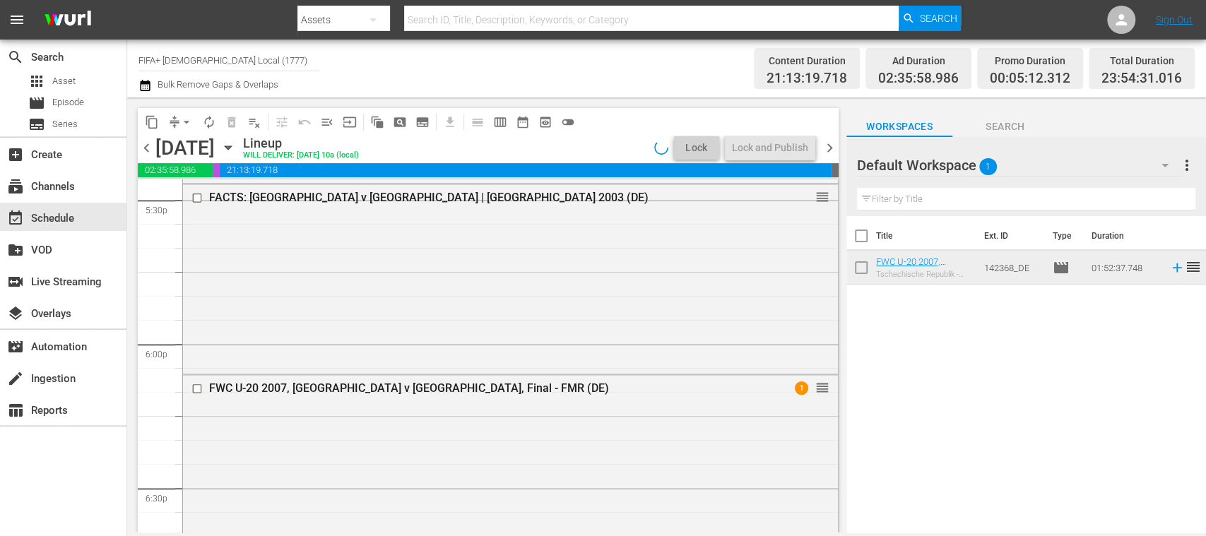
scroll to position [4831, 0]
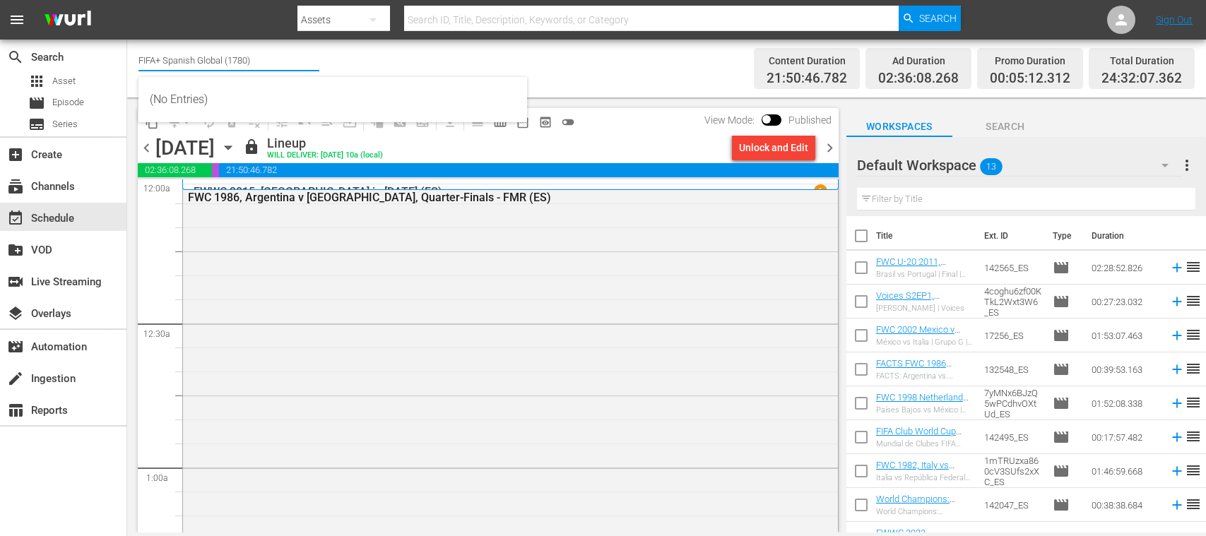
click at [297, 59] on input "FIFA+ Spanish Global (1780)" at bounding box center [228, 60] width 181 height 34
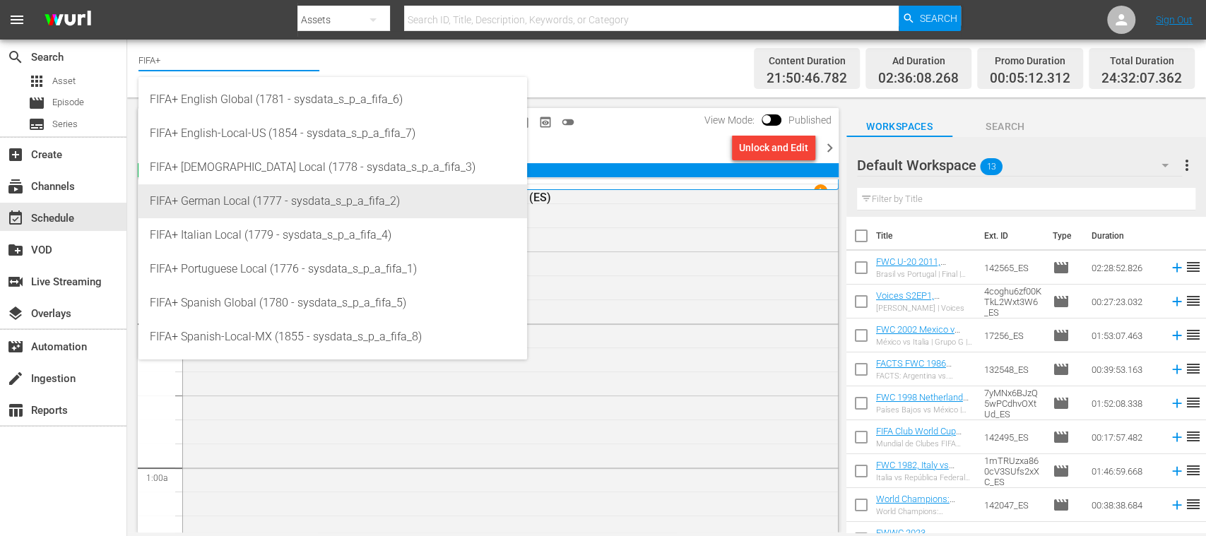
click at [260, 206] on div "FIFA+ German Local (1777 - sysdata_s_p_a_fifa_2)" at bounding box center [333, 201] width 366 height 34
type input "FIFA+ German Local (1777 - sysdata_s_p_a_fifa_2)"
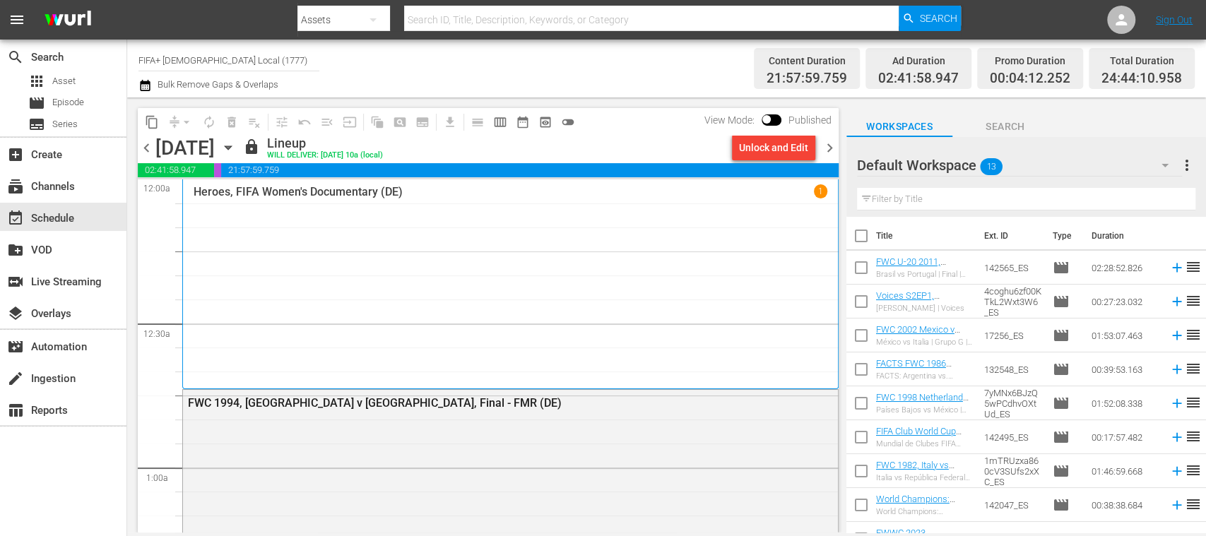
click at [830, 144] on span "chevron_right" at bounding box center [830, 148] width 18 height 18
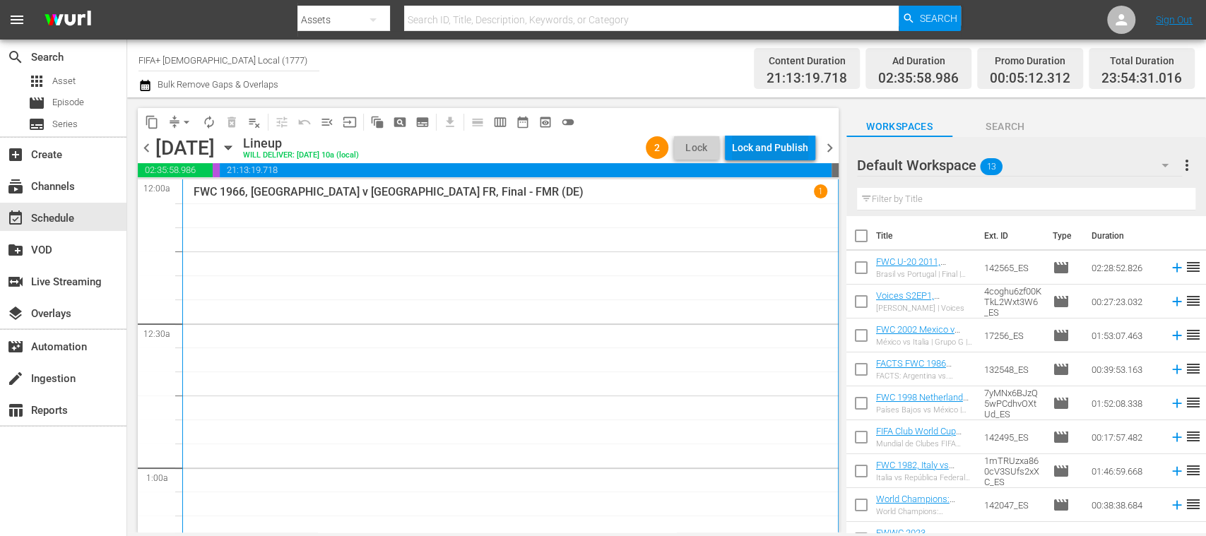
click at [790, 150] on div "Lock and Publish" at bounding box center [770, 147] width 76 height 25
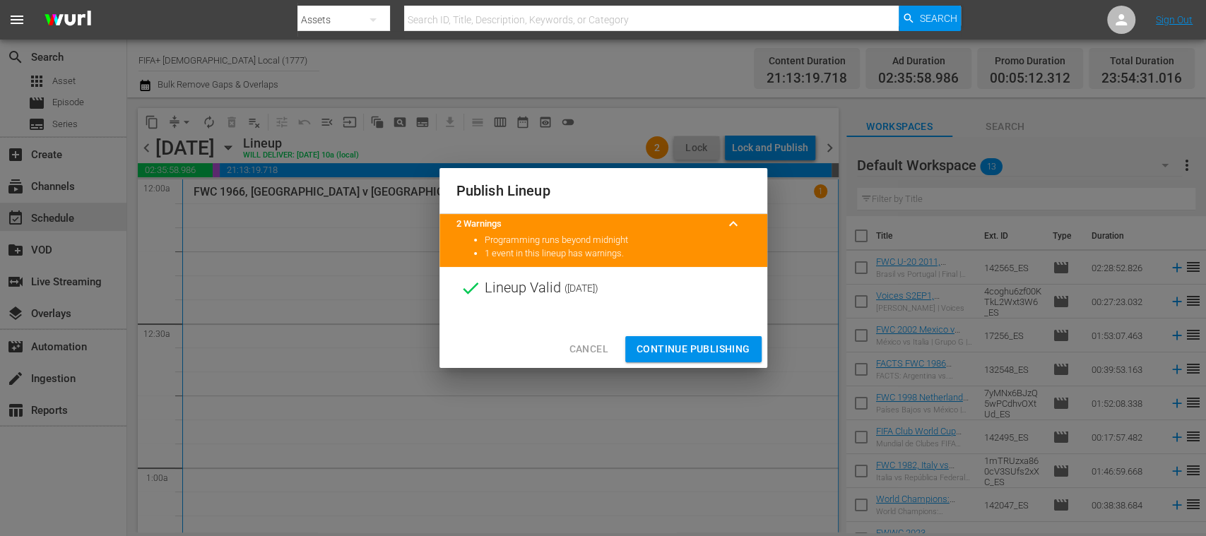
click at [710, 343] on span "Continue Publishing" at bounding box center [693, 349] width 114 height 18
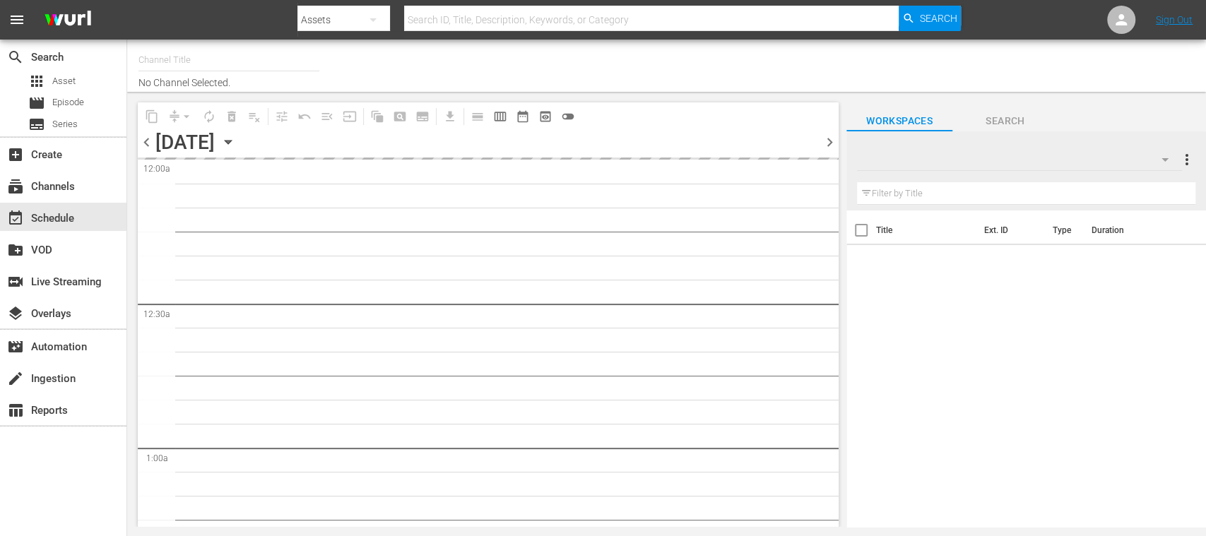
type input "FIFA+ [DEMOGRAPHIC_DATA] Local (1777)"
